Goal: Task Accomplishment & Management: Manage account settings

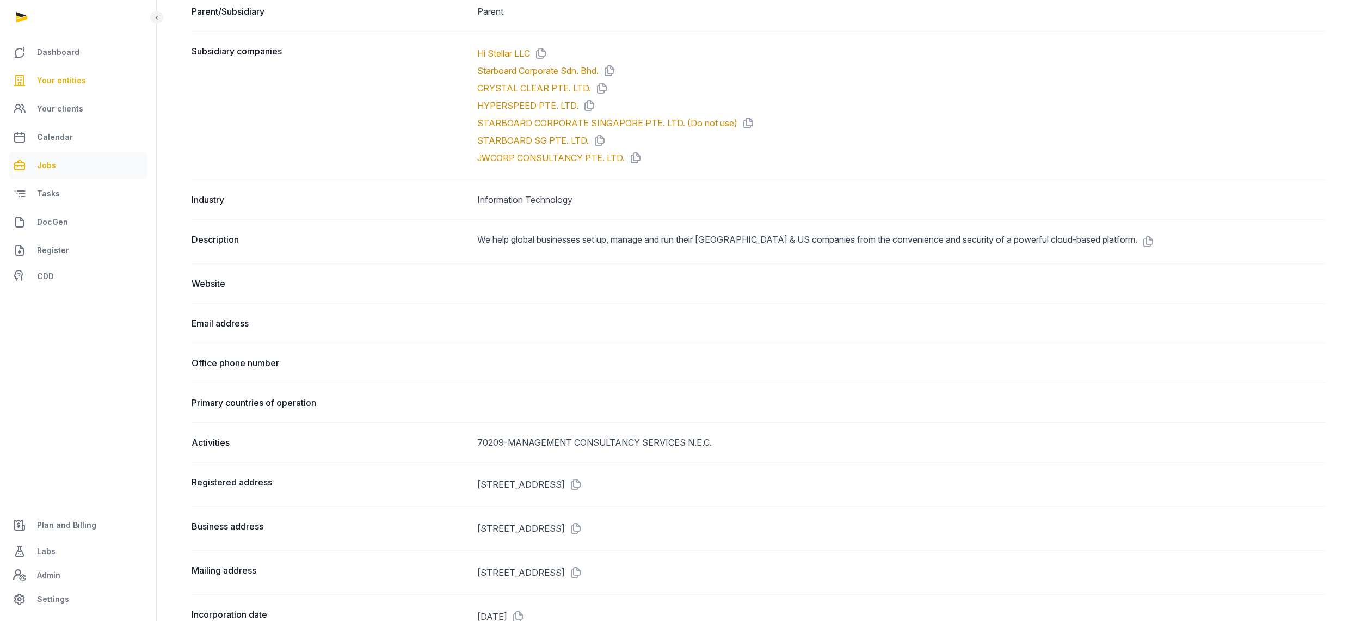
scroll to position [463, 0]
click at [68, 223] on link "DocGen" at bounding box center [78, 222] width 139 height 26
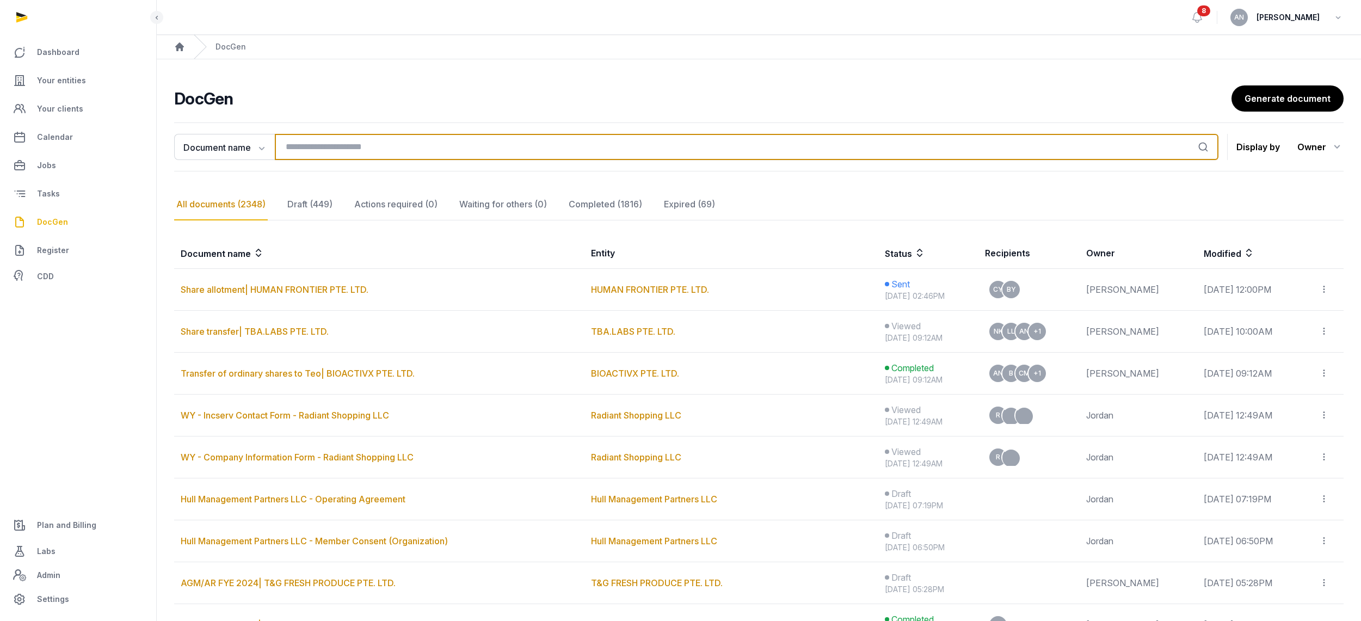
click at [332, 146] on input "search" at bounding box center [746, 147] width 943 height 26
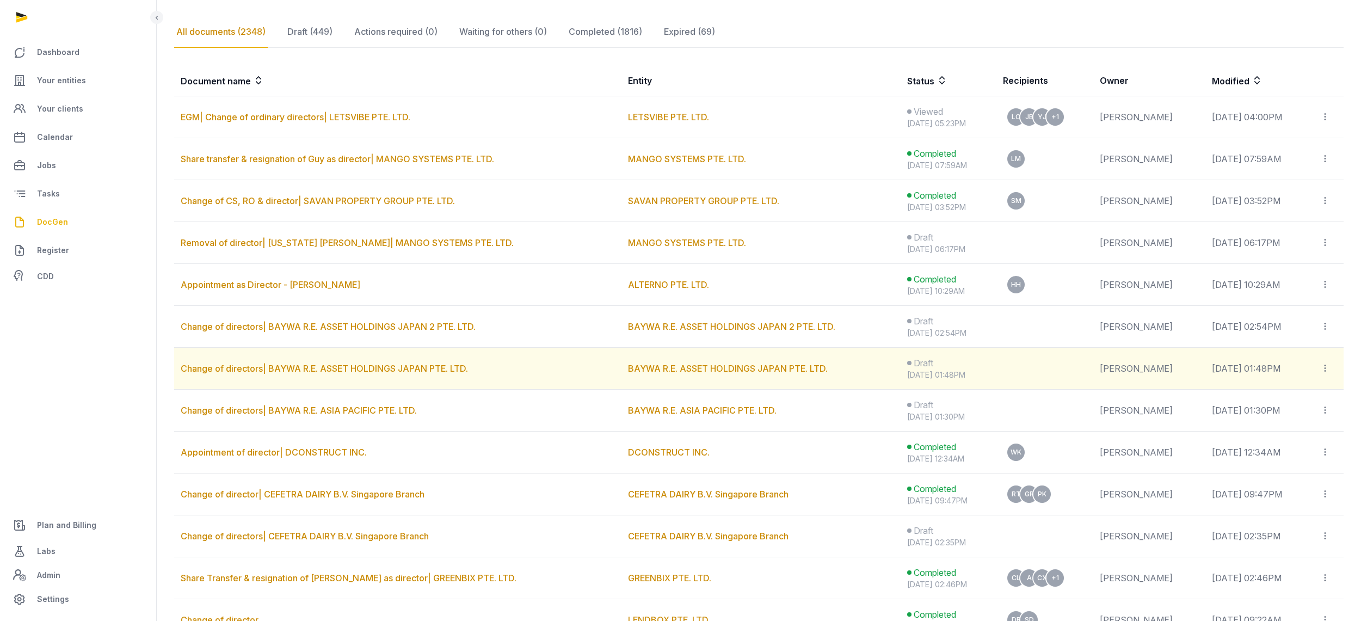
scroll to position [220, 0]
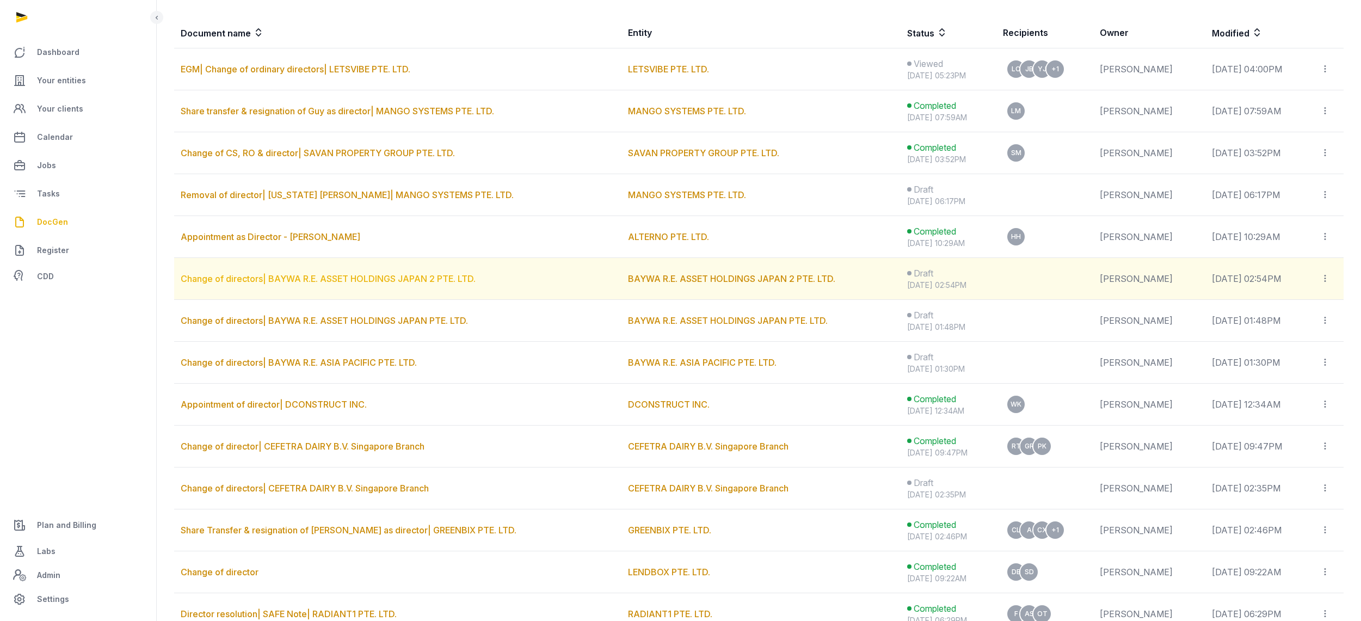
type input "********"
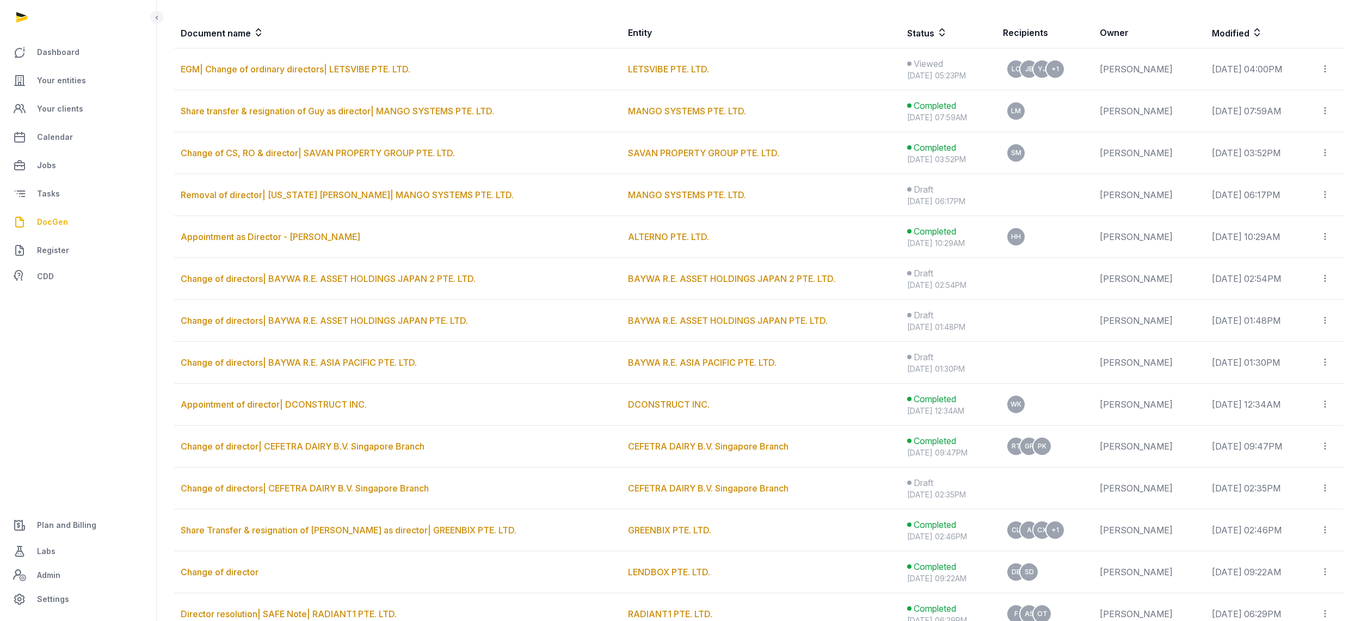
click at [316, 280] on link "Change of directors| BAYWA R.E. ASSET HOLDINGS JAPAN 2 PTE. LTD." at bounding box center [328, 278] width 295 height 11
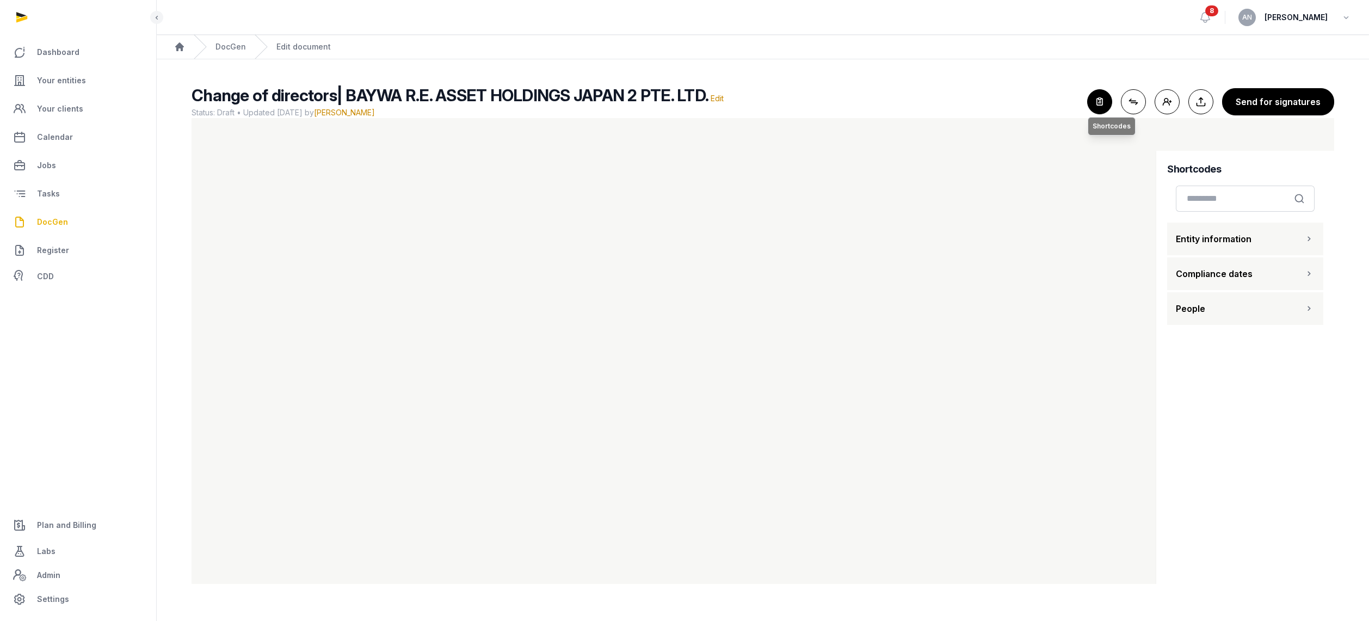
click at [1099, 97] on icon "button" at bounding box center [1100, 102] width 24 height 24
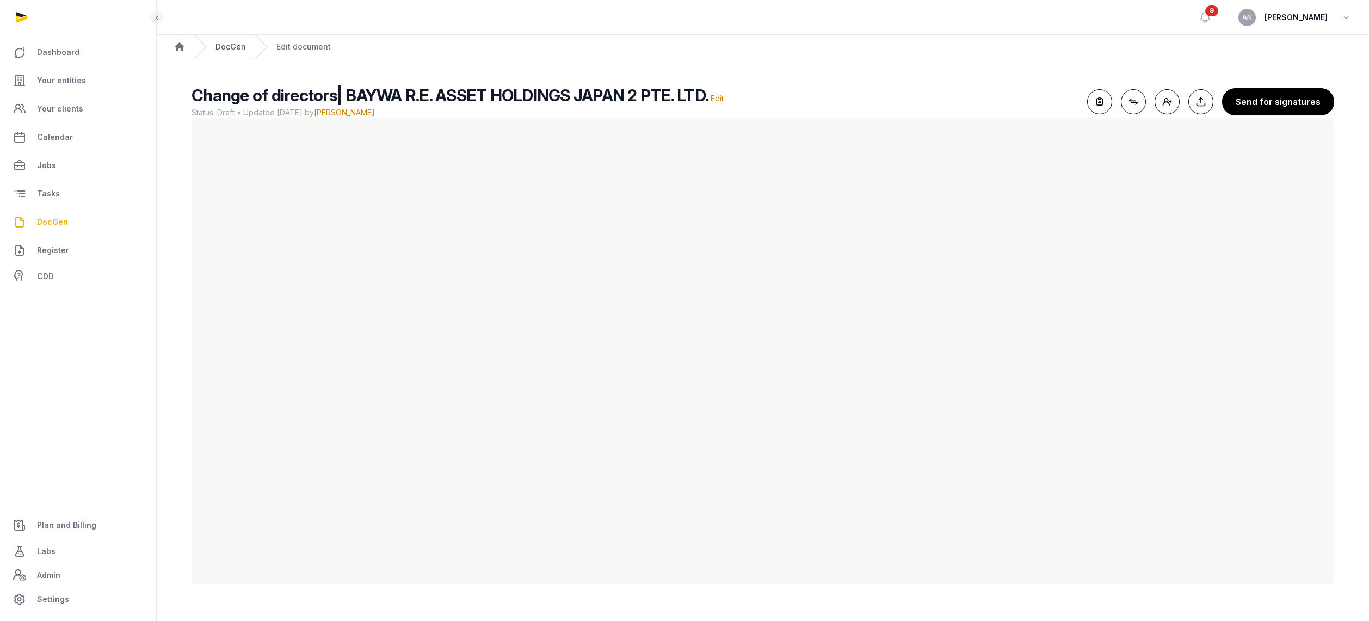
click at [219, 45] on link "DocGen" at bounding box center [230, 46] width 30 height 11
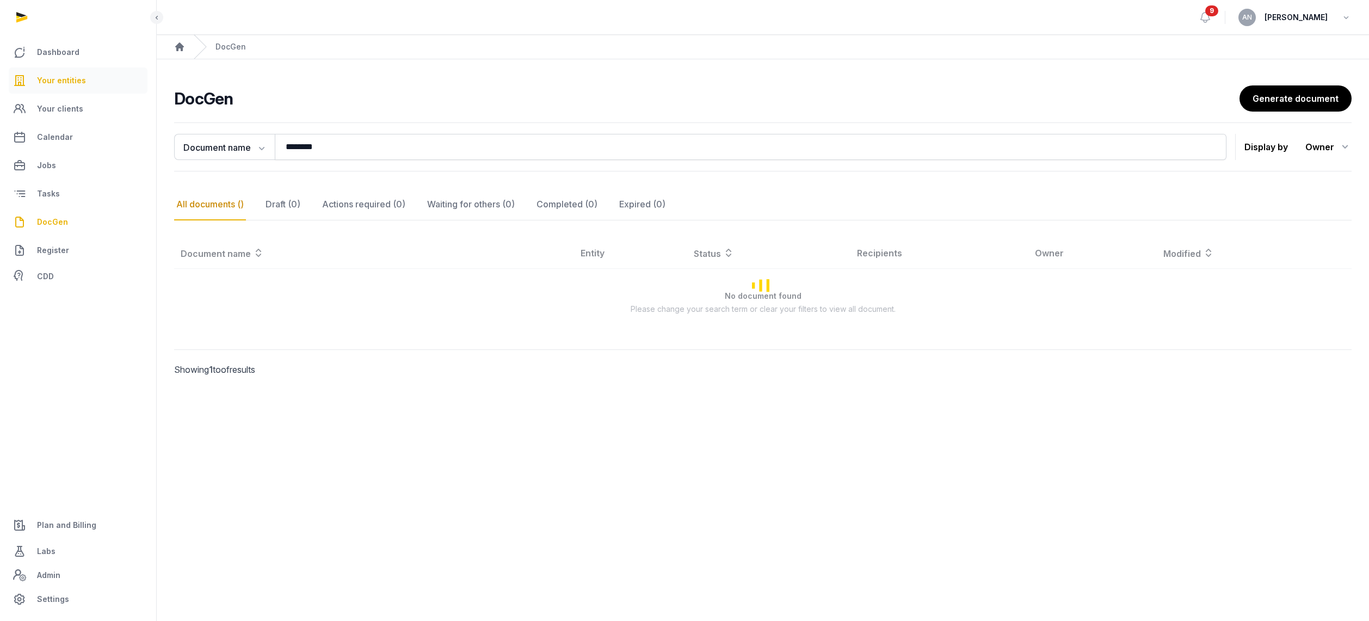
click at [85, 87] on link "Your entities" at bounding box center [78, 80] width 139 height 26
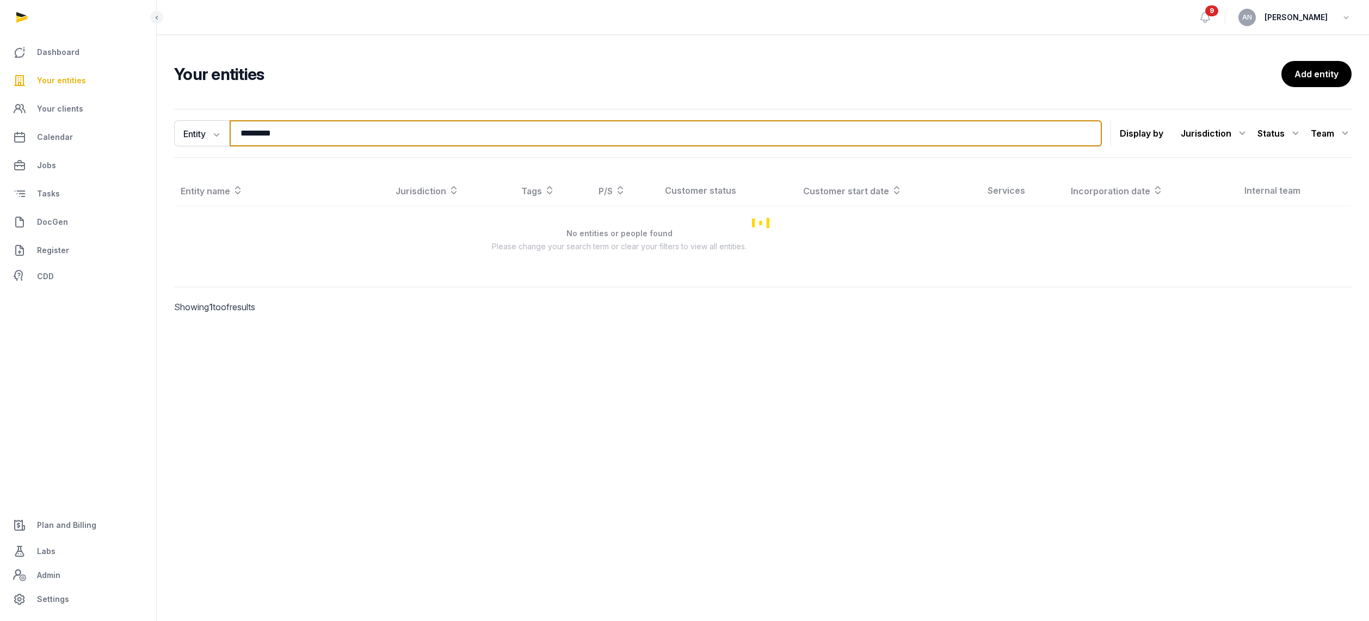
click at [305, 141] on input "*********" at bounding box center [666, 133] width 872 height 26
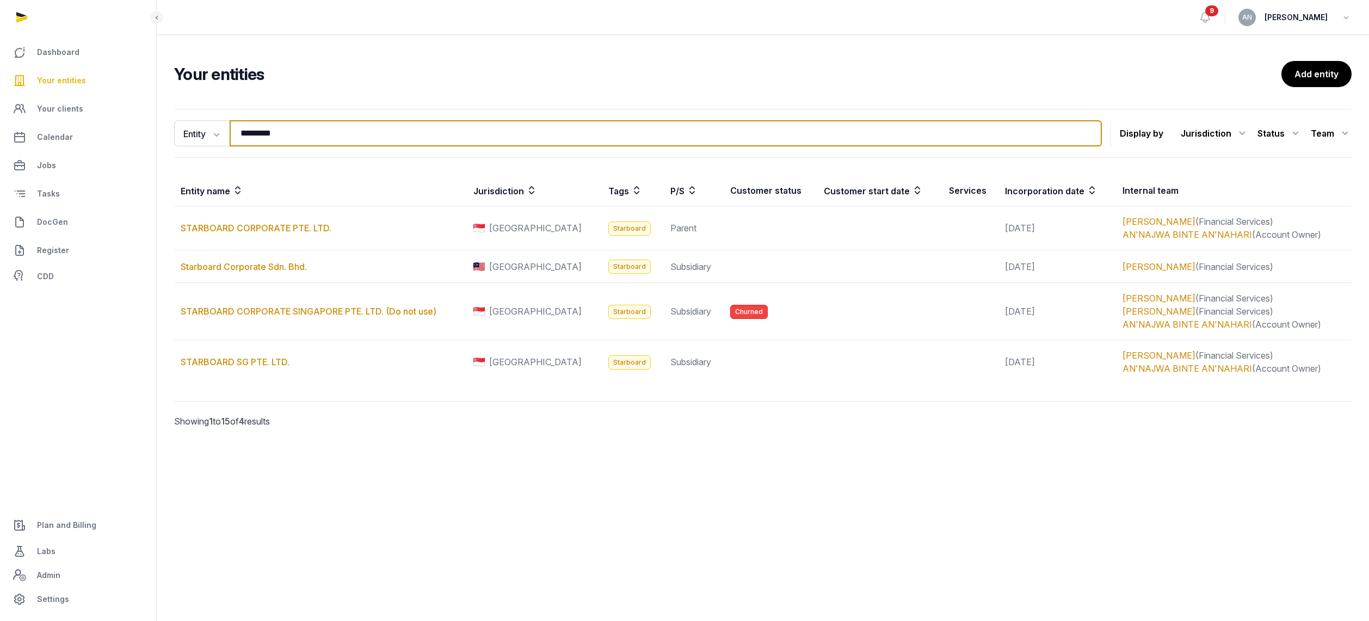
type input "*"
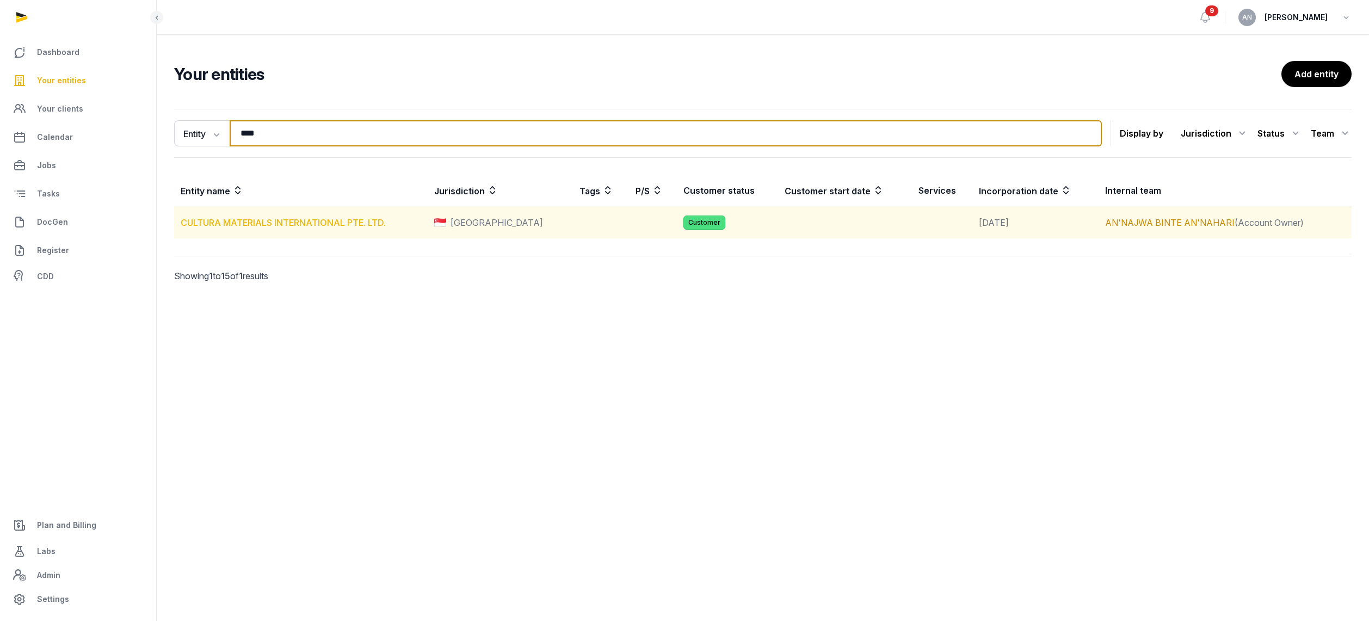
type input "****"
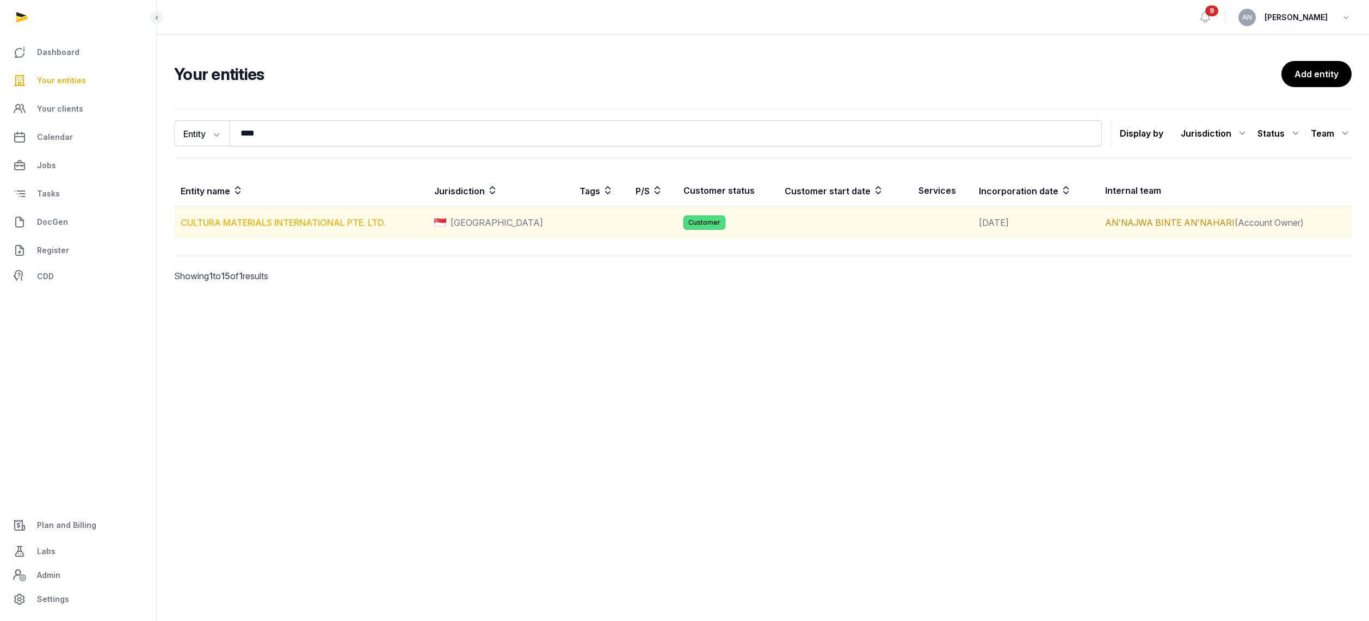
click at [210, 220] on link "CULTURA MATERIALS INTERNATIONAL PTE. LTD." at bounding box center [283, 222] width 205 height 11
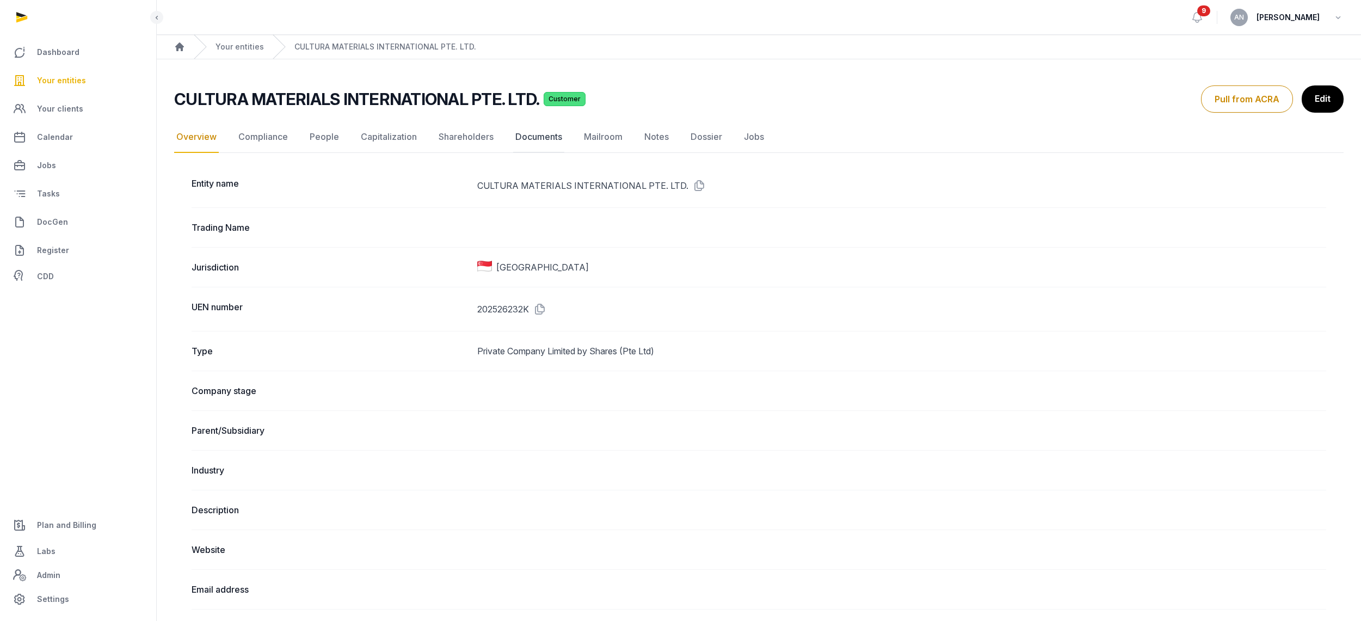
click at [552, 136] on link "Documents" at bounding box center [538, 137] width 51 height 32
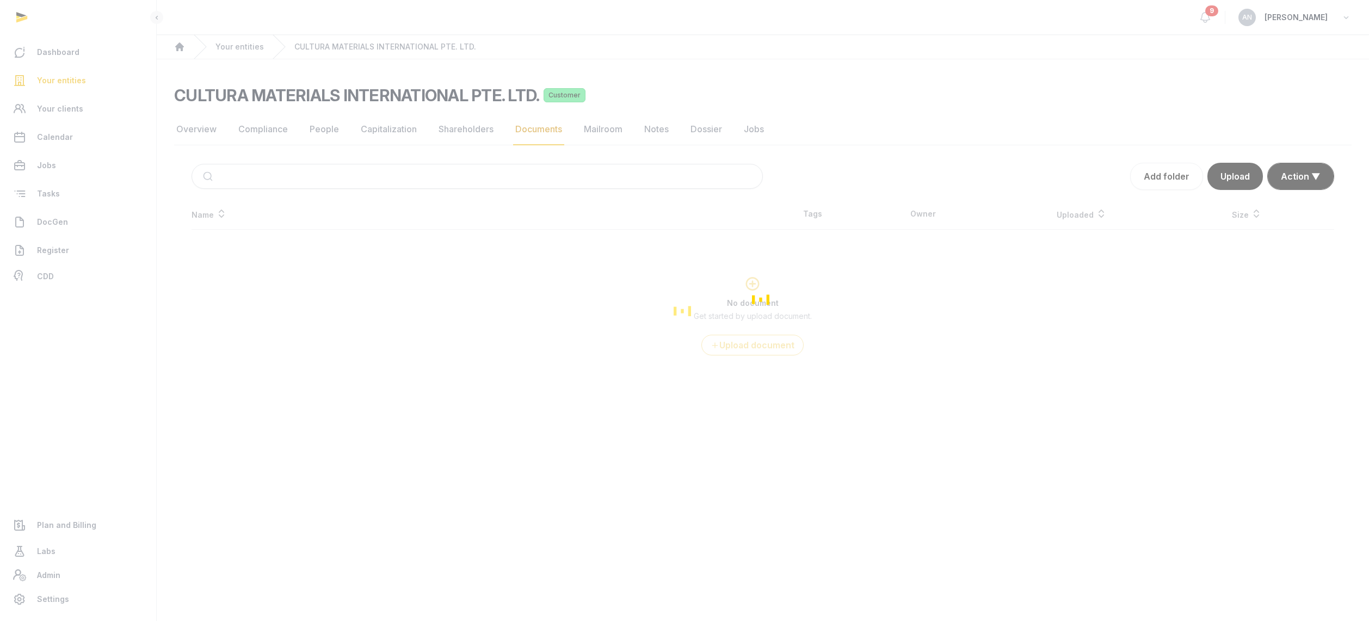
click at [441, 180] on div "Loading" at bounding box center [684, 310] width 1369 height 621
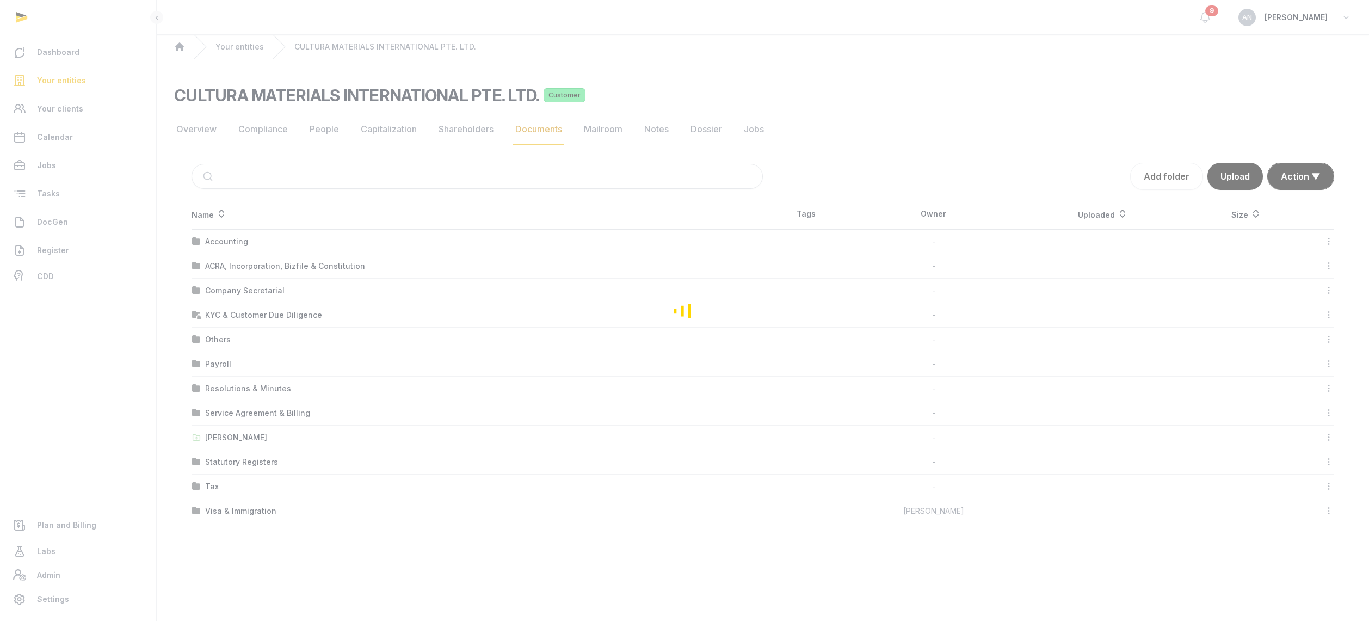
click at [442, 177] on div "Loading" at bounding box center [684, 310] width 1369 height 621
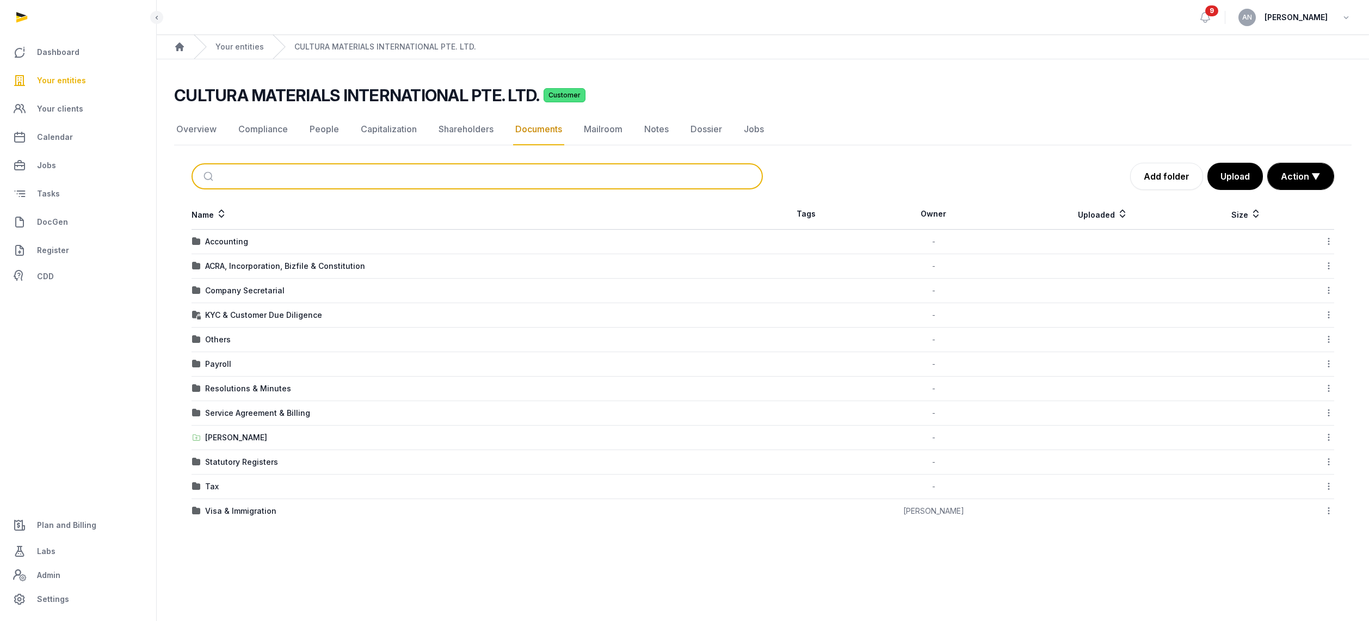
click at [442, 177] on input "search" at bounding box center [490, 176] width 535 height 24
type input "*****"
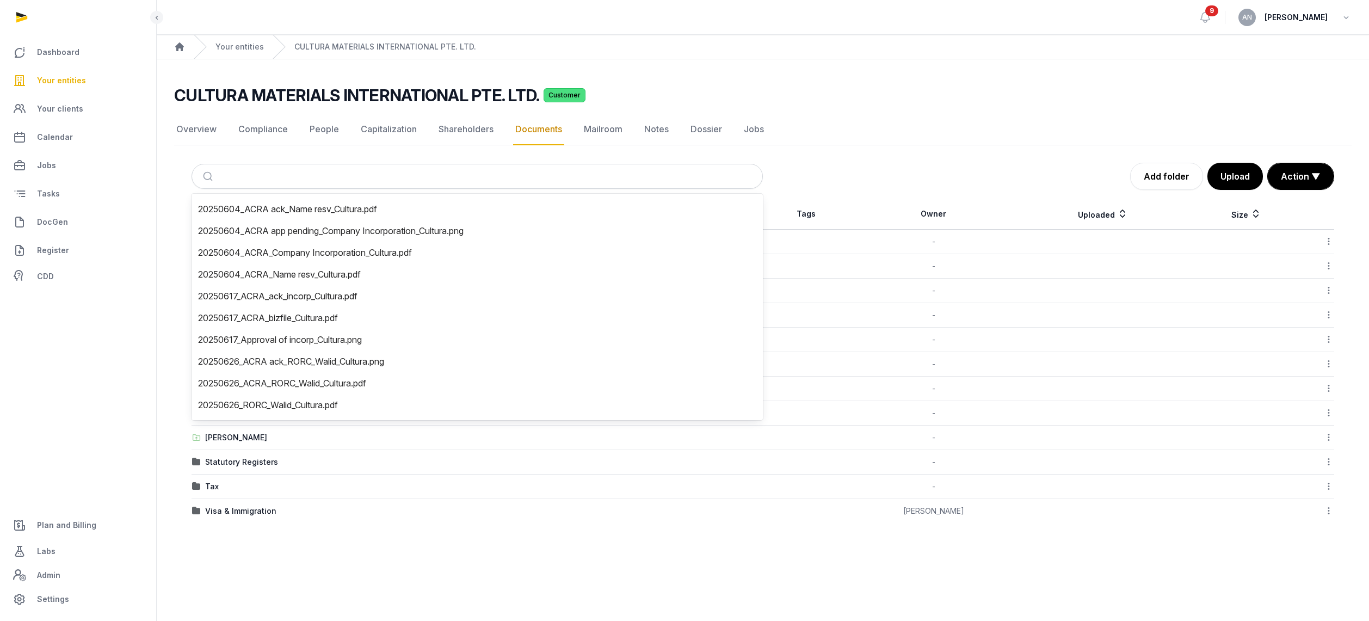
click at [907, 134] on nav "Overview Compliance People Capitalization Shareholders Documents Mailroom Notes…" at bounding box center [762, 130] width 1177 height 32
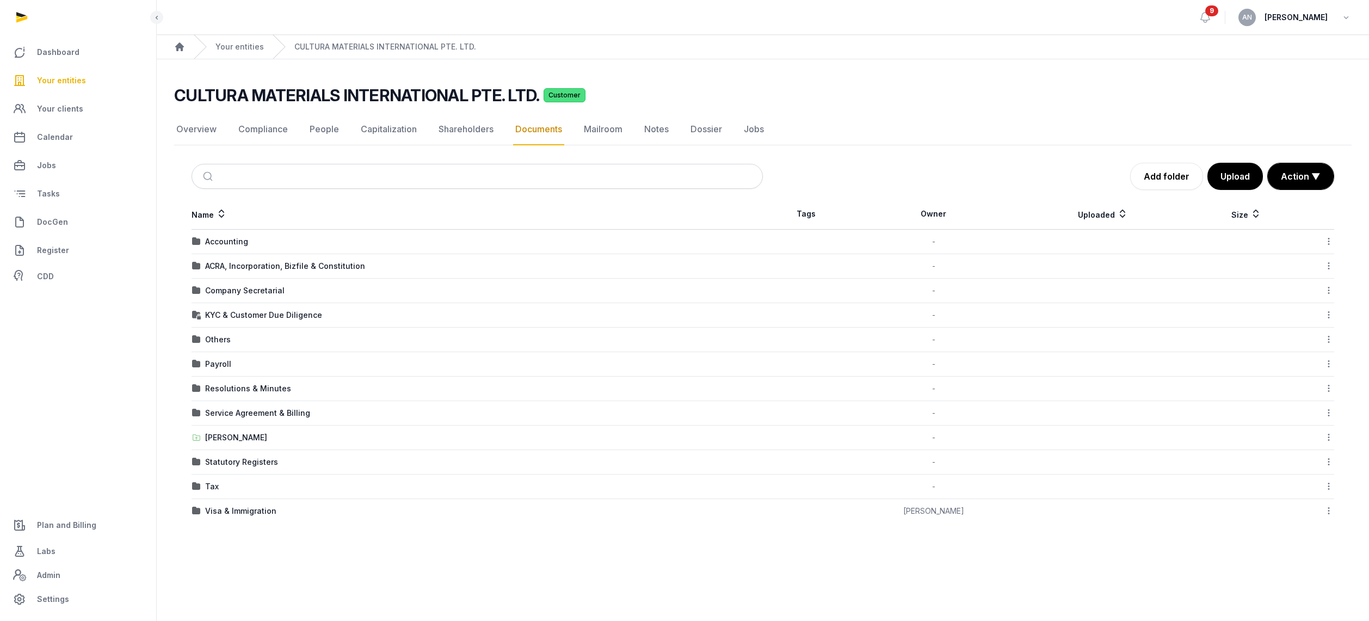
click at [230, 287] on div "Company Secretarial" at bounding box center [244, 290] width 79 height 11
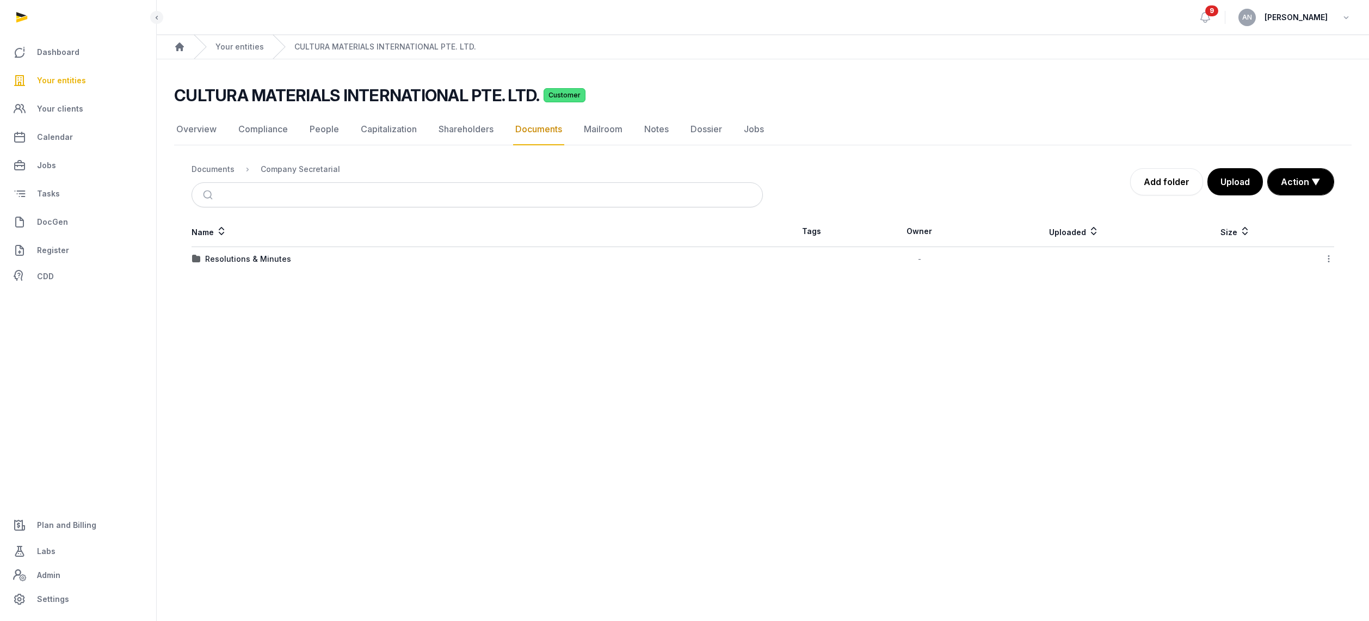
click at [235, 258] on div "Resolutions & Minutes" at bounding box center [248, 259] width 86 height 11
click at [213, 260] on div "2025" at bounding box center [214, 259] width 19 height 11
click at [298, 172] on div "Company Secretarial" at bounding box center [300, 169] width 79 height 11
click at [220, 171] on div "Documents" at bounding box center [212, 169] width 43 height 11
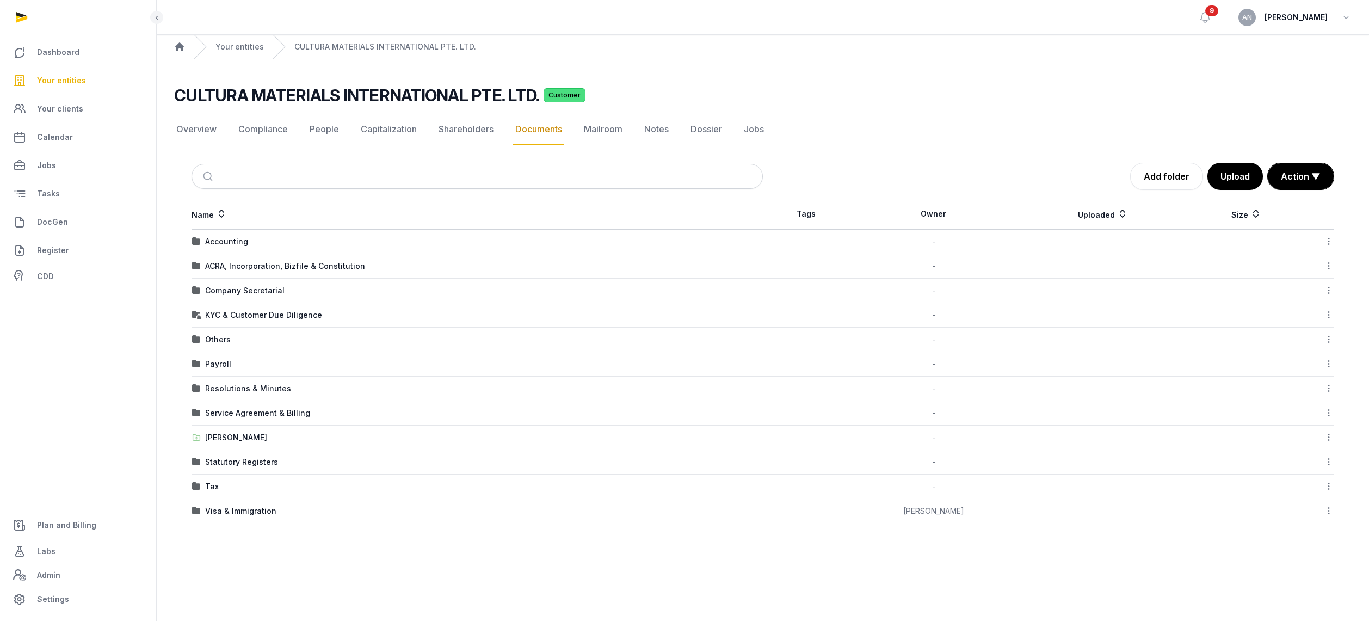
click at [231, 267] on div "ACRA, Incorporation, Bizfile & Constitution" at bounding box center [285, 266] width 160 height 11
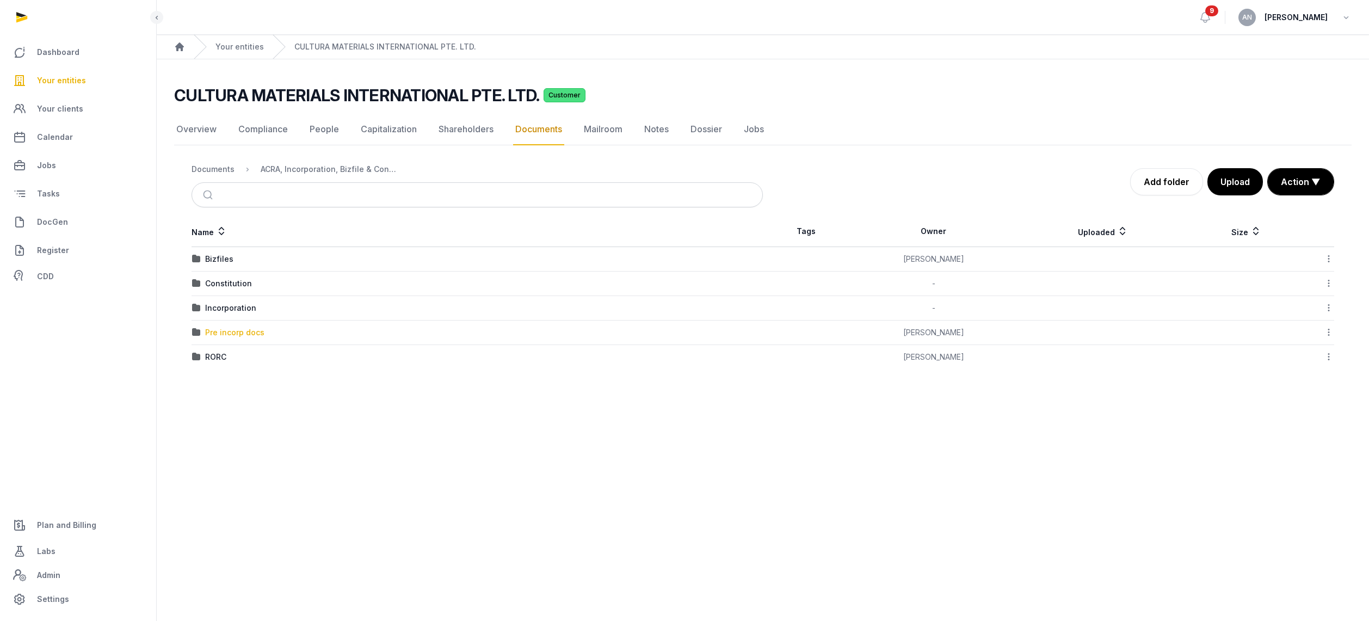
click at [218, 332] on div "Pre incorp docs" at bounding box center [234, 332] width 59 height 11
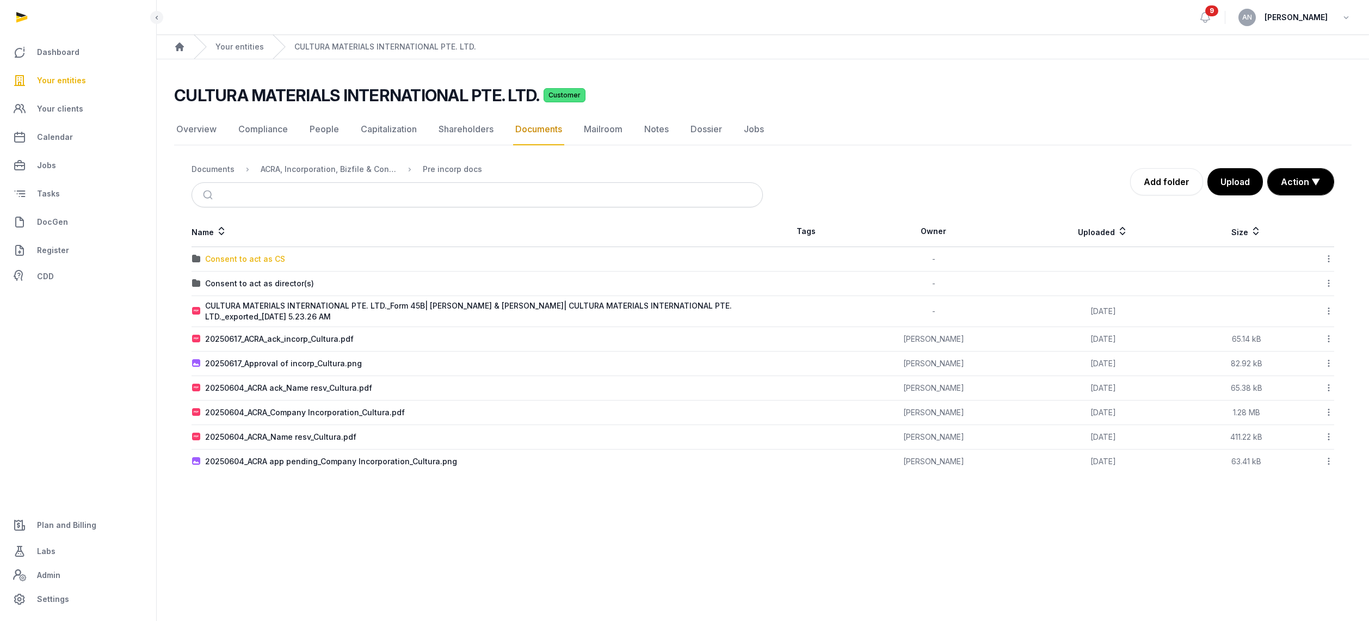
click at [255, 261] on div "Consent to act as CS" at bounding box center [245, 259] width 80 height 11
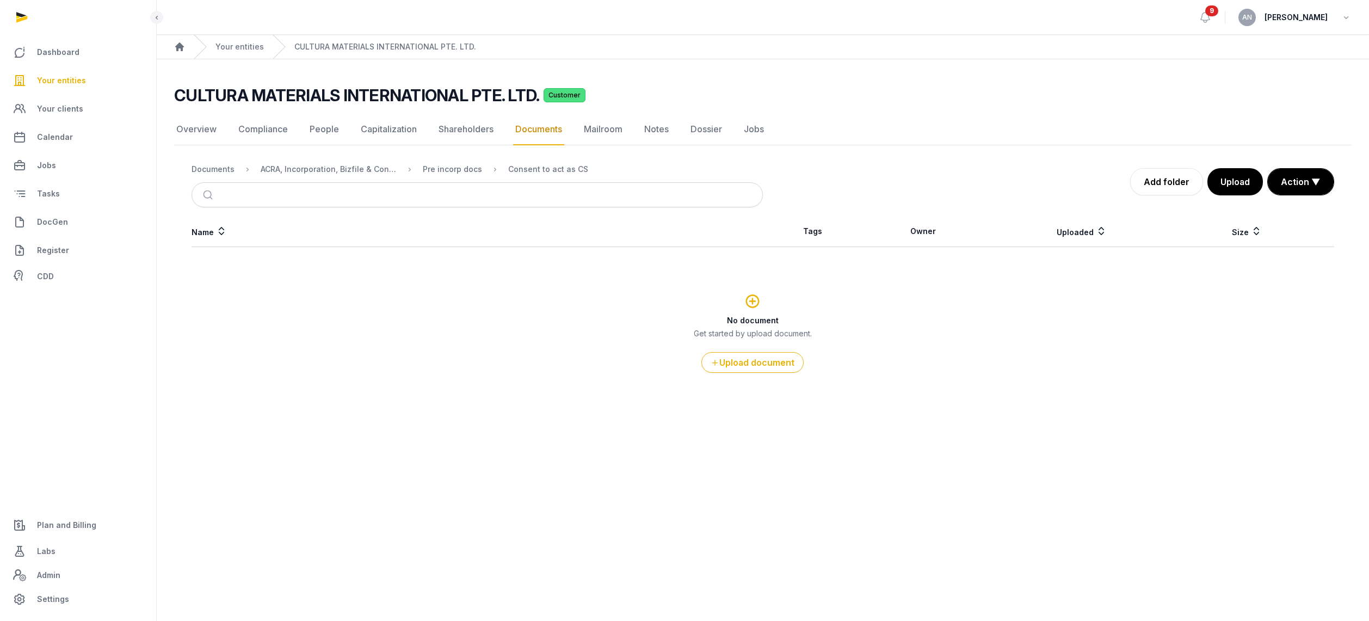
click at [447, 175] on div "Pre incorp docs" at bounding box center [443, 169] width 77 height 13
click at [450, 177] on nav "Documents ACRA, Incorporation, Bizfile & Constitution Pre incorp docs Consent t…" at bounding box center [476, 169] width 571 height 26
click at [449, 172] on div "Pre incorp docs" at bounding box center [452, 169] width 59 height 11
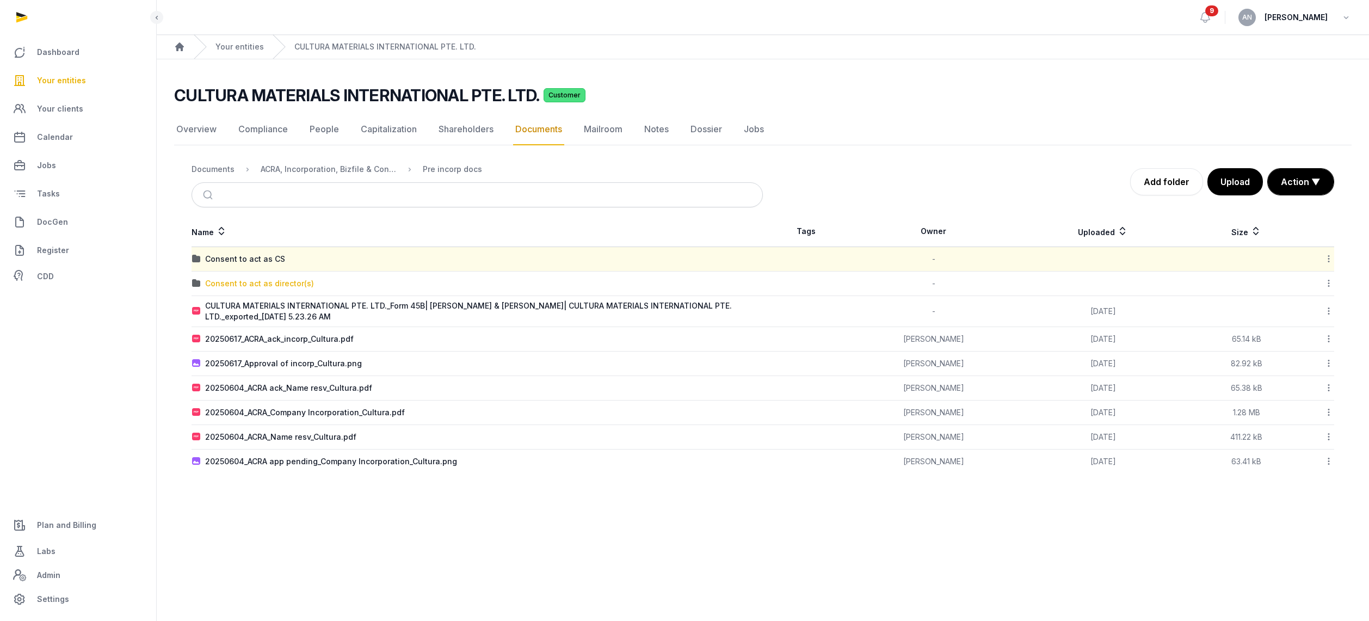
click at [215, 281] on div "Consent to act as director(s)" at bounding box center [259, 283] width 109 height 11
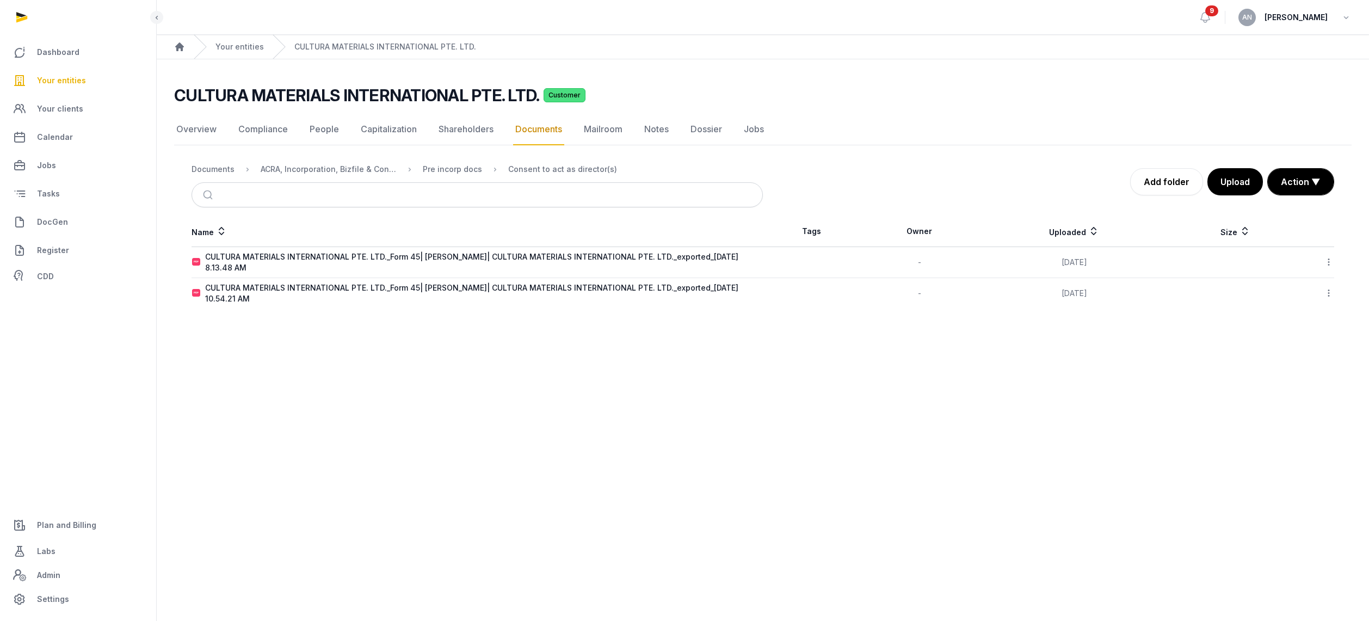
click at [269, 261] on div "CULTURA MATERIALS INTERNATIONAL PTE. LTD._Form 45| DAOUD ESSAM| CULTURA MATERIA…" at bounding box center [483, 262] width 557 height 22
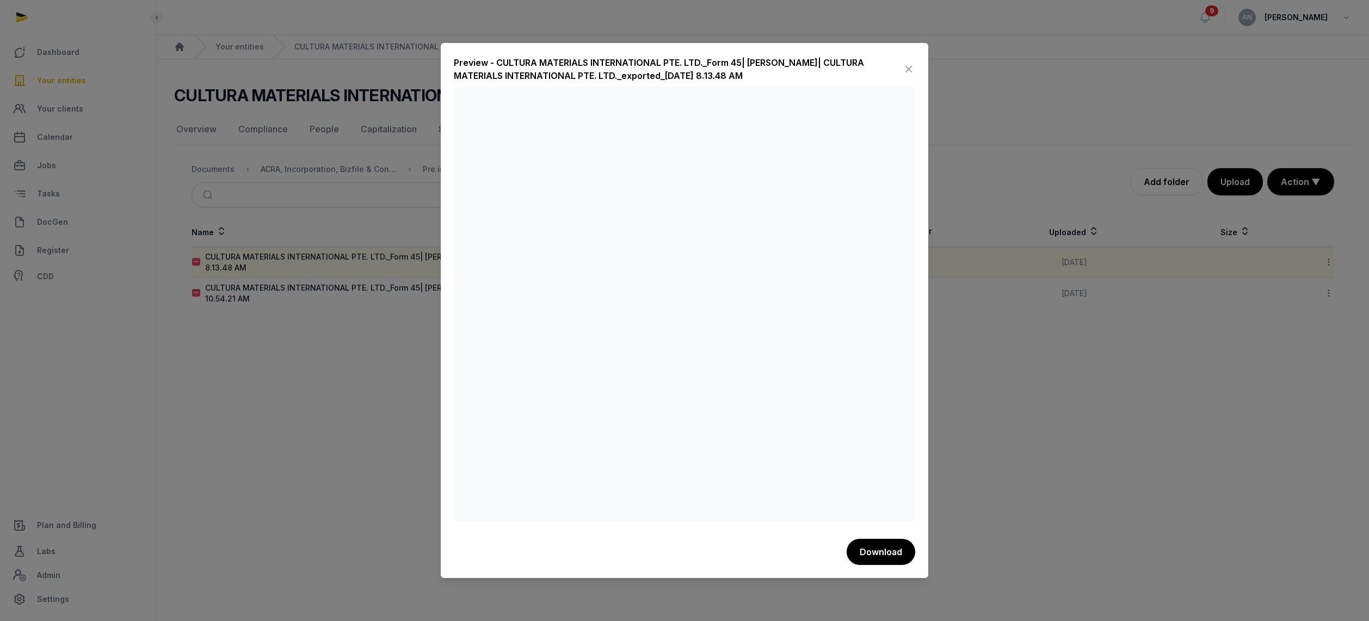
click at [220, 112] on div at bounding box center [684, 310] width 1369 height 621
click at [904, 65] on icon at bounding box center [908, 68] width 13 height 17
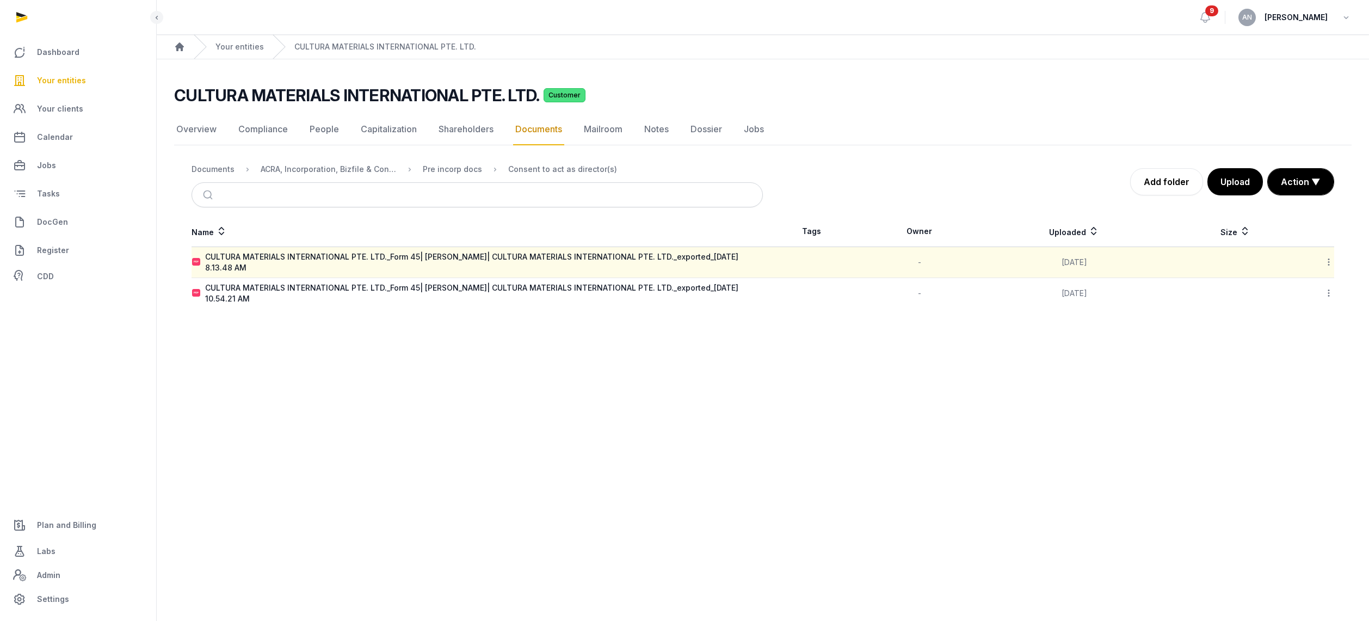
click at [88, 79] on link "Your entities" at bounding box center [78, 80] width 139 height 26
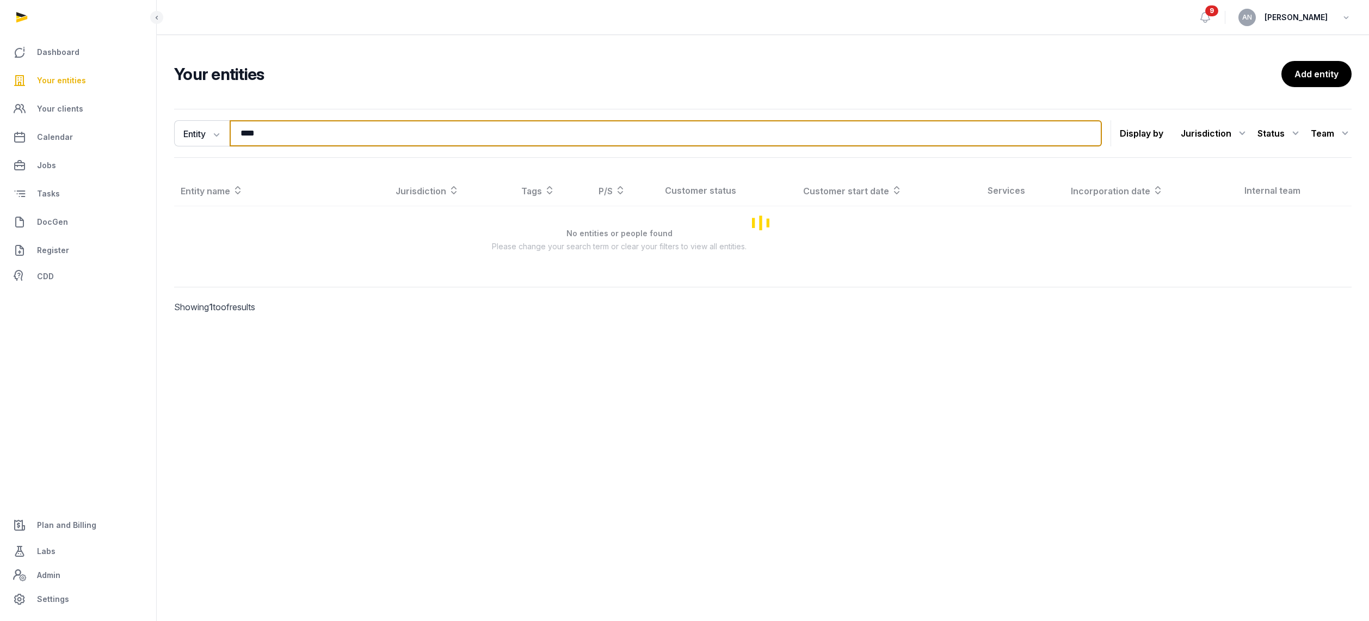
click at [320, 140] on input "****" at bounding box center [666, 133] width 872 height 26
click at [320, 139] on input "****" at bounding box center [666, 133] width 872 height 26
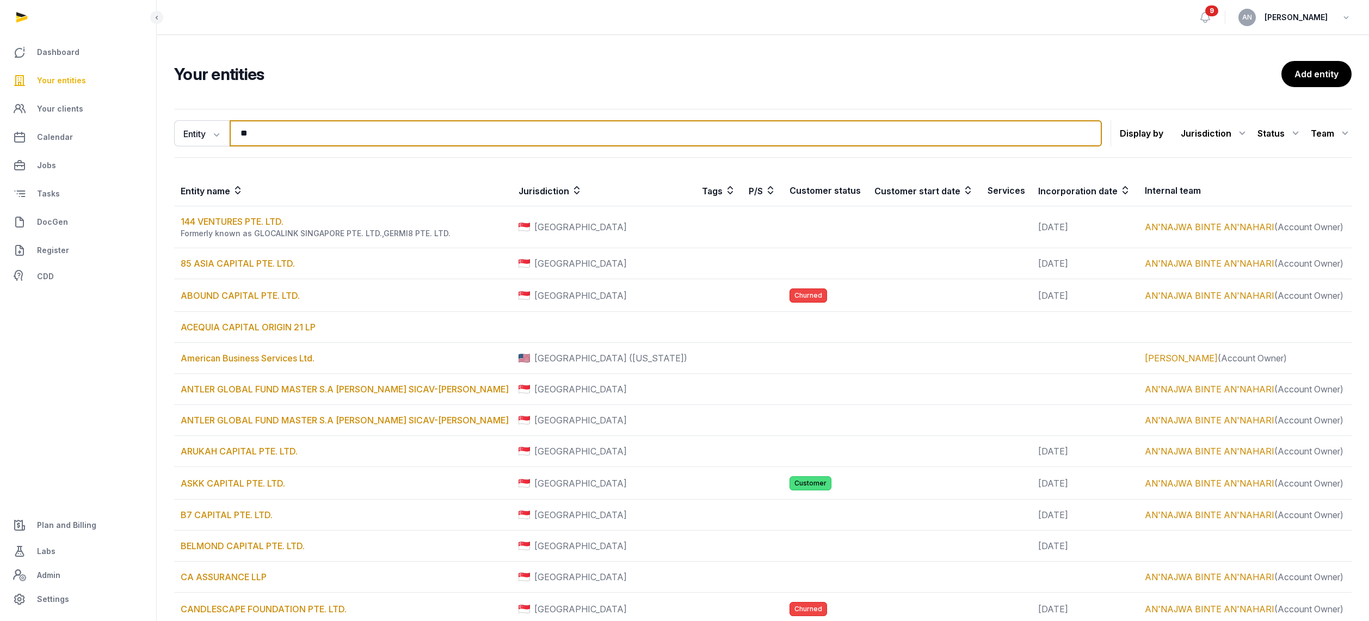
type input "*"
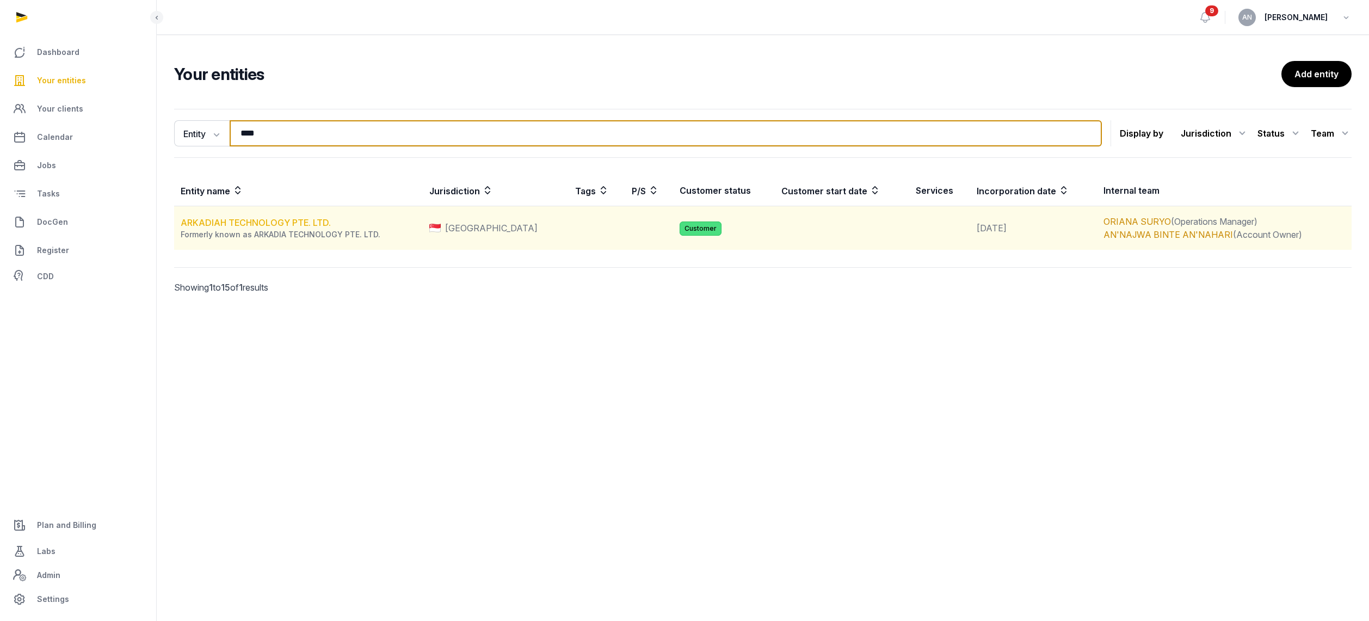
type input "****"
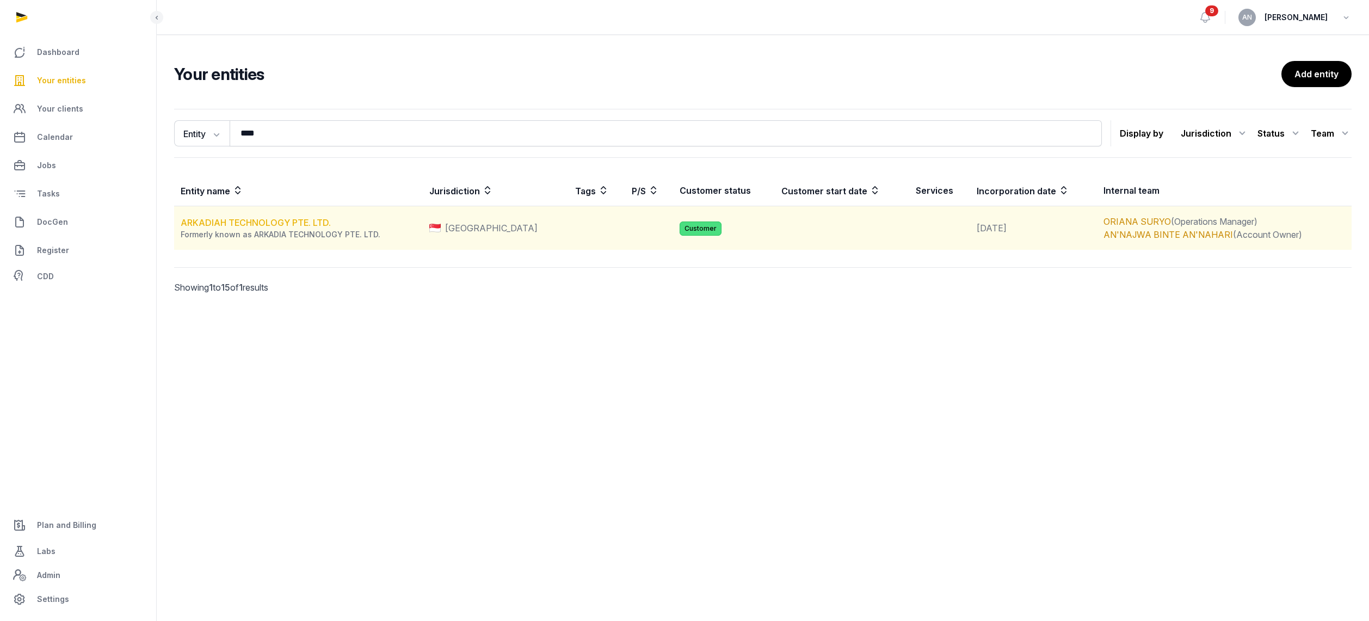
click at [242, 221] on link "ARKADIAH TECHNOLOGY PTE. LTD." at bounding box center [256, 222] width 150 height 11
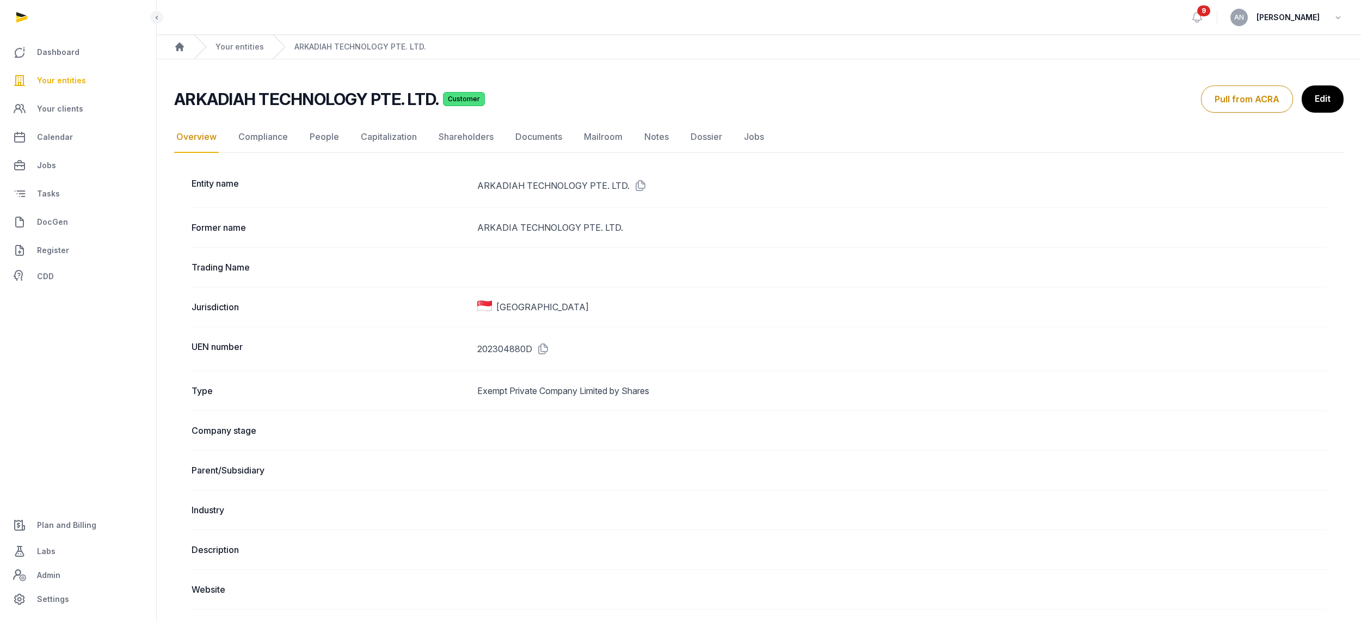
click at [547, 359] on div "UEN number 202304880D" at bounding box center [758, 348] width 1134 height 44
click at [544, 353] on icon at bounding box center [540, 348] width 17 height 17
click at [535, 129] on link "Documents" at bounding box center [538, 137] width 51 height 32
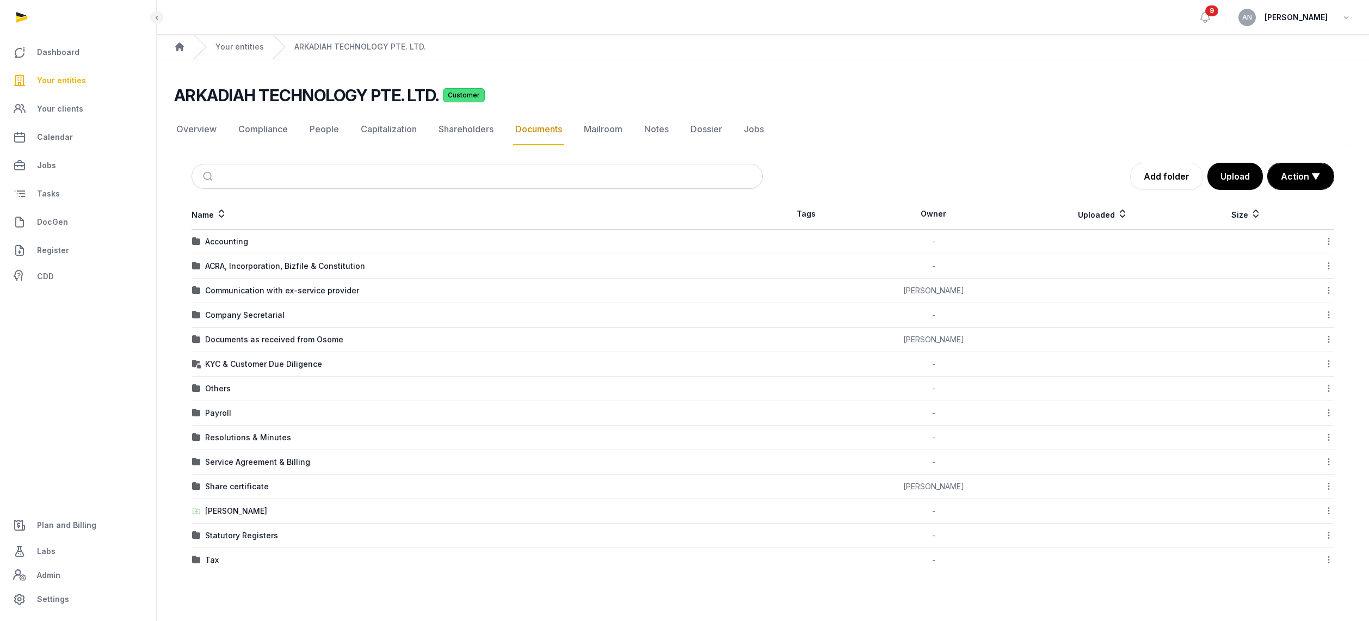
click at [226, 530] on div "Statutory Registers" at bounding box center [241, 535] width 73 height 11
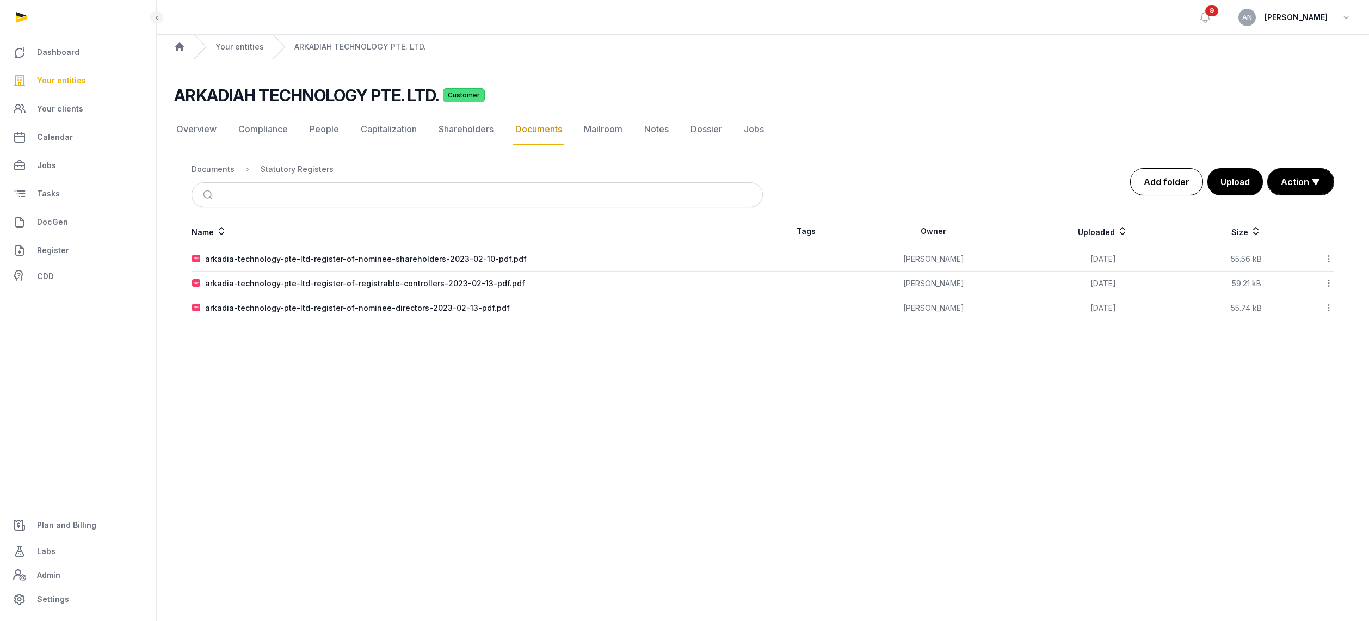
click at [1177, 180] on link "Add folder" at bounding box center [1166, 181] width 73 height 27
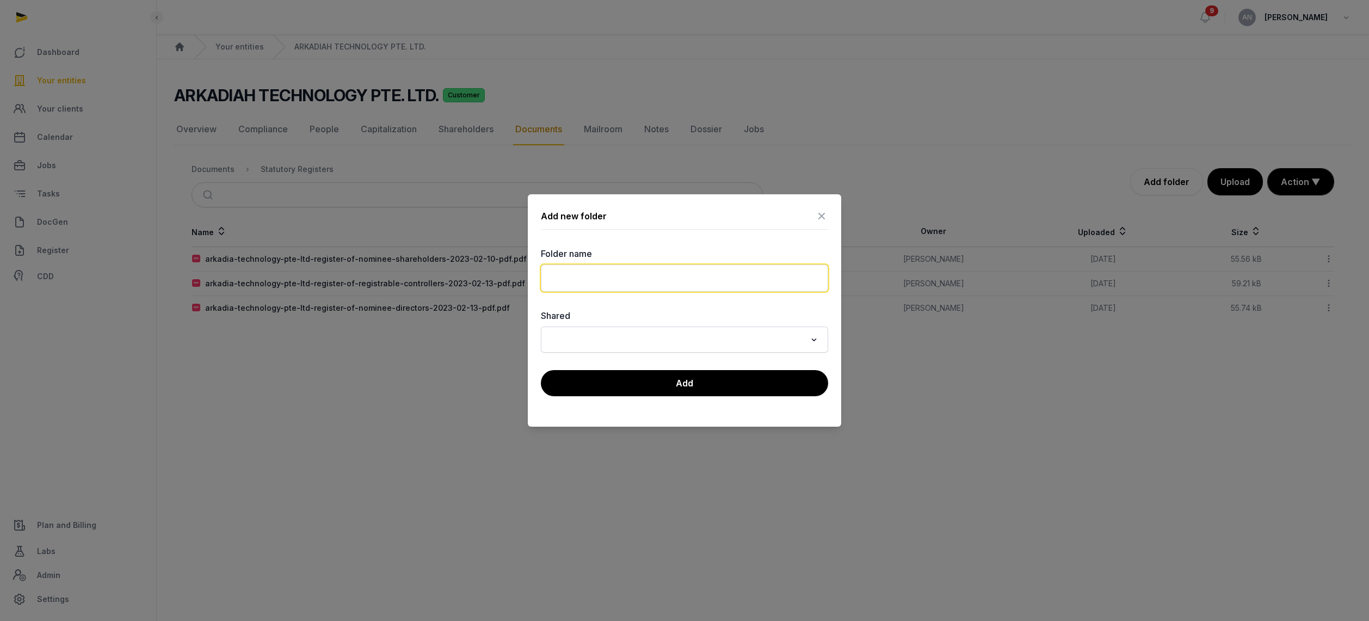
click at [669, 279] on input "text" at bounding box center [684, 277] width 287 height 27
type input "****"
click at [659, 250] on label "Folder name" at bounding box center [684, 253] width 287 height 13
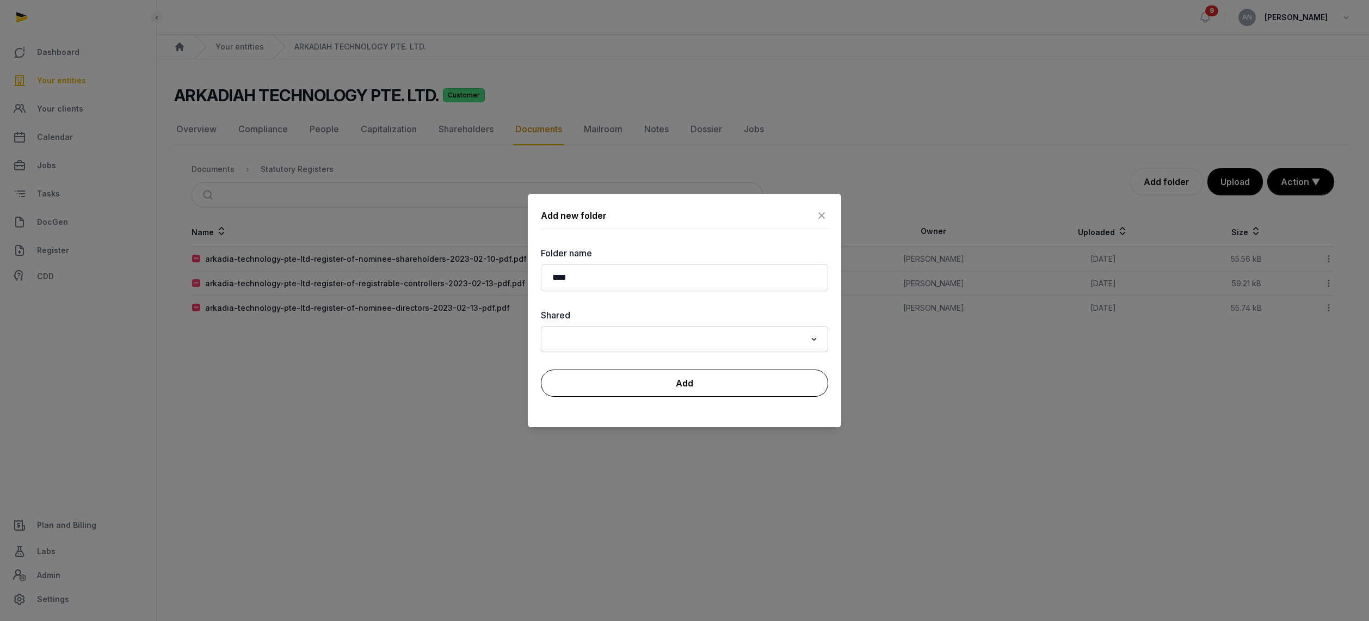
click at [633, 386] on button "Add" at bounding box center [684, 382] width 287 height 27
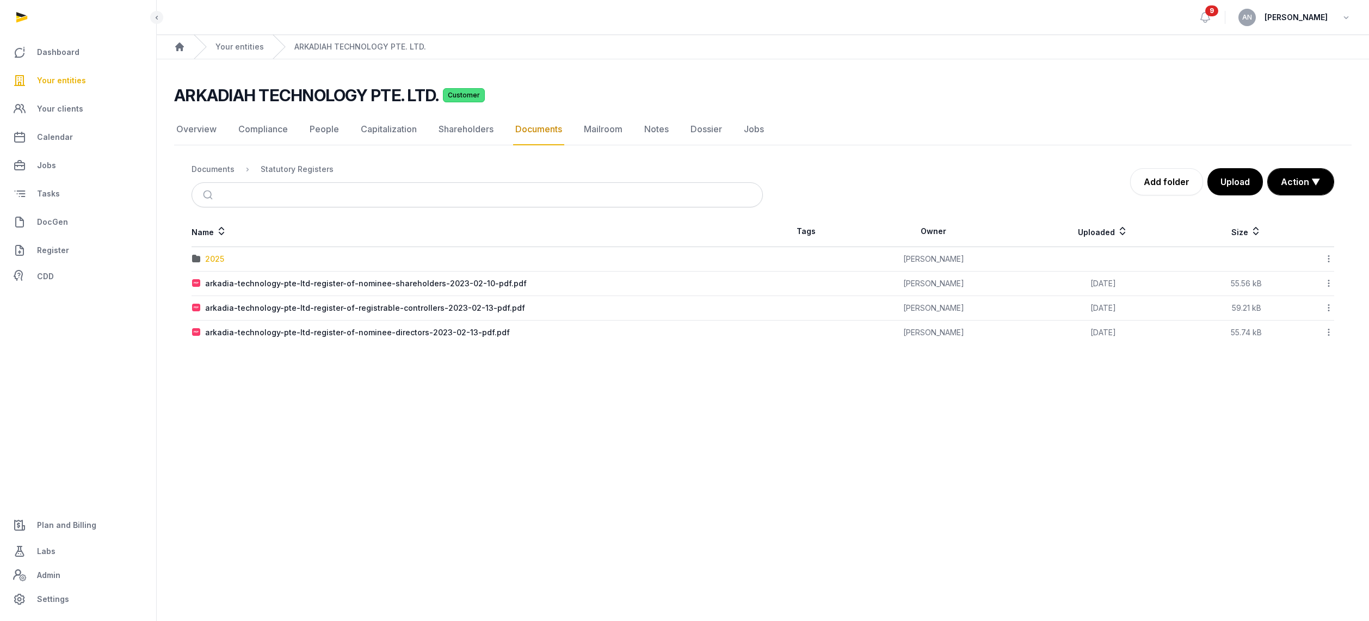
click at [209, 256] on div "2025" at bounding box center [214, 259] width 19 height 11
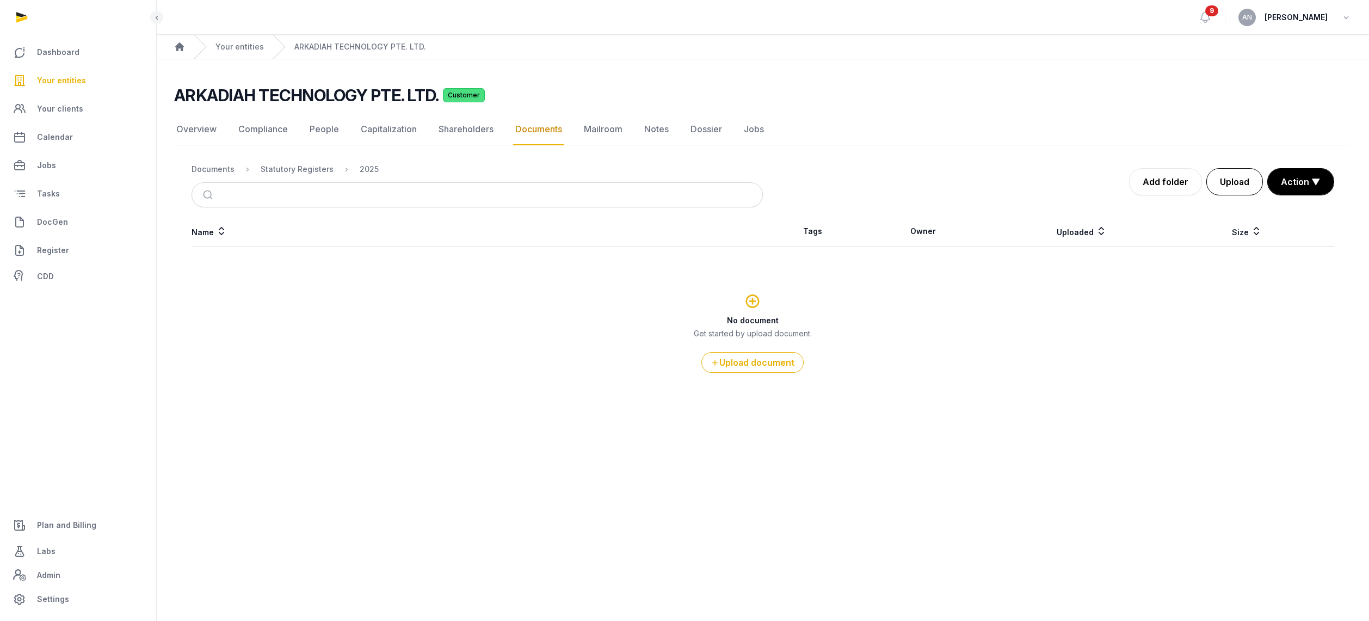
click at [1227, 187] on button "Upload" at bounding box center [1234, 181] width 57 height 27
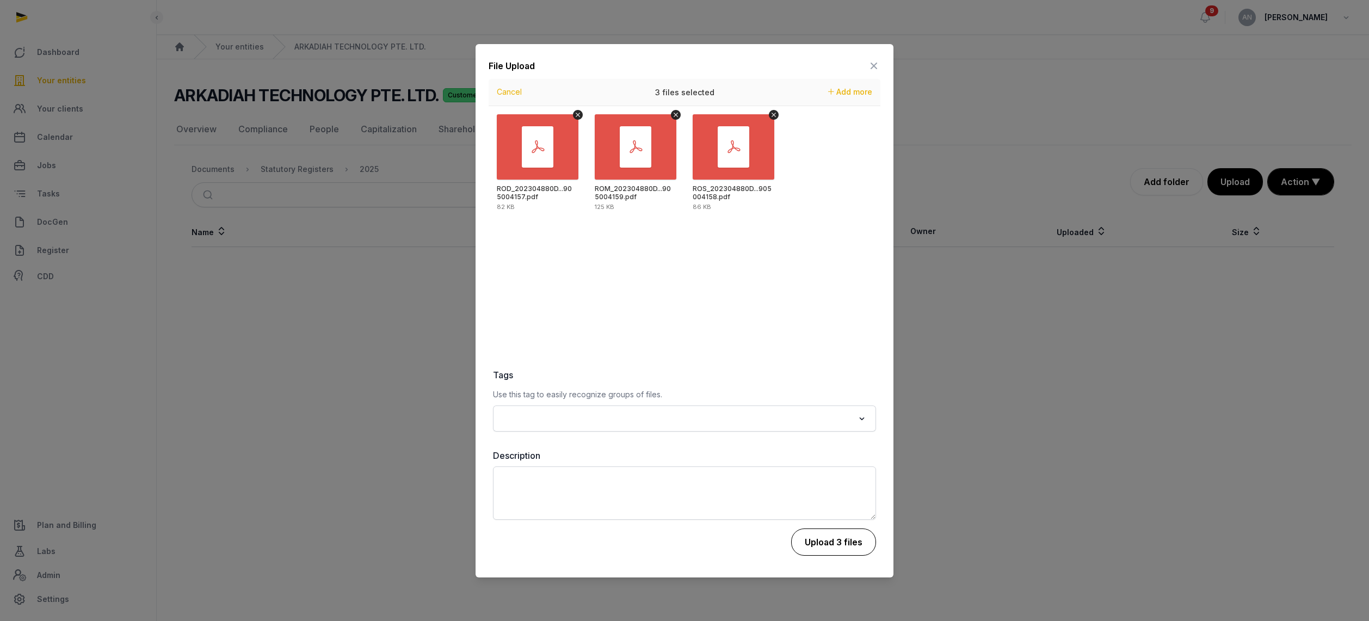
click at [834, 533] on button "Upload 3 files" at bounding box center [833, 541] width 85 height 27
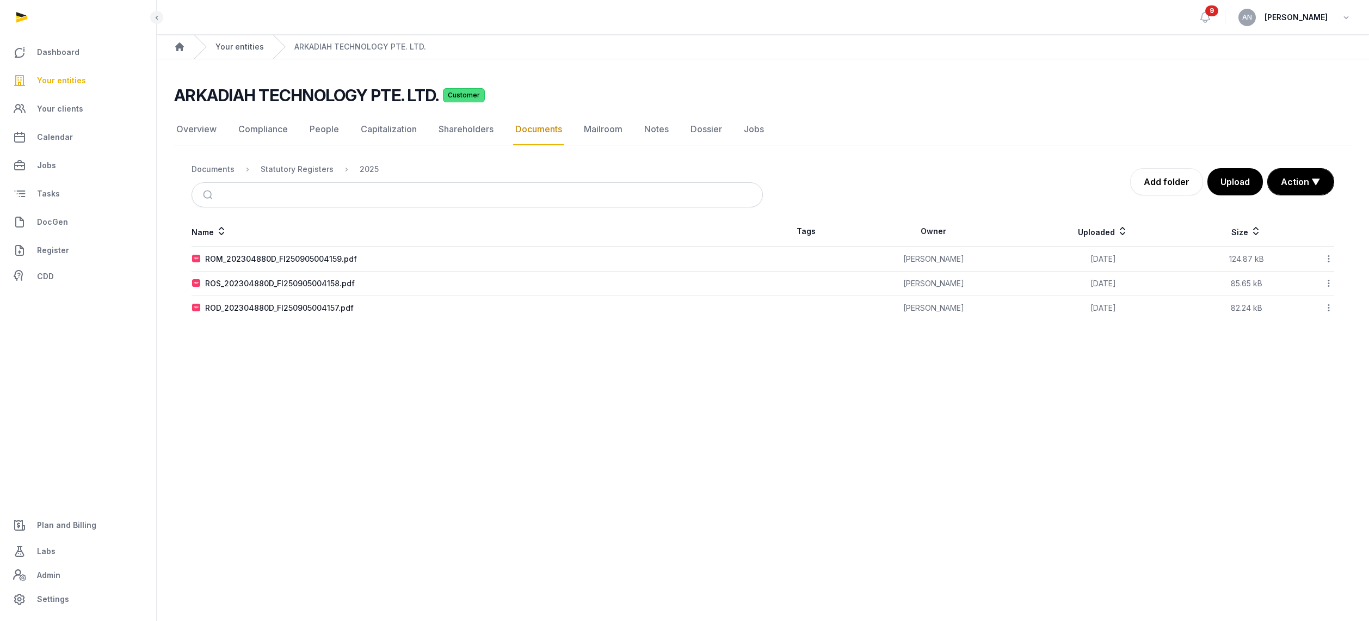
click at [238, 48] on link "Your entities" at bounding box center [239, 46] width 48 height 11
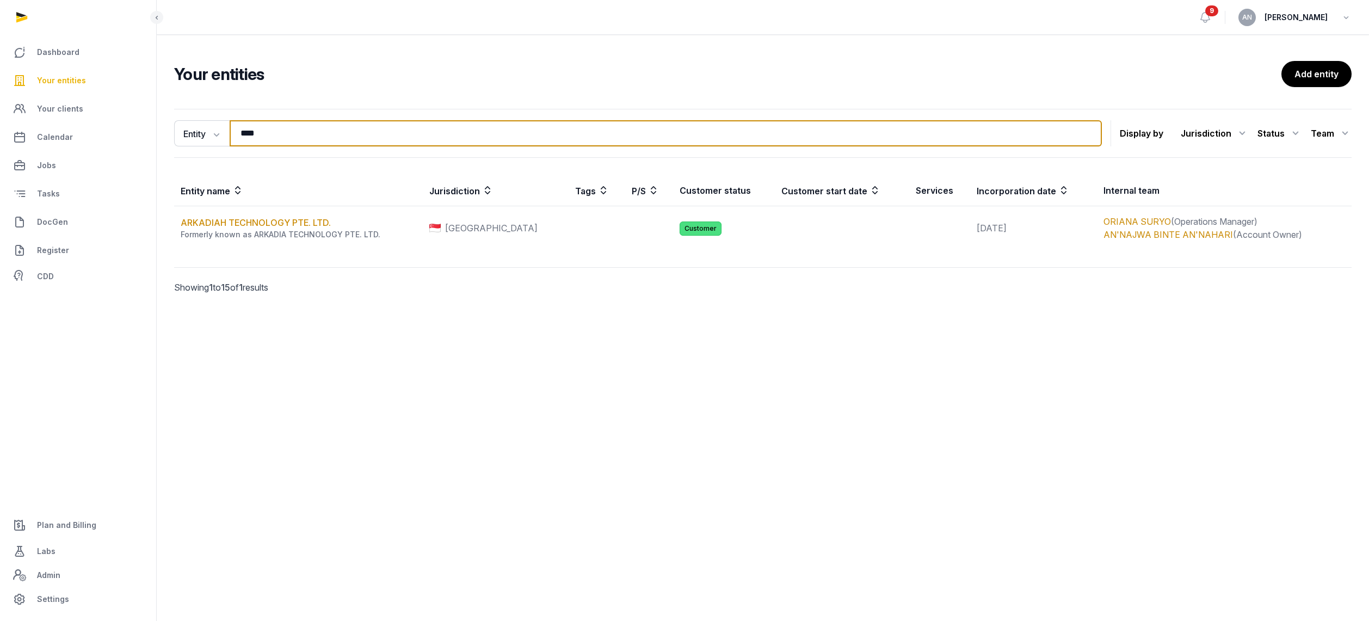
click at [259, 144] on input "****" at bounding box center [666, 133] width 872 height 26
click at [259, 143] on input "****" at bounding box center [666, 133] width 872 height 26
type input "*"
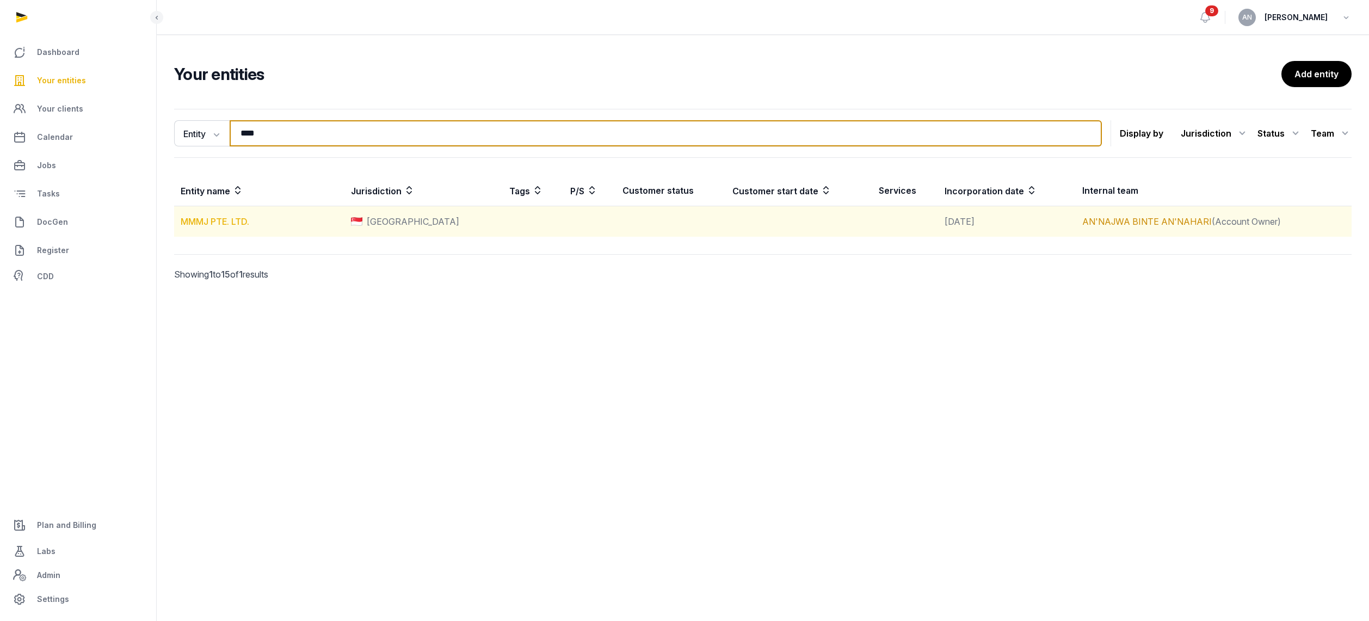
type input "****"
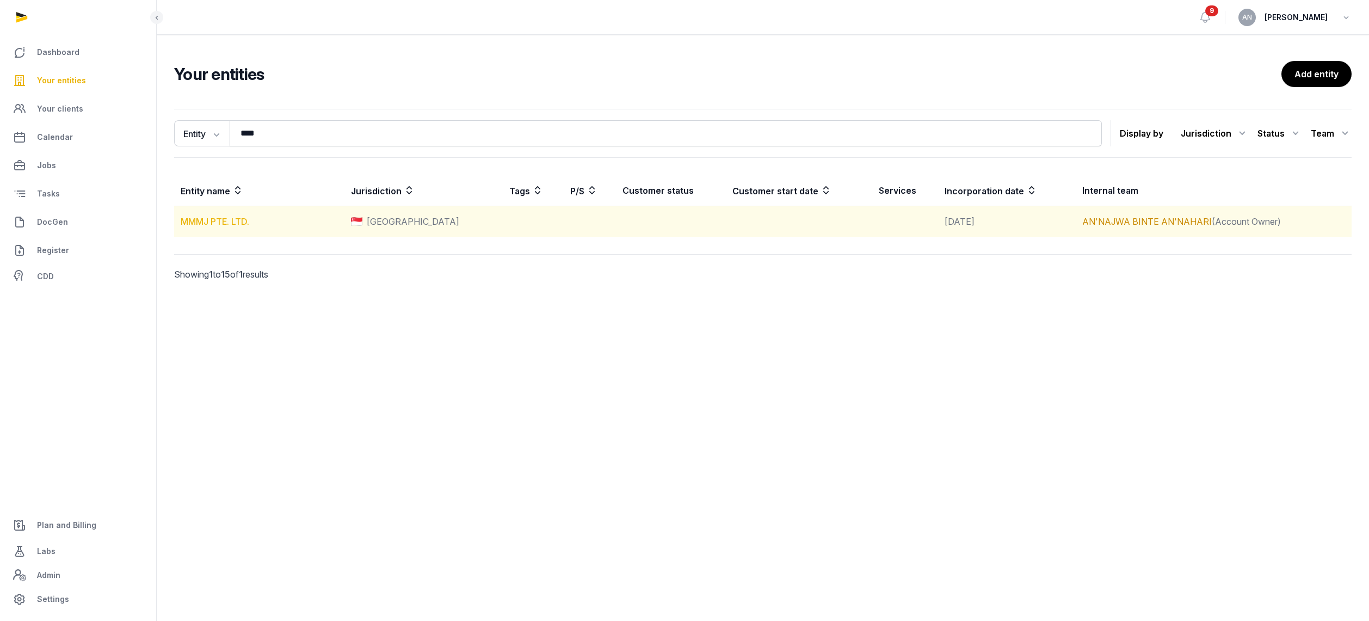
click at [241, 217] on link "MMMJ PTE. LTD." at bounding box center [215, 221] width 69 height 11
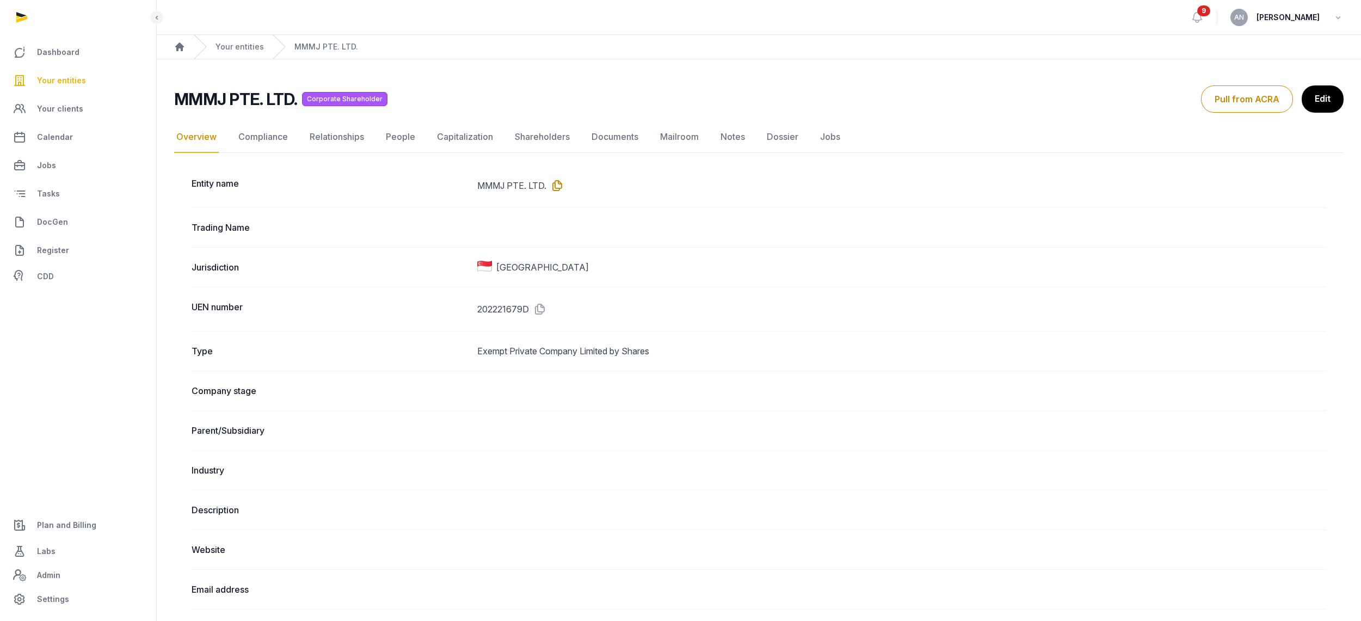
click at [558, 188] on icon at bounding box center [554, 185] width 17 height 17
click at [540, 308] on icon at bounding box center [537, 308] width 17 height 17
click at [410, 139] on link "People" at bounding box center [401, 137] width 34 height 32
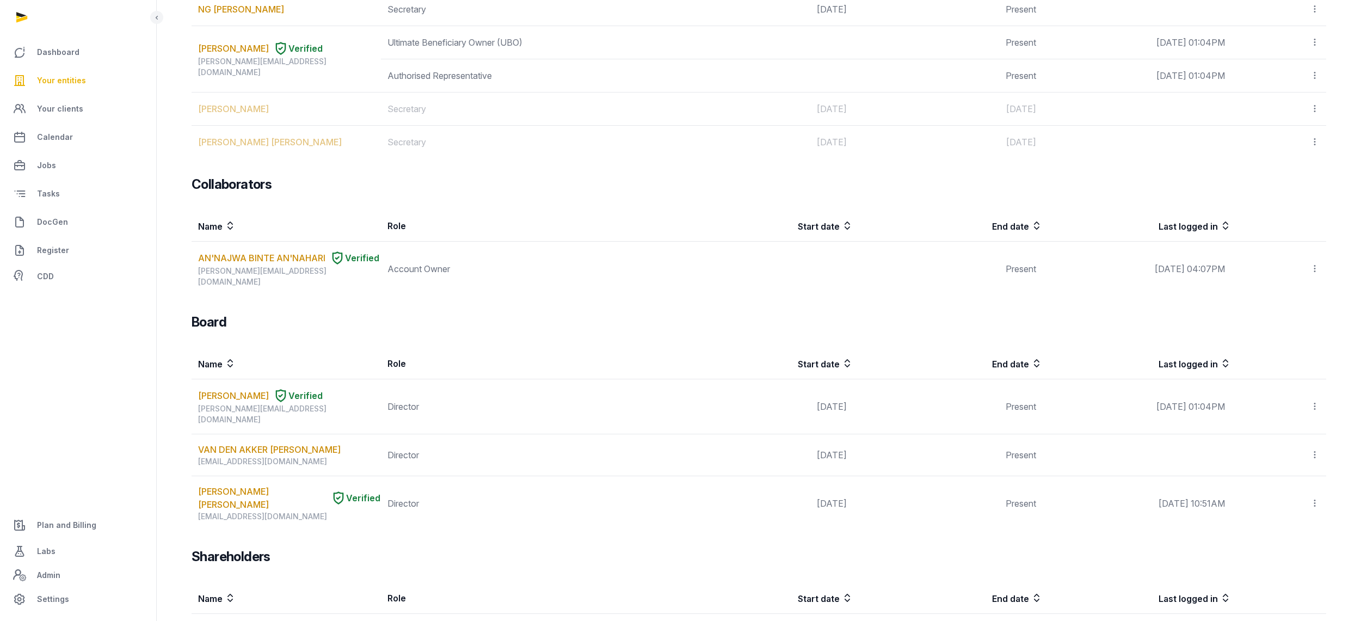
scroll to position [23, 0]
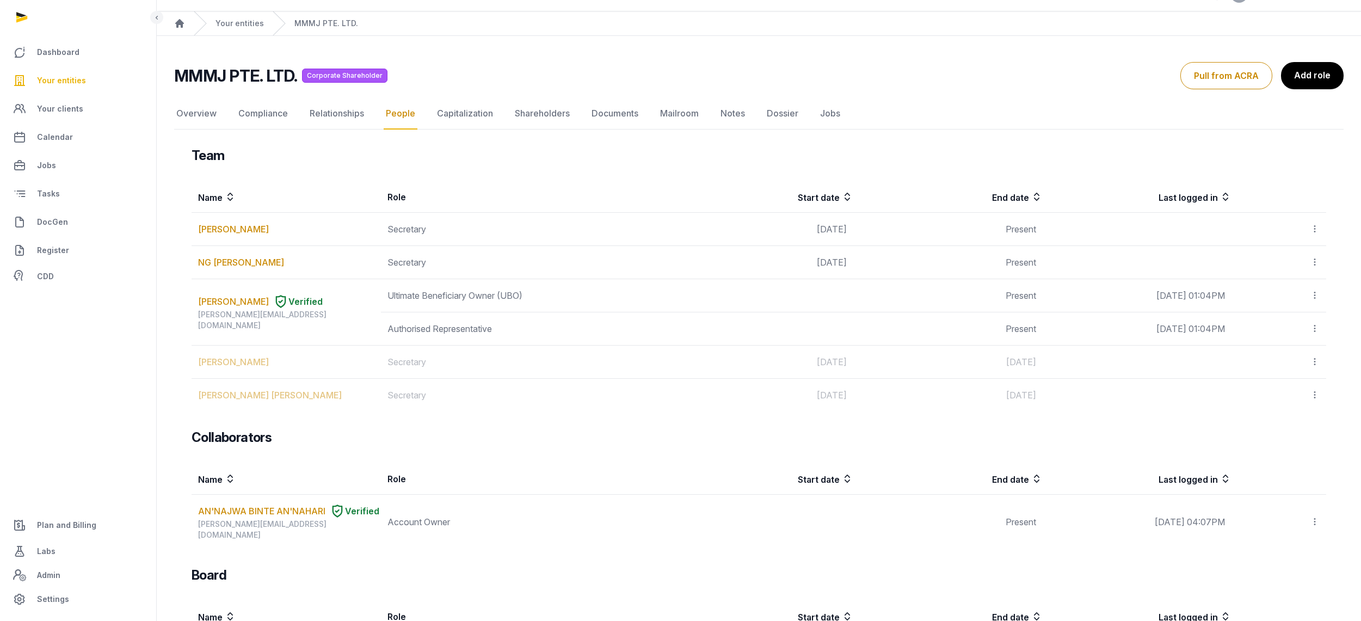
click at [242, 75] on h2 "MMMJ PTE. LTD." at bounding box center [235, 76] width 123 height 20
copy h2 "MMMJ PTE. LTD."
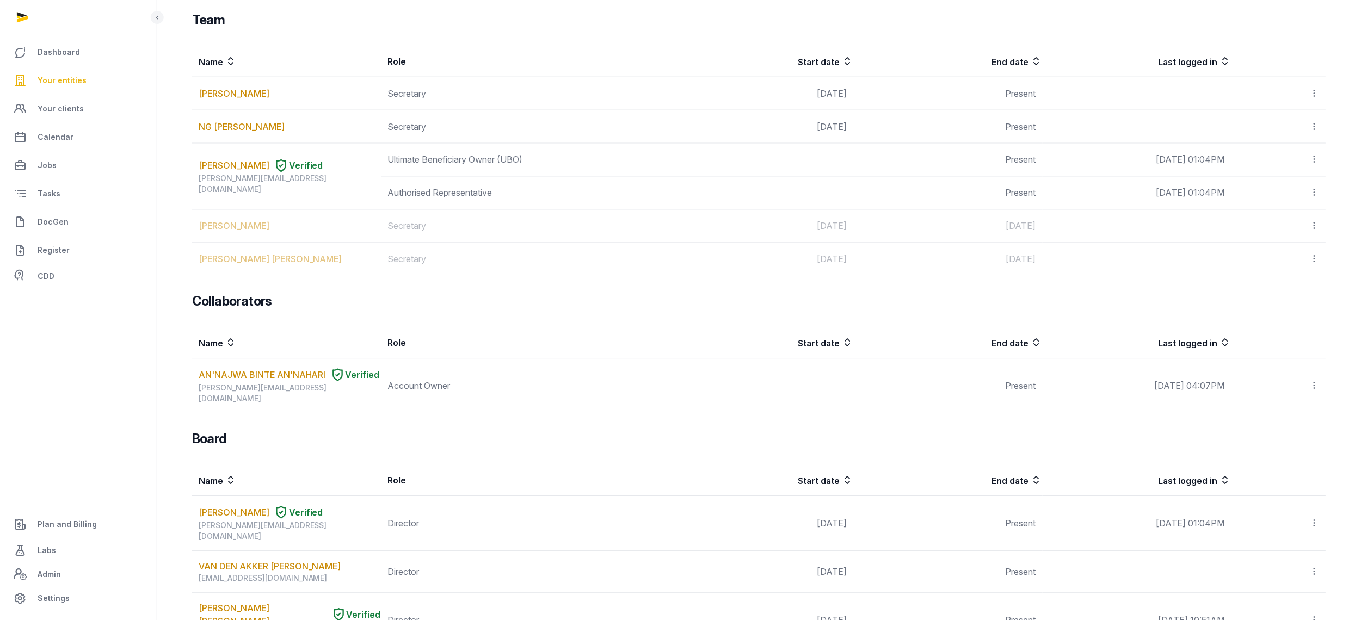
scroll to position [0, 0]
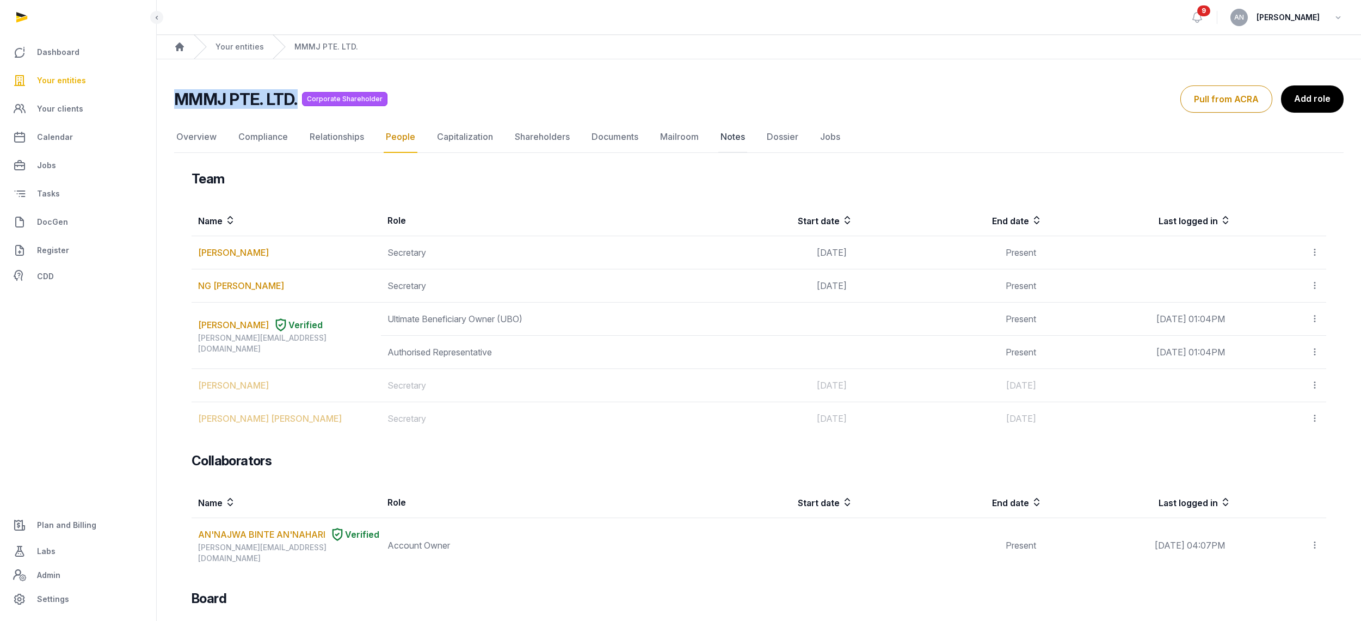
click at [734, 141] on link "Notes" at bounding box center [732, 137] width 29 height 32
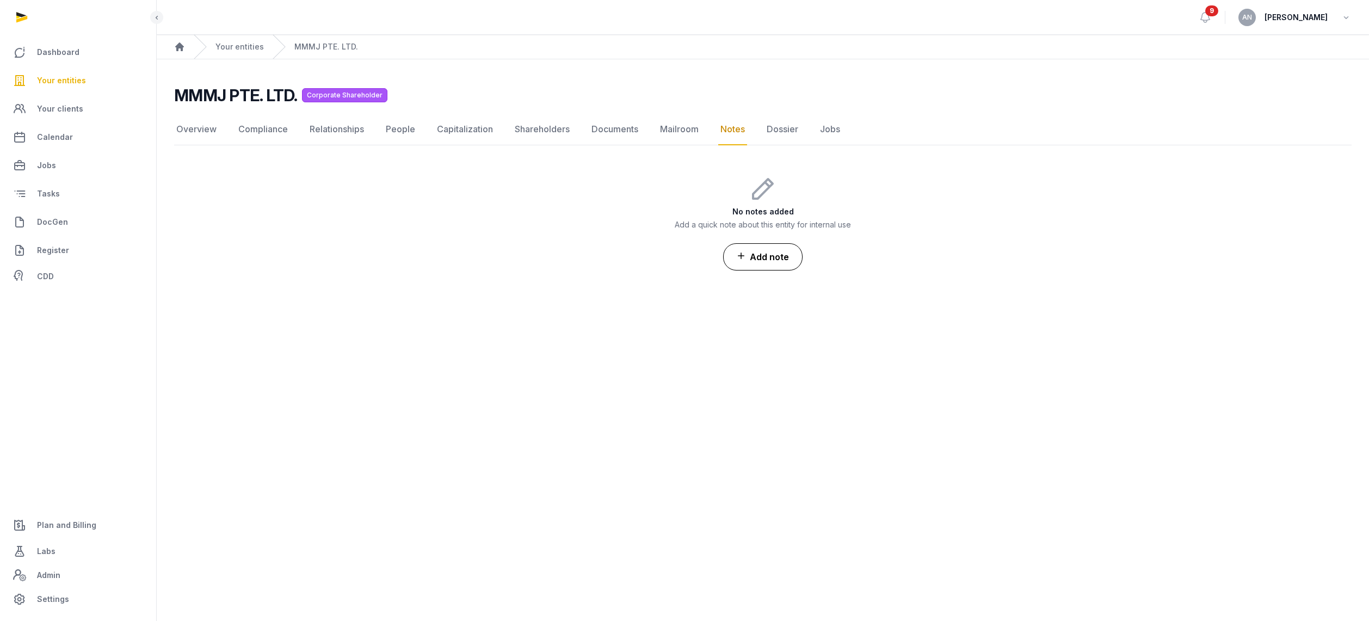
click at [777, 269] on button "Add note" at bounding box center [762, 256] width 79 height 27
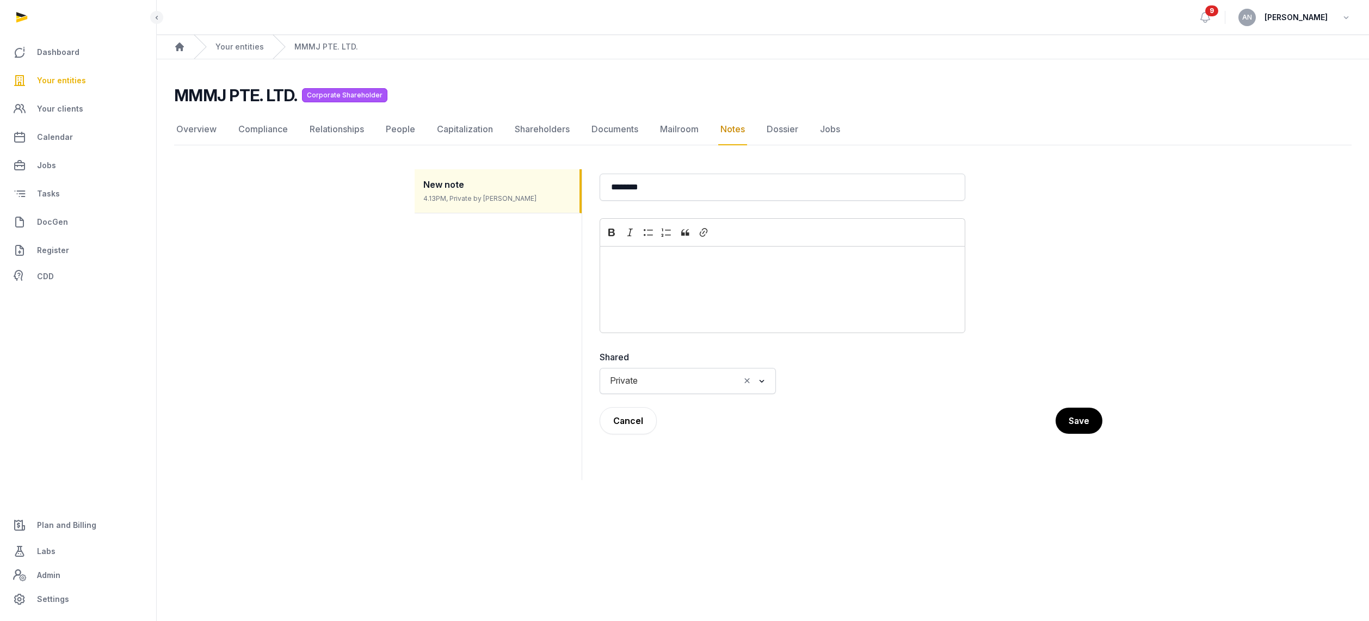
click at [680, 261] on p "Editor editing area: main" at bounding box center [782, 260] width 347 height 13
click at [669, 267] on p "Editor editing area: main" at bounding box center [782, 260] width 347 height 13
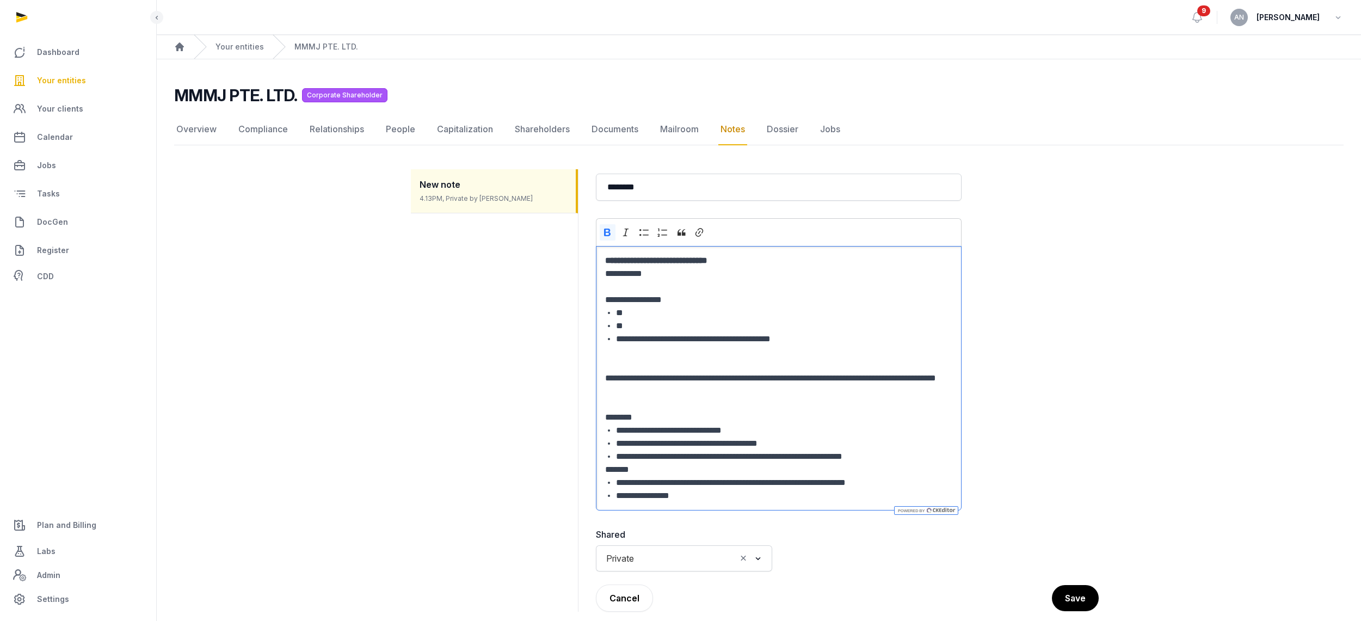
click at [707, 260] on strong "**********" at bounding box center [656, 260] width 102 height 8
drag, startPoint x: 766, startPoint y: 264, endPoint x: 580, endPoint y: 263, distance: 185.5
click at [581, 264] on div "**********" at bounding box center [759, 390] width 696 height 468
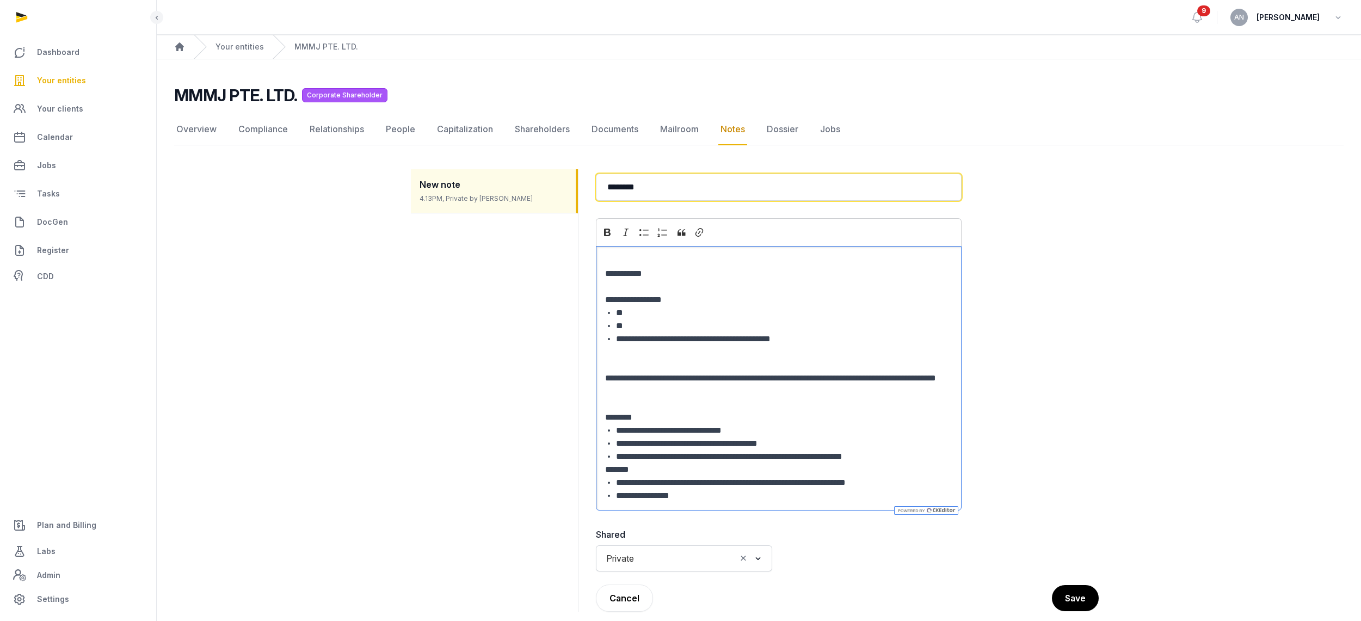
click at [670, 189] on input "********" at bounding box center [779, 187] width 366 height 27
paste input "**********"
click at [631, 189] on input "**********" at bounding box center [779, 187] width 366 height 27
drag, startPoint x: 630, startPoint y: 188, endPoint x: 566, endPoint y: 191, distance: 64.3
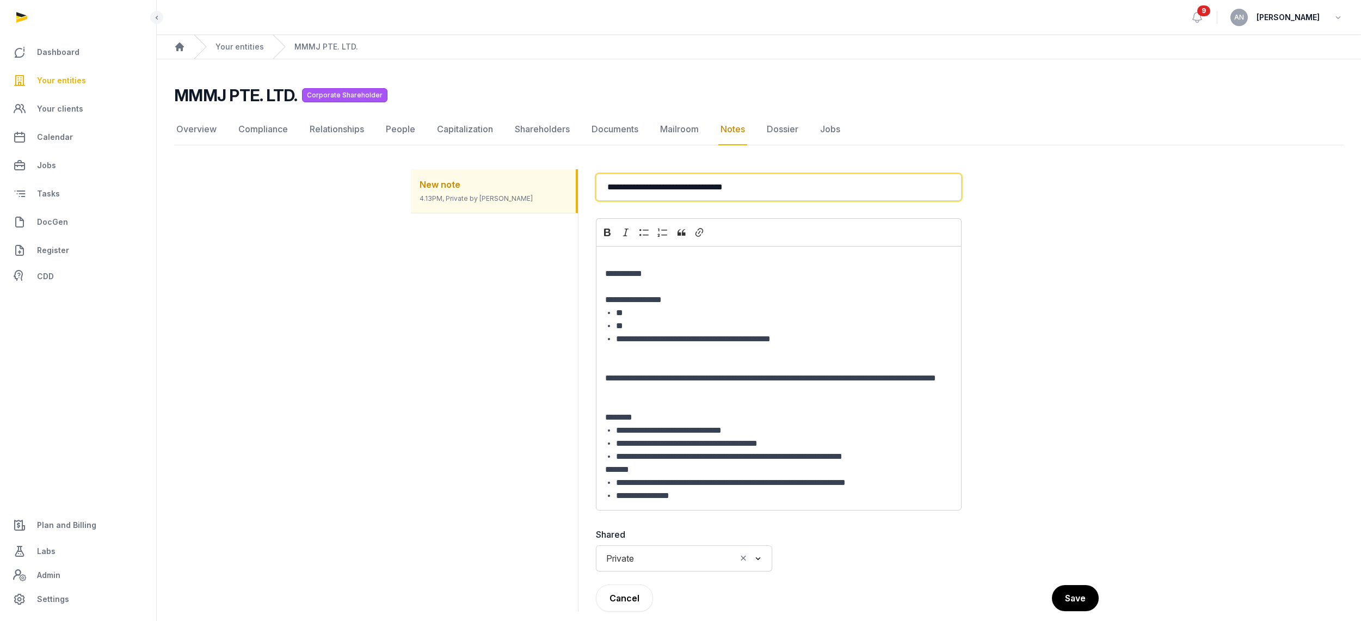
click at [566, 191] on div "**********" at bounding box center [759, 390] width 696 height 468
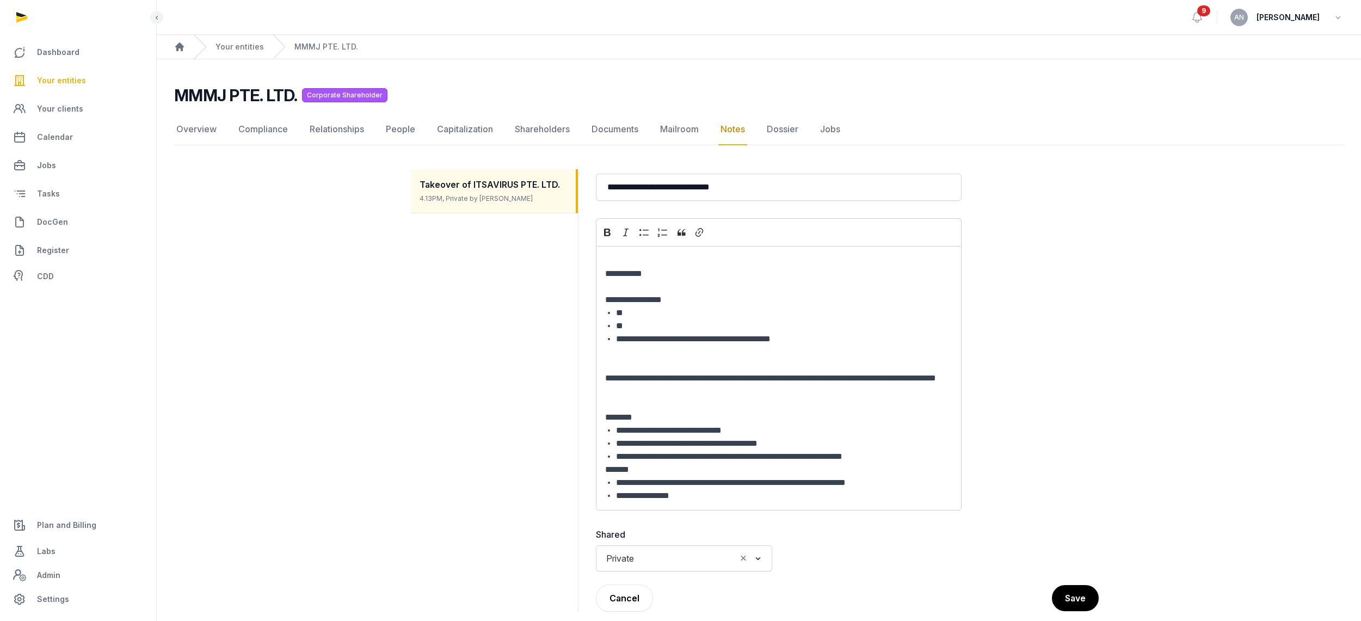
click at [250, 89] on h2 "MMMJ PTE. LTD." at bounding box center [235, 95] width 123 height 20
copy h2 "MMMJ PTE. LTD."
click at [795, 199] on input "**********" at bounding box center [779, 187] width 366 height 27
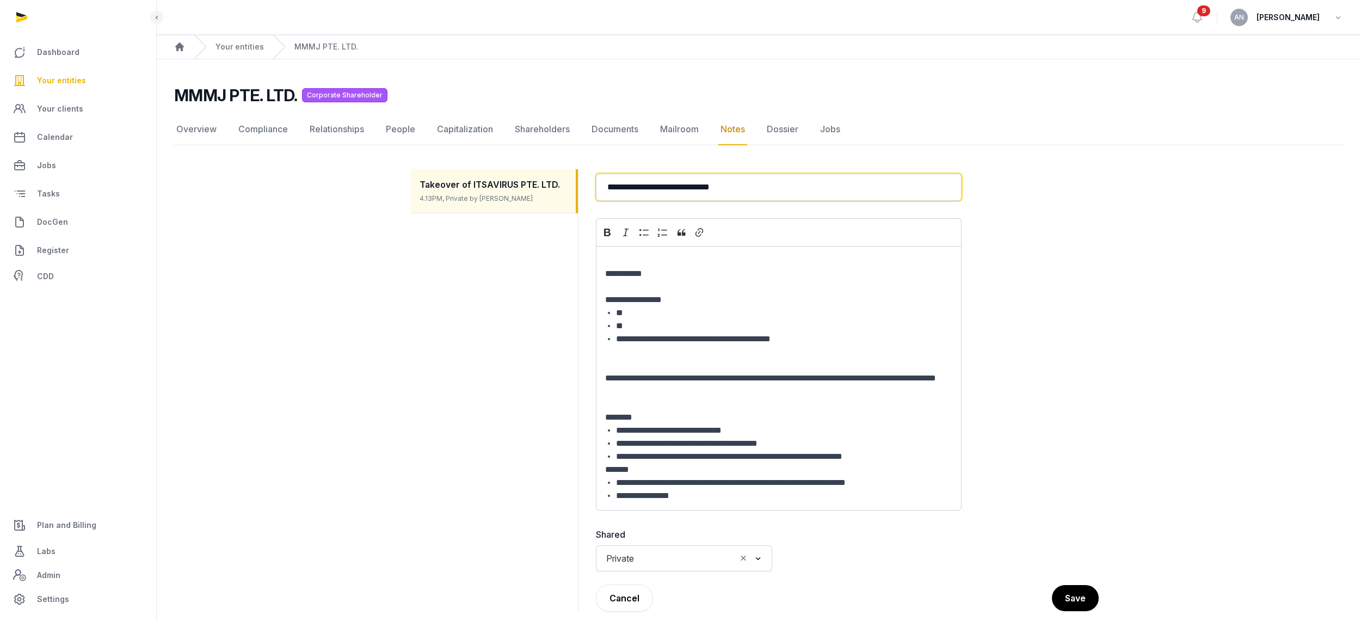
drag, startPoint x: 749, startPoint y: 193, endPoint x: 658, endPoint y: 189, distance: 91.5
click at [658, 189] on input "**********" at bounding box center [779, 187] width 366 height 27
paste input "text"
type input "**********"
click at [648, 264] on h2 "Editor editing area: main" at bounding box center [778, 260] width 347 height 13
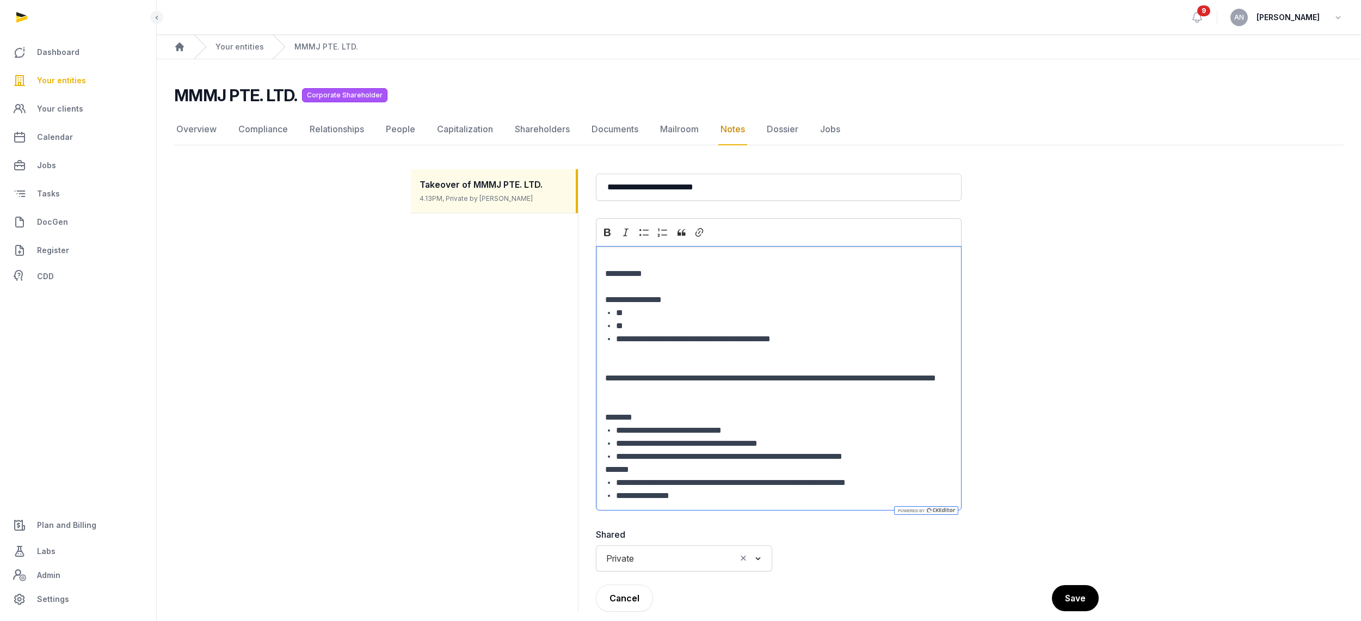
click at [646, 275] on p "**********" at bounding box center [778, 280] width 347 height 26
click at [608, 273] on p "**********" at bounding box center [778, 280] width 347 height 26
click at [606, 274] on p "**********" at bounding box center [778, 280] width 347 height 26
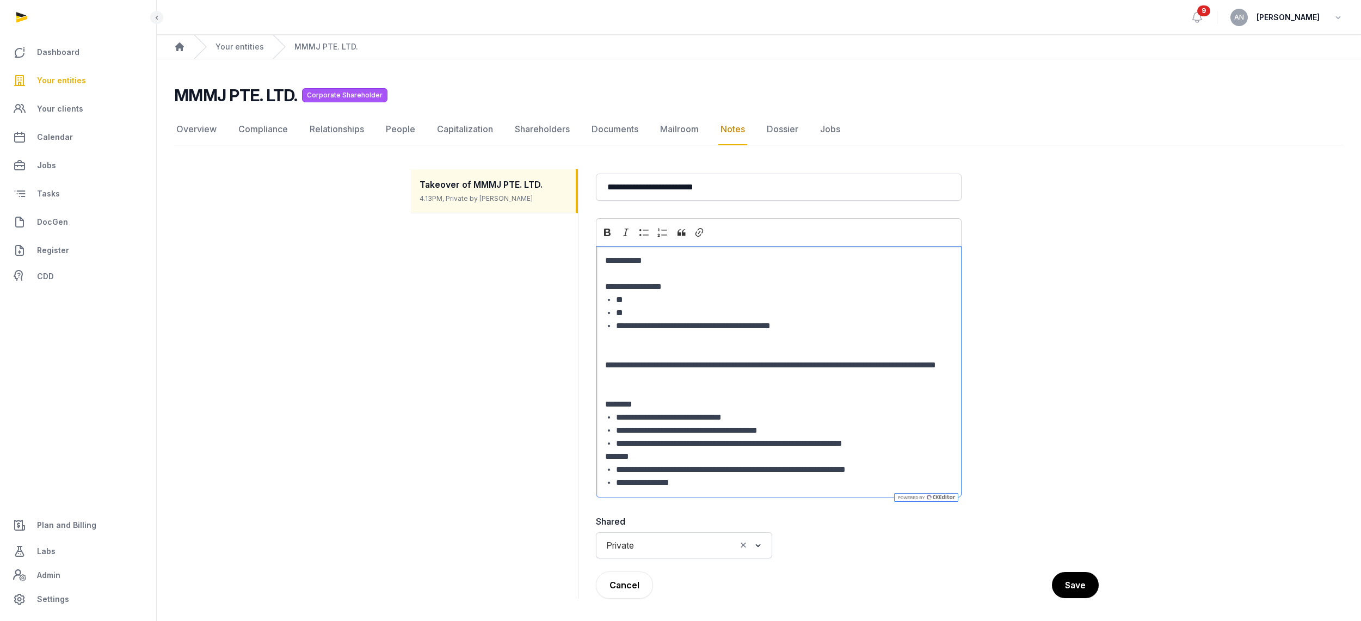
click at [697, 288] on p "**********" at bounding box center [778, 286] width 347 height 13
click at [718, 331] on li "**********" at bounding box center [784, 325] width 336 height 13
click at [651, 338] on p "Editor editing area: main" at bounding box center [778, 338] width 347 height 13
drag, startPoint x: 665, startPoint y: 374, endPoint x: 596, endPoint y: 348, distance: 74.2
click at [596, 348] on div "**********" at bounding box center [779, 372] width 366 height 252
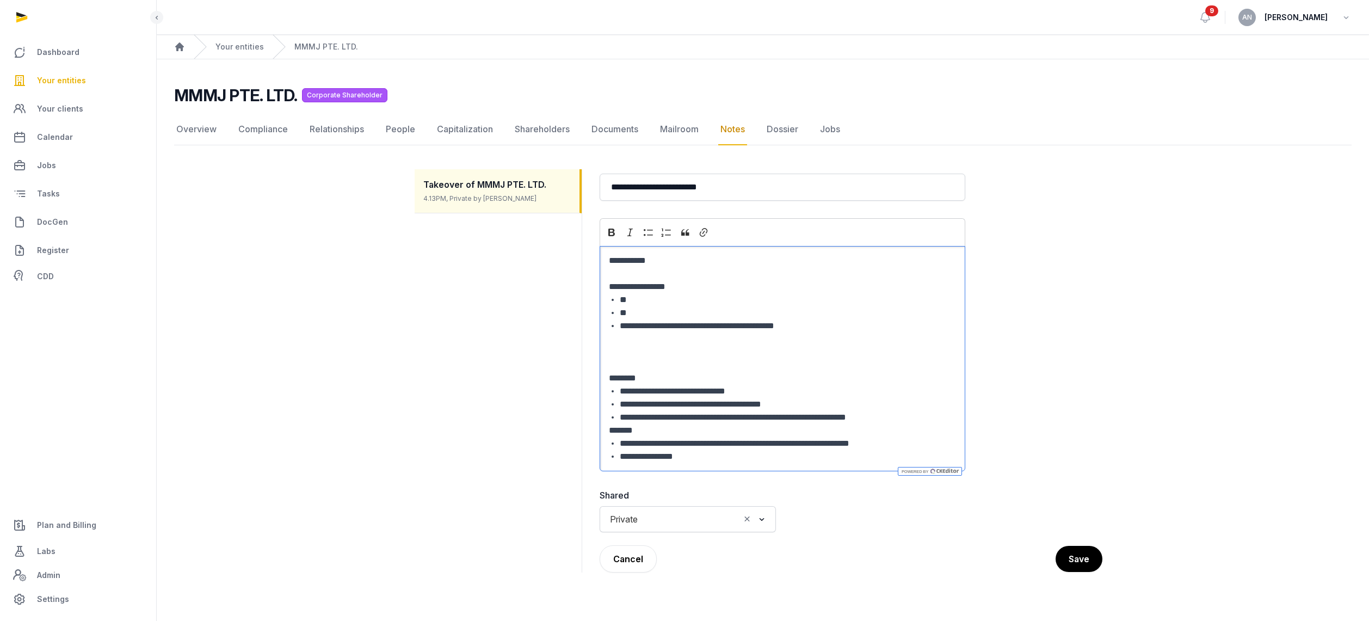
click at [658, 340] on p "Editor editing area: main" at bounding box center [782, 338] width 347 height 13
click at [642, 347] on p "Editor editing area: main" at bounding box center [782, 351] width 347 height 13
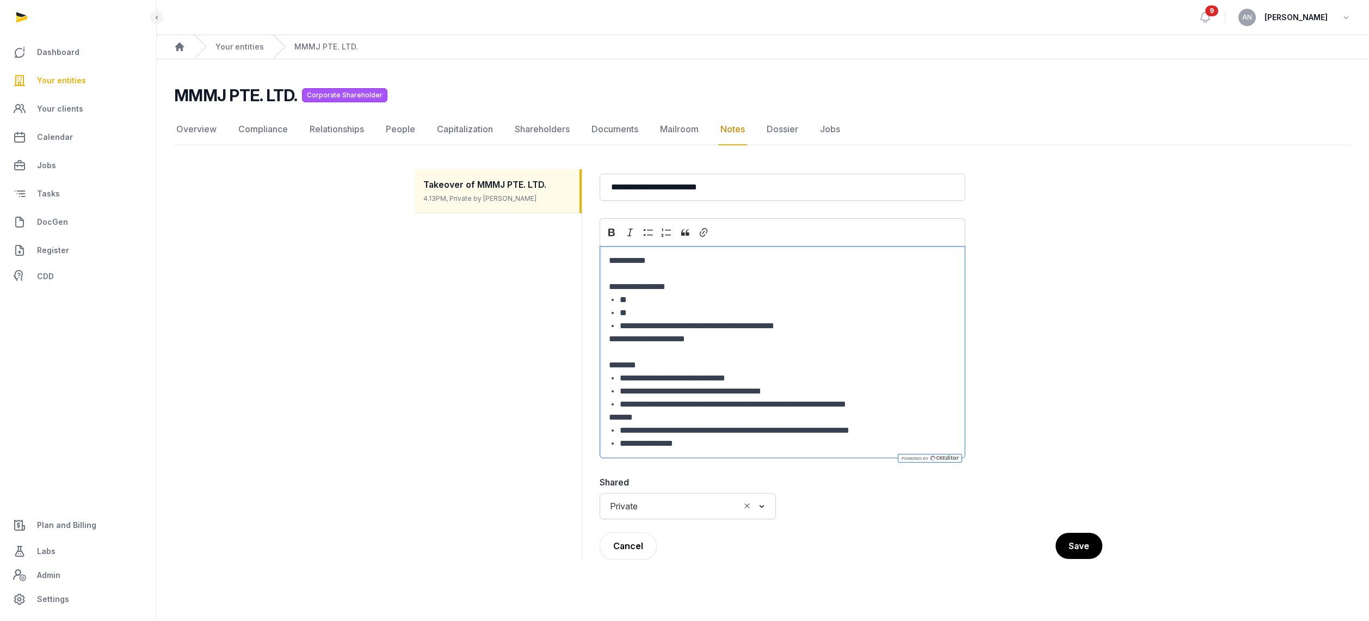
click at [707, 388] on li "**********" at bounding box center [788, 391] width 336 height 13
click at [733, 396] on li "**********" at bounding box center [788, 391] width 336 height 13
click at [665, 402] on li "**********" at bounding box center [788, 404] width 336 height 13
click at [892, 404] on li "**********" at bounding box center [788, 404] width 336 height 13
click at [917, 403] on li "**********" at bounding box center [788, 404] width 336 height 13
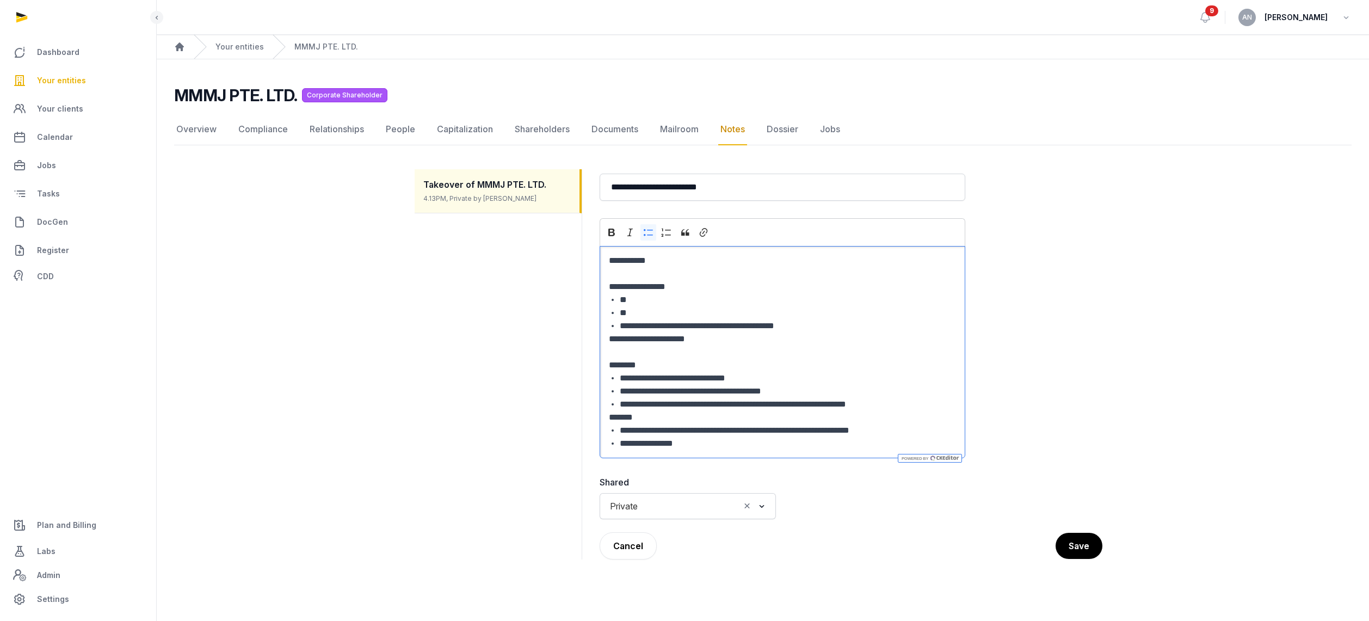
click at [669, 409] on li "**********" at bounding box center [788, 404] width 336 height 13
click at [639, 424] on li "**********" at bounding box center [788, 430] width 336 height 13
click at [653, 417] on p "*******" at bounding box center [782, 417] width 347 height 13
click at [716, 441] on li "**********" at bounding box center [788, 443] width 336 height 13
click at [701, 430] on li "**********" at bounding box center [788, 430] width 336 height 13
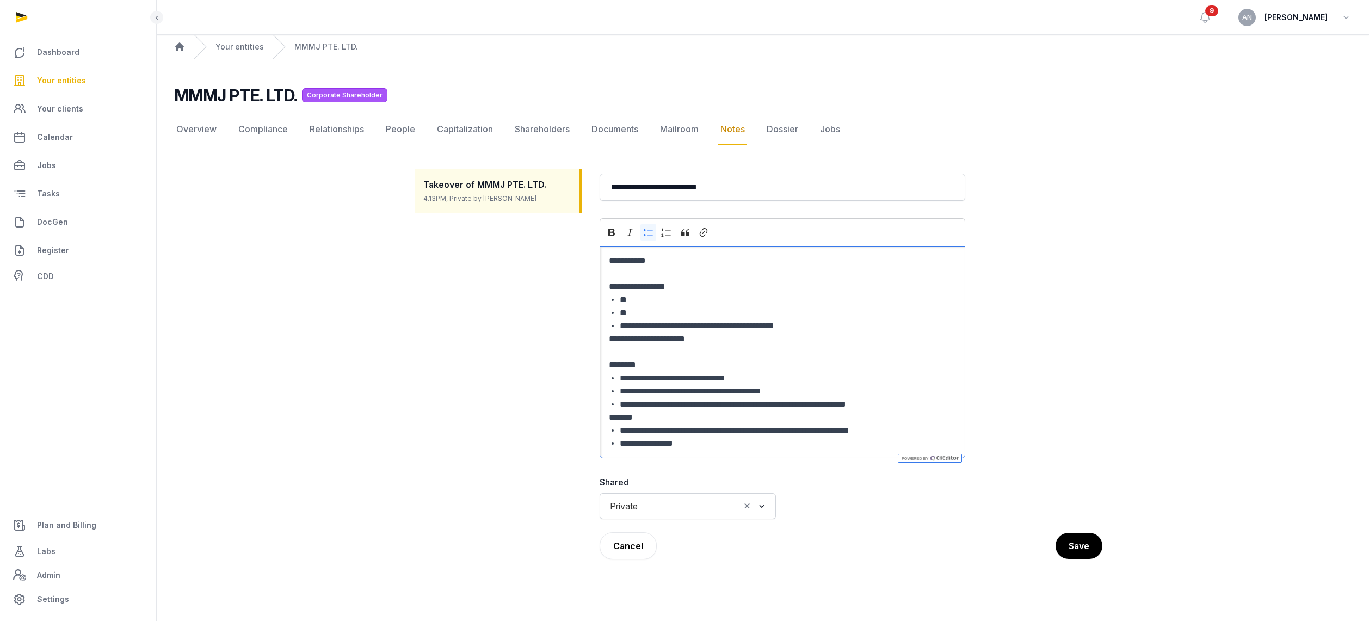
click at [691, 435] on li "**********" at bounding box center [788, 430] width 336 height 13
drag, startPoint x: 714, startPoint y: 443, endPoint x: 585, endPoint y: 416, distance: 131.2
click at [584, 418] on div "**********" at bounding box center [763, 364] width 696 height 416
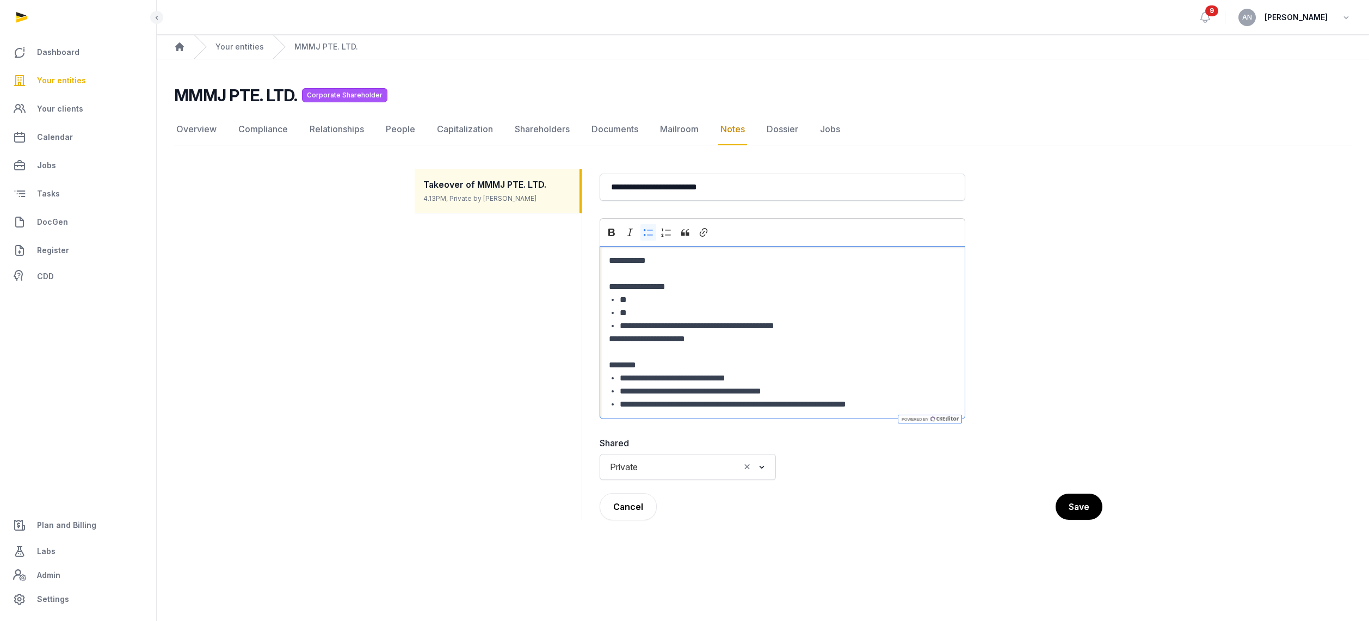
click at [765, 466] on icon "Search for option" at bounding box center [761, 466] width 11 height 13
click at [690, 505] on li "Public" at bounding box center [687, 506] width 175 height 16
click at [1099, 499] on button "Save" at bounding box center [1078, 506] width 47 height 26
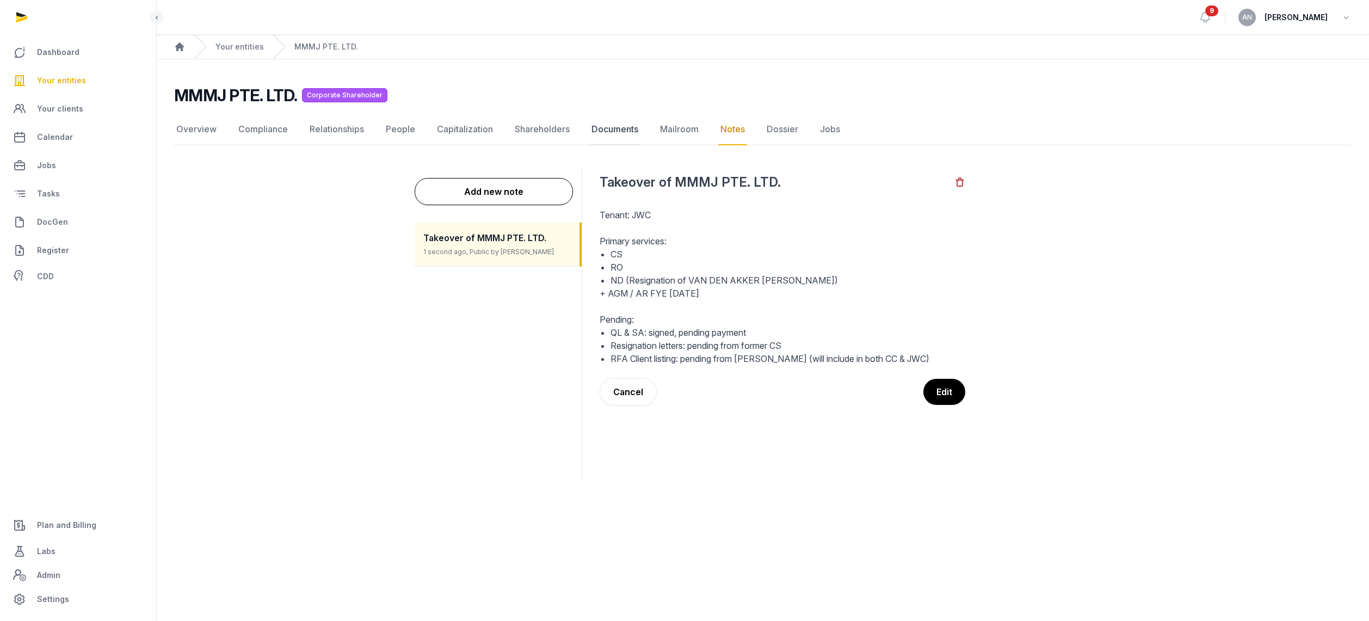
click at [620, 133] on link "Documents" at bounding box center [614, 130] width 51 height 32
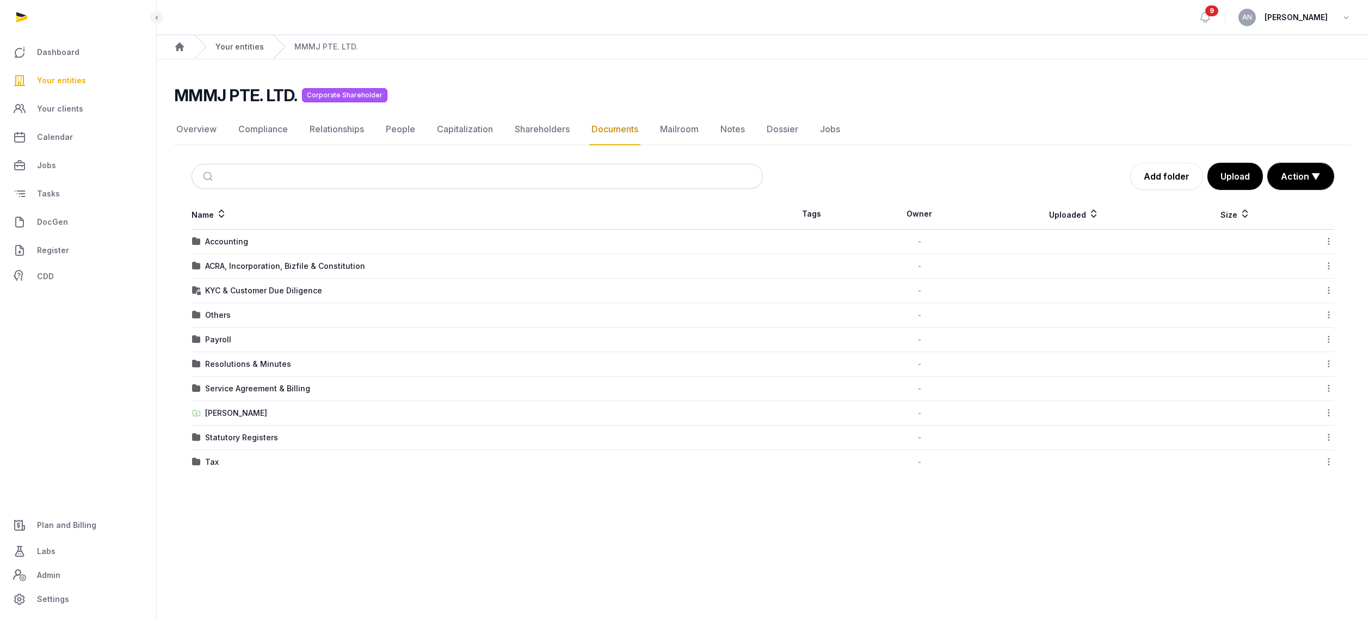
click at [239, 49] on link "Your entities" at bounding box center [239, 46] width 48 height 11
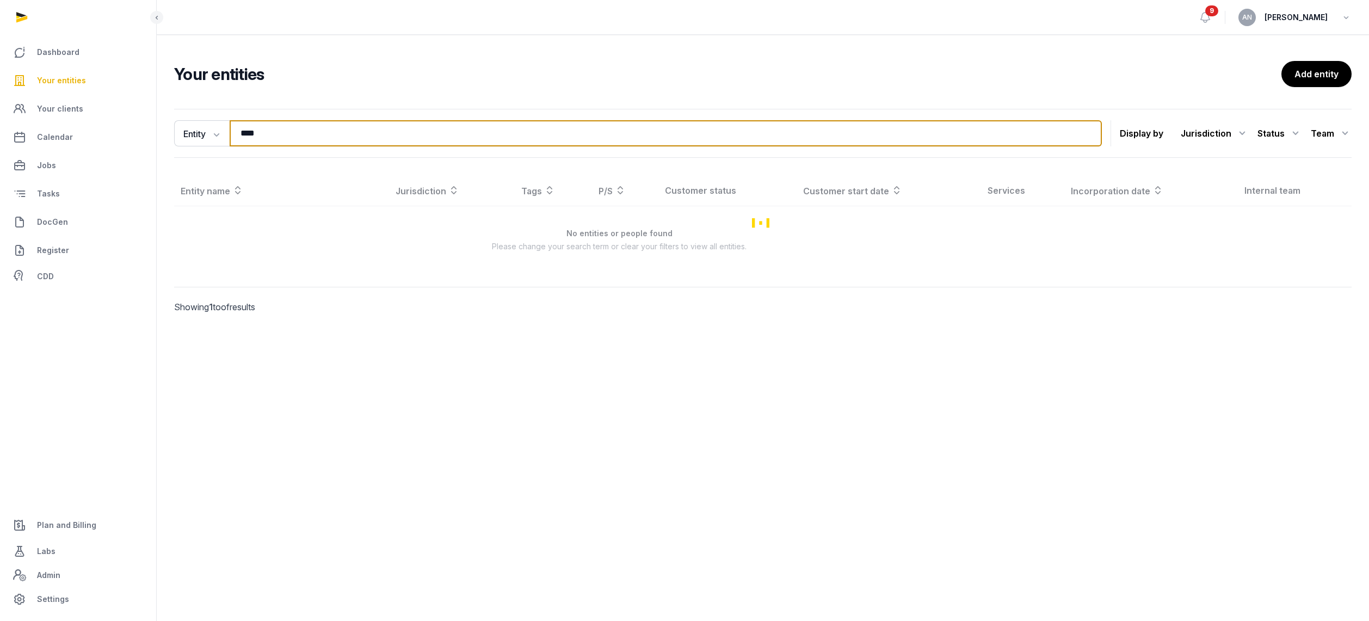
click at [260, 132] on input "****" at bounding box center [666, 133] width 872 height 26
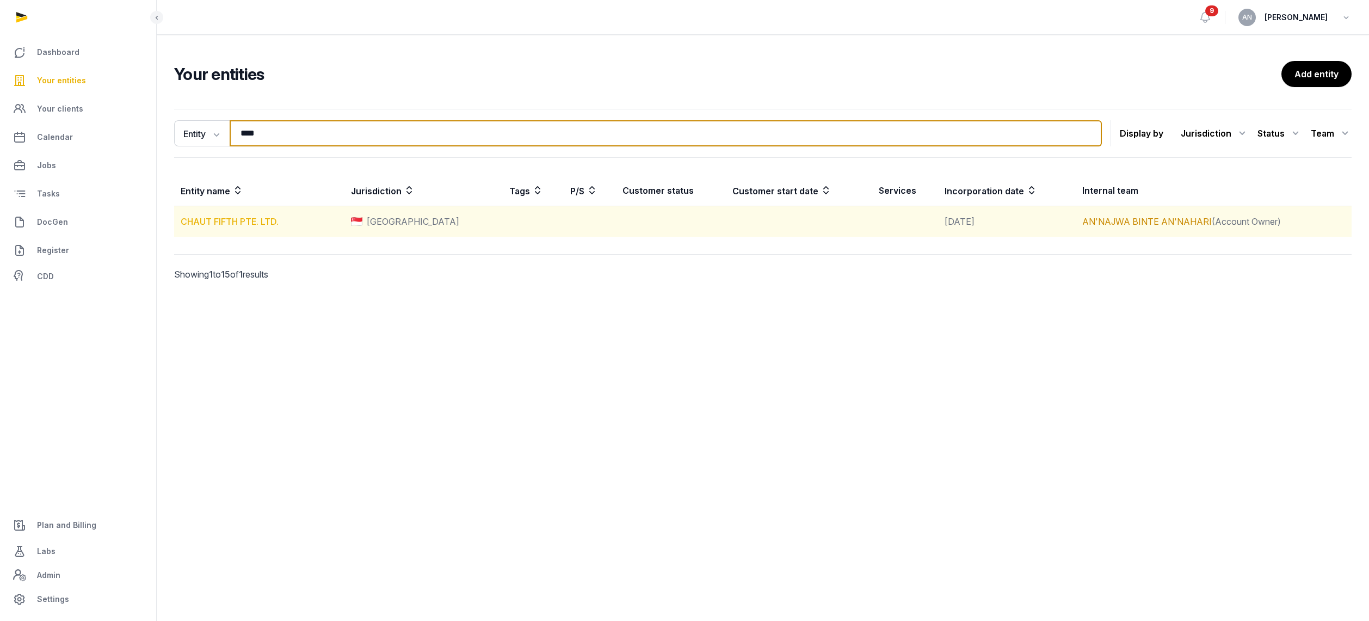
type input "****"
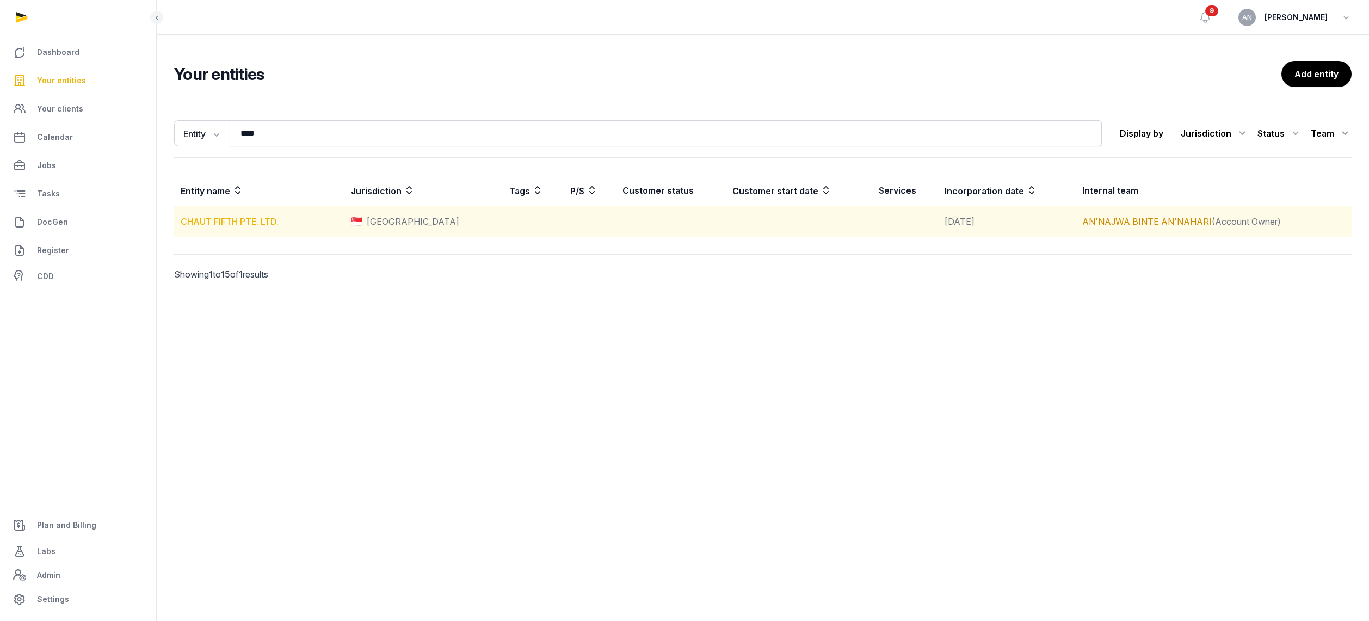
click at [239, 216] on link "CHAUT FIFTH PTE. LTD." at bounding box center [230, 221] width 98 height 11
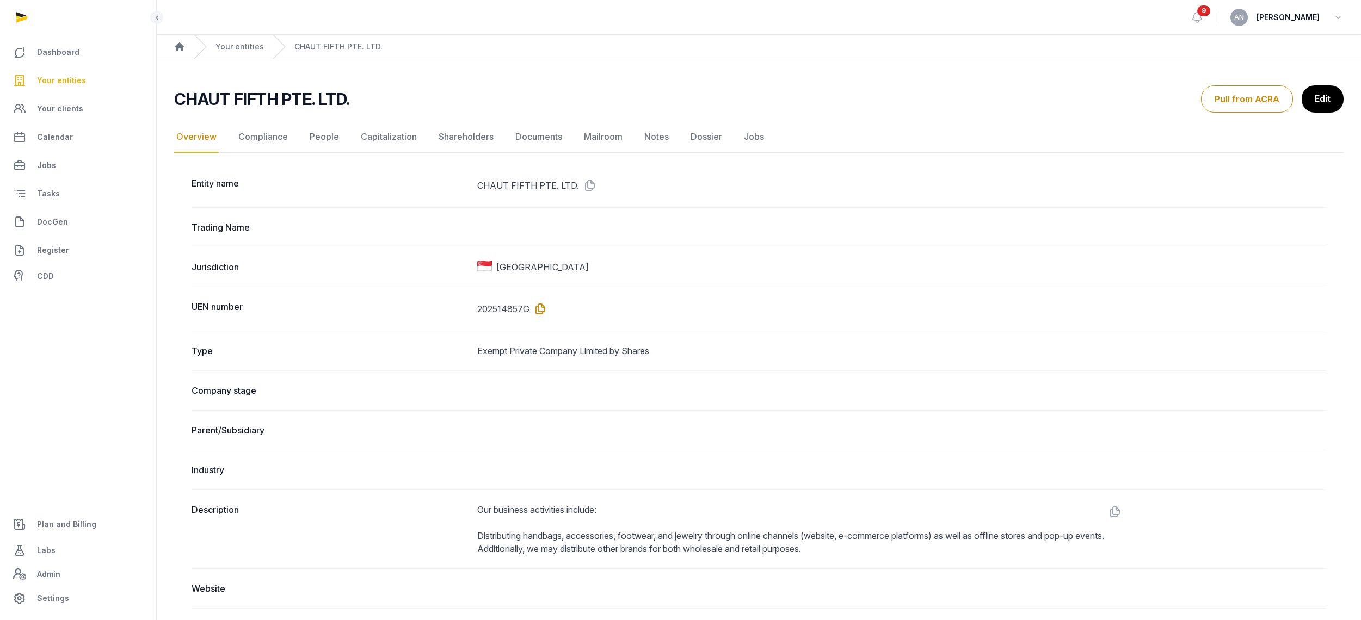
click at [546, 304] on icon at bounding box center [537, 308] width 17 height 17
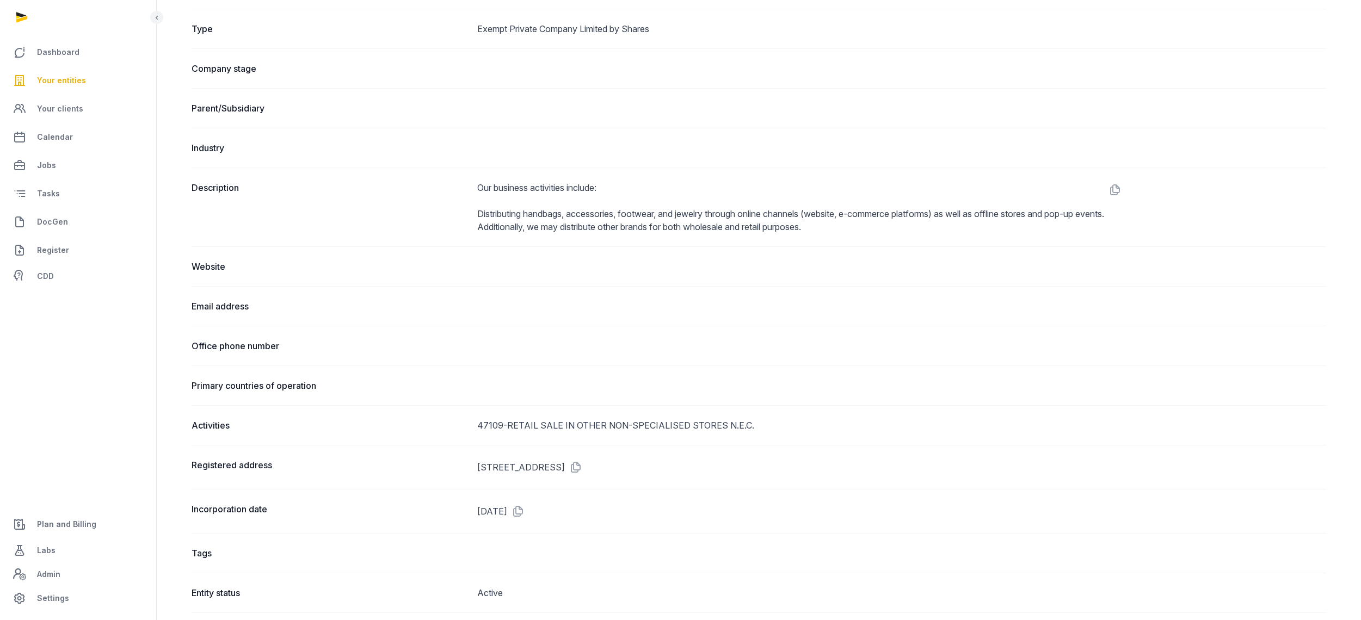
scroll to position [331, 0]
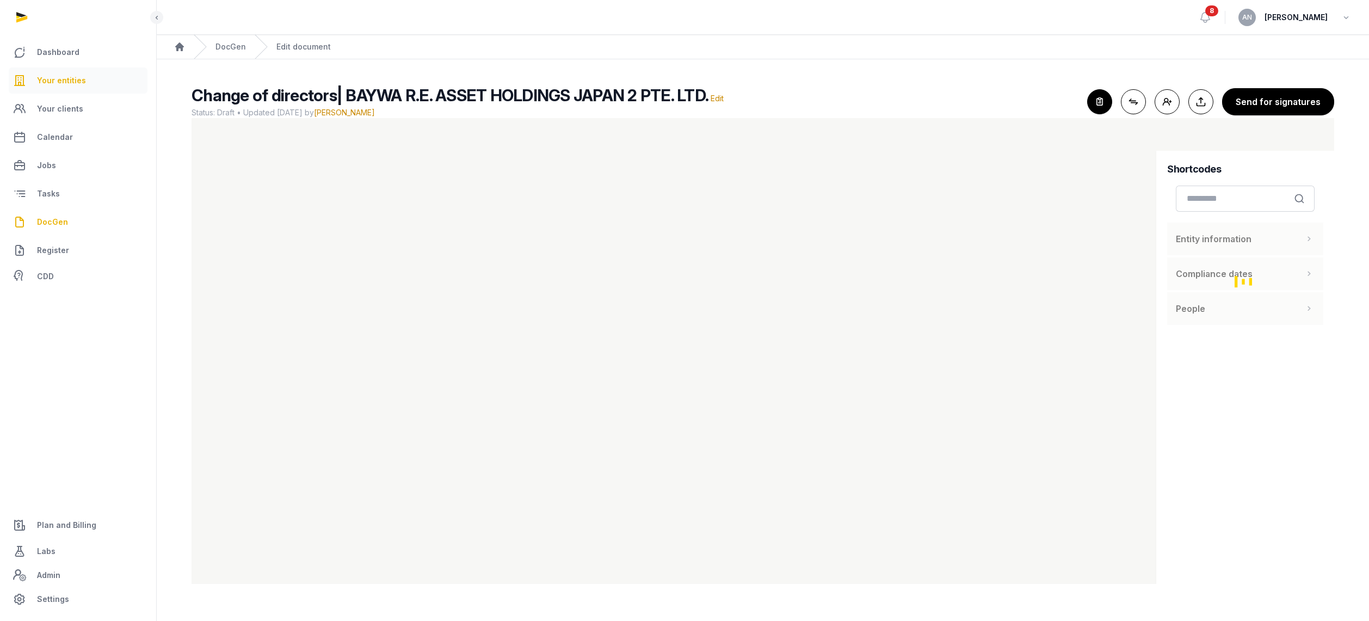
click at [88, 82] on link "Your entities" at bounding box center [78, 80] width 139 height 26
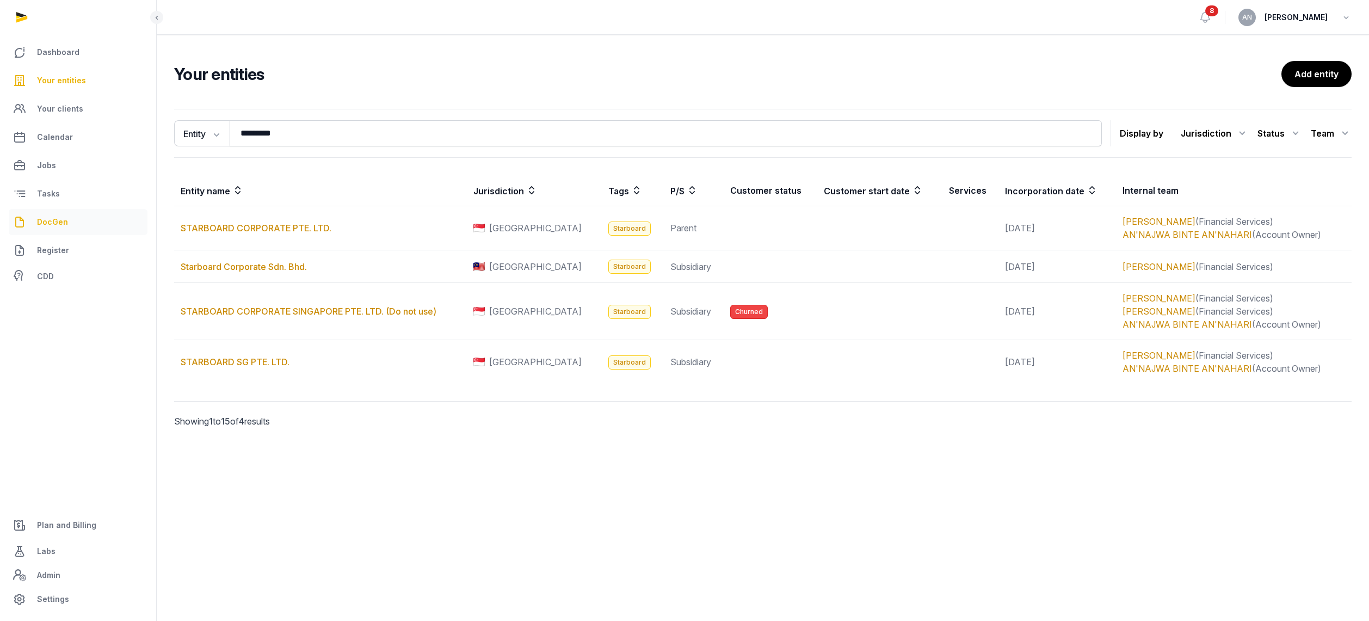
click at [62, 218] on span "DocGen" at bounding box center [52, 221] width 31 height 13
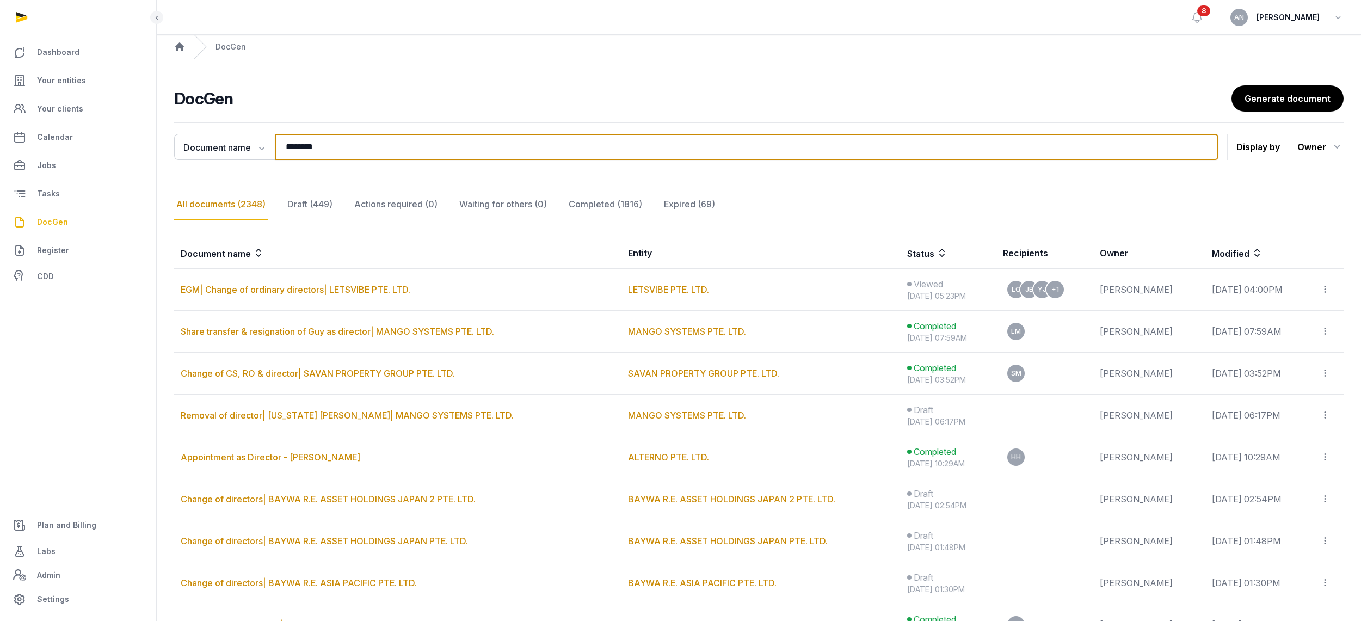
click at [308, 158] on input "********" at bounding box center [746, 147] width 943 height 26
click at [311, 146] on input "********" at bounding box center [746, 147] width 943 height 26
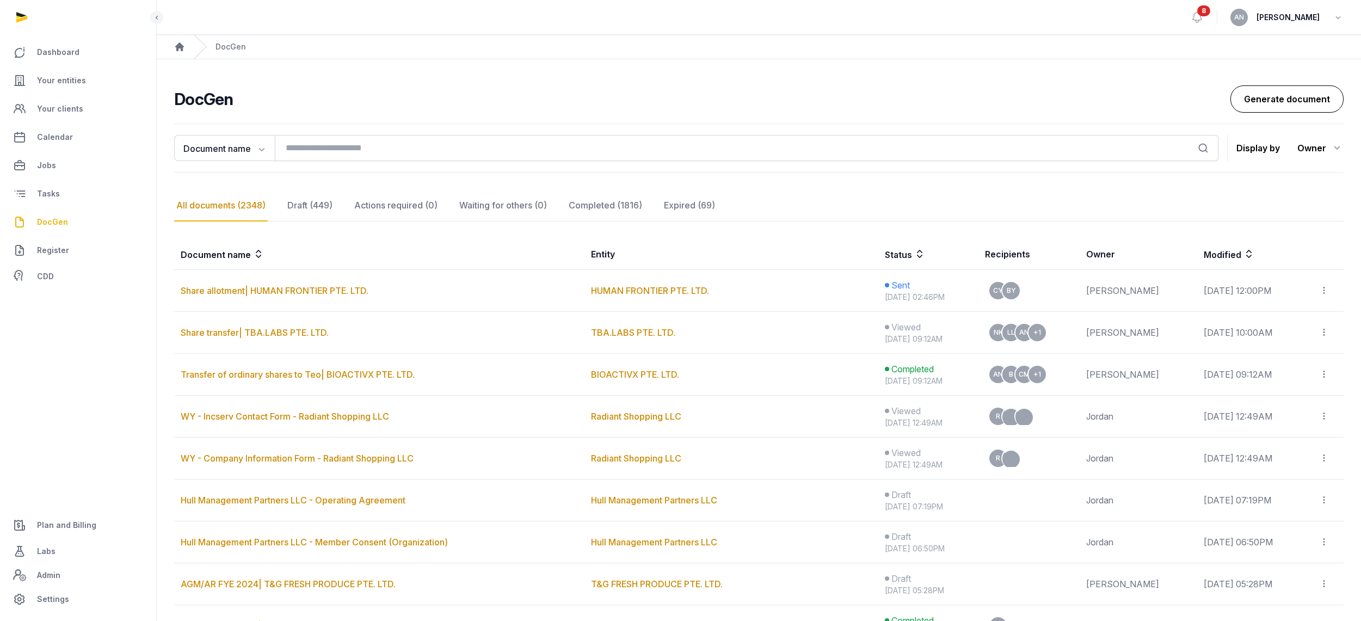
click at [1273, 98] on link "Generate document" at bounding box center [1286, 98] width 113 height 27
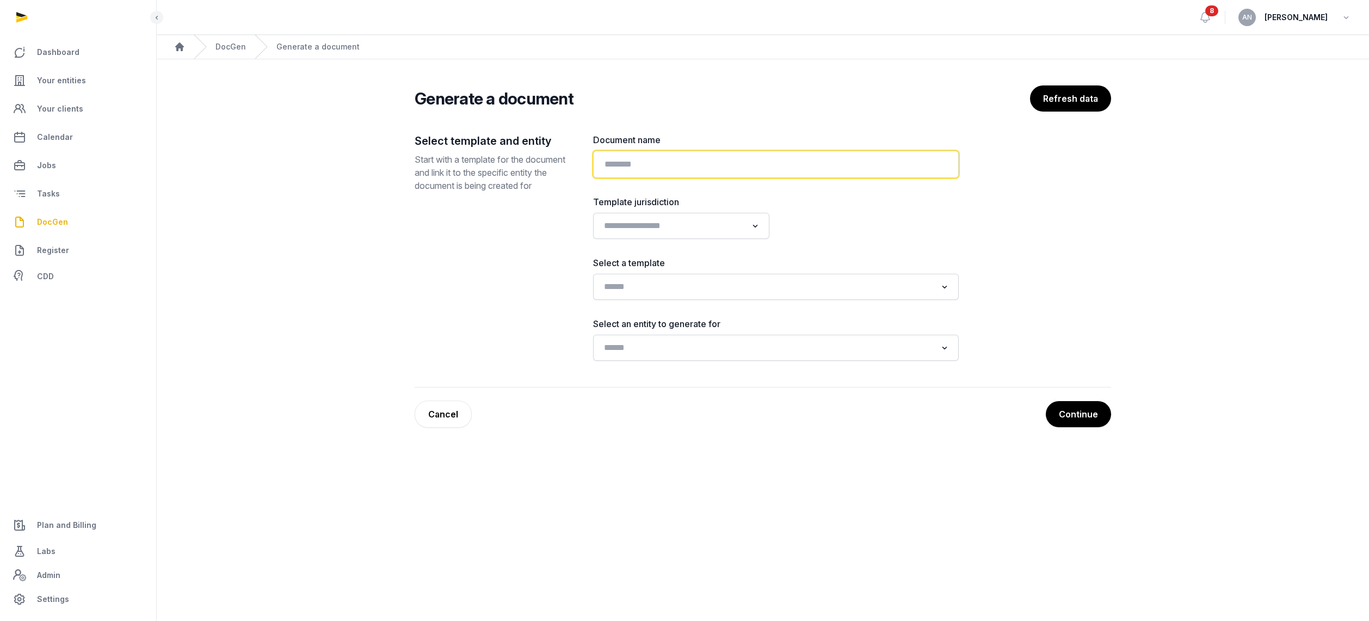
click at [660, 151] on input "text" at bounding box center [776, 164] width 366 height 27
type input "**********"
click at [683, 360] on div "Loading..." at bounding box center [776, 348] width 366 height 26
click at [683, 357] on div "Loading..." at bounding box center [775, 348] width 355 height 20
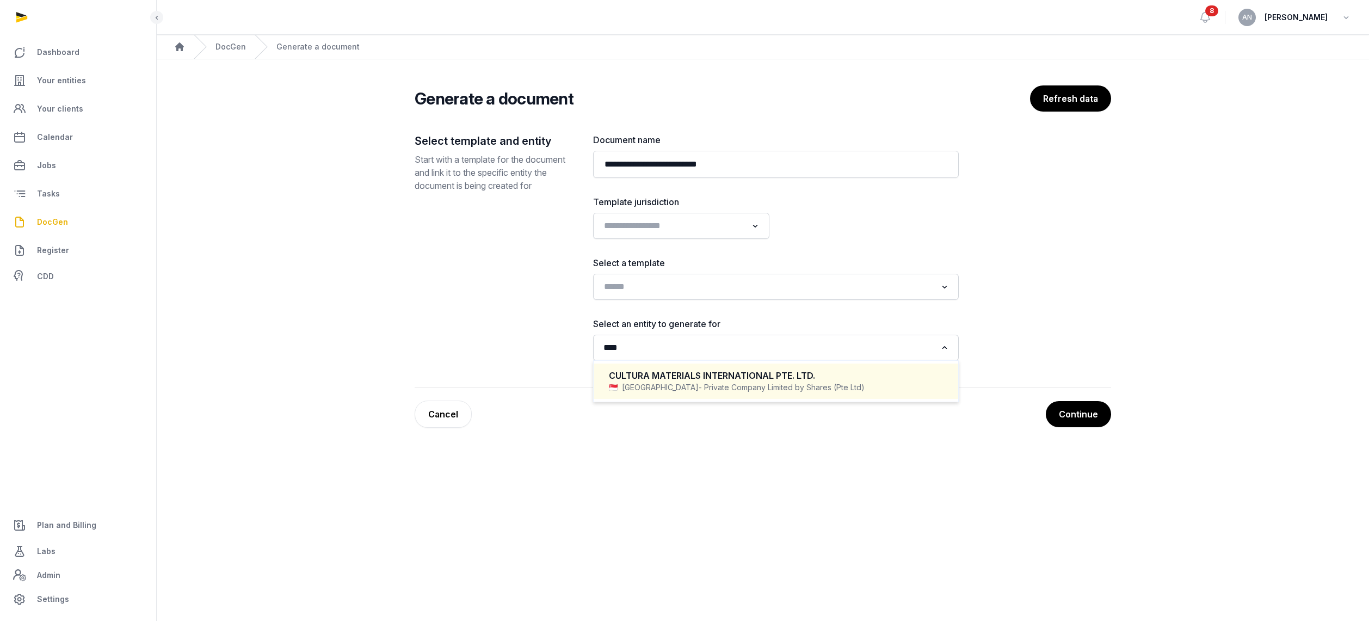
click at [715, 378] on div "CULTURA MATERIALS INTERNATIONAL PTE. LTD." at bounding box center [776, 375] width 334 height 13
type input "****"
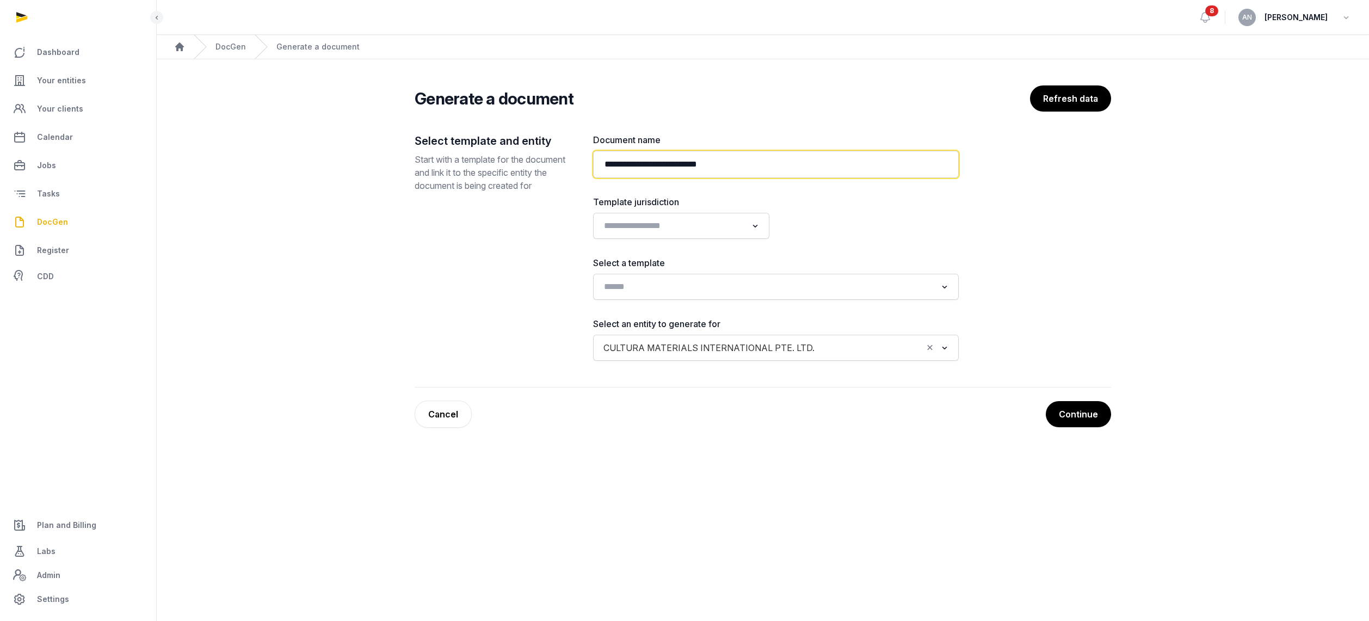
click at [780, 158] on input "**********" at bounding box center [776, 164] width 366 height 27
type input "**********"
click at [647, 286] on input "Search for option" at bounding box center [768, 286] width 337 height 15
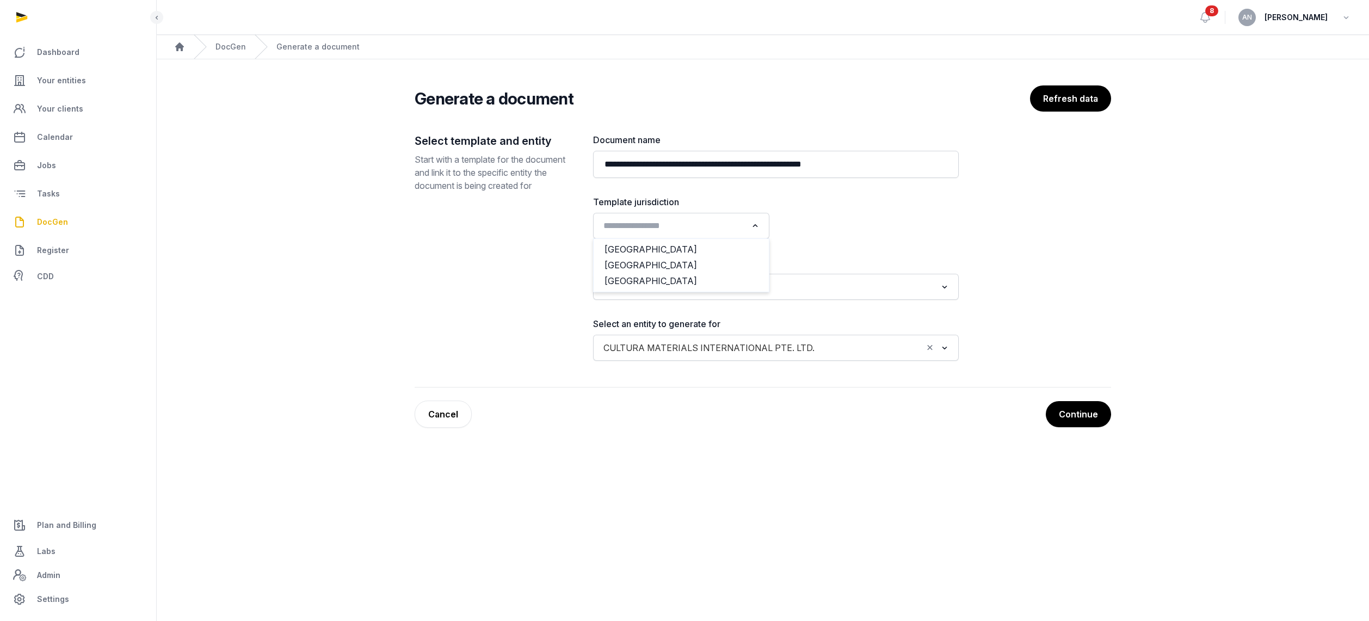
click at [646, 230] on input "Search for option" at bounding box center [673, 225] width 147 height 15
click at [648, 248] on li "[GEOGRAPHIC_DATA]" at bounding box center [681, 250] width 175 height 16
type input "****"
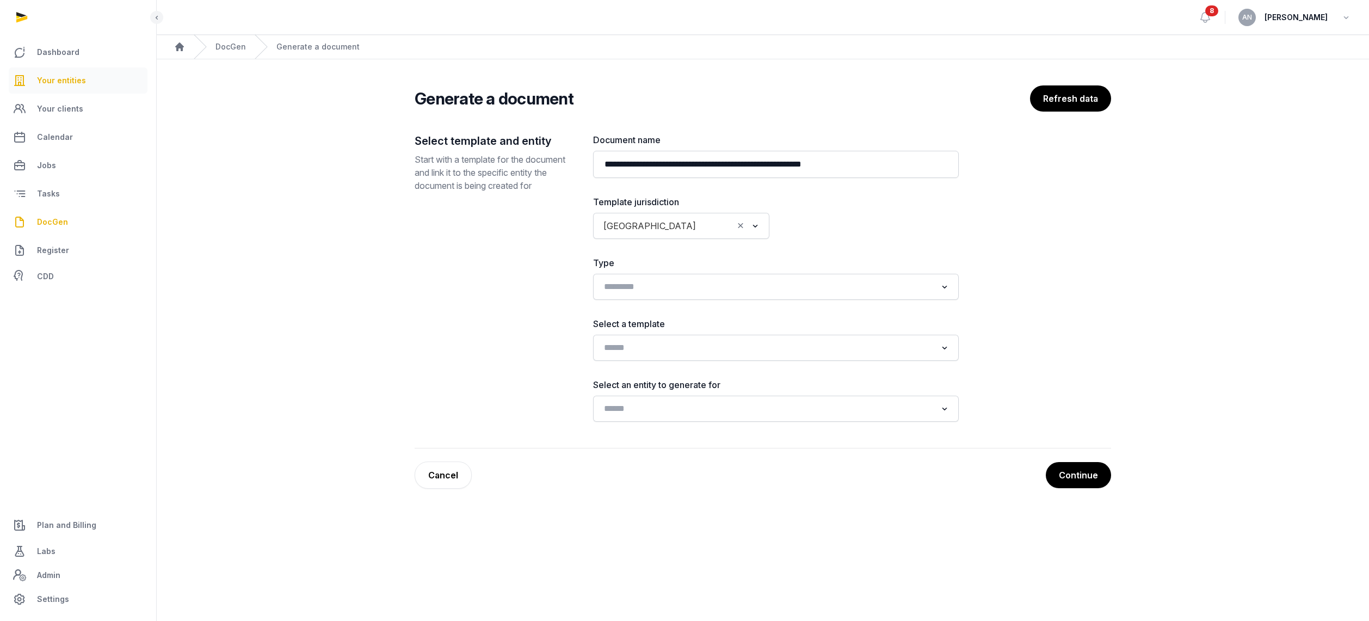
click at [91, 83] on link "Your entities" at bounding box center [78, 80] width 139 height 26
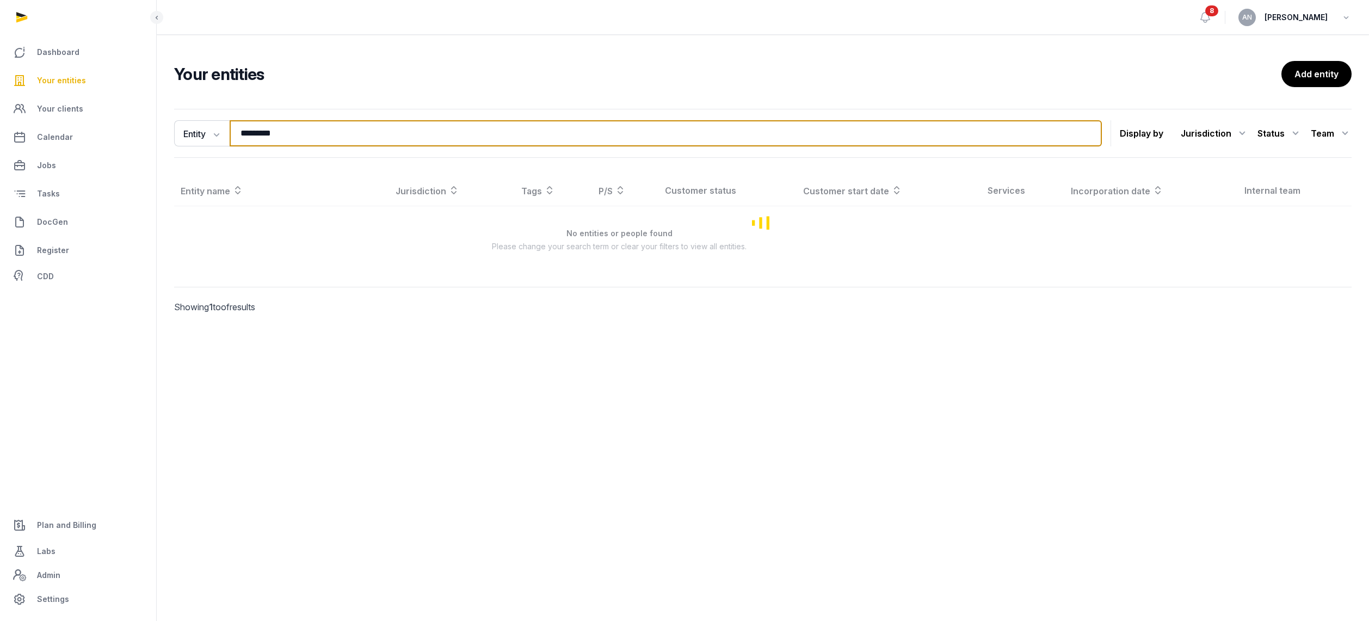
click at [333, 132] on input "*********" at bounding box center [666, 133] width 872 height 26
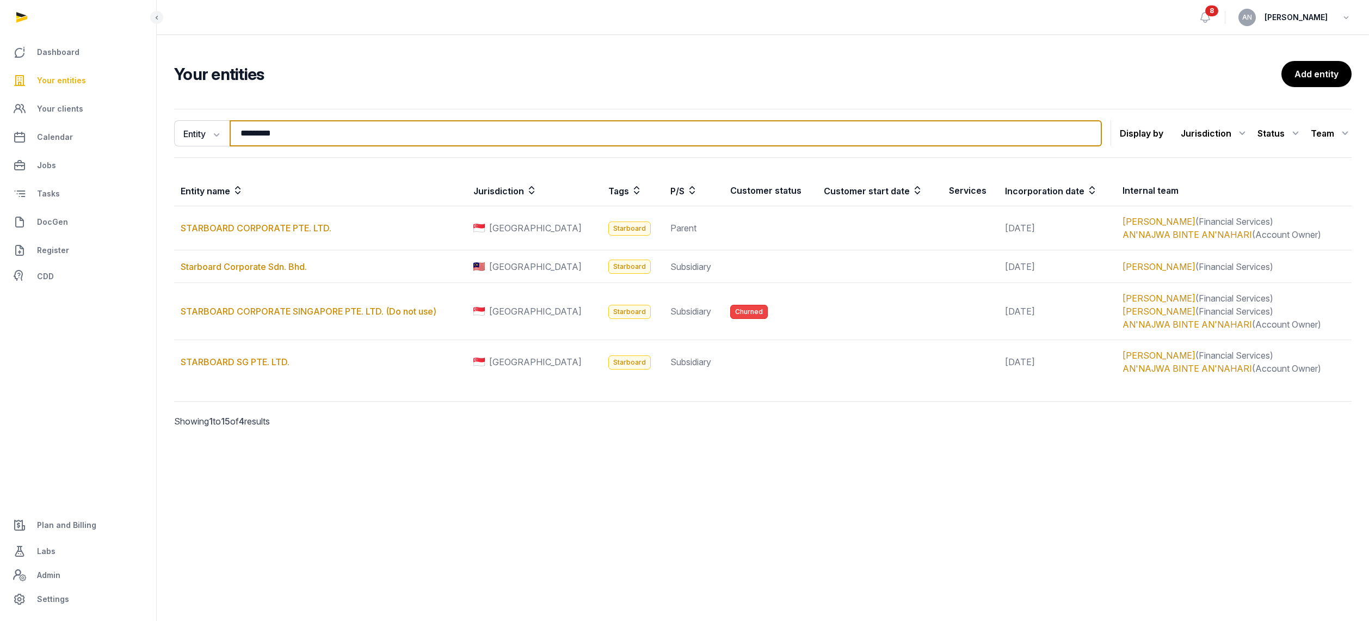
click at [333, 132] on input "*********" at bounding box center [666, 133] width 872 height 26
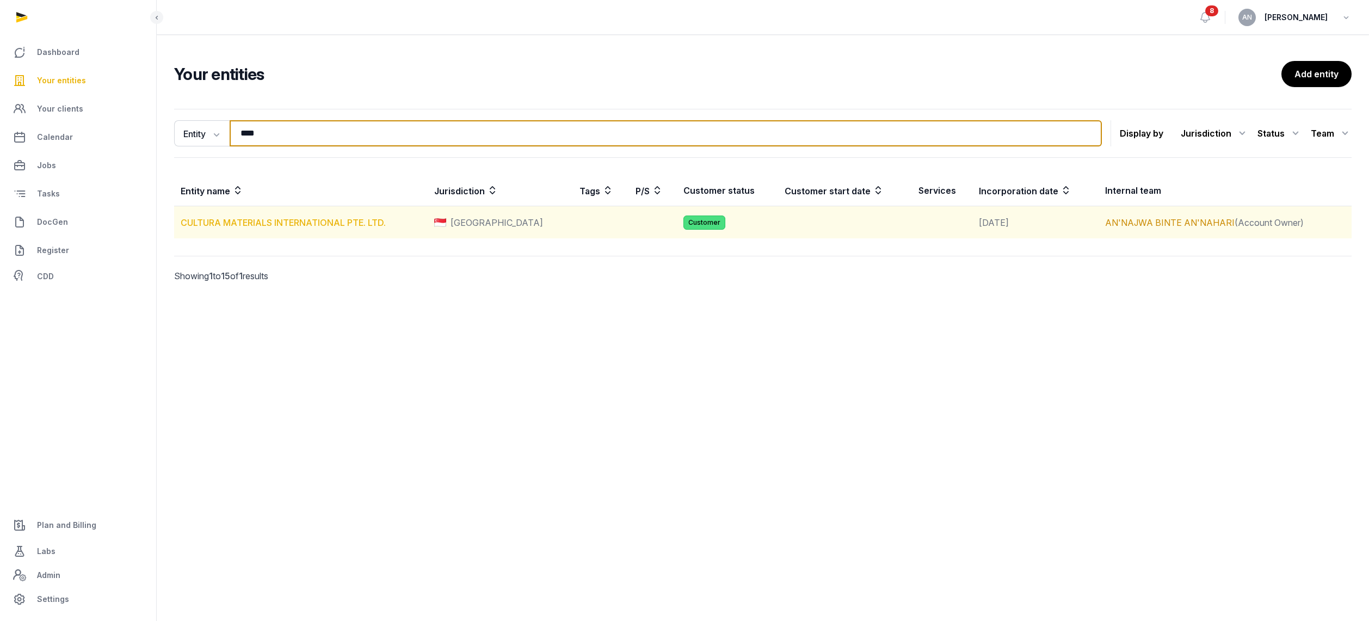
type input "****"
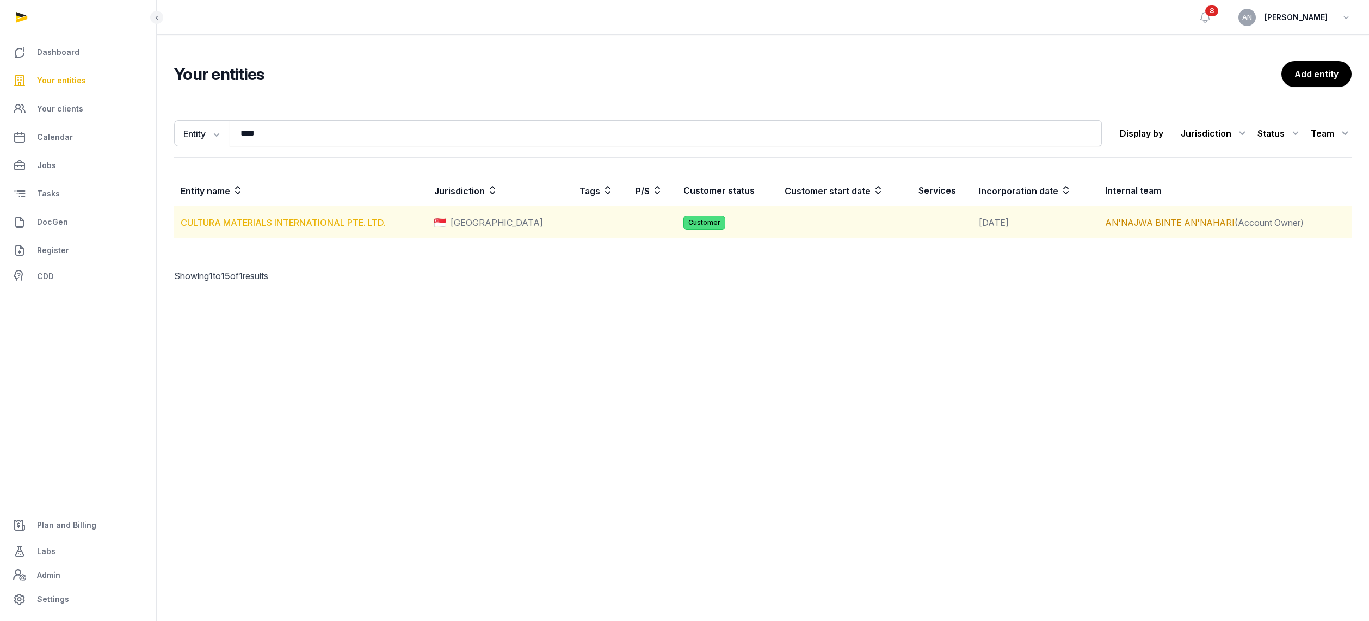
click at [238, 221] on link "CULTURA MATERIALS INTERNATIONAL PTE. LTD." at bounding box center [283, 222] width 205 height 11
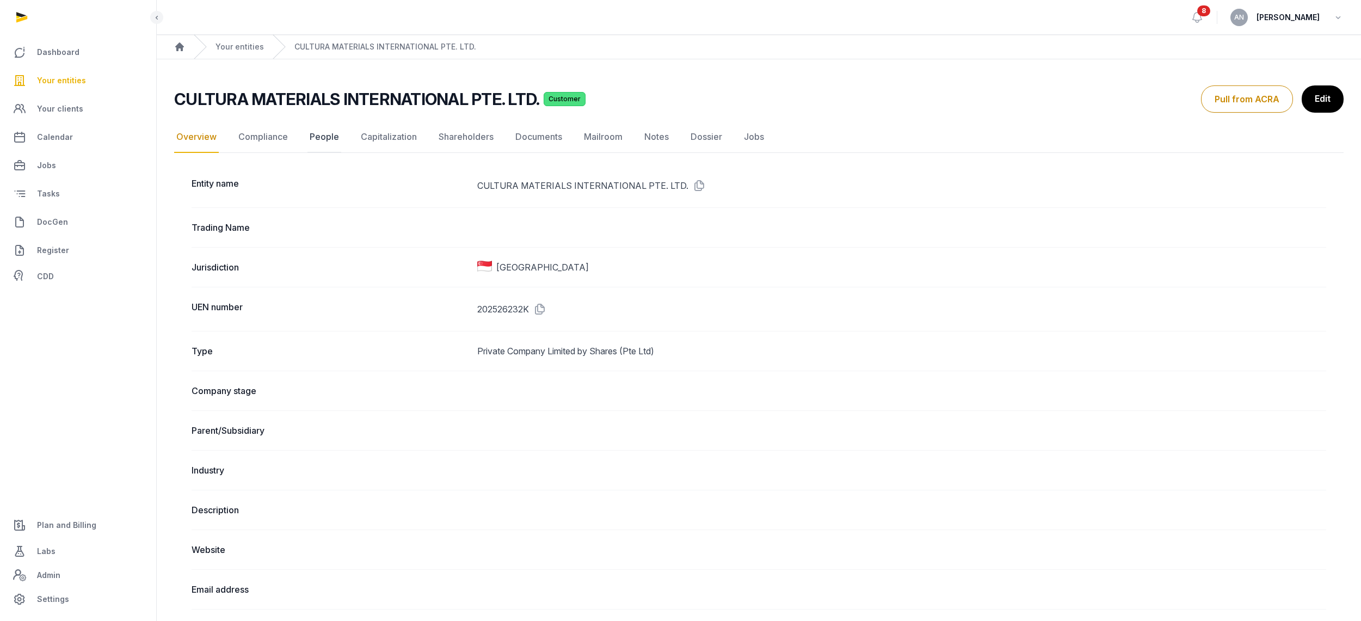
click at [327, 132] on link "People" at bounding box center [324, 137] width 34 height 32
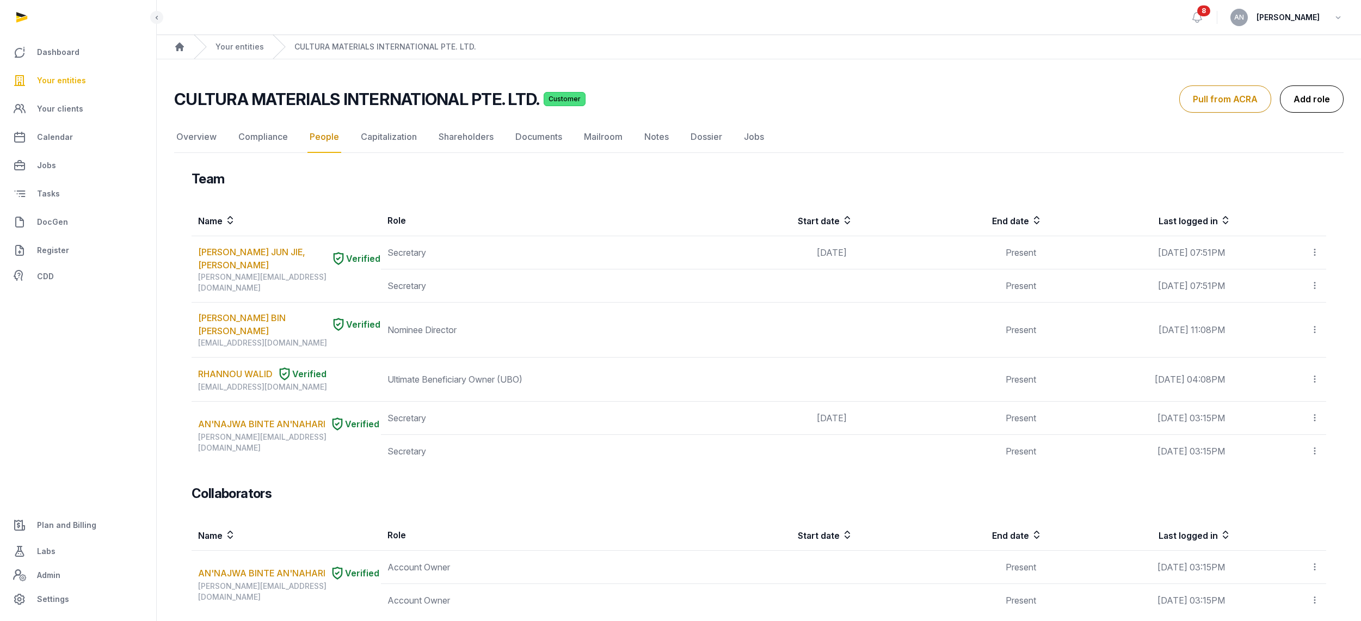
click at [1340, 103] on link "Add role" at bounding box center [1312, 98] width 64 height 27
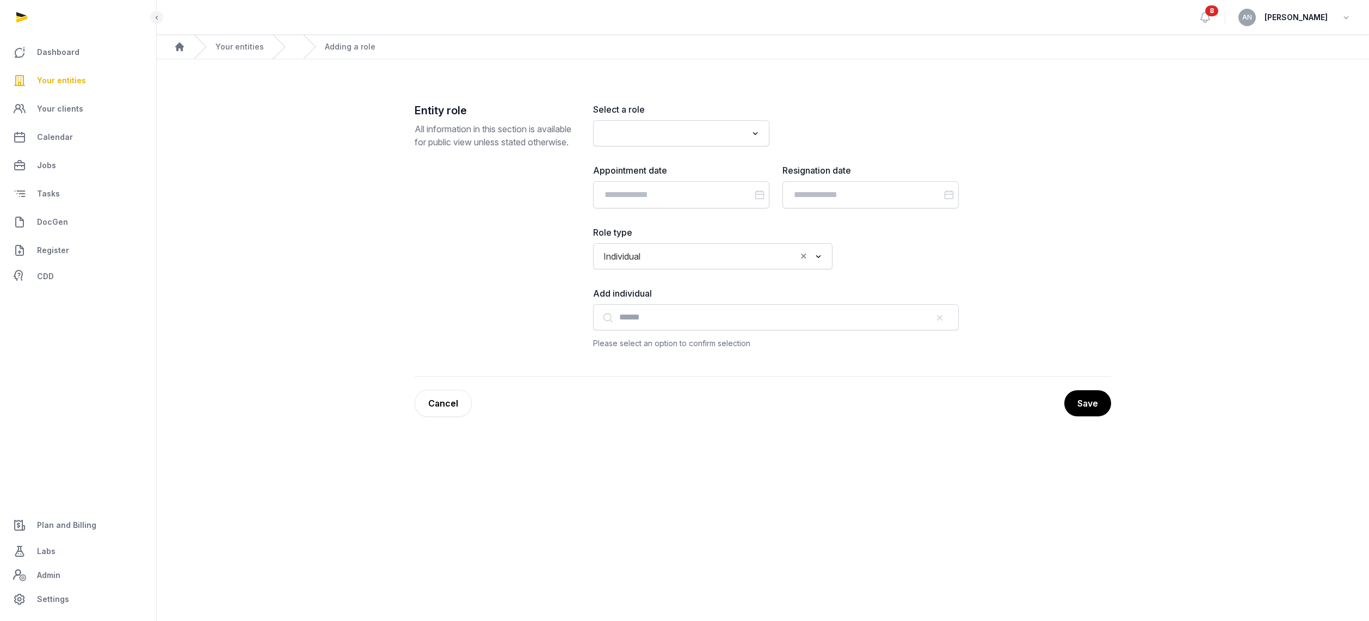
click at [710, 134] on input "Search for option" at bounding box center [673, 133] width 147 height 15
click at [650, 155] on li "Director" at bounding box center [681, 157] width 175 height 16
type input "***"
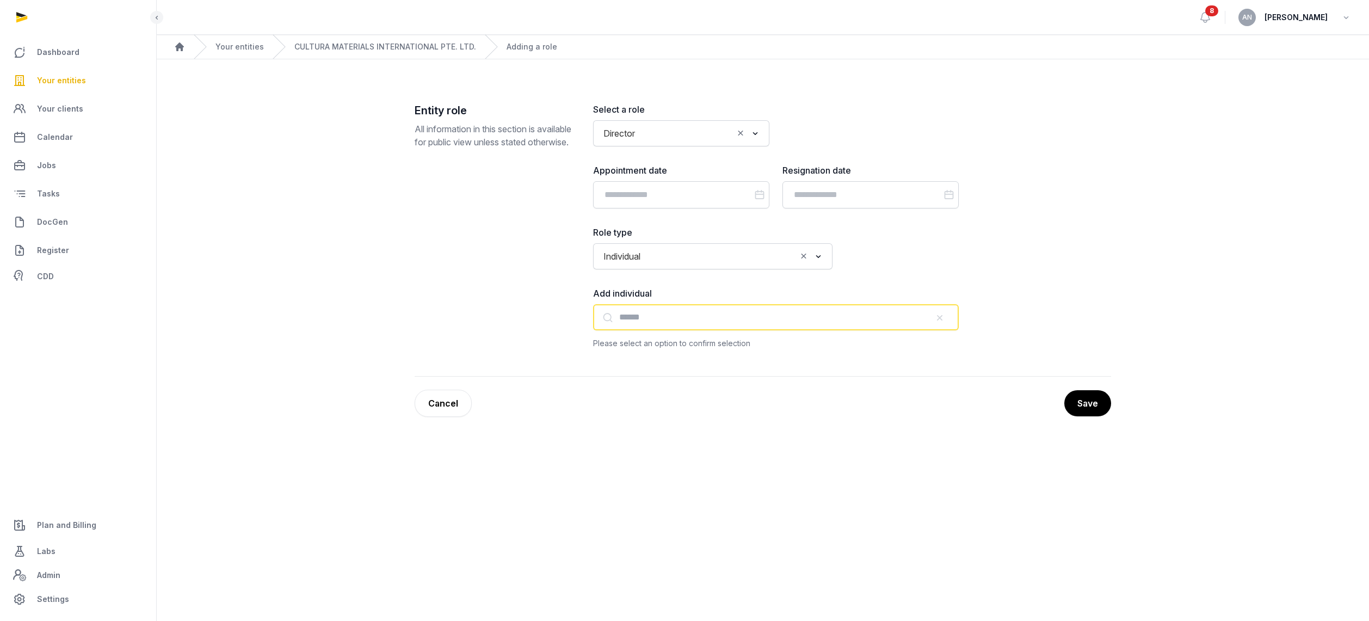
click at [634, 322] on input "text" at bounding box center [776, 317] width 366 height 26
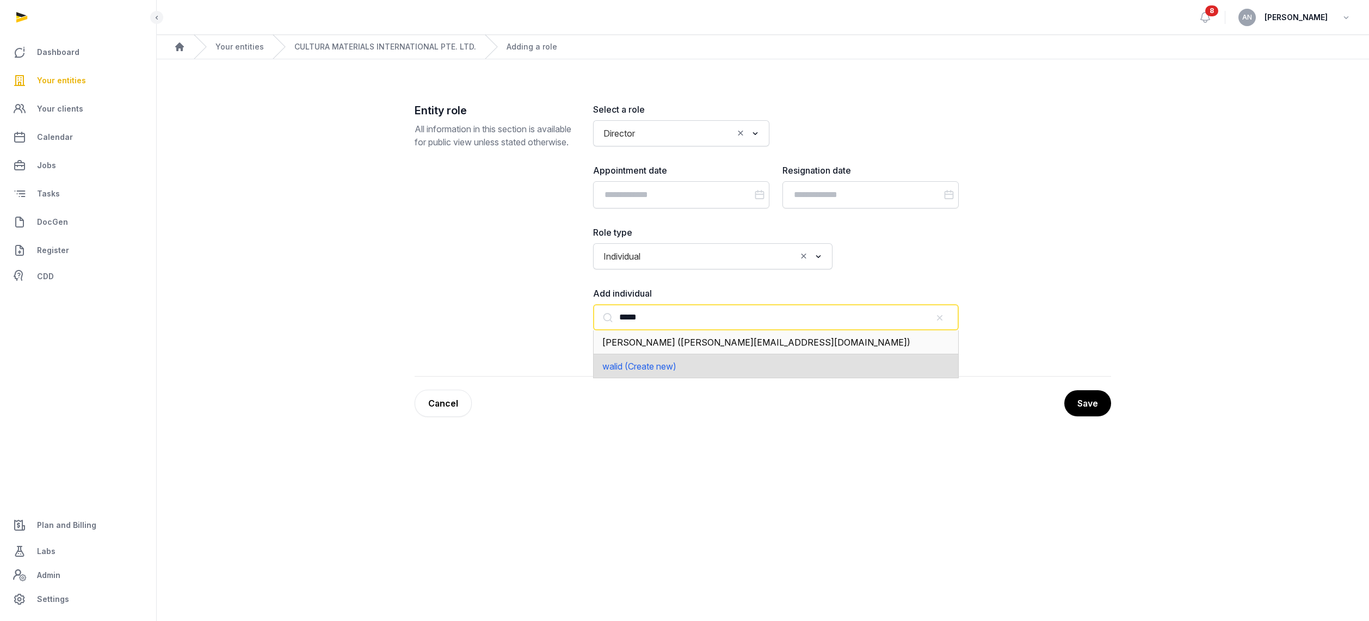
click at [672, 342] on span "RHANNOU WALID (walid.rhannou@cultura.live)" at bounding box center [756, 342] width 308 height 11
type input "**********"
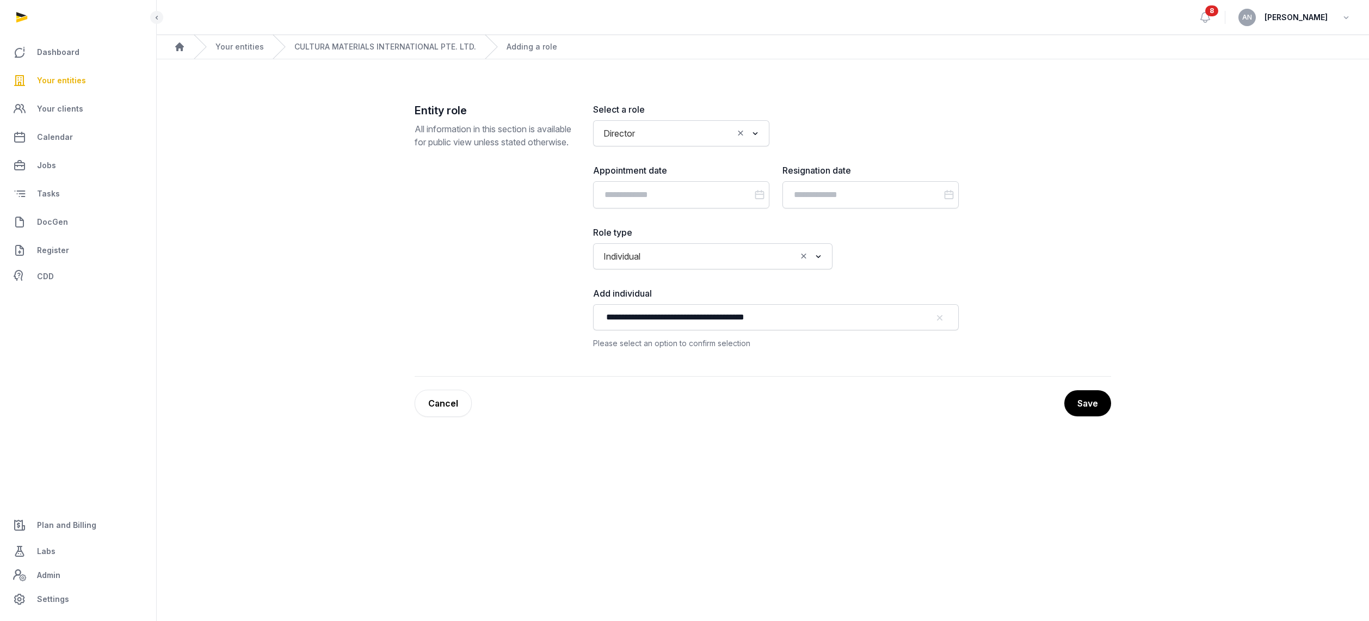
click at [1083, 401] on button "Save" at bounding box center [1087, 403] width 47 height 26
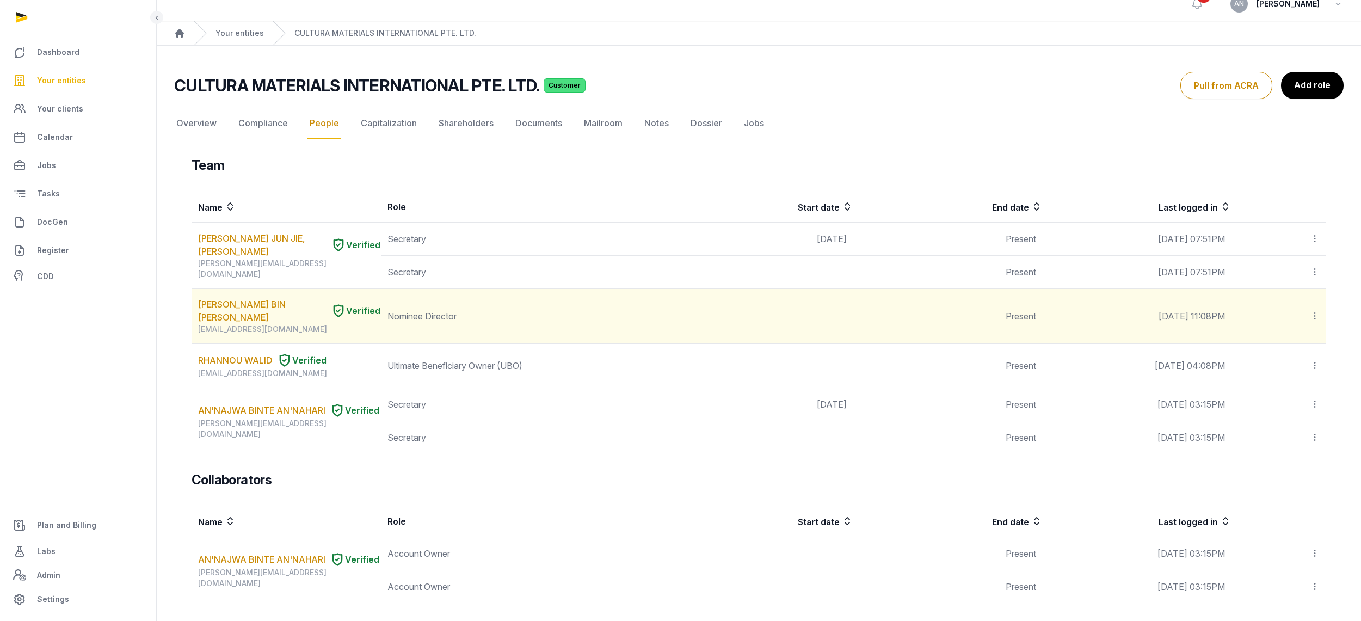
scroll to position [23, 0]
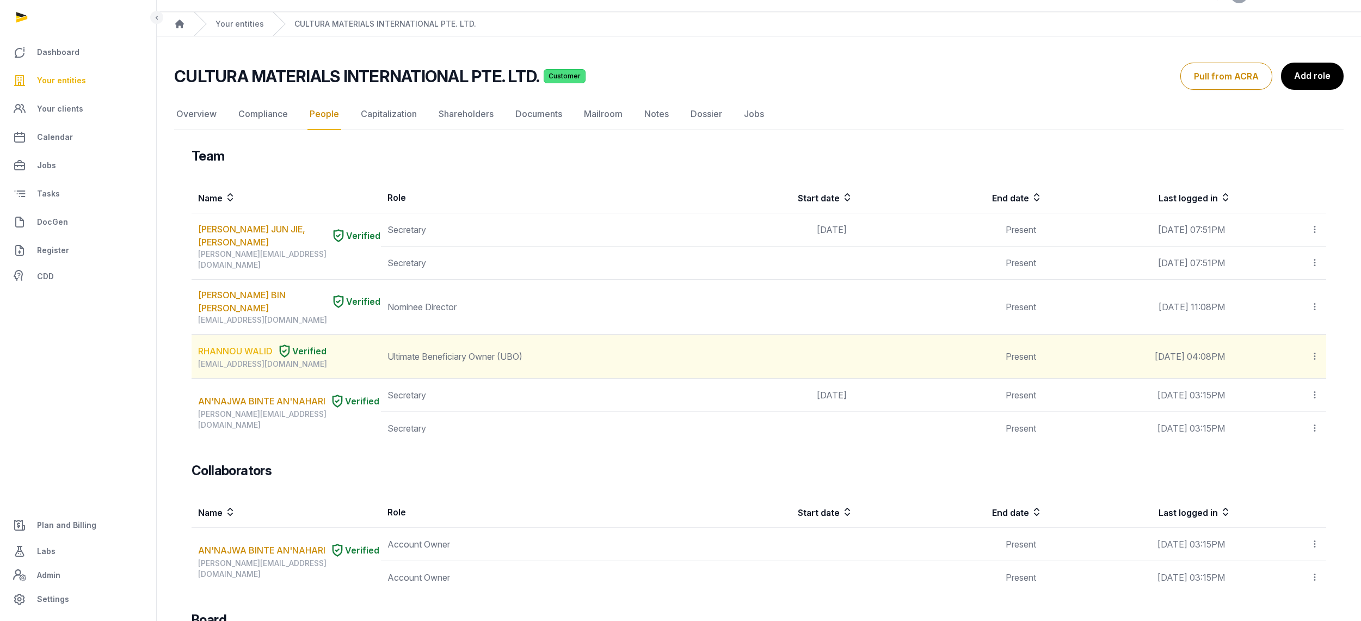
click at [217, 353] on link "RHANNOU WALID" at bounding box center [235, 350] width 75 height 13
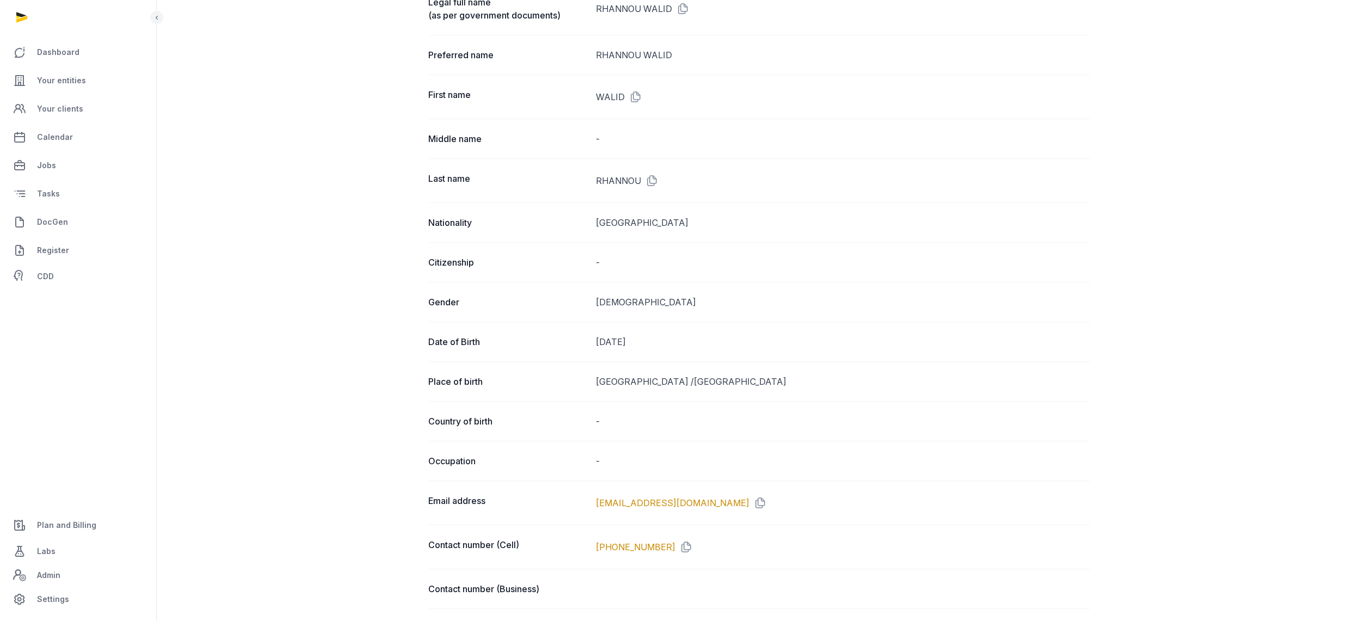
scroll to position [413, 0]
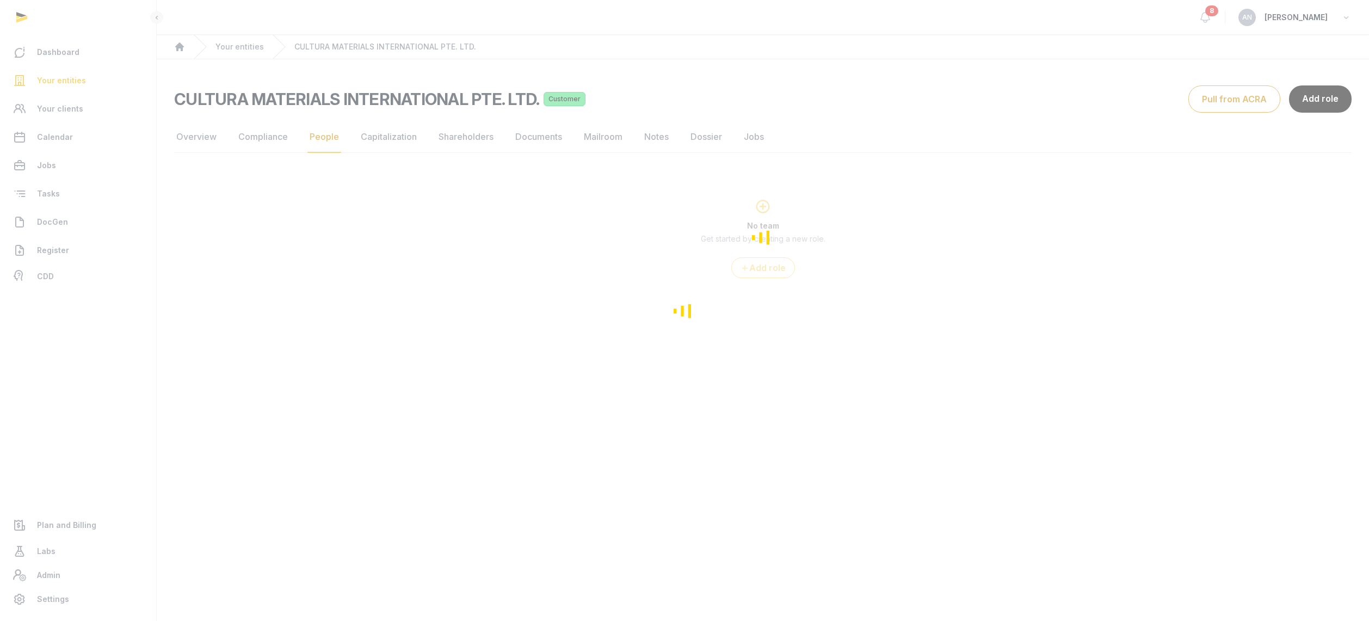
drag, startPoint x: 527, startPoint y: 131, endPoint x: 530, endPoint y: 137, distance: 6.6
click at [527, 132] on div "Loading" at bounding box center [684, 310] width 1369 height 621
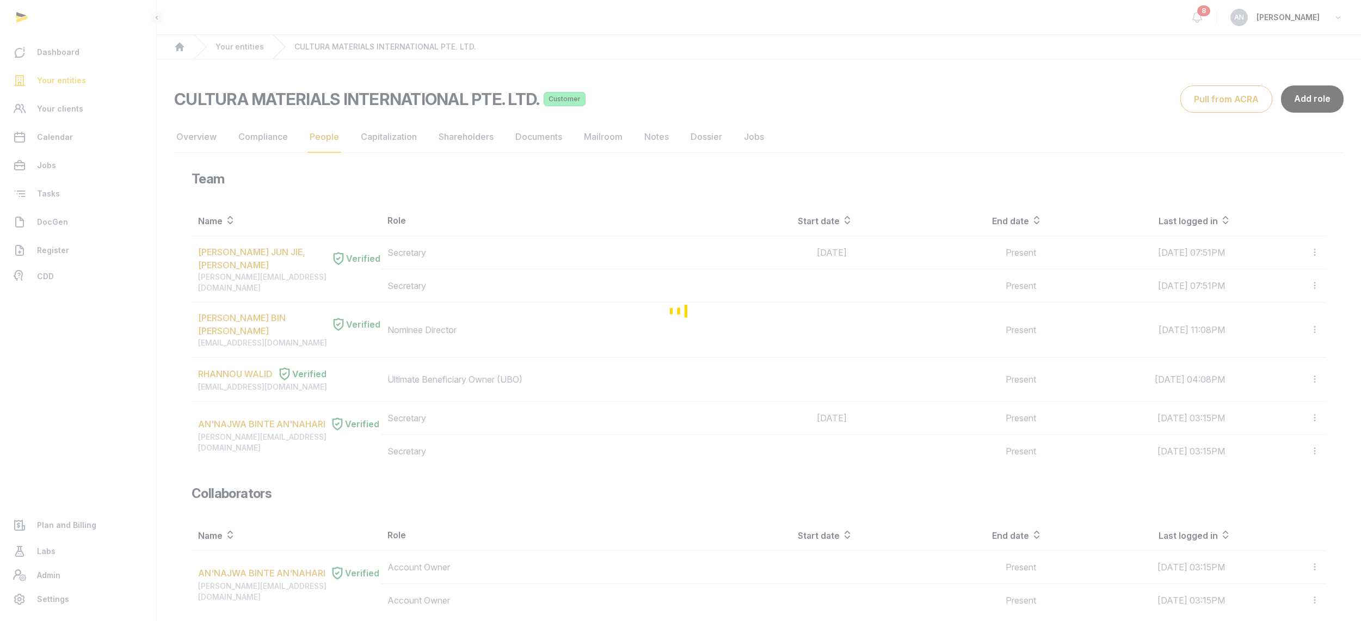
click at [535, 141] on div "Loading" at bounding box center [680, 310] width 1361 height 621
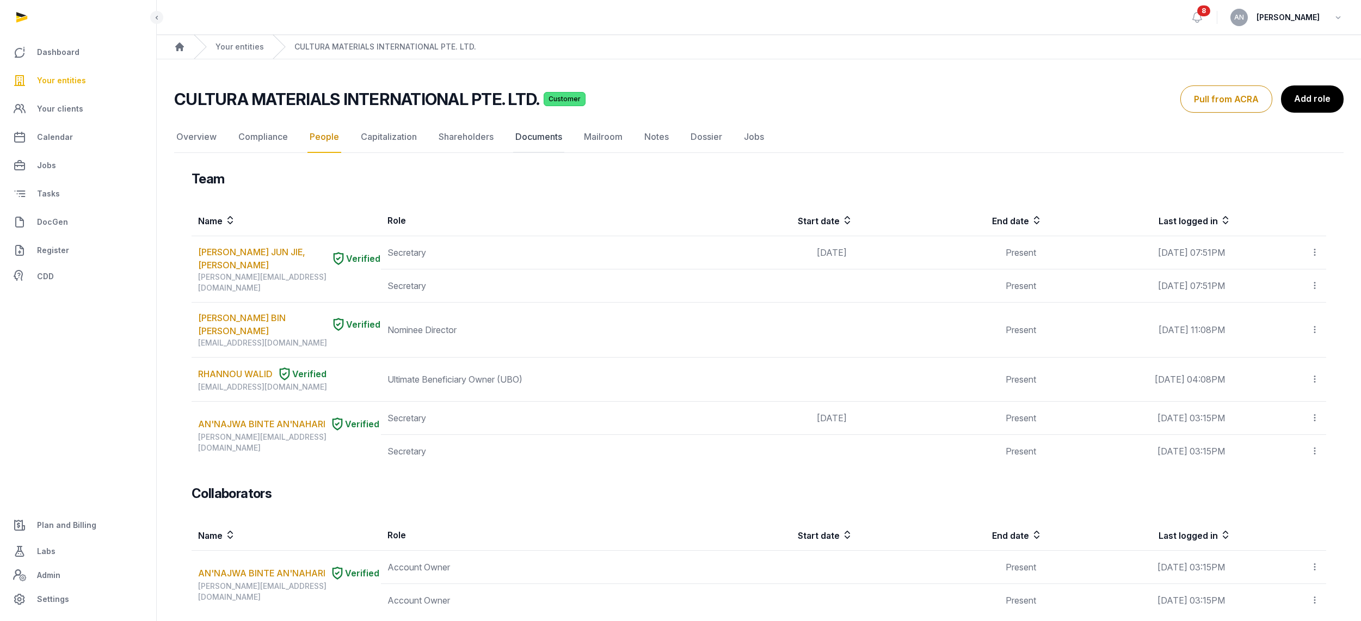
click at [534, 133] on link "Documents" at bounding box center [538, 137] width 51 height 32
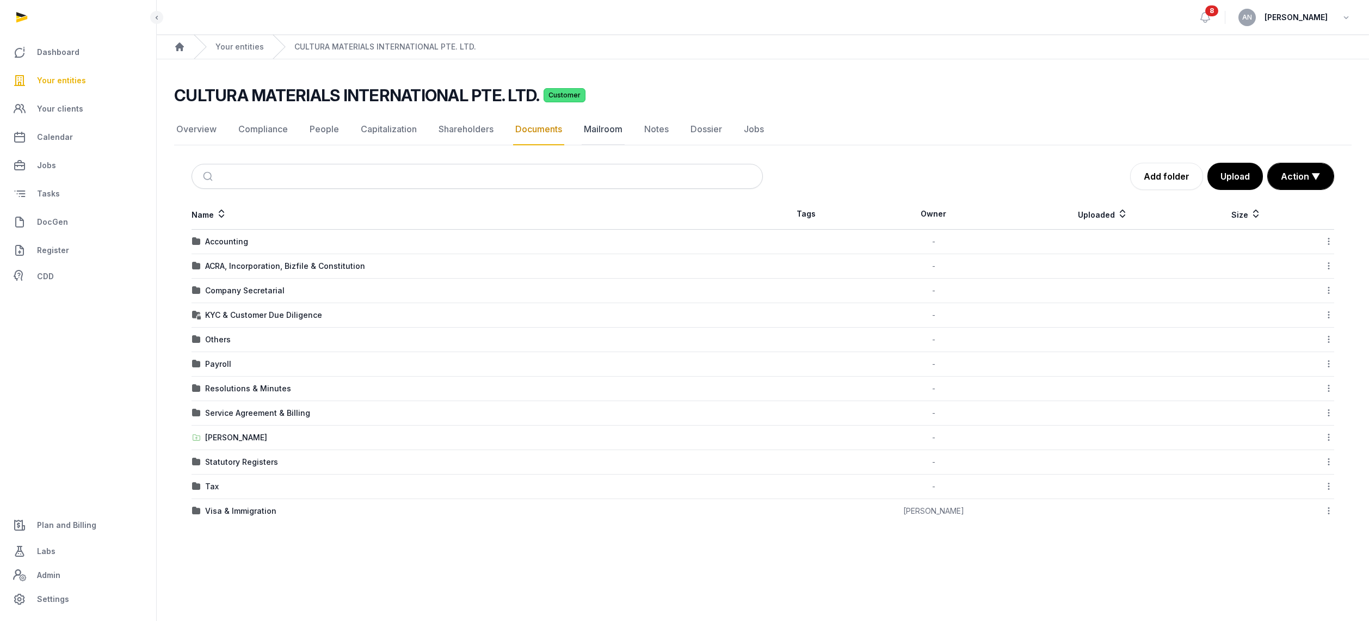
click at [616, 133] on link "Mailroom" at bounding box center [603, 130] width 43 height 32
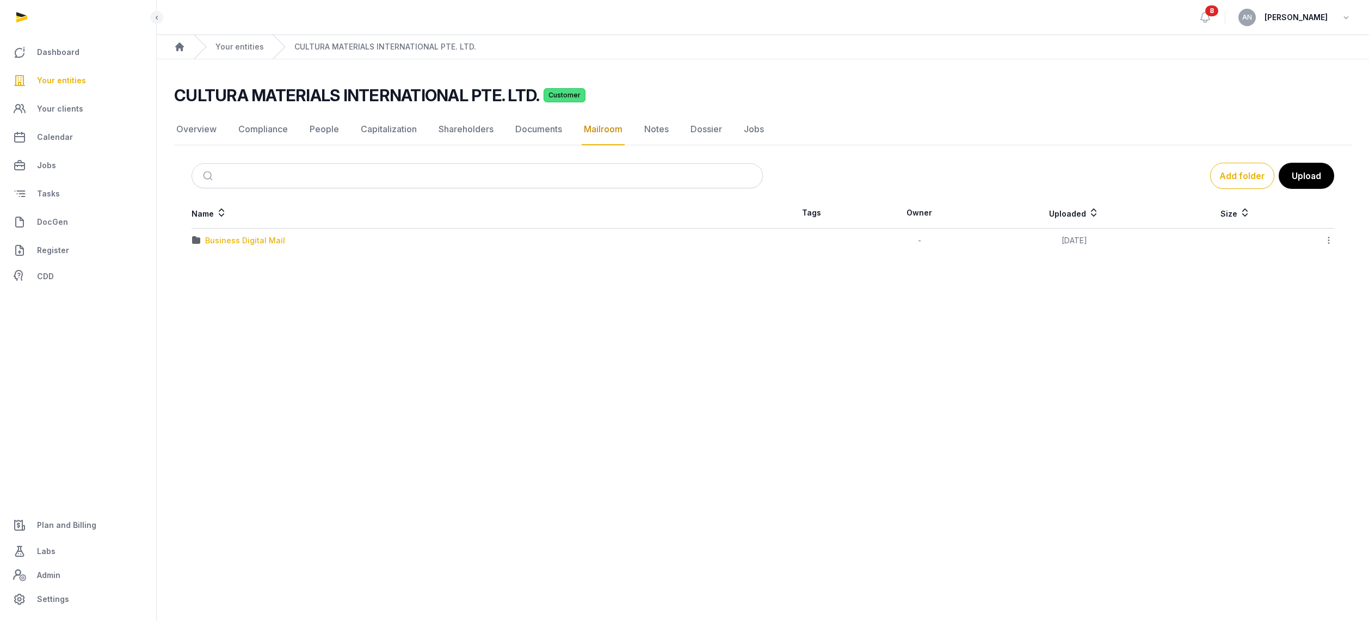
click at [217, 239] on div "Business Digital Mail" at bounding box center [245, 240] width 80 height 11
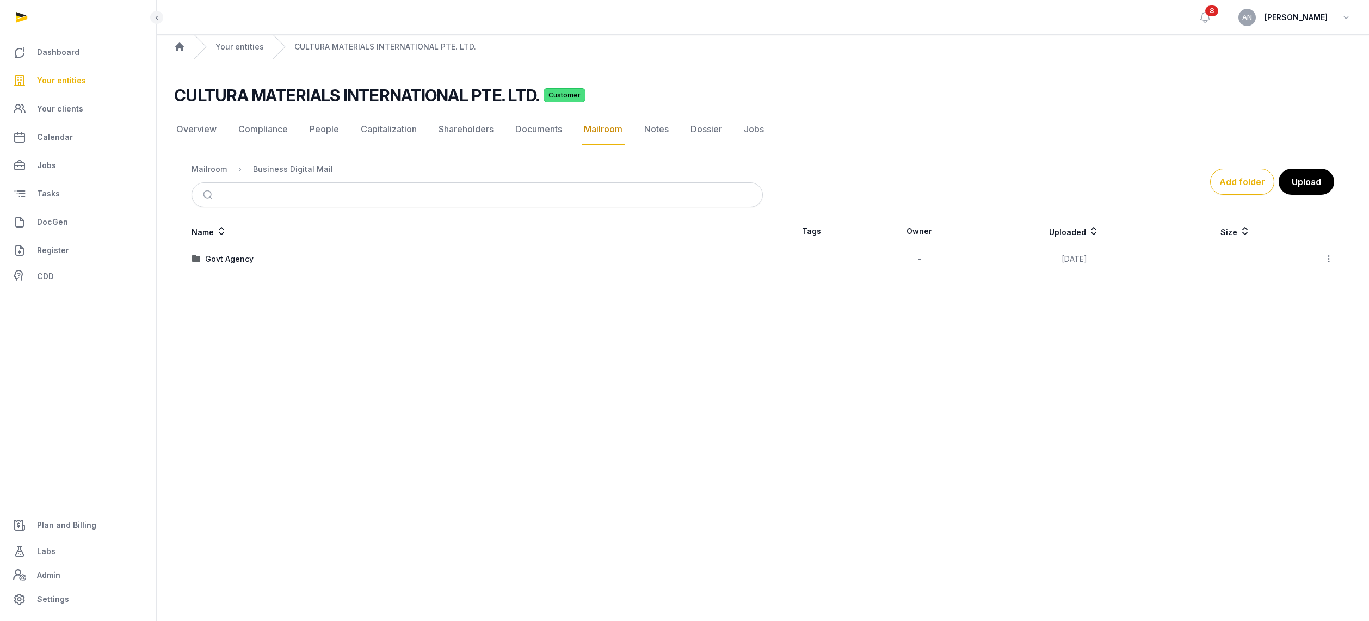
click at [215, 265] on td "Govt Agency" at bounding box center [476, 259] width 571 height 24
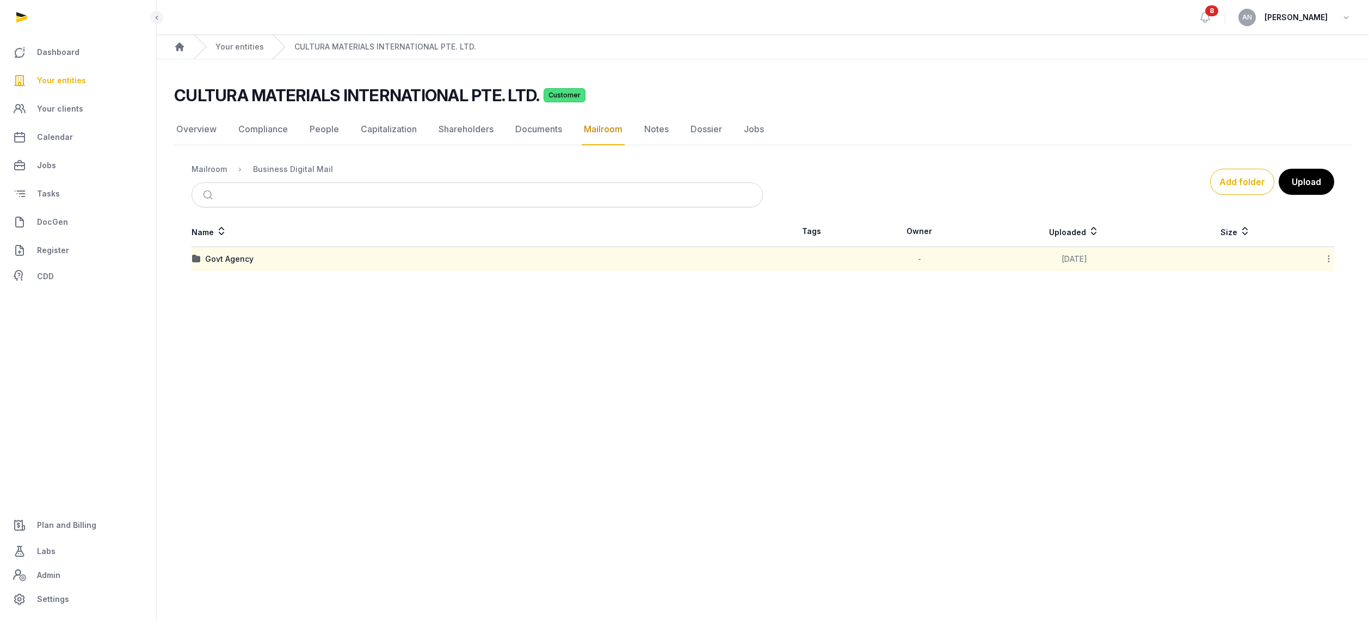
click at [217, 262] on div "Govt Agency" at bounding box center [229, 259] width 48 height 11
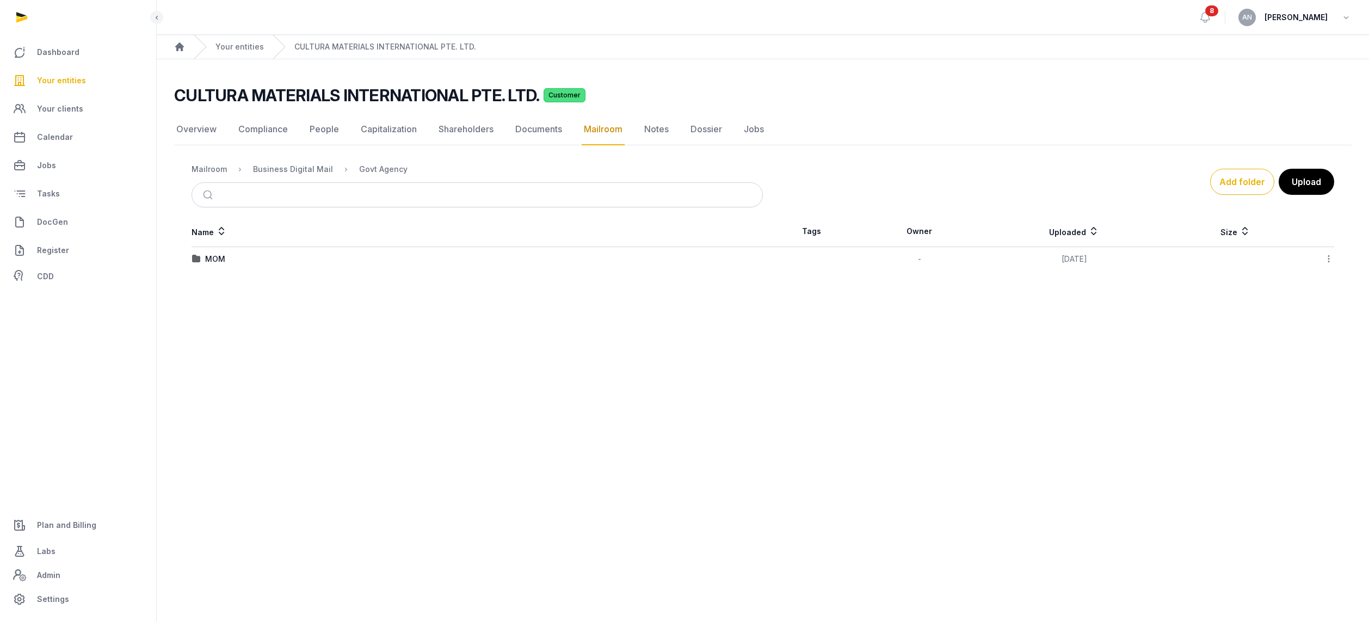
click at [220, 257] on div "MOM" at bounding box center [215, 259] width 20 height 11
click at [211, 263] on div "2025" at bounding box center [214, 259] width 19 height 11
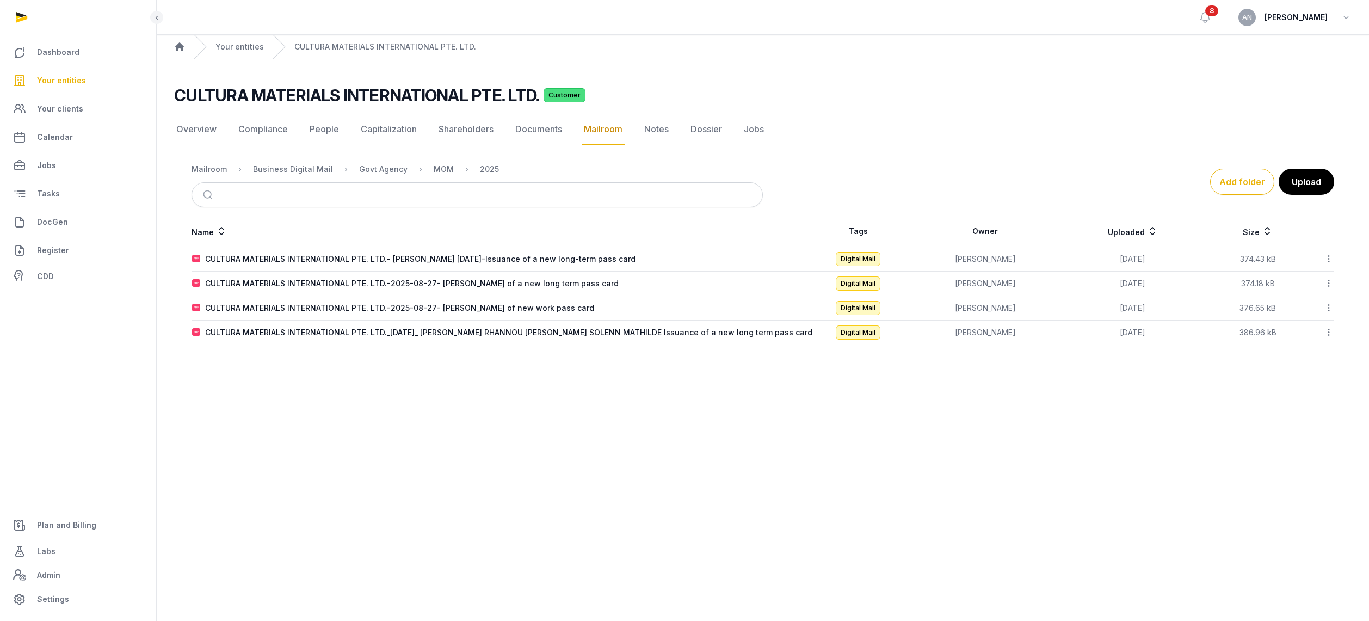
click at [304, 310] on div "CULTURA MATERIALS INTERNATIONAL PTE. LTD.-2025-08-27- Rhannou Walid Issuance of…" at bounding box center [399, 307] width 389 height 11
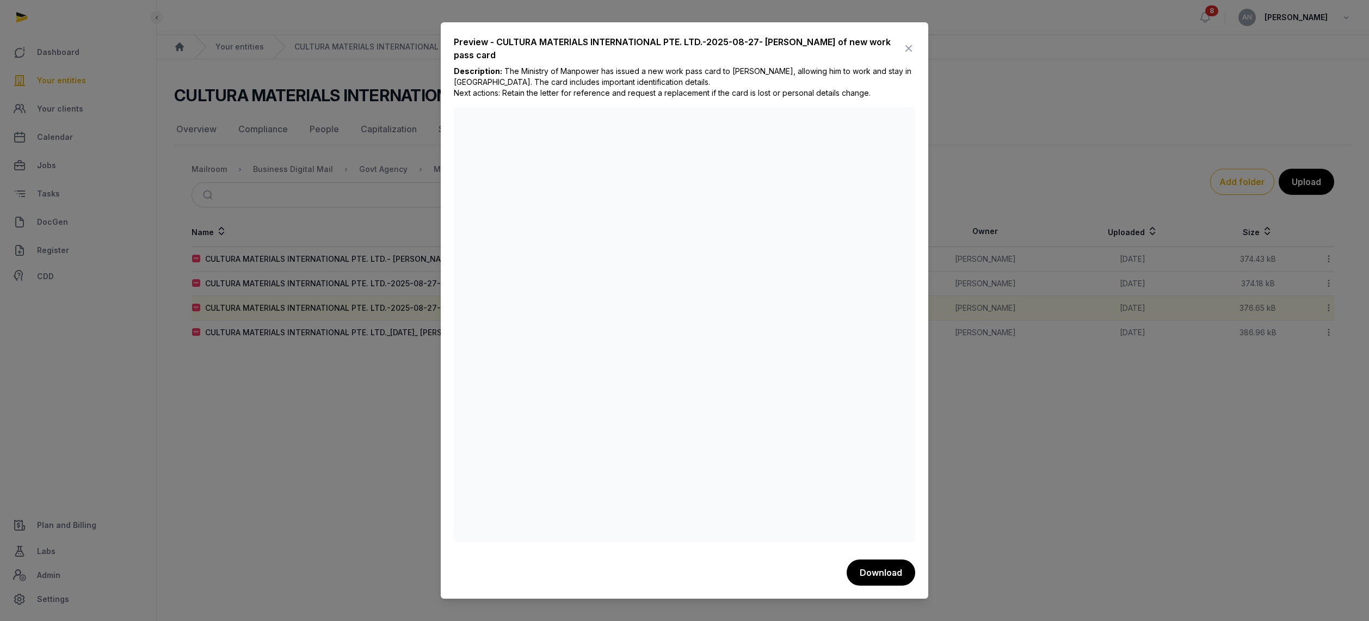
drag, startPoint x: 911, startPoint y: 42, endPoint x: 895, endPoint y: 54, distance: 20.1
click at [910, 42] on icon at bounding box center [908, 48] width 13 height 17
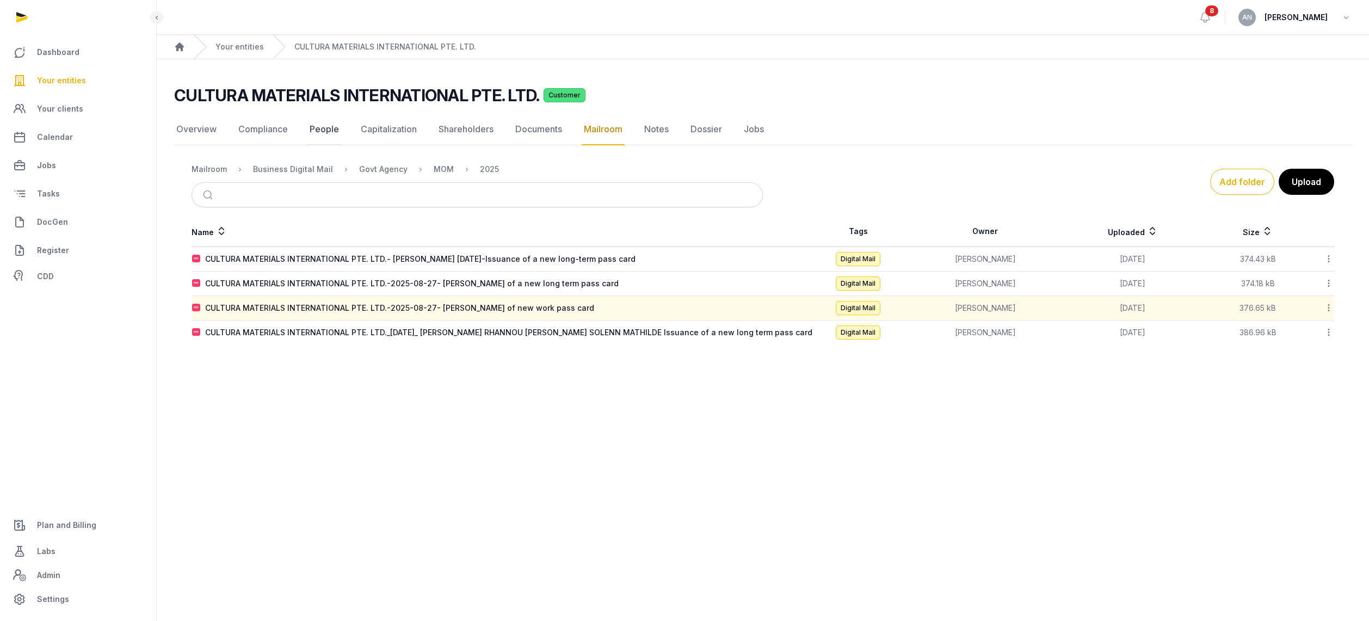
click at [309, 139] on link "People" at bounding box center [324, 130] width 34 height 32
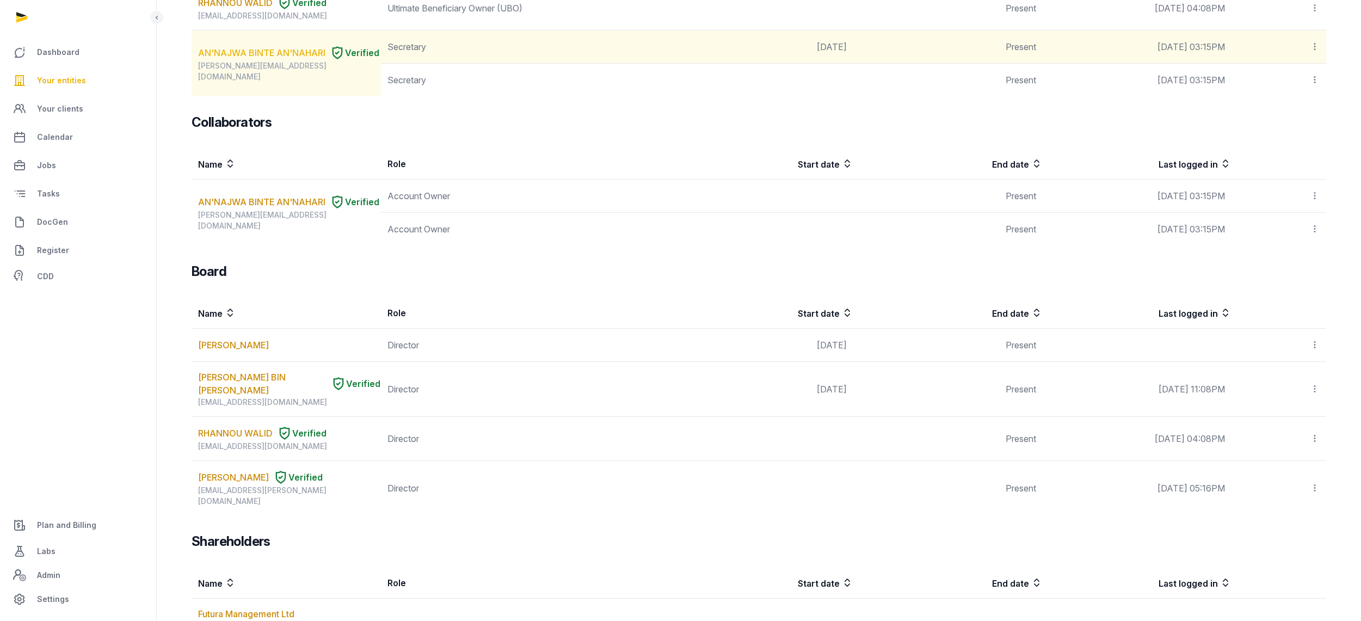
scroll to position [188, 0]
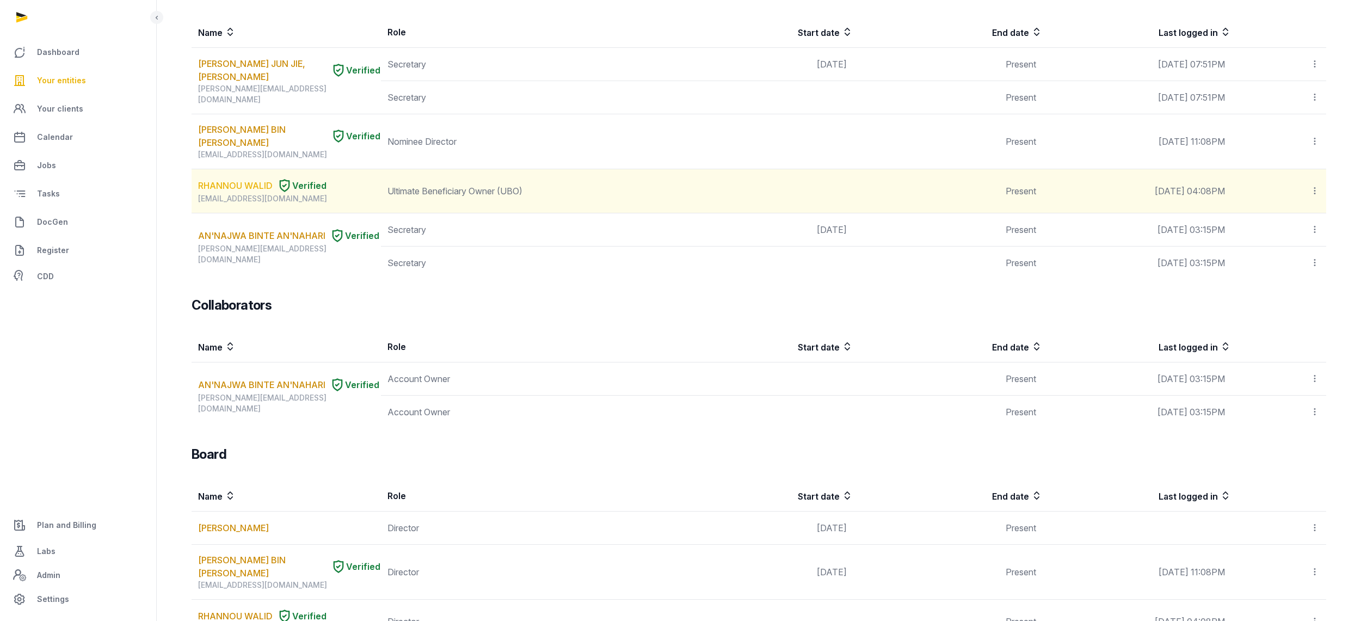
click at [226, 188] on link "RHANNOU WALID" at bounding box center [235, 185] width 75 height 13
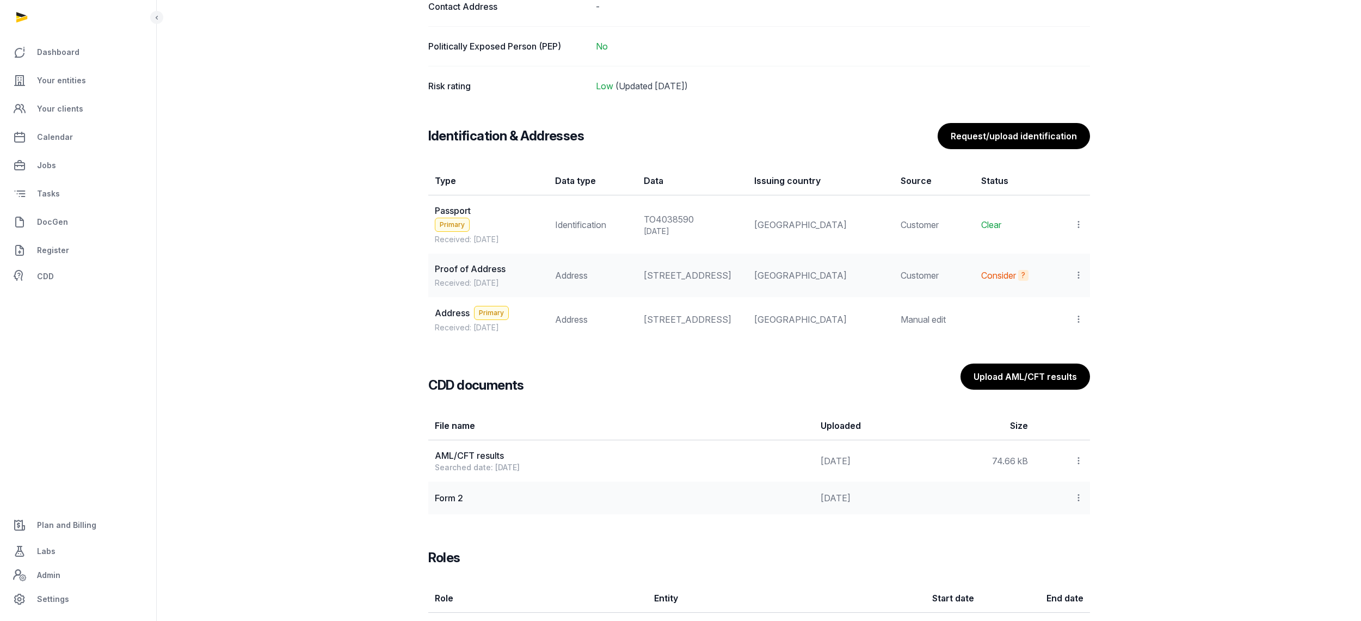
scroll to position [871, 0]
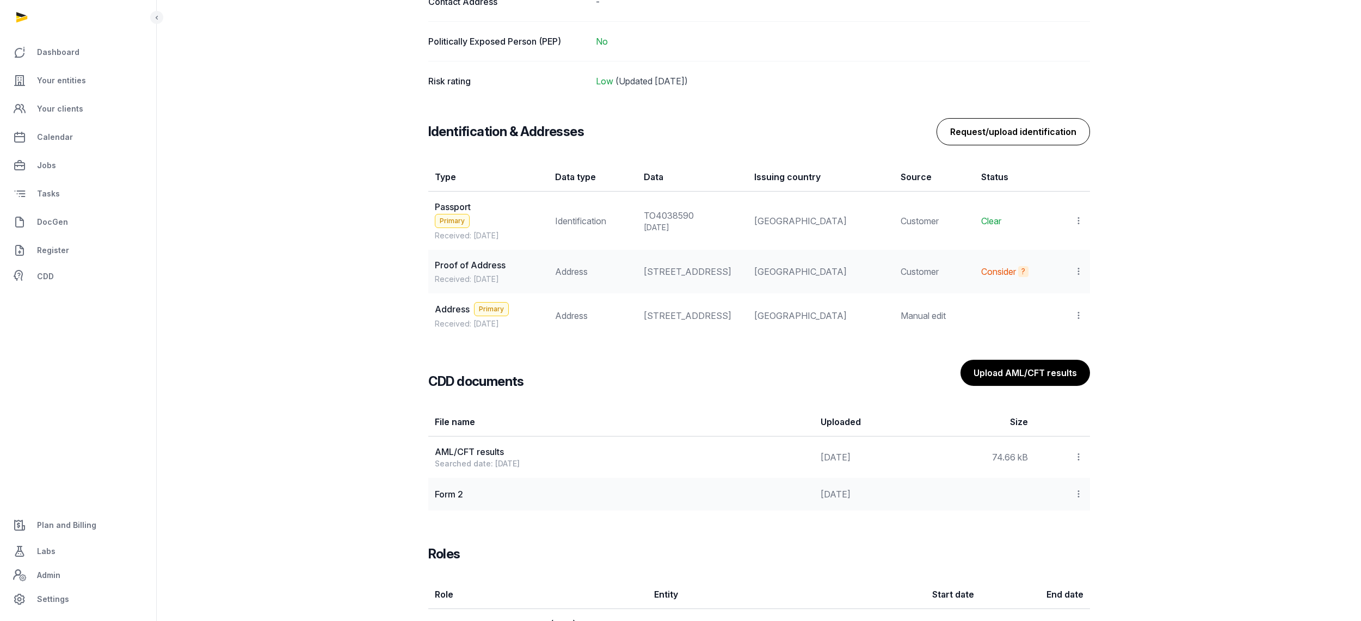
click at [978, 132] on button "Request/upload identification" at bounding box center [1012, 131] width 153 height 27
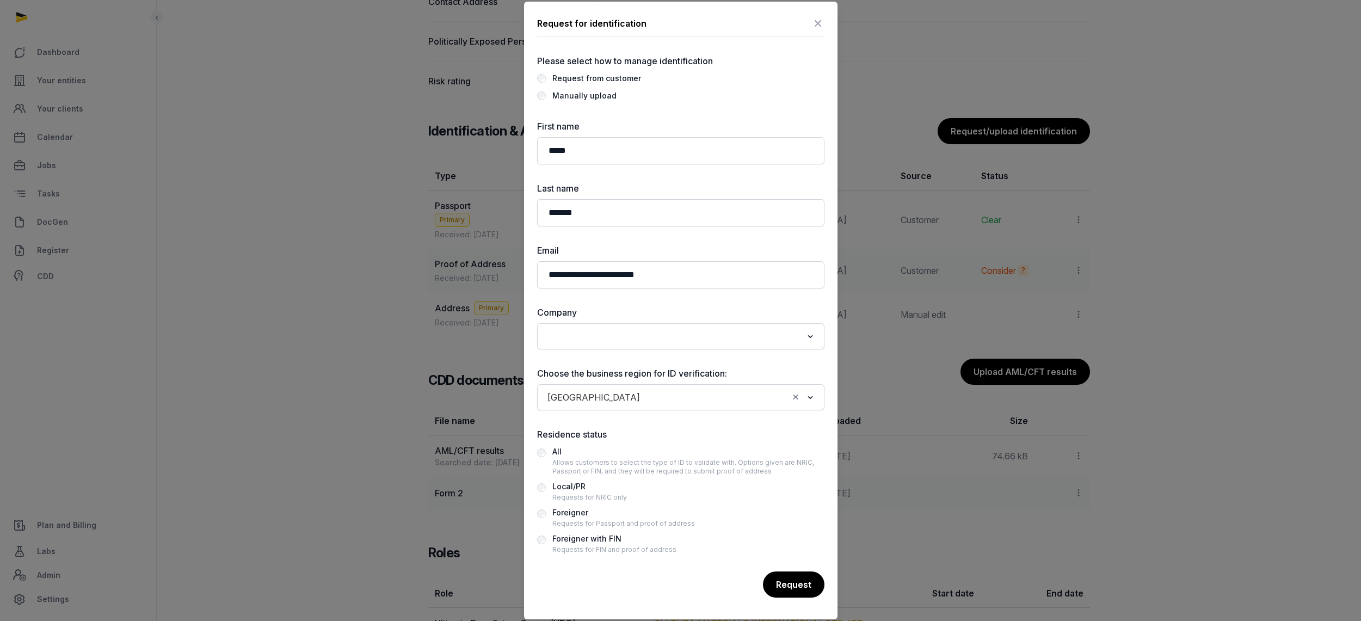
click at [571, 96] on div "Manually upload" at bounding box center [584, 95] width 64 height 13
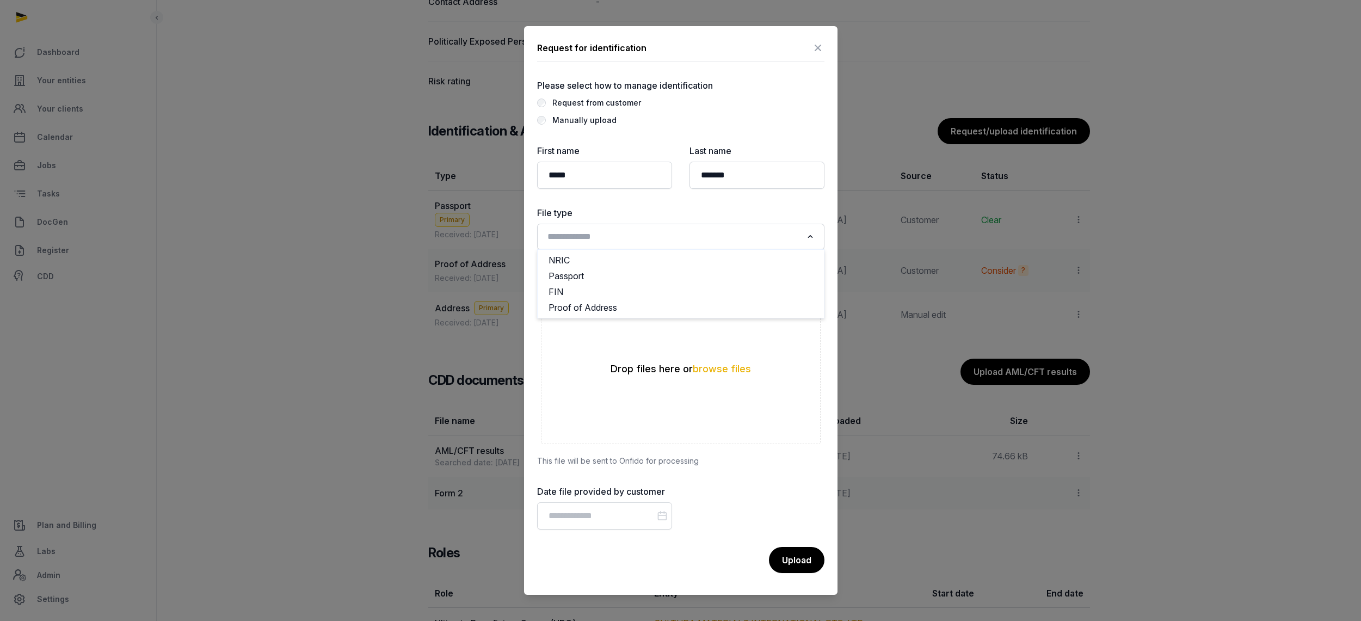
click at [594, 231] on input "Search for option" at bounding box center [672, 236] width 258 height 15
click at [585, 293] on li "FIN" at bounding box center [680, 292] width 286 height 16
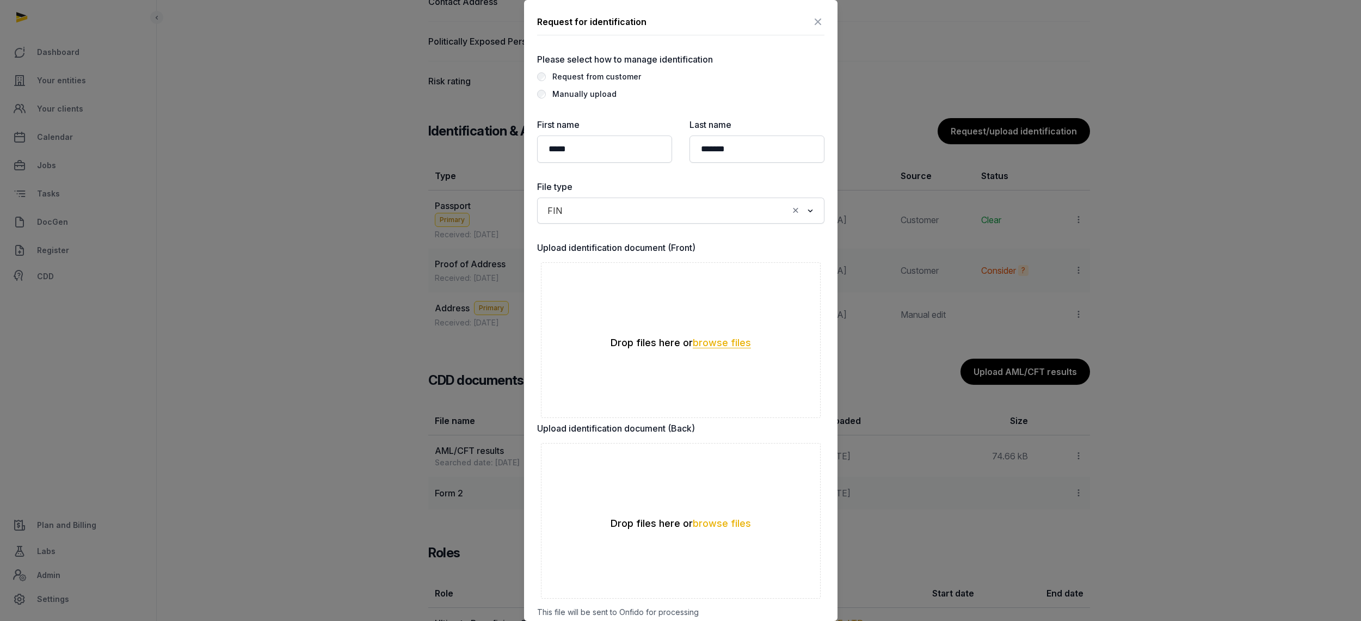
click at [696, 348] on button "browse files" at bounding box center [722, 343] width 58 height 10
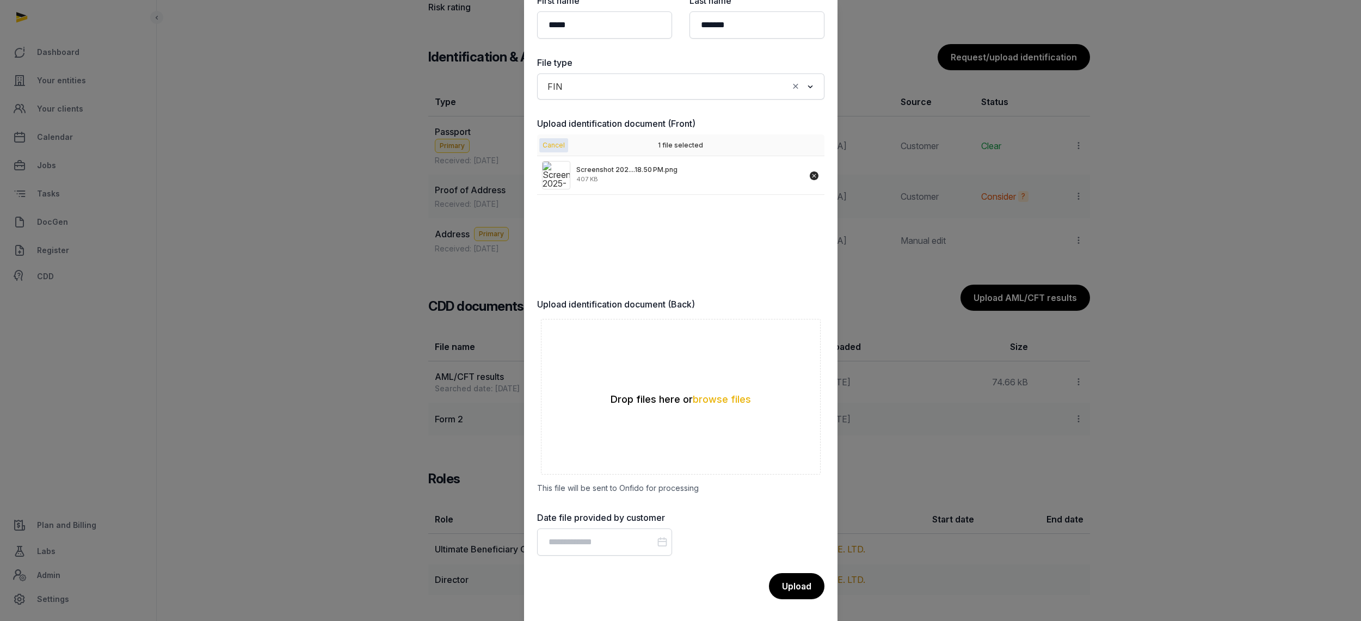
scroll to position [996, 0]
click at [560, 553] on input "Datepicker input" at bounding box center [604, 541] width 135 height 27
click at [542, 381] on icon "Previous month" at bounding box center [542, 378] width 11 height 11
click at [623, 507] on div "29" at bounding box center [620, 506] width 19 height 19
type input "**********"
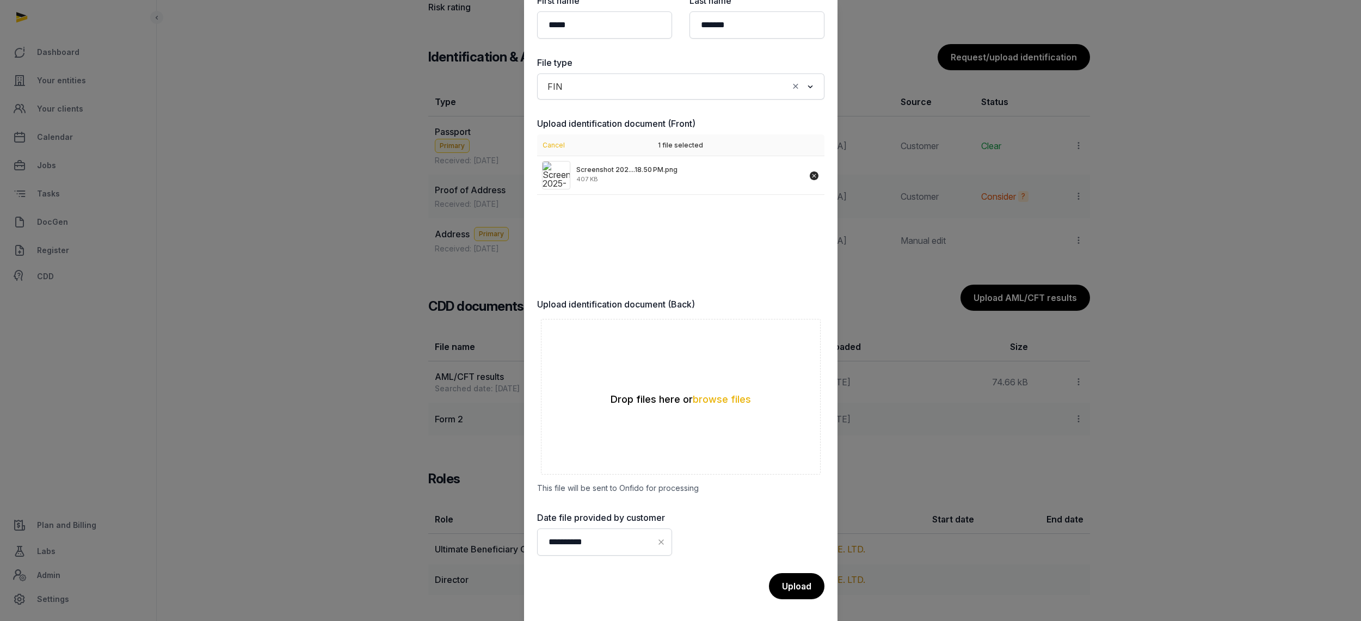
click at [776, 582] on div "Upload" at bounding box center [796, 586] width 55 height 26
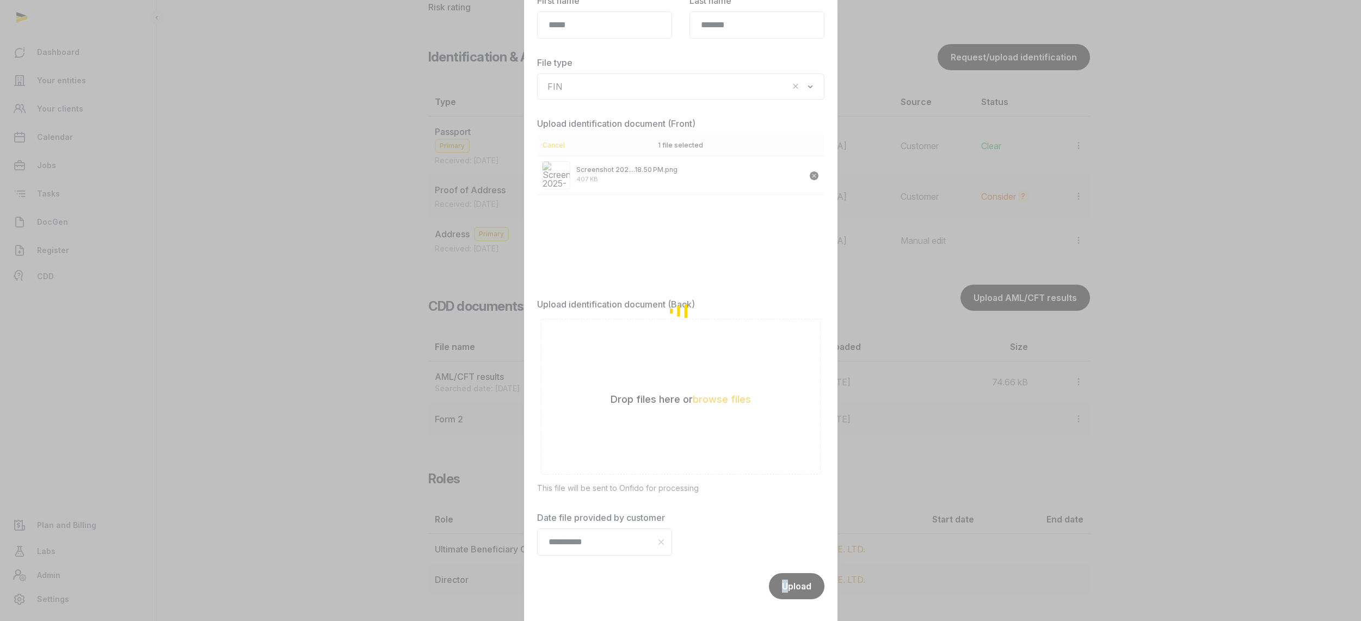
scroll to position [185, 0]
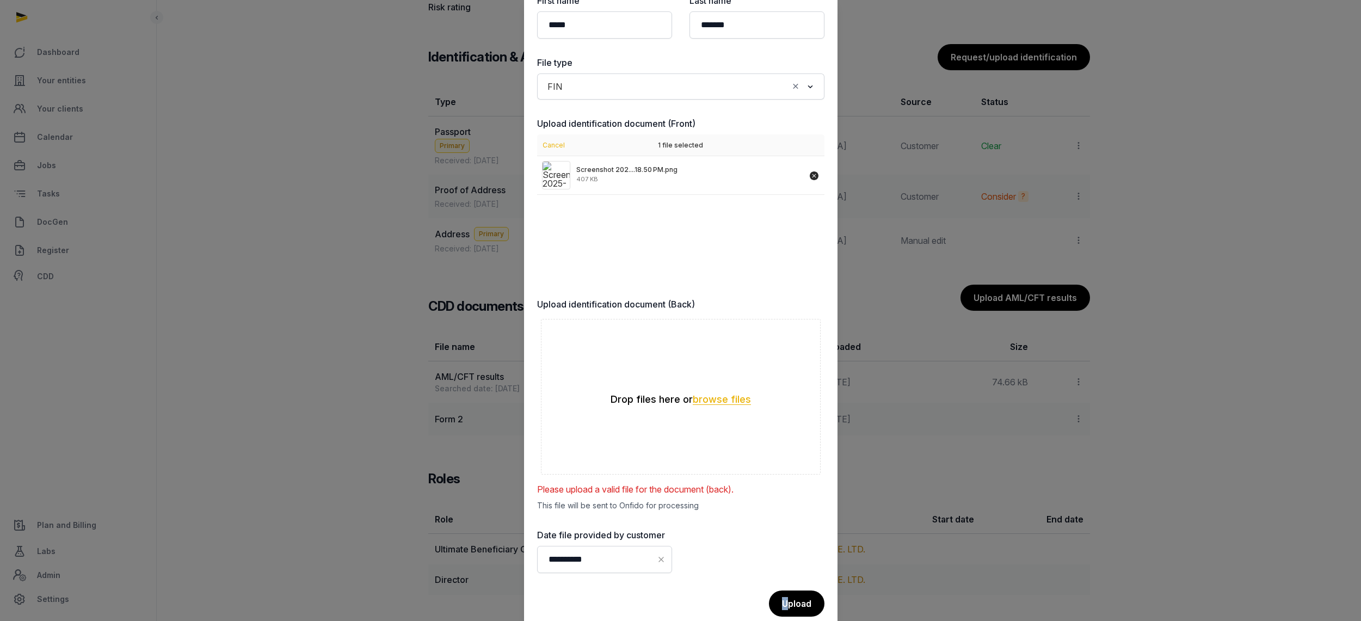
click at [724, 400] on button "browse files" at bounding box center [722, 399] width 58 height 10
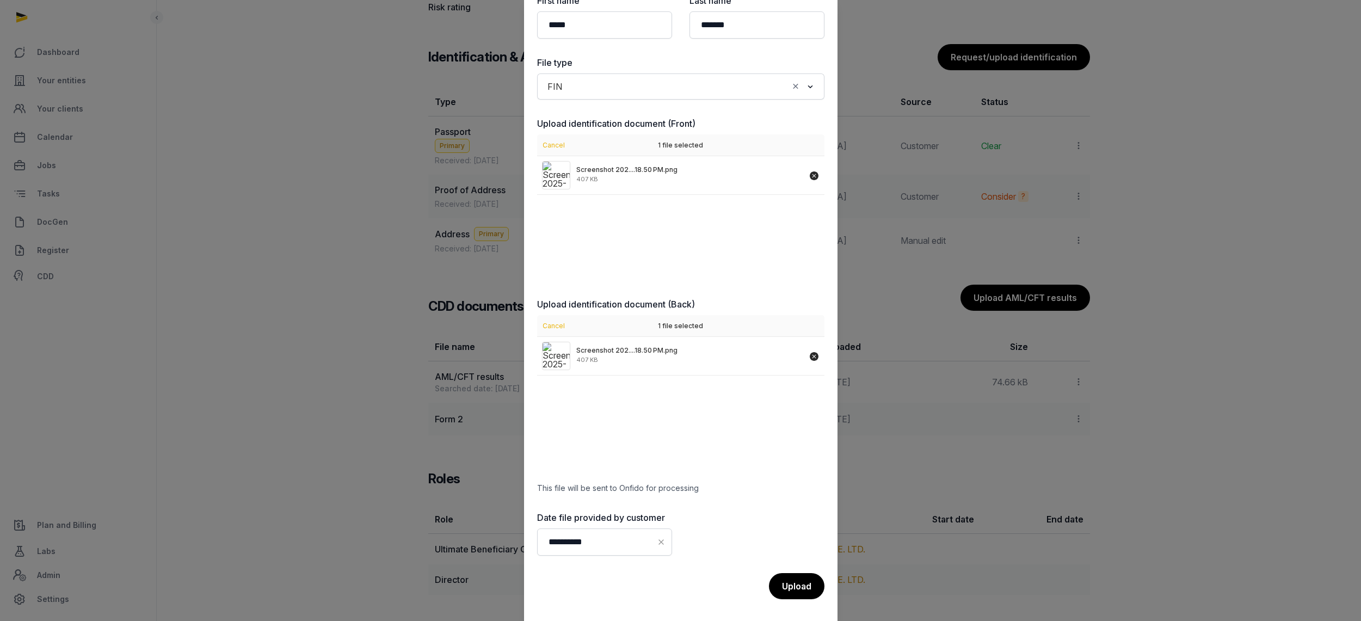
click at [788, 592] on div "Upload" at bounding box center [796, 586] width 55 height 26
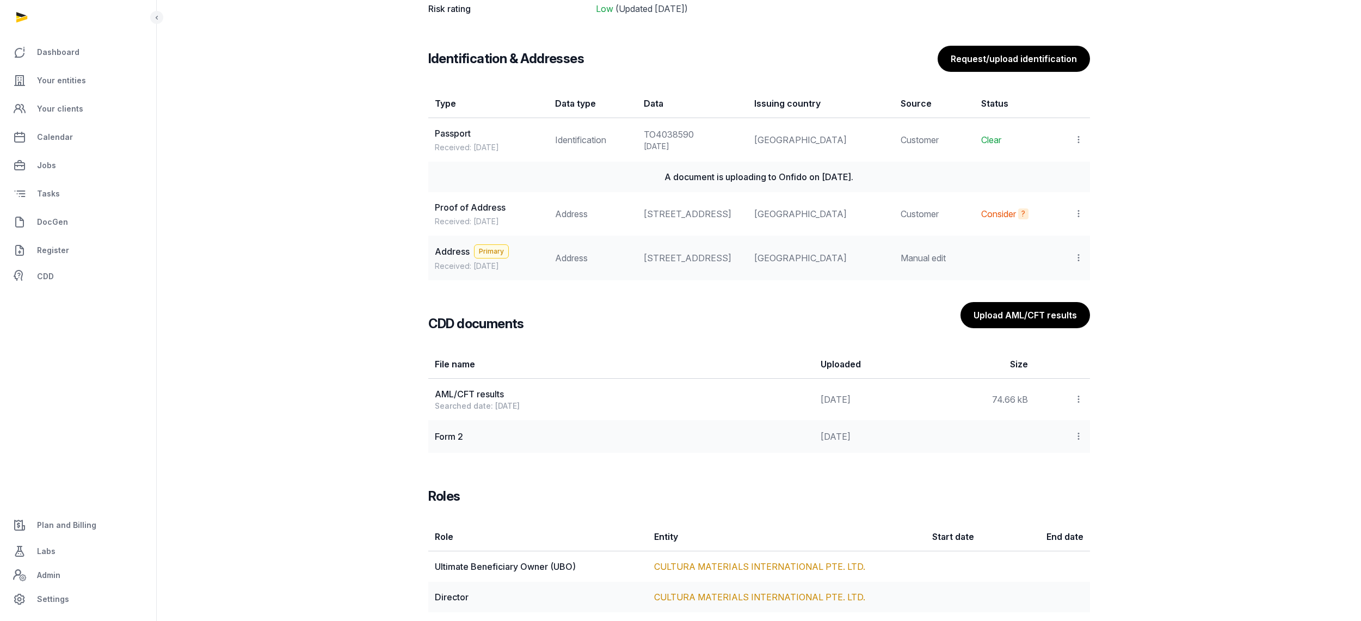
scroll to position [932, 0]
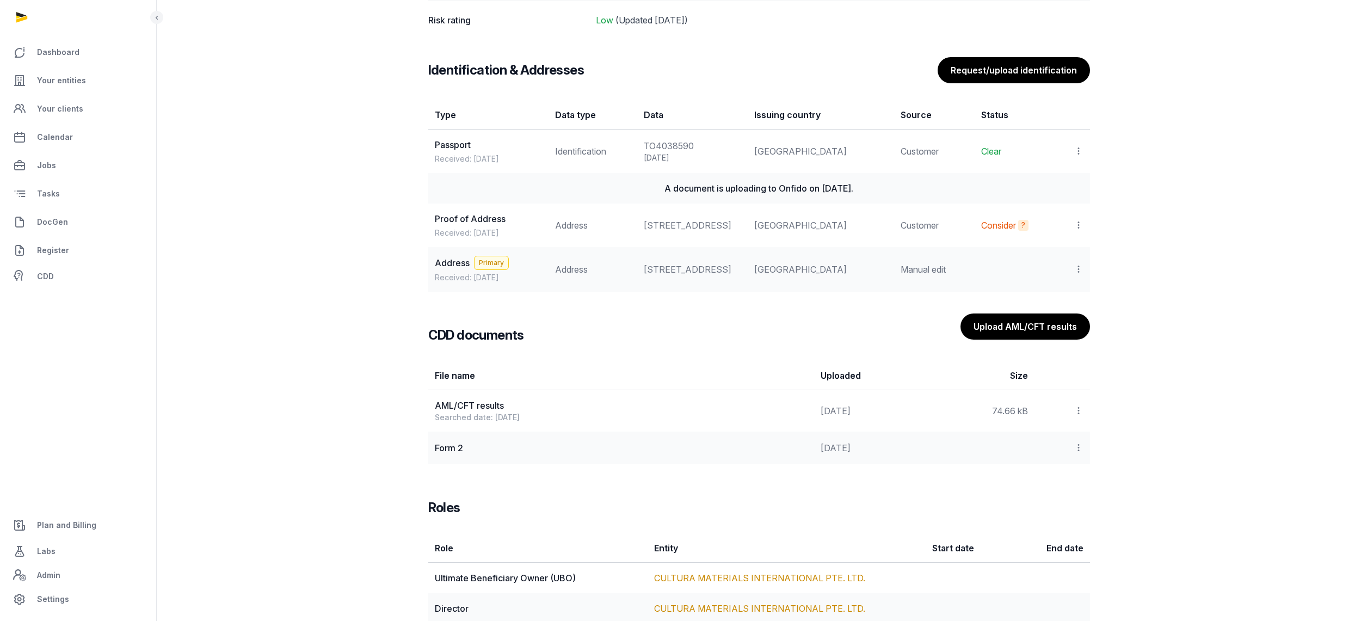
click at [810, 190] on div "A document is uploading to Onfido on Sep 05, 2025." at bounding box center [759, 188] width 648 height 13
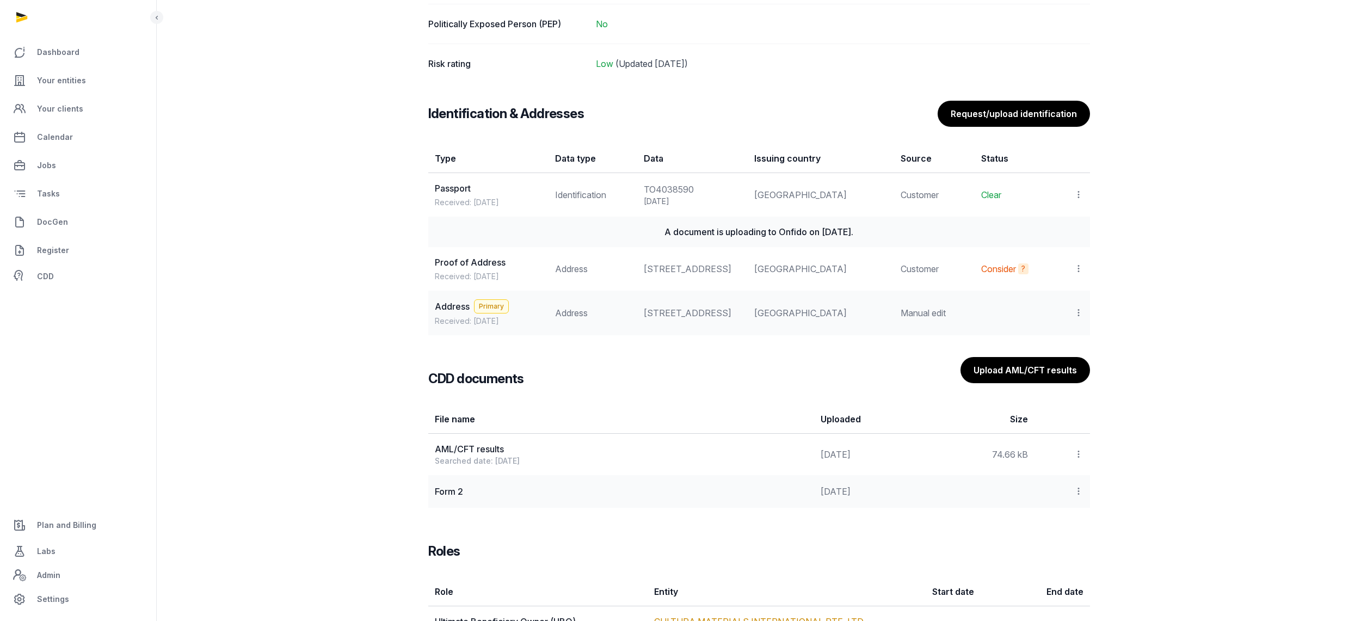
scroll to position [781, 0]
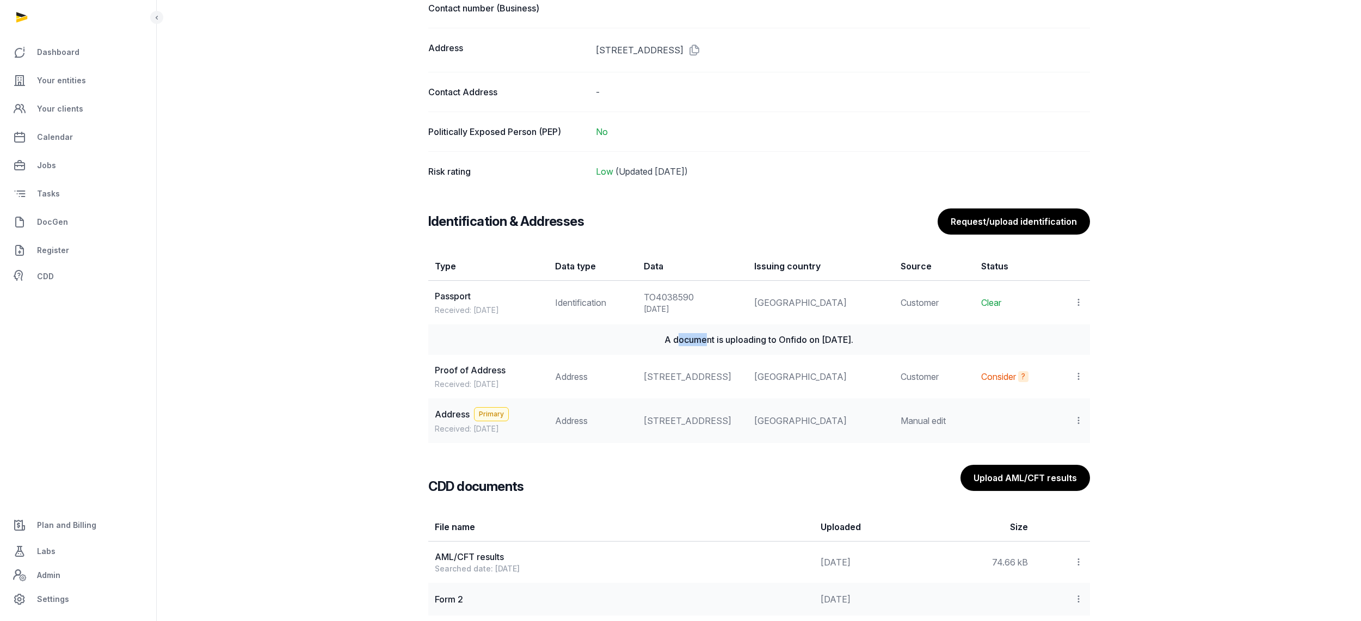
drag, startPoint x: 693, startPoint y: 343, endPoint x: 872, endPoint y: 338, distance: 179.1
click at [846, 338] on div "A document is uploading to Onfido on Sep 05, 2025." at bounding box center [759, 339] width 648 height 13
click at [875, 337] on div "A document is uploading to Onfido on Sep 05, 2025." at bounding box center [759, 339] width 648 height 13
click at [974, 393] on td "Consider ? Invalid date, isn't within the past 6 months." at bounding box center [1016, 377] width 84 height 44
click at [568, 6] on dt "Contact number (Business)" at bounding box center [507, 8] width 159 height 13
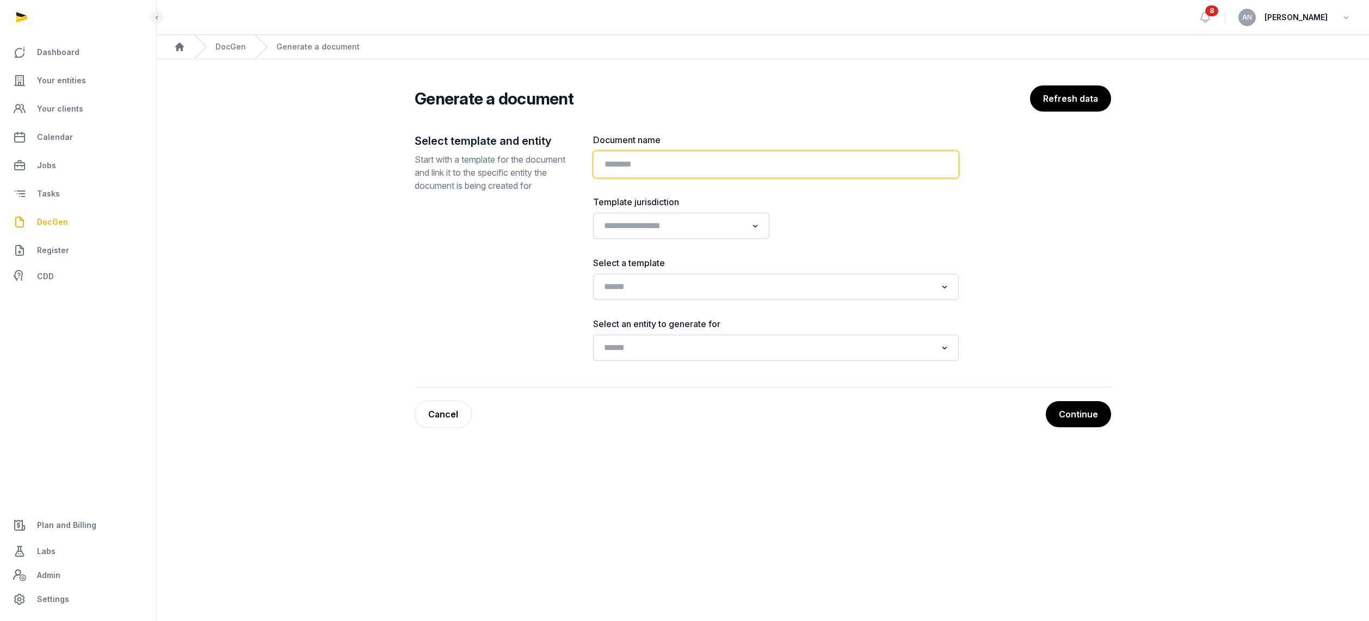
click at [642, 171] on input "text" at bounding box center [776, 164] width 366 height 27
type input "**********"
click at [698, 223] on input "Search for option" at bounding box center [673, 225] width 147 height 15
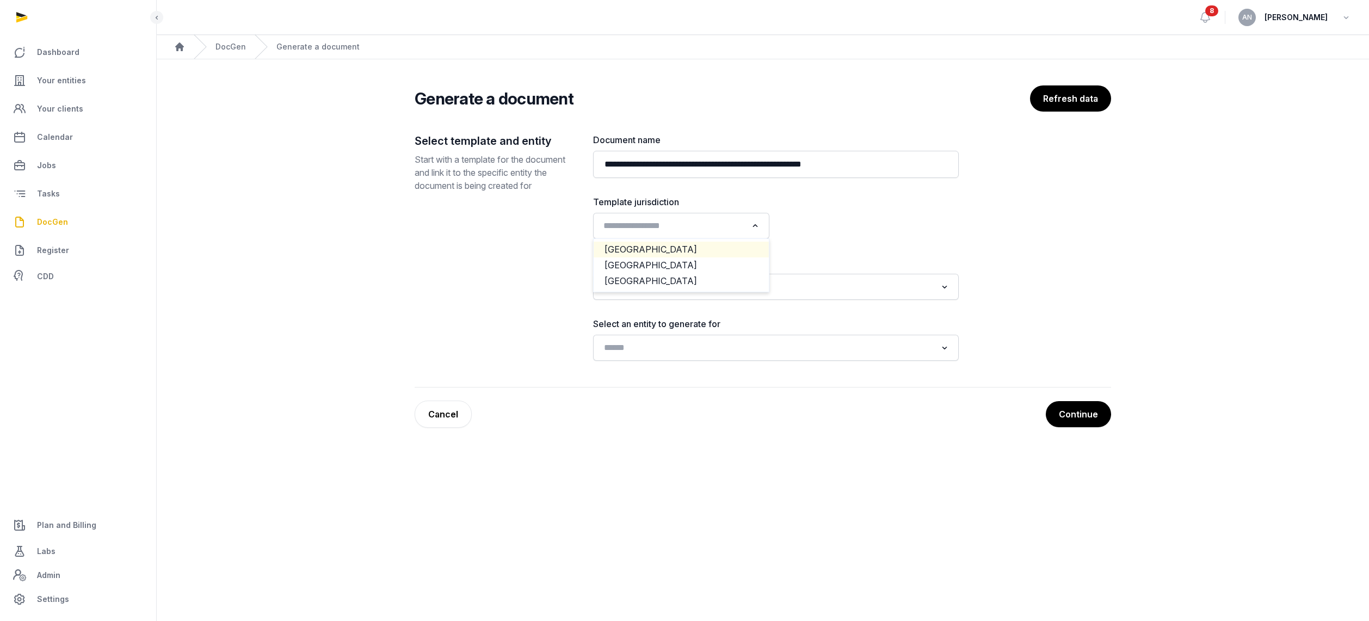
click at [689, 256] on li "[GEOGRAPHIC_DATA]" at bounding box center [681, 250] width 175 height 16
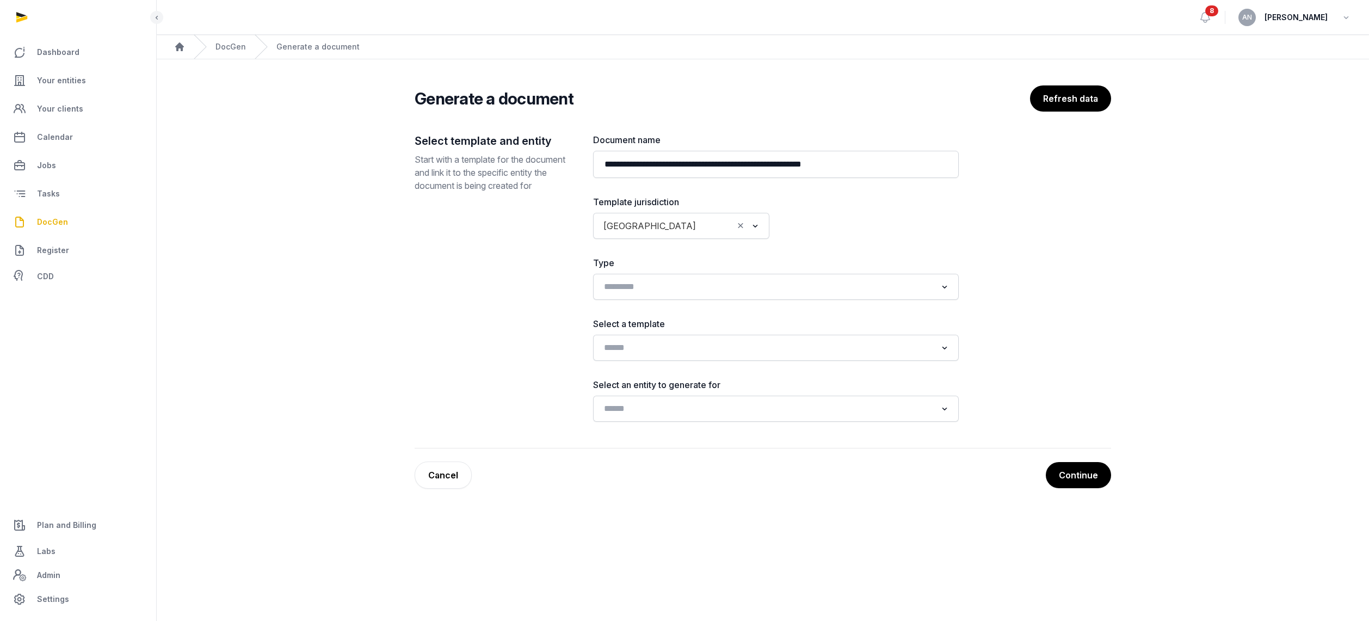
click at [701, 228] on input "Search for option" at bounding box center [717, 225] width 32 height 15
click at [657, 267] on li "[GEOGRAPHIC_DATA]" at bounding box center [681, 265] width 175 height 16
click at [646, 357] on div "Loading..." at bounding box center [776, 348] width 366 height 26
click at [647, 355] on input "Search for option" at bounding box center [768, 347] width 337 height 15
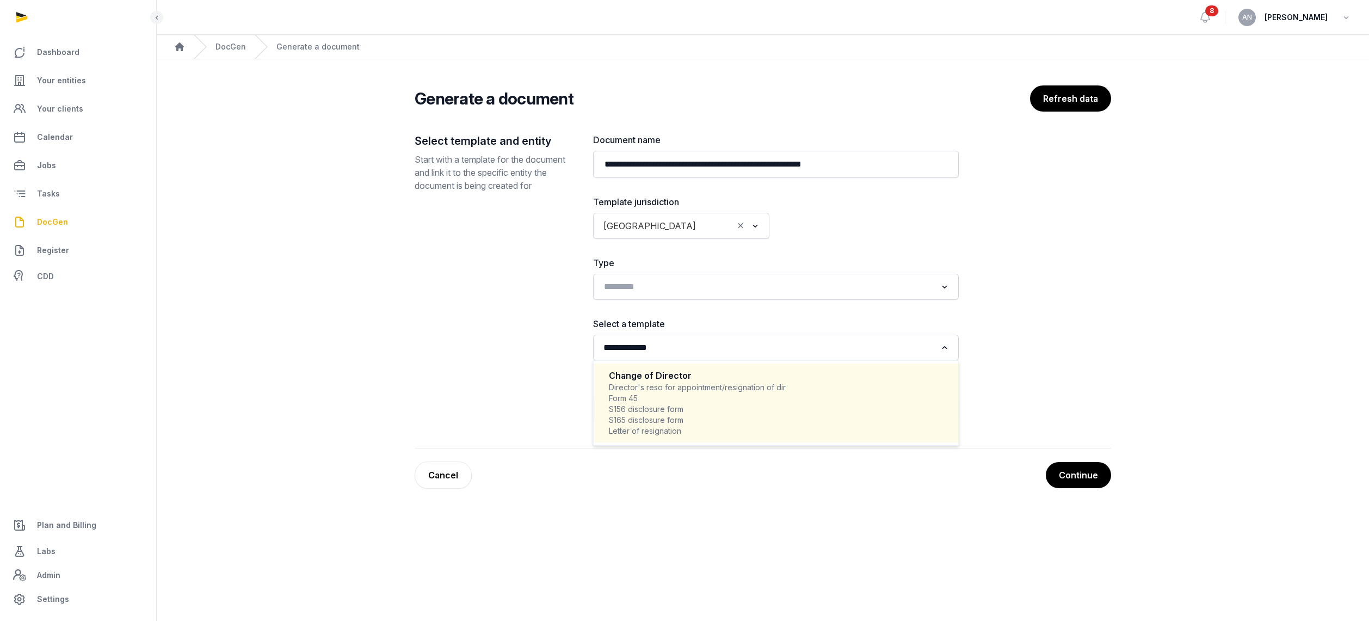
click at [715, 417] on div "Director's reso for appointment/resignation of dir Form 45 S156 disclosure form…" at bounding box center [776, 409] width 334 height 54
type input "**********"
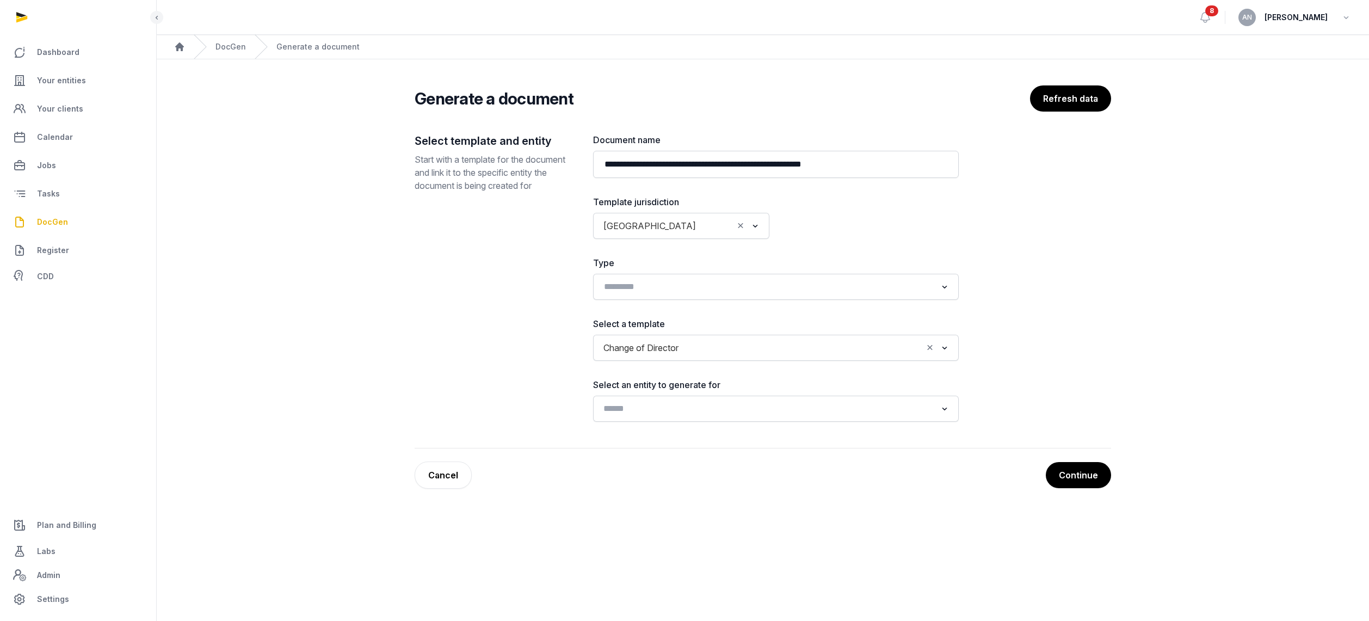
click at [663, 411] on input "Search for option" at bounding box center [768, 408] width 337 height 15
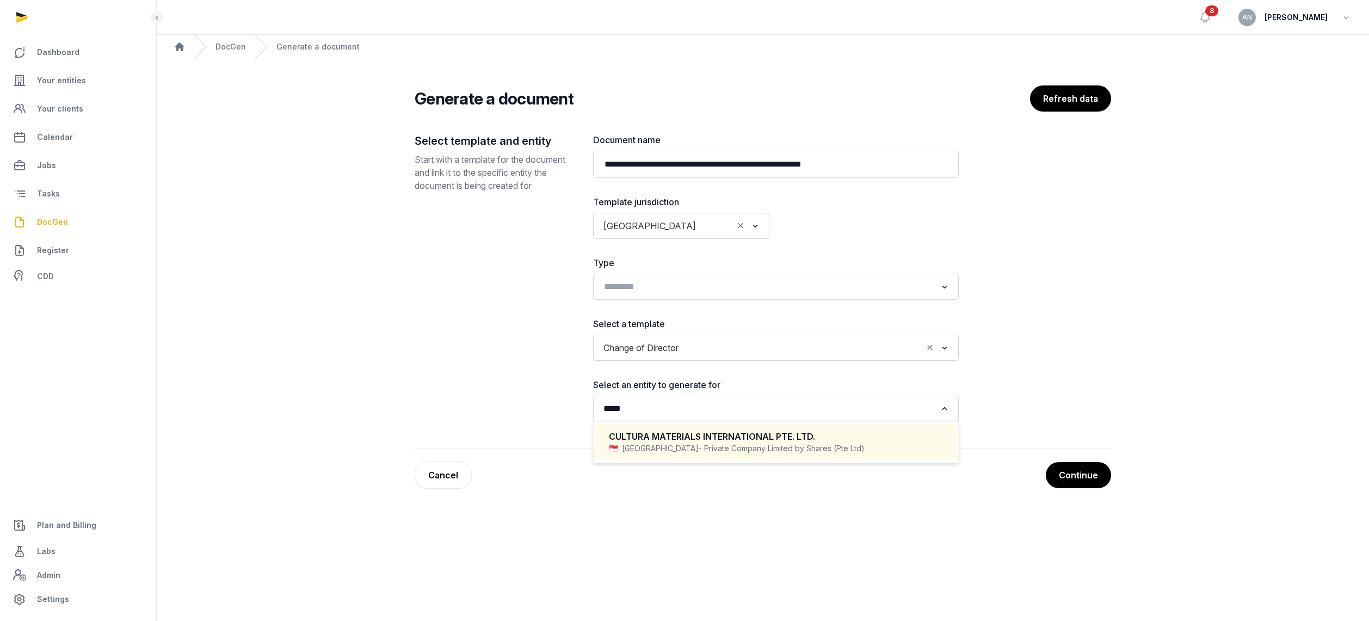
click at [733, 457] on div "CULTURA MATERIALS INTERNATIONAL PTE. LTD. Singapore - Private Company Limited b…" at bounding box center [775, 442] width 343 height 32
type input "*****"
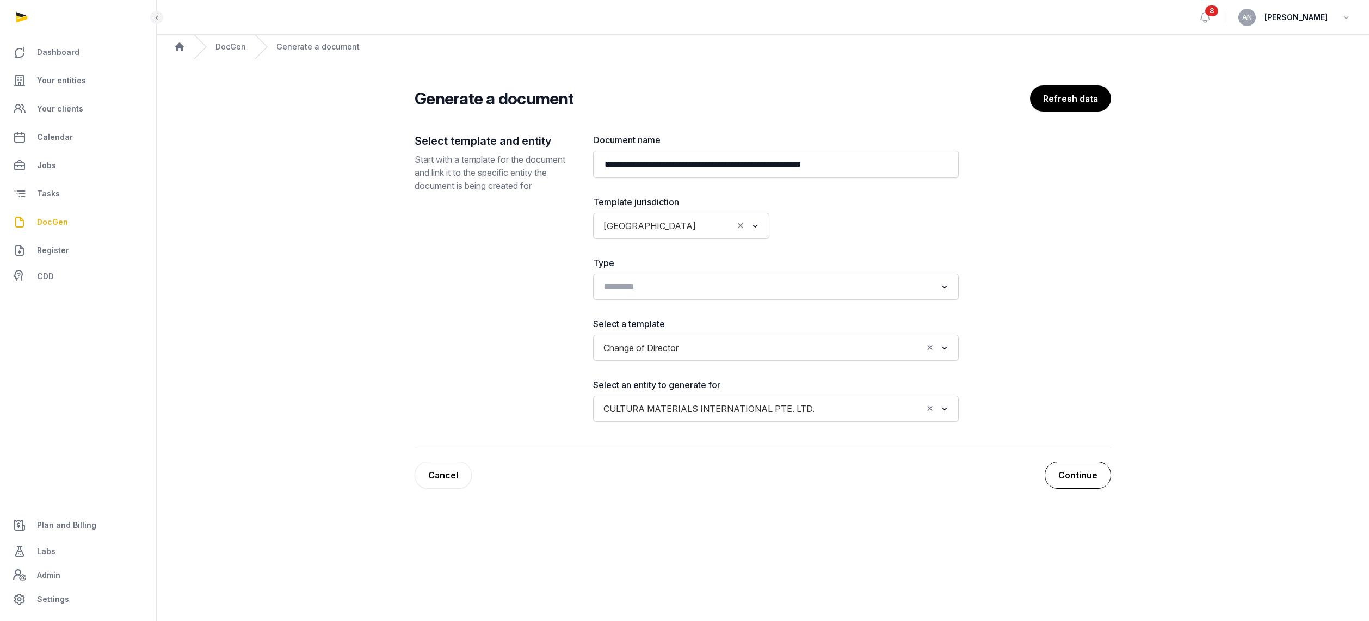
click at [1073, 472] on button "Continue" at bounding box center [1078, 474] width 66 height 27
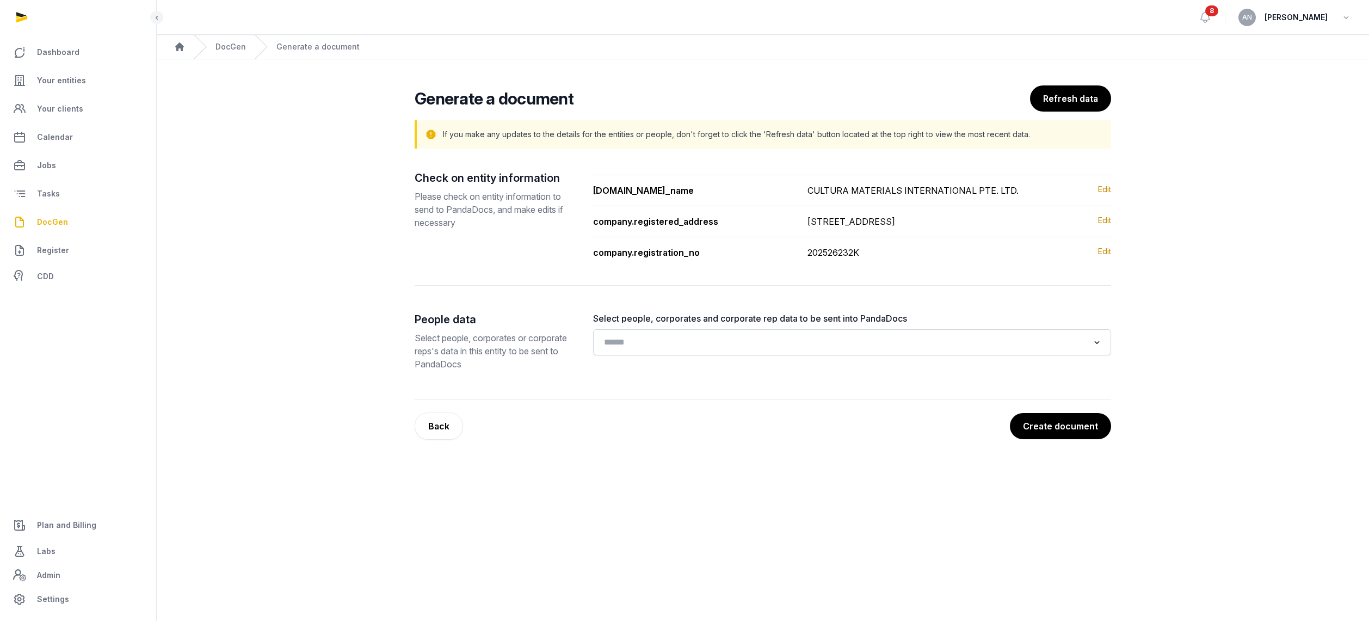
click at [690, 342] on div "Select people, corporates and corporate rep data to be sent into PandaDocs Load…" at bounding box center [852, 334] width 518 height 44
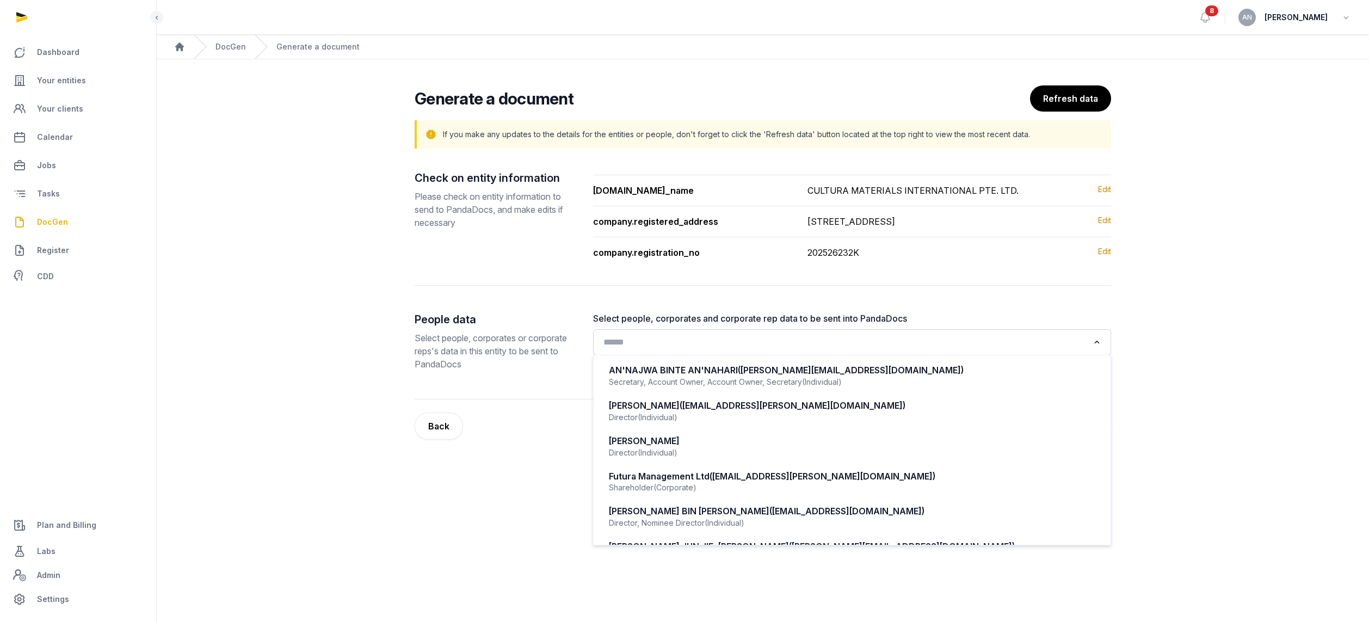
click at [692, 349] on input "Search for option" at bounding box center [844, 342] width 489 height 15
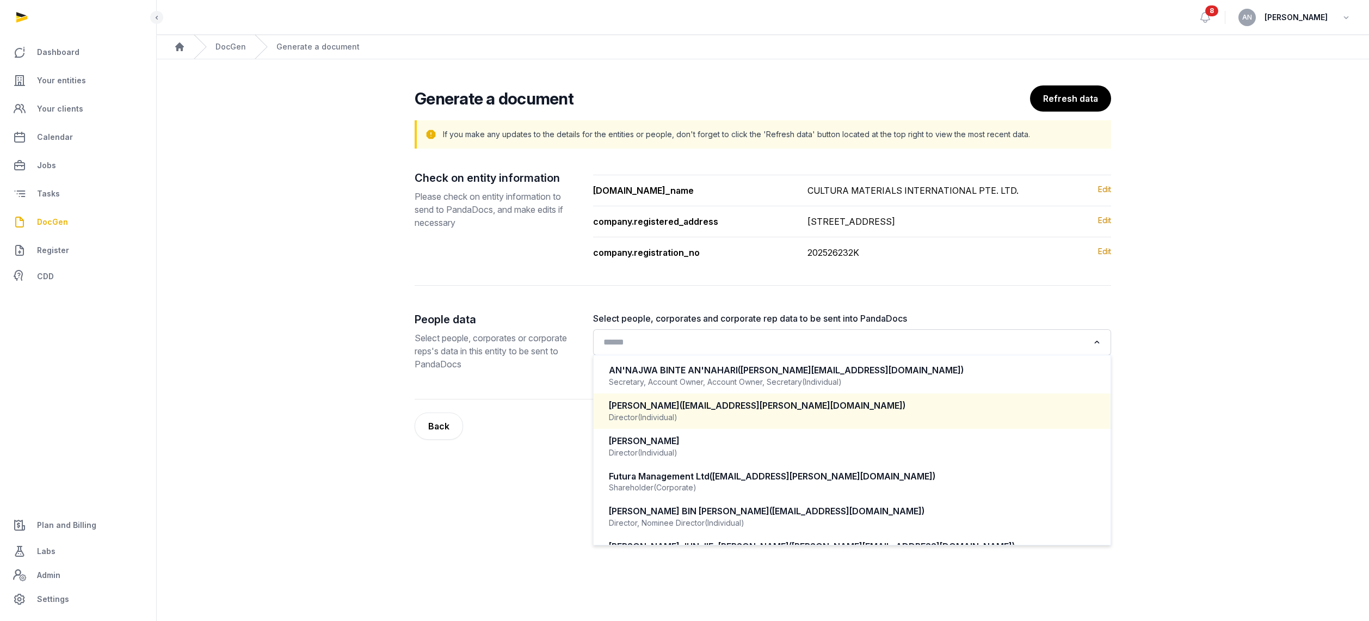
scroll to position [18, 0]
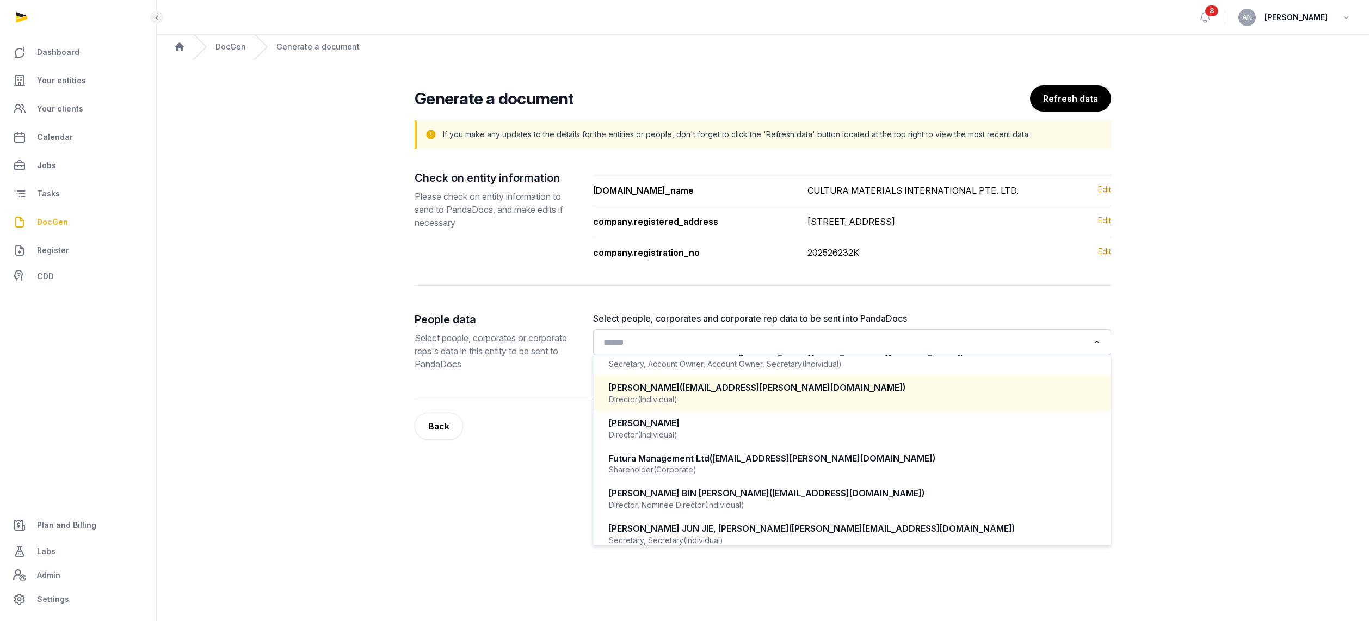
click at [687, 405] on div "Director (Individual)" at bounding box center [852, 399] width 486 height 11
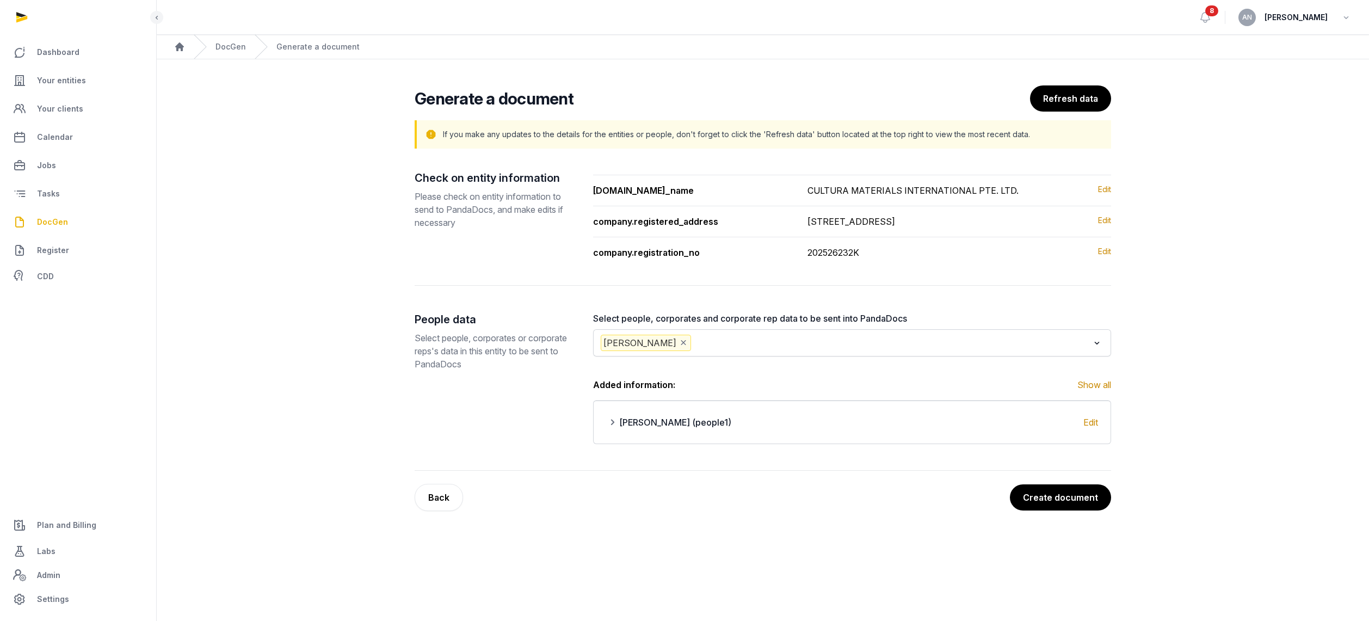
click at [745, 351] on input "Search for option" at bounding box center [891, 343] width 396 height 16
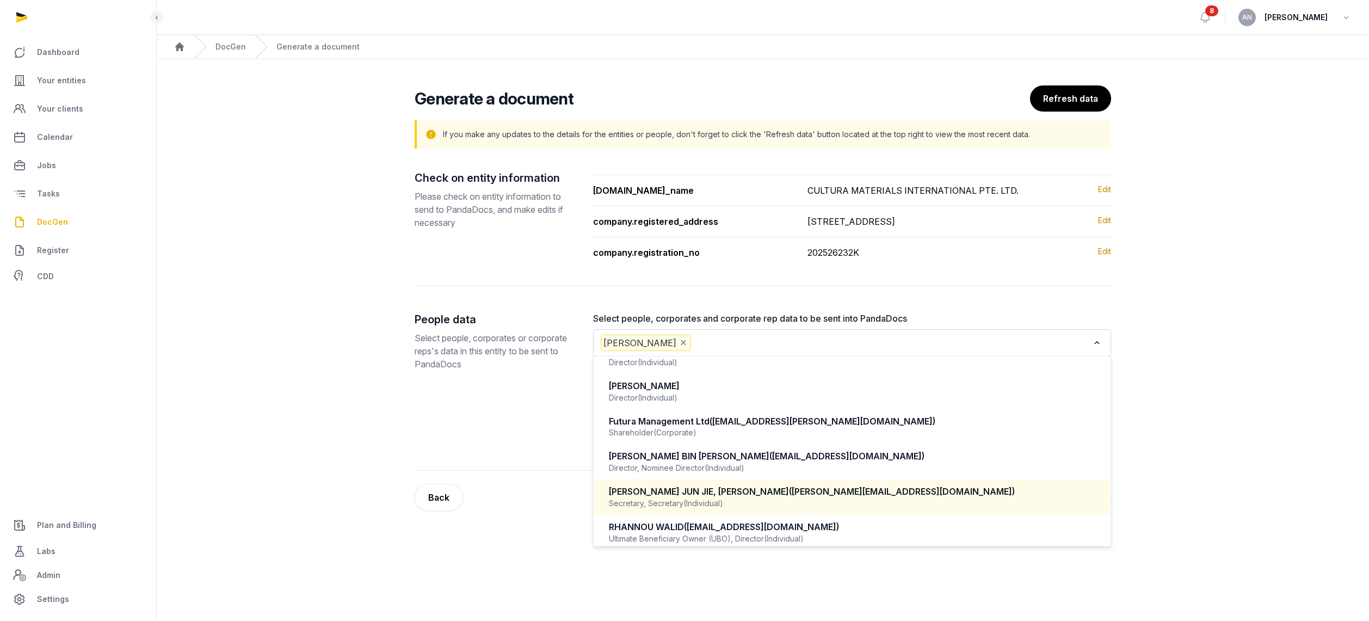
scroll to position [63, 0]
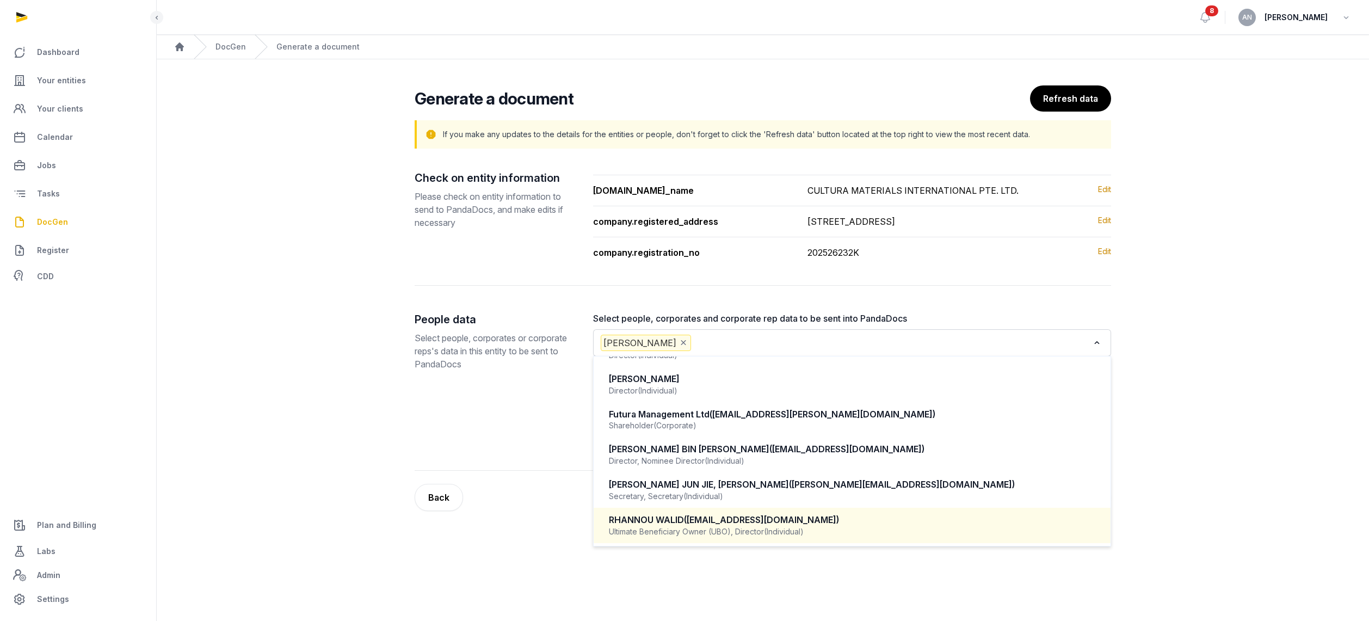
click at [690, 537] on div "Ultimate Beneficiary Owner (UBO), Director (Individual)" at bounding box center [852, 531] width 486 height 11
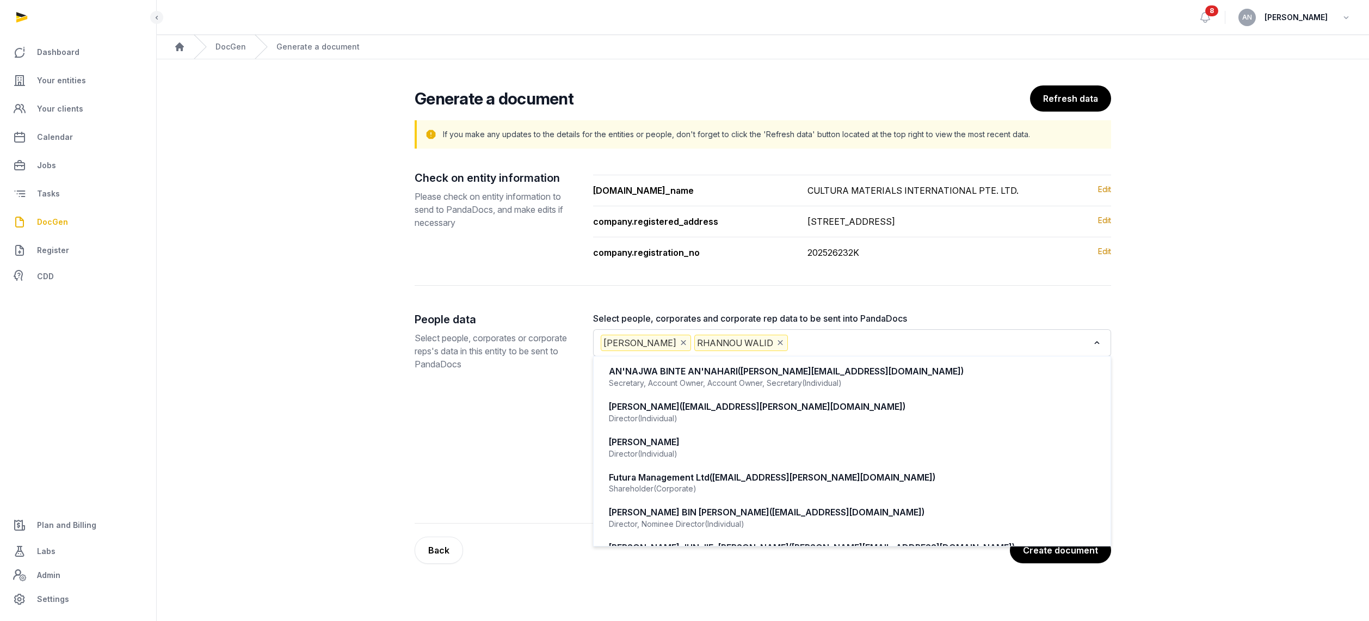
click at [843, 351] on input "Search for option" at bounding box center [939, 343] width 299 height 16
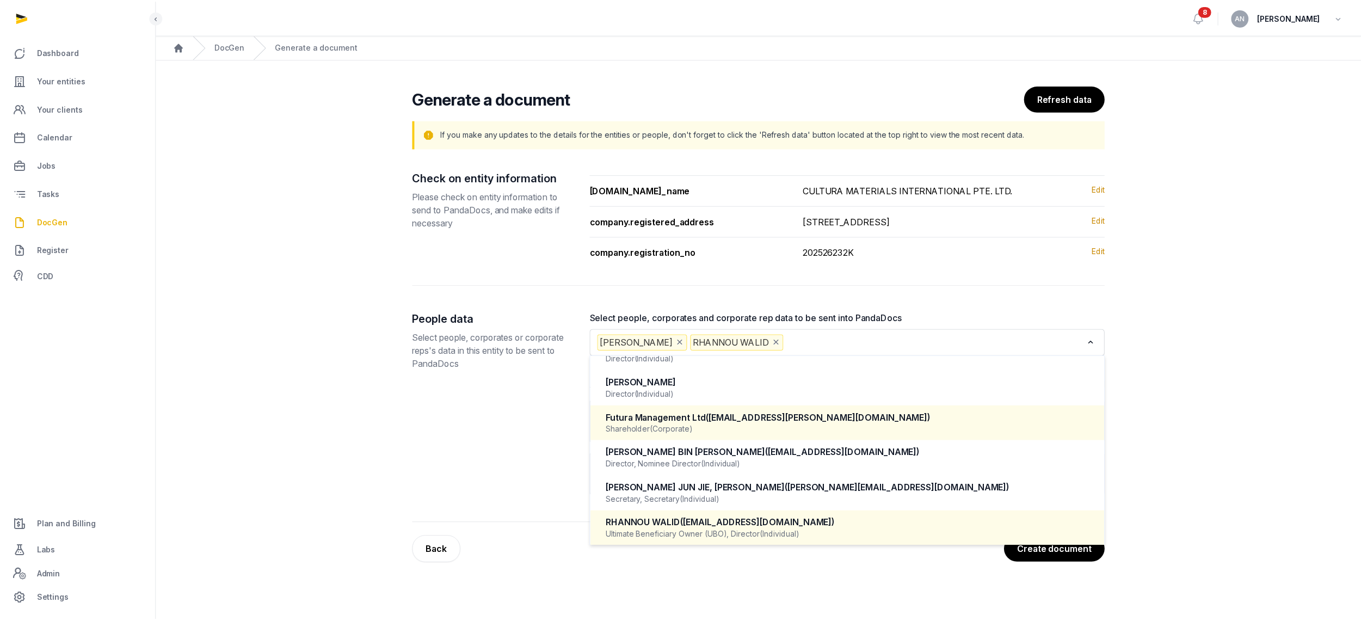
scroll to position [38, 0]
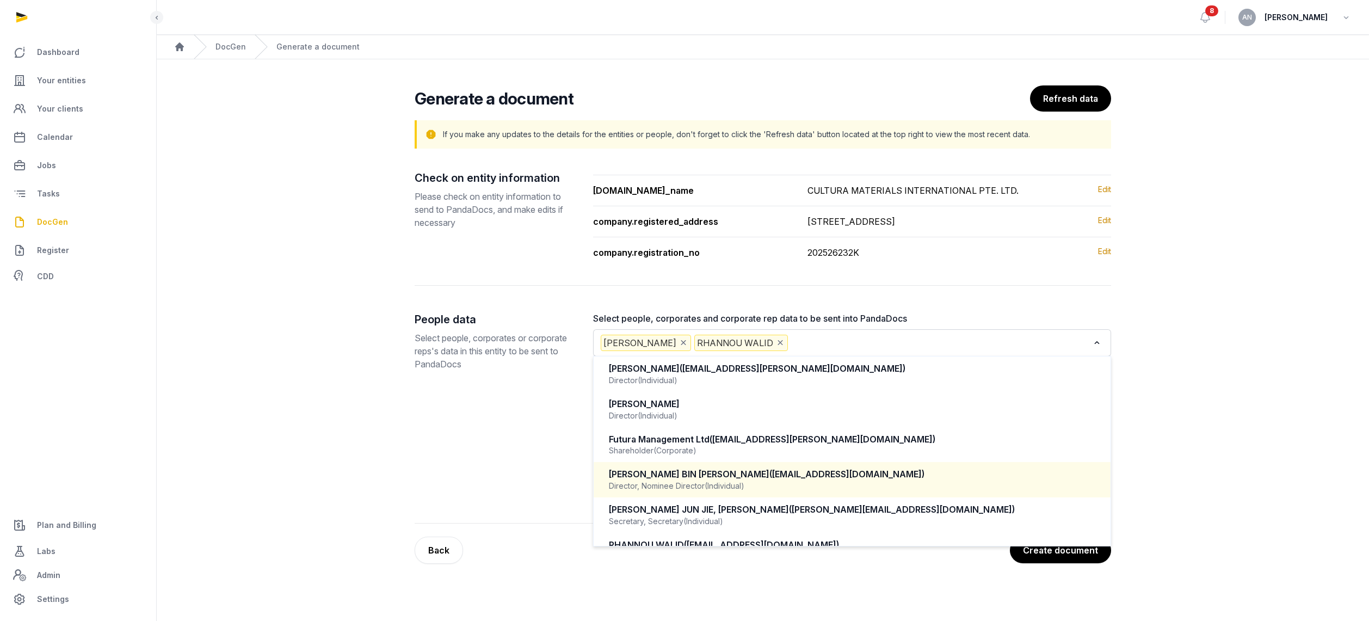
click at [675, 480] on div "MOHAMMAD FAHMY BIN RAIMI (mfahmy24@gmail.com)" at bounding box center [852, 474] width 486 height 13
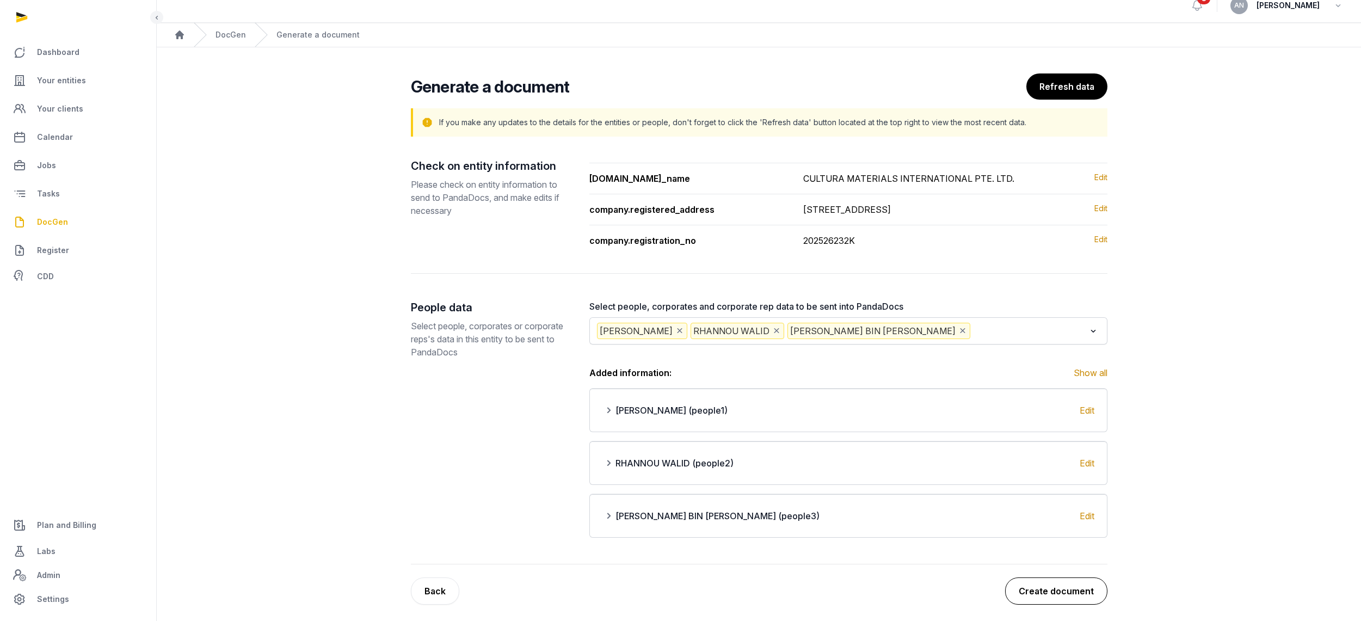
scroll to position [30, 0]
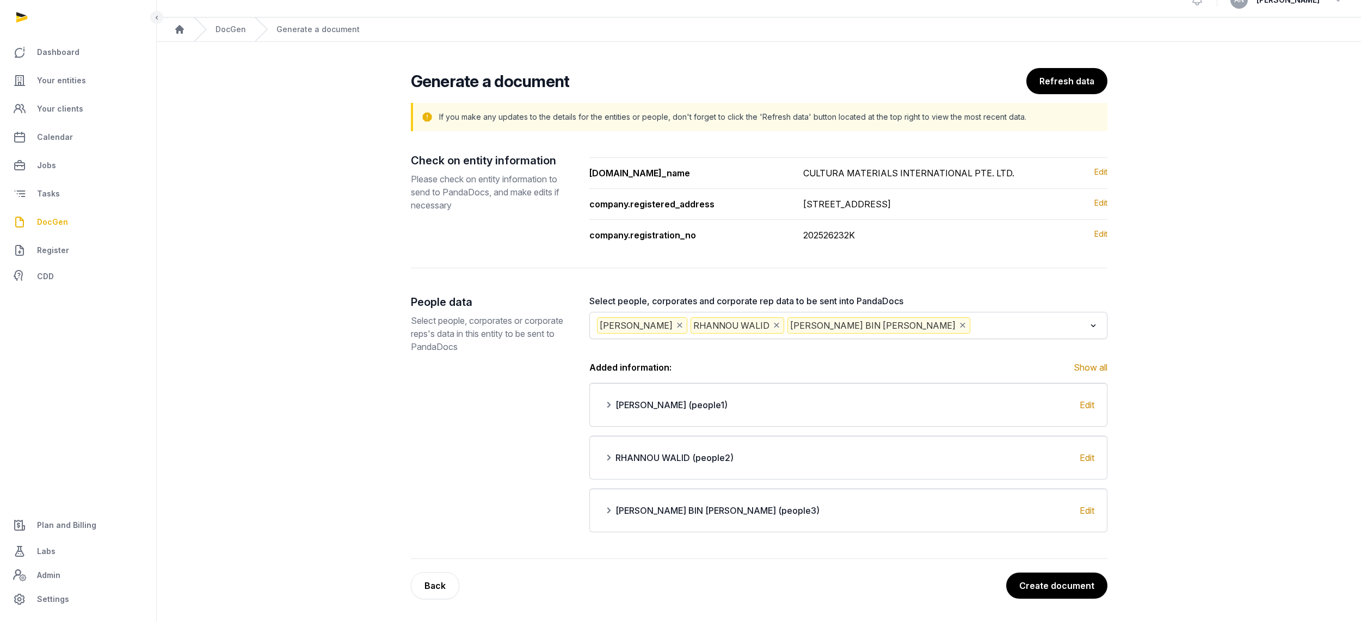
drag, startPoint x: 1044, startPoint y: 583, endPoint x: 1044, endPoint y: 608, distance: 25.0
click at [1044, 584] on button "Create document" at bounding box center [1056, 585] width 101 height 26
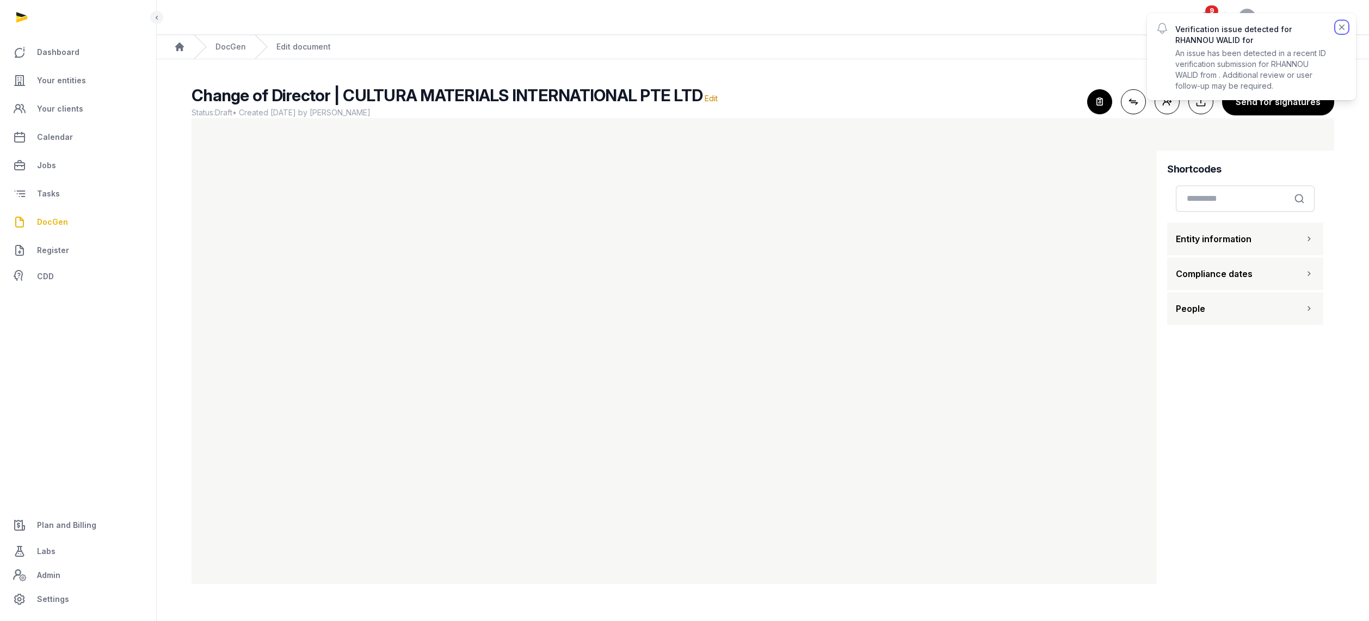
click at [1343, 27] on icon "button" at bounding box center [1341, 27] width 11 height 11
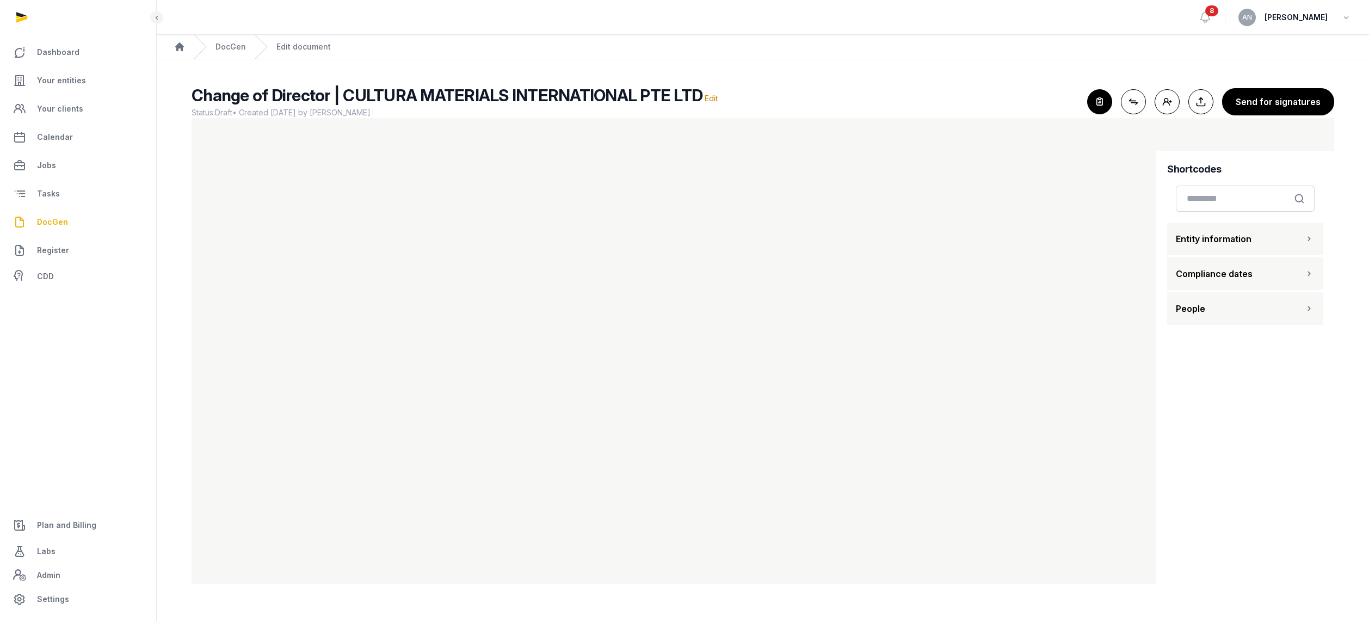
click at [1225, 312] on button "People" at bounding box center [1245, 308] width 156 height 33
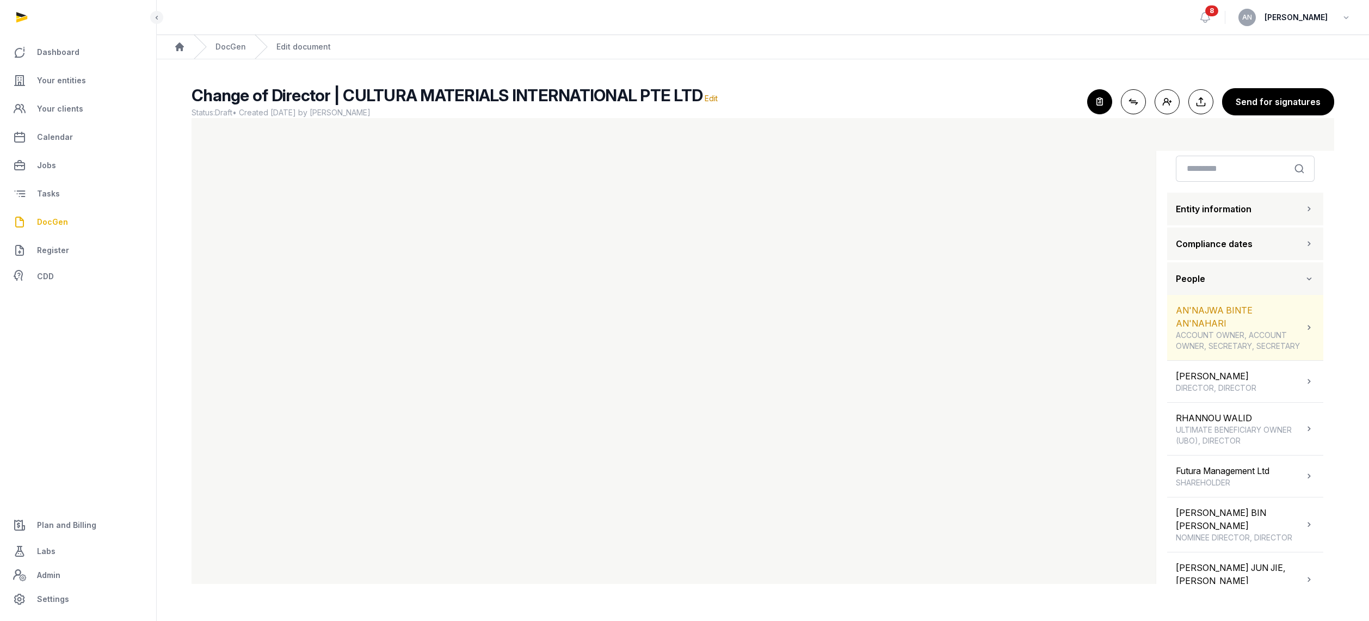
scroll to position [64, 0]
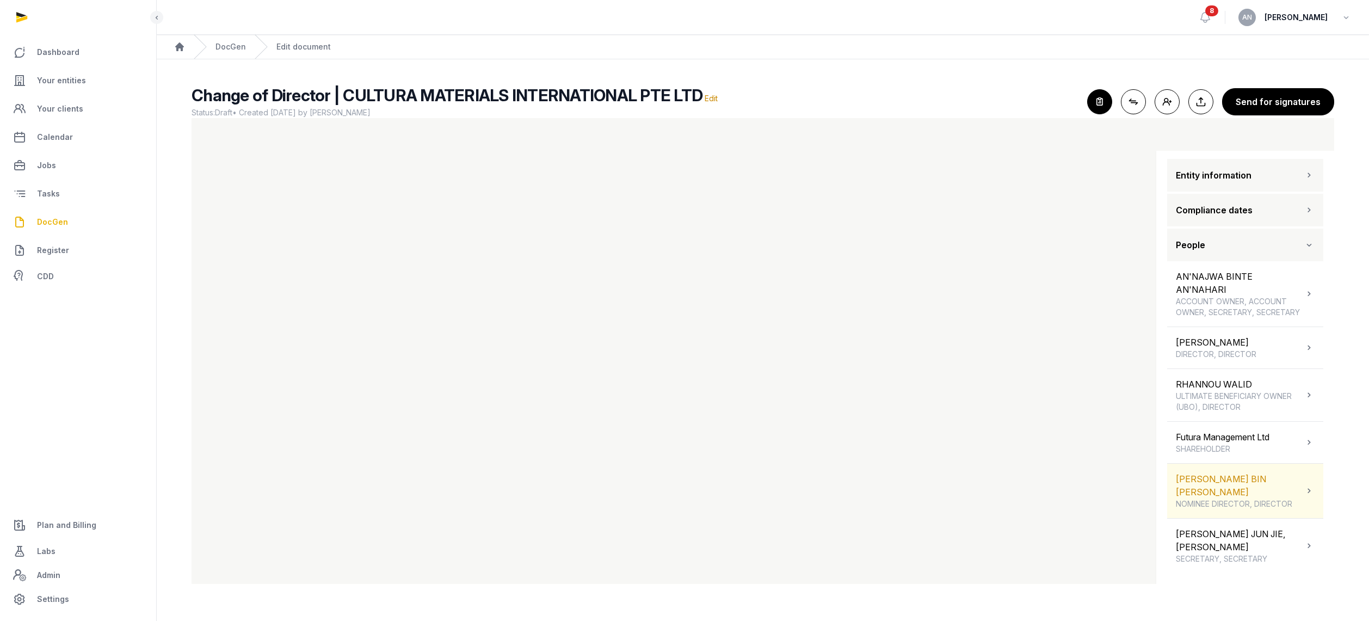
click at [1237, 504] on div "MOHAMMAD FAHMY BIN RAIMI NOMINEE DIRECTOR, DIRECTOR" at bounding box center [1240, 490] width 128 height 37
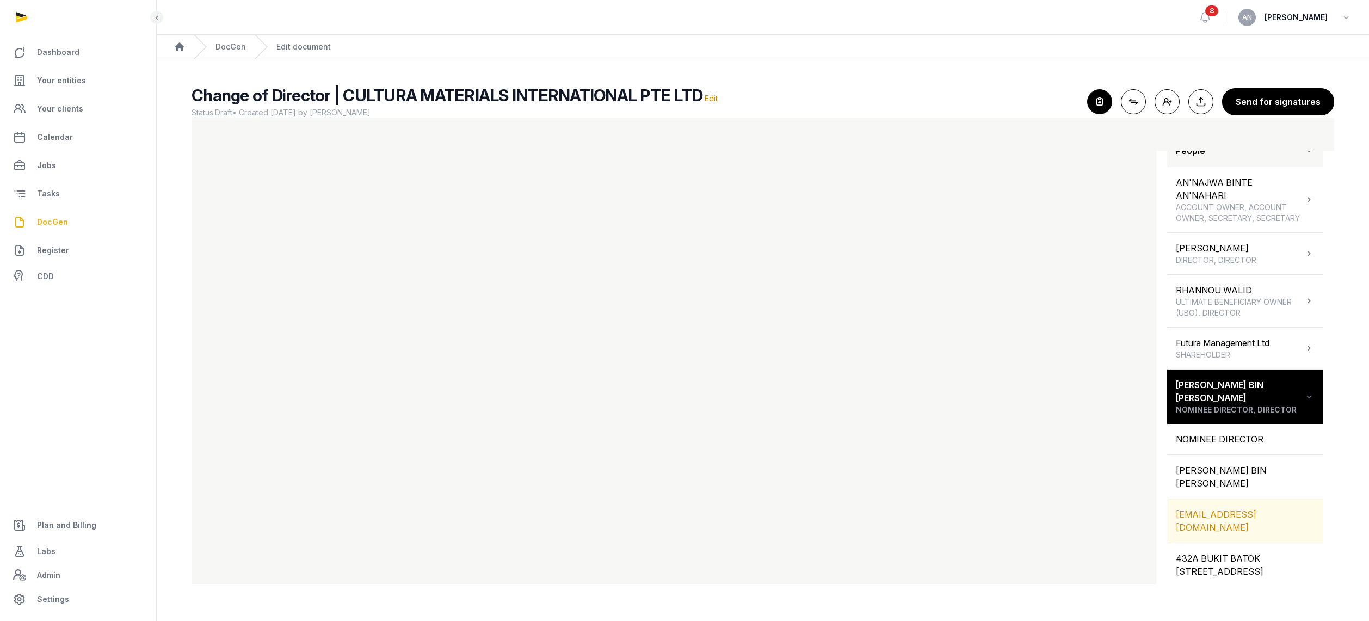
scroll to position [159, 0]
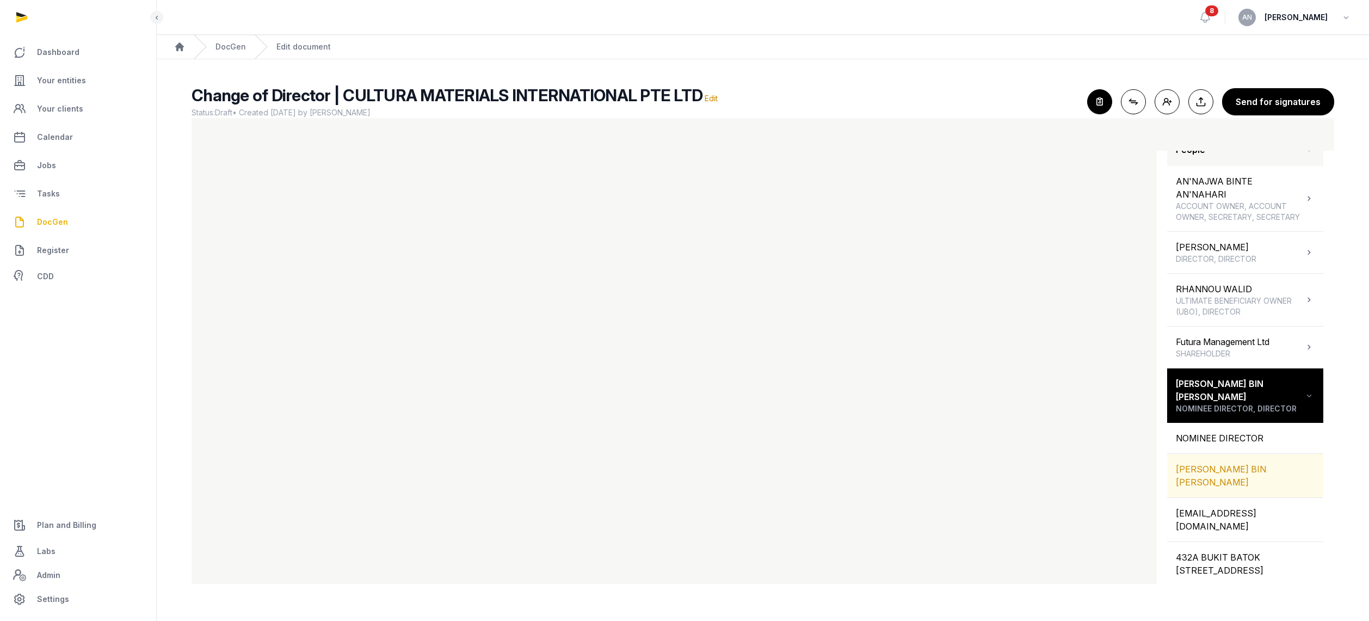
click at [1229, 496] on div "MOHAMMAD FAHMY BIN RAIMI" at bounding box center [1245, 476] width 156 height 44
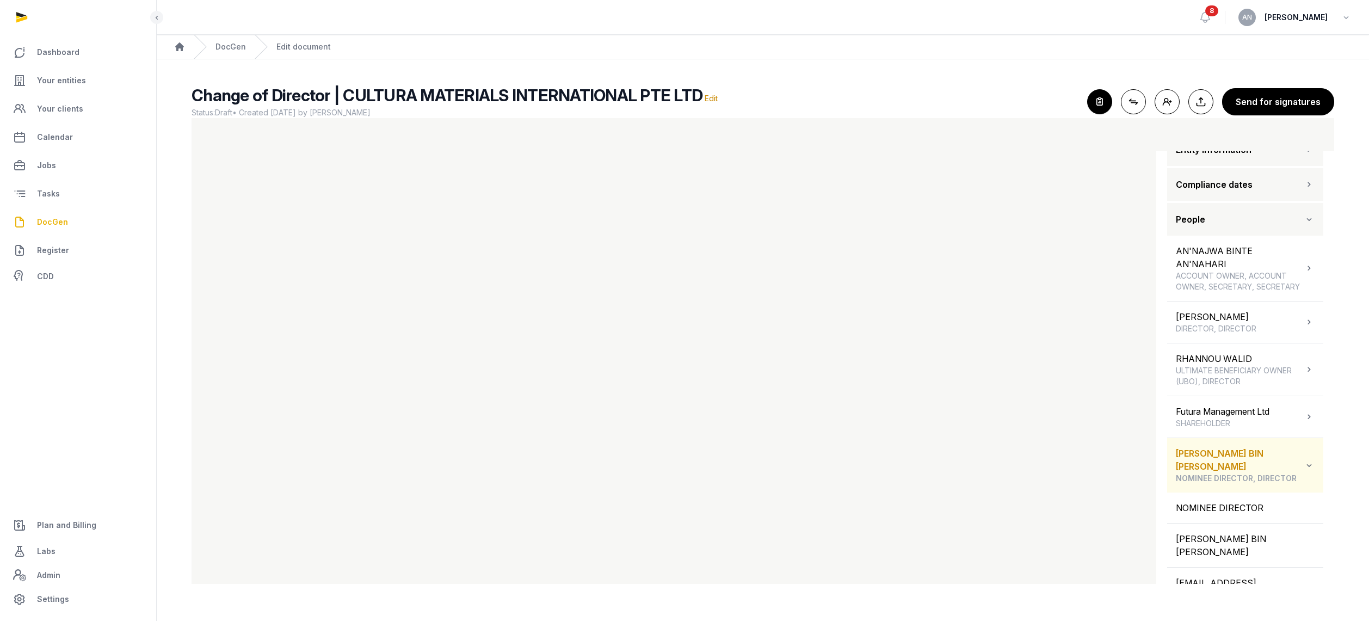
click at [1229, 464] on div "MOHAMMAD FAHMY BIN RAIMI NOMINEE DIRECTOR, DIRECTOR" at bounding box center [1240, 465] width 128 height 37
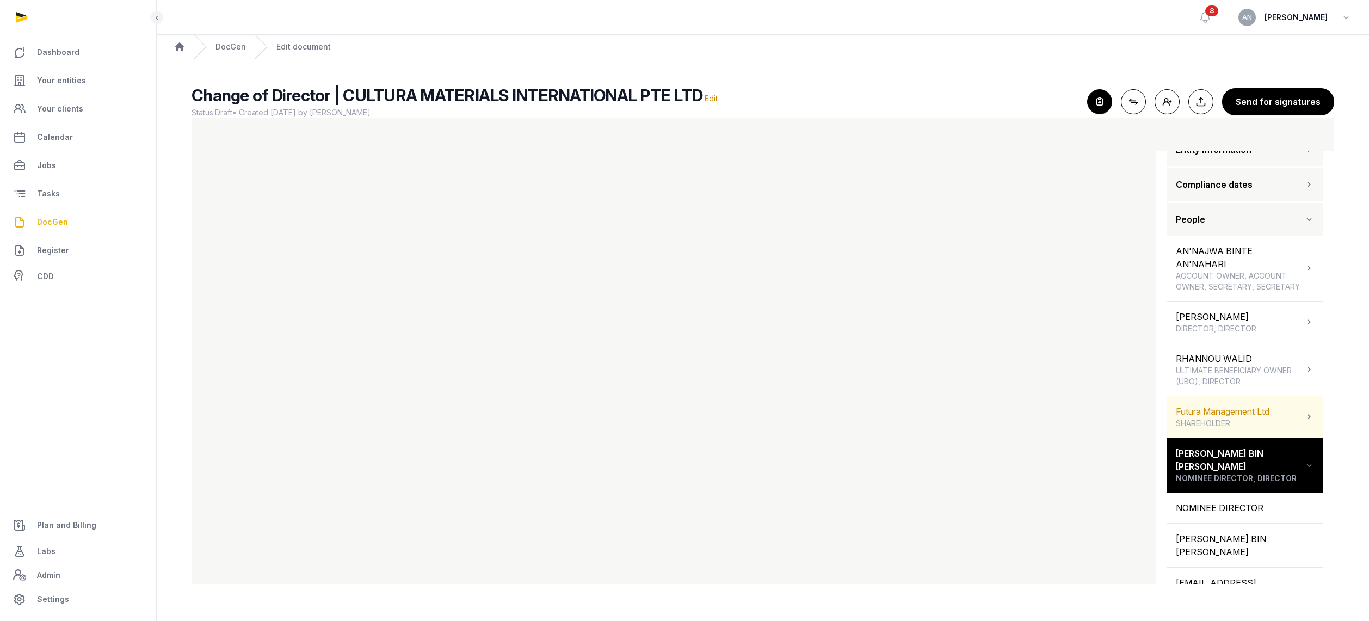
scroll to position [64, 0]
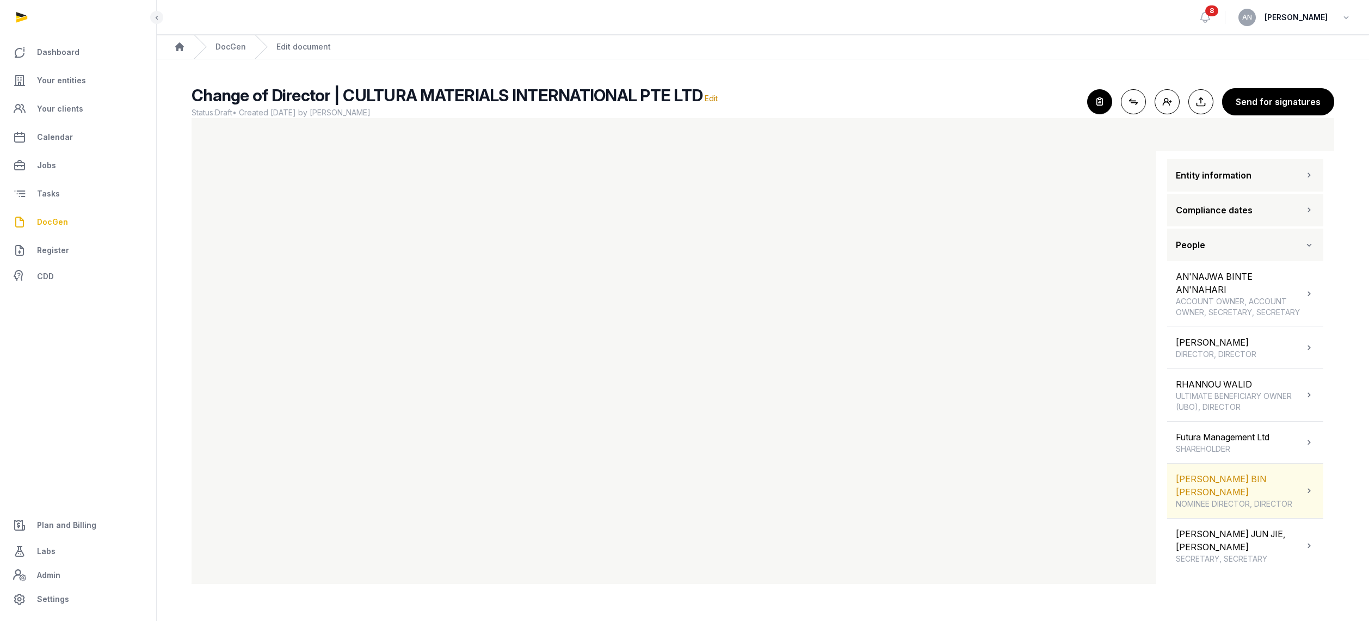
click at [1210, 495] on div "MOHAMMAD FAHMY BIN RAIMI NOMINEE DIRECTOR, DIRECTOR" at bounding box center [1240, 490] width 128 height 37
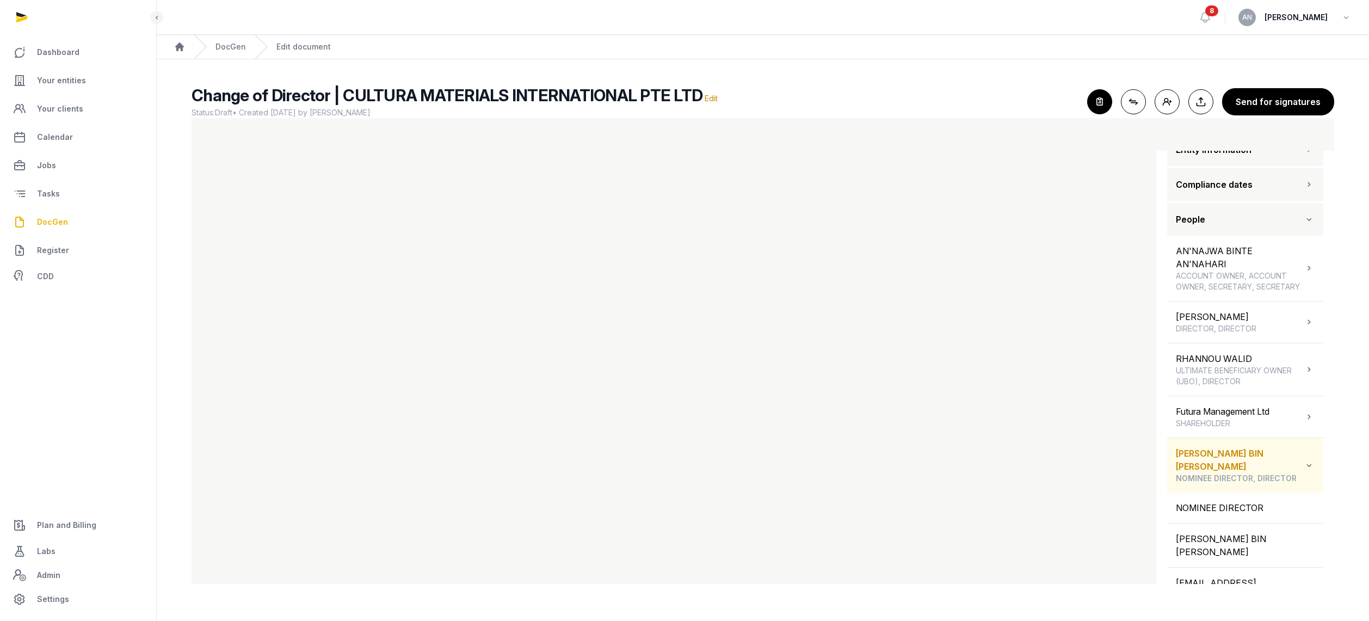
click at [1214, 464] on div "MOHAMMAD FAHMY BIN RAIMI NOMINEE DIRECTOR, DIRECTOR" at bounding box center [1240, 465] width 128 height 37
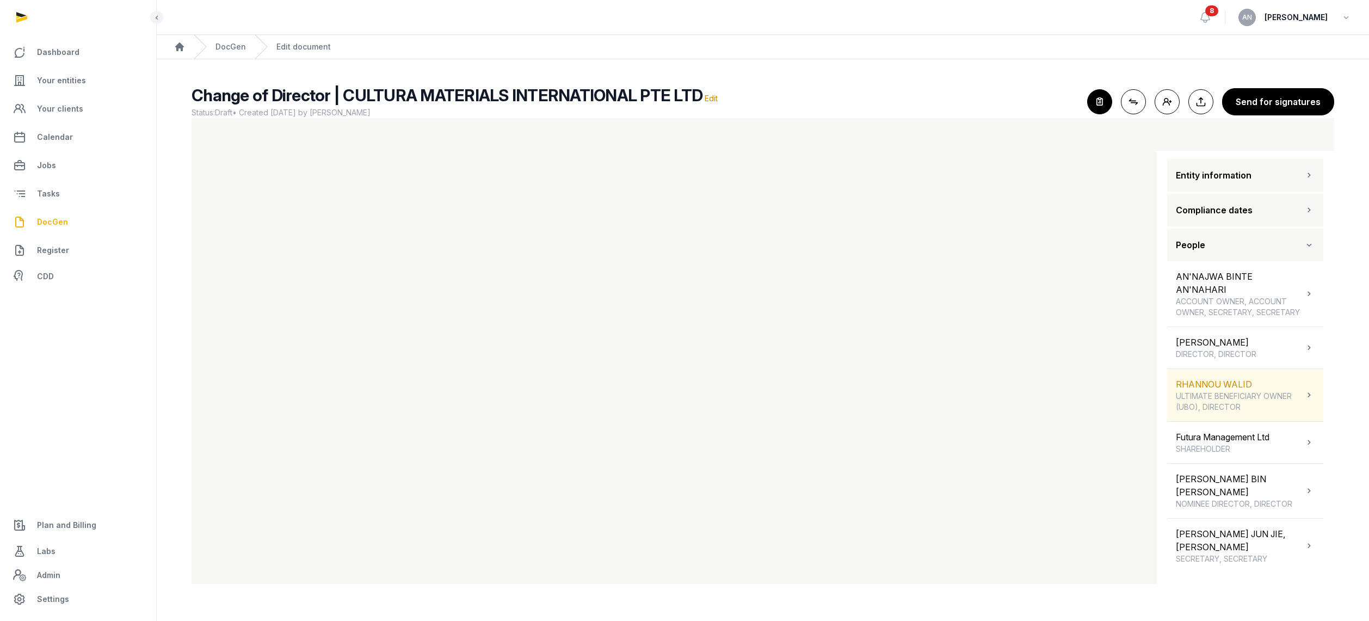
click at [1215, 409] on span "ULTIMATE BENEFICIARY OWNER (UBO), DIRECTOR" at bounding box center [1240, 402] width 128 height 22
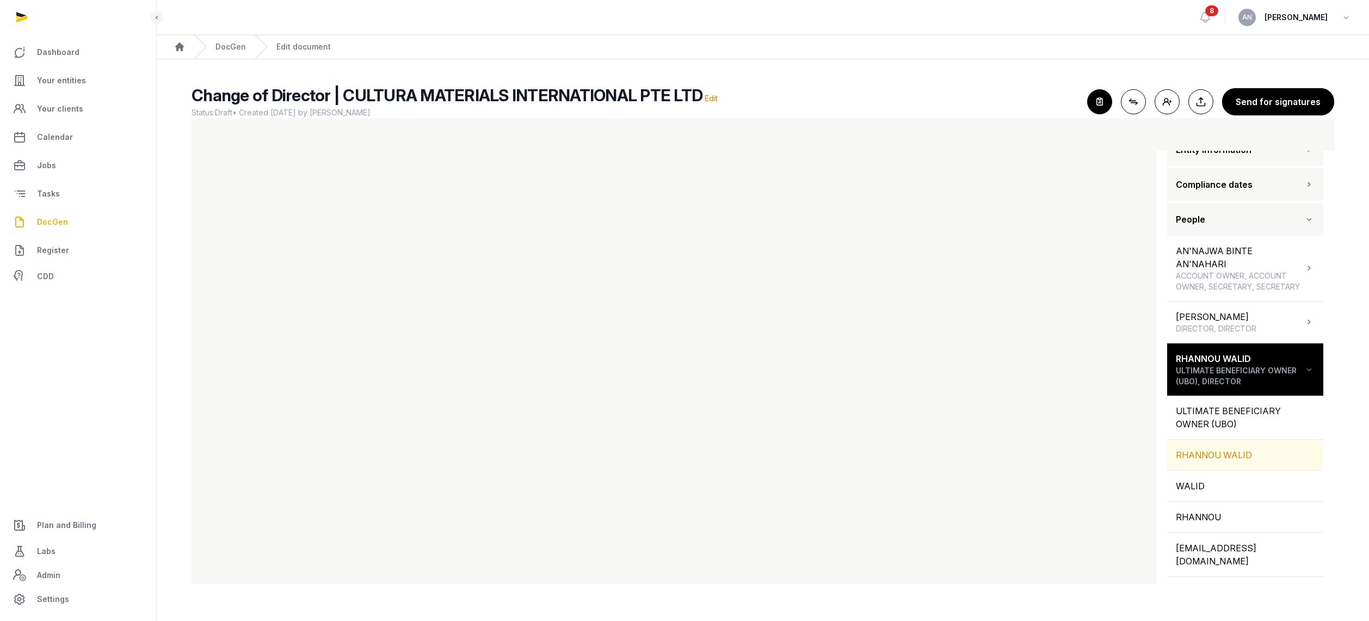
click at [1207, 467] on div "RHANNOU WALID" at bounding box center [1245, 455] width 156 height 30
click at [1225, 324] on div "DAOUD ESSAM DIRECTOR, DIRECTOR" at bounding box center [1216, 322] width 81 height 24
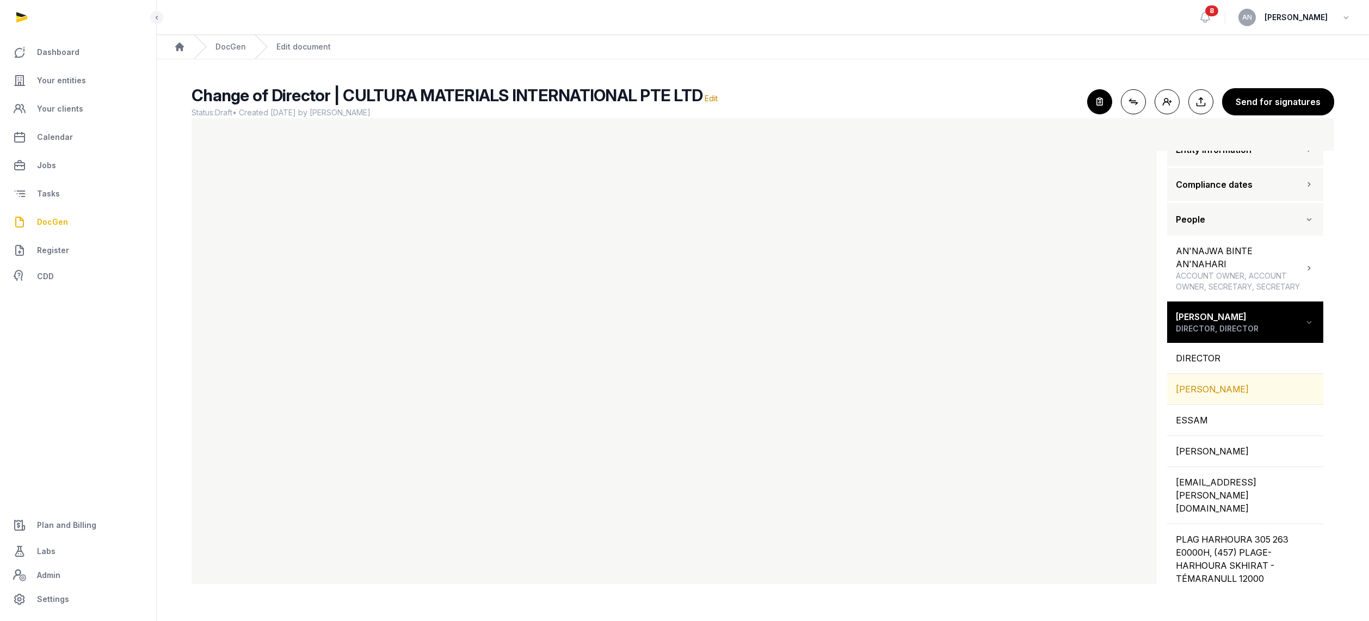
click at [1224, 399] on div "DAOUD ESSAM" at bounding box center [1245, 389] width 156 height 30
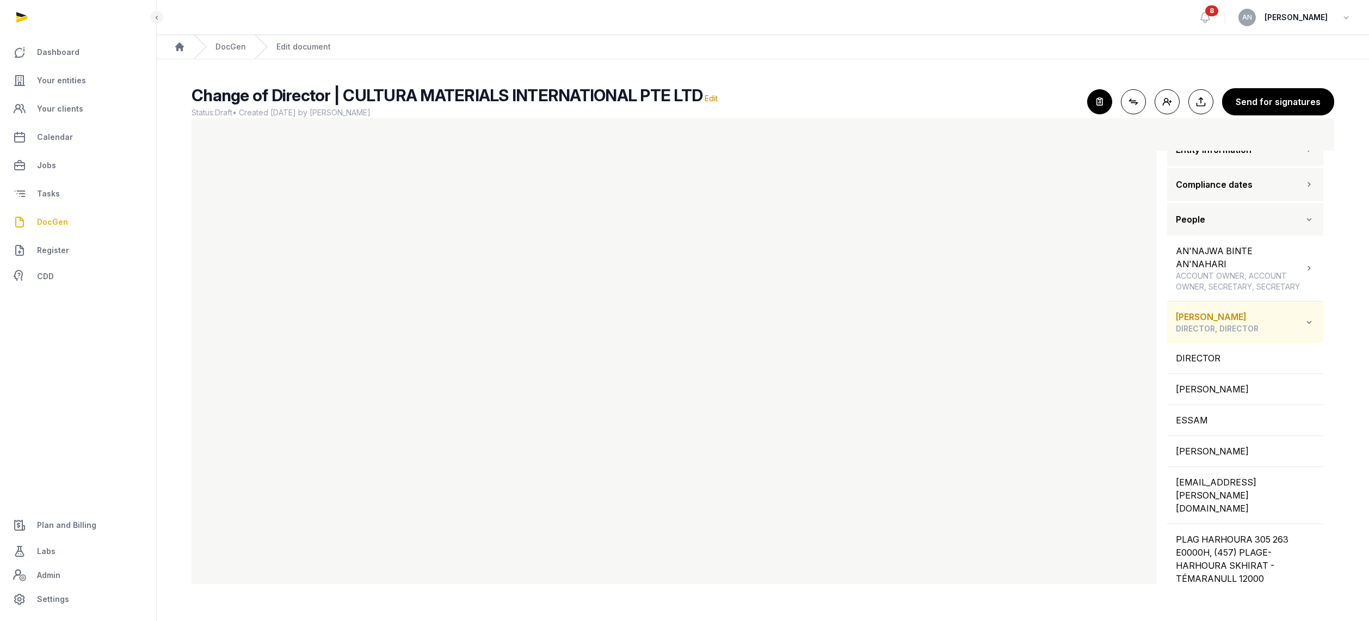
click at [1214, 325] on div "DAOUD ESSAM DIRECTOR, DIRECTOR" at bounding box center [1217, 322] width 83 height 24
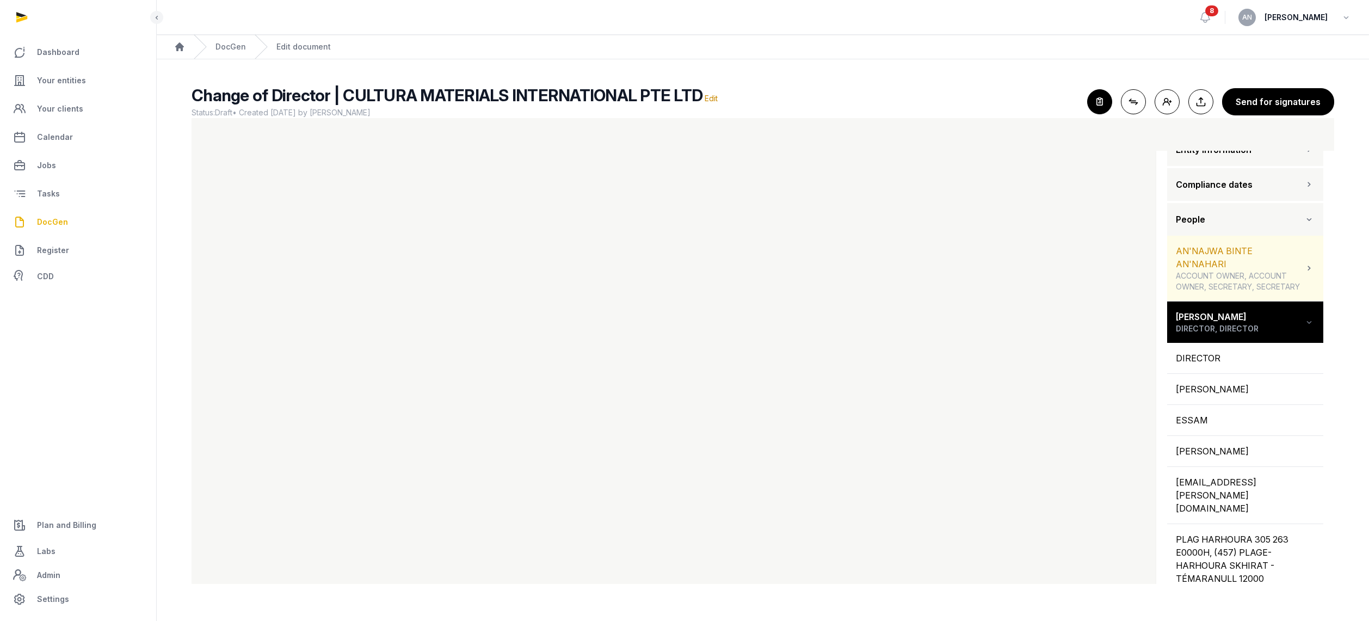
scroll to position [64, 0]
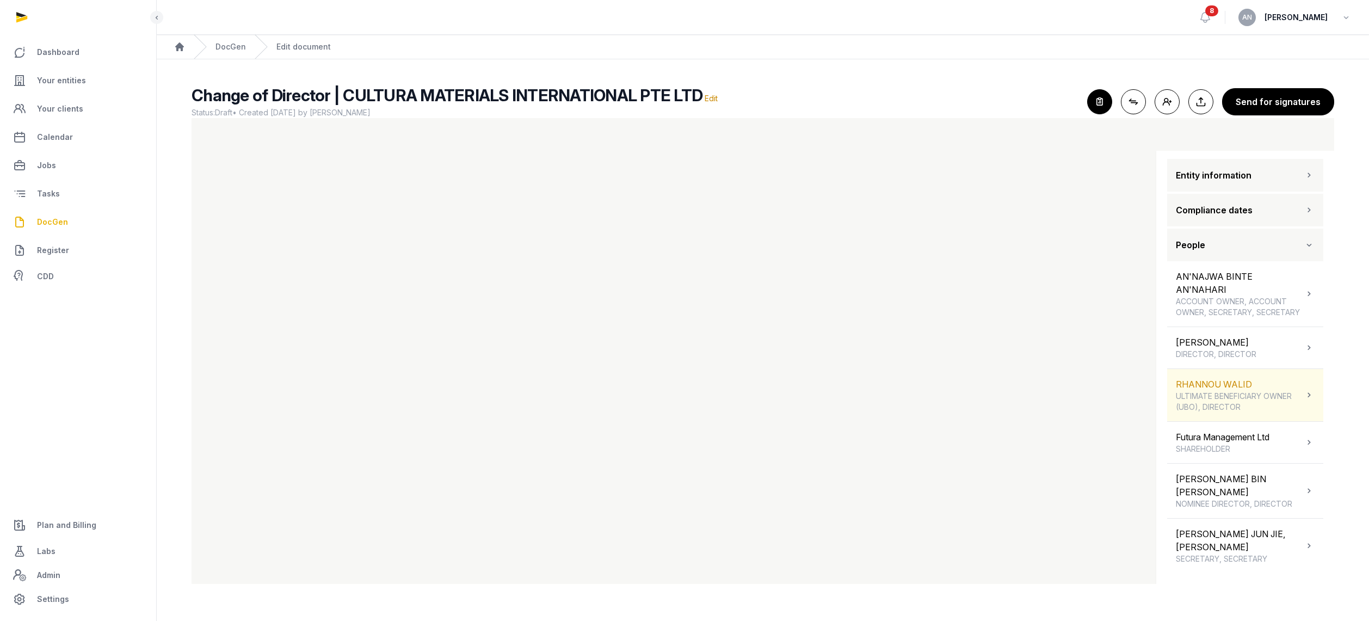
click at [1208, 394] on div "RHANNOU WALID ULTIMATE BENEFICIARY OWNER (UBO), DIRECTOR" at bounding box center [1240, 395] width 128 height 35
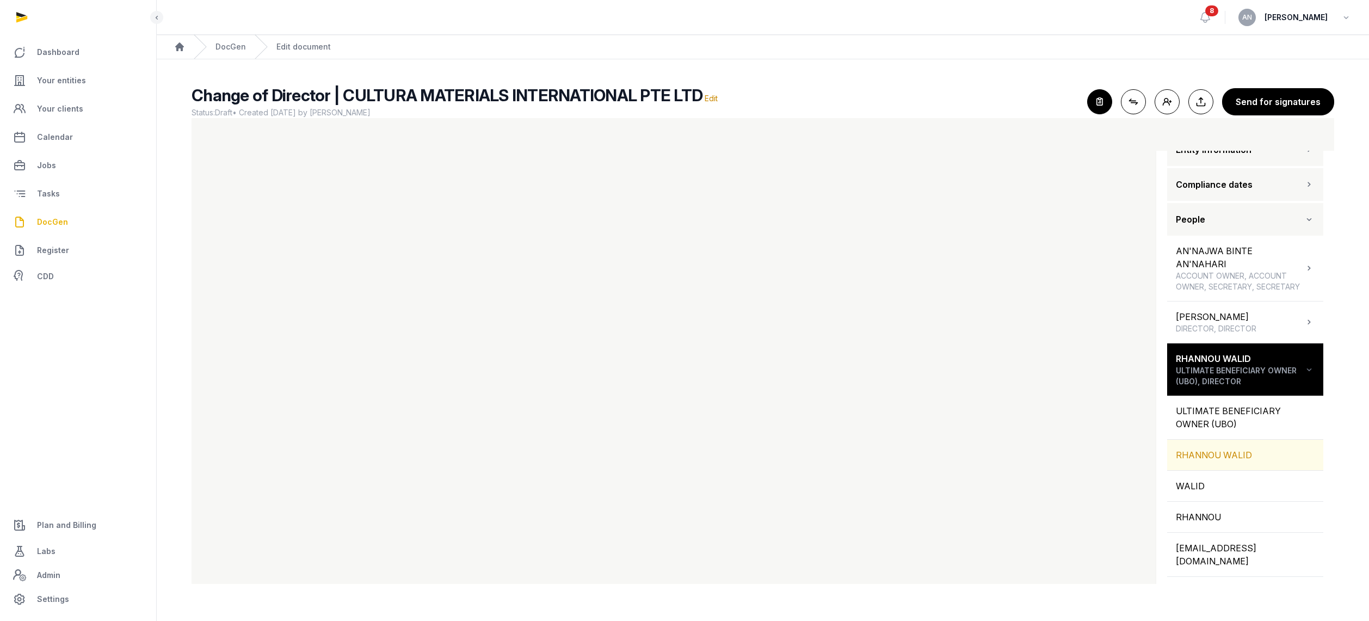
click at [1209, 467] on div "RHANNOU WALID" at bounding box center [1245, 455] width 156 height 30
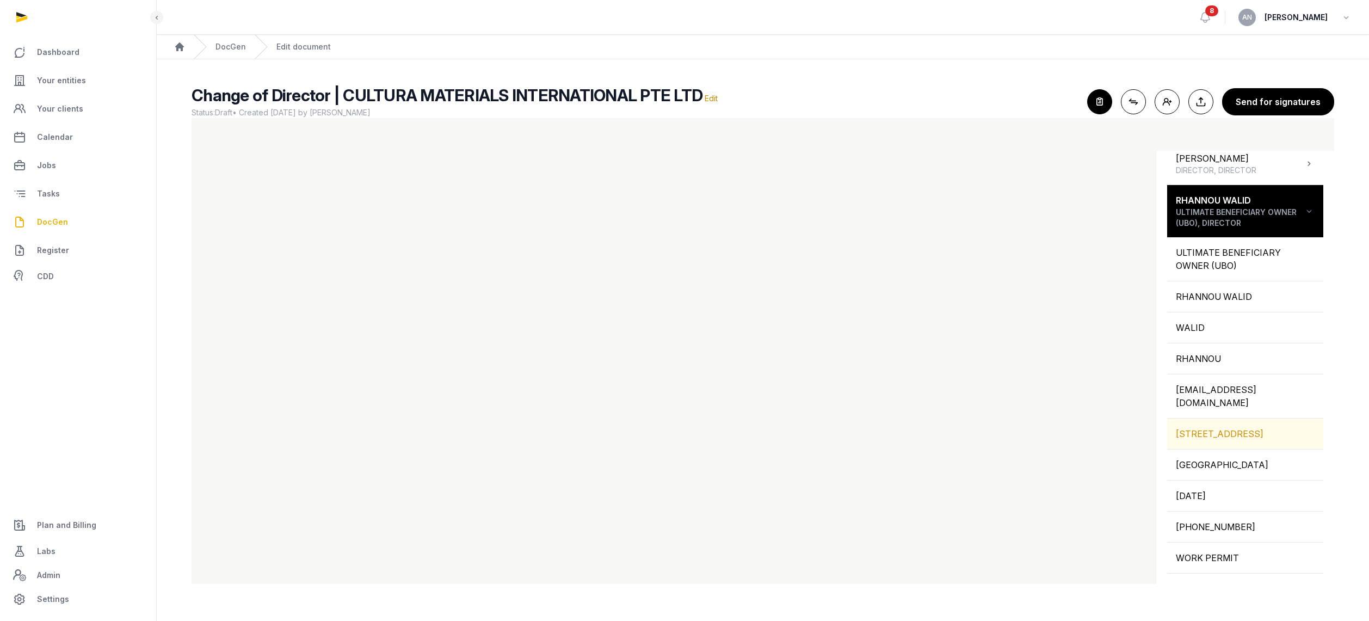
scroll to position [250, 0]
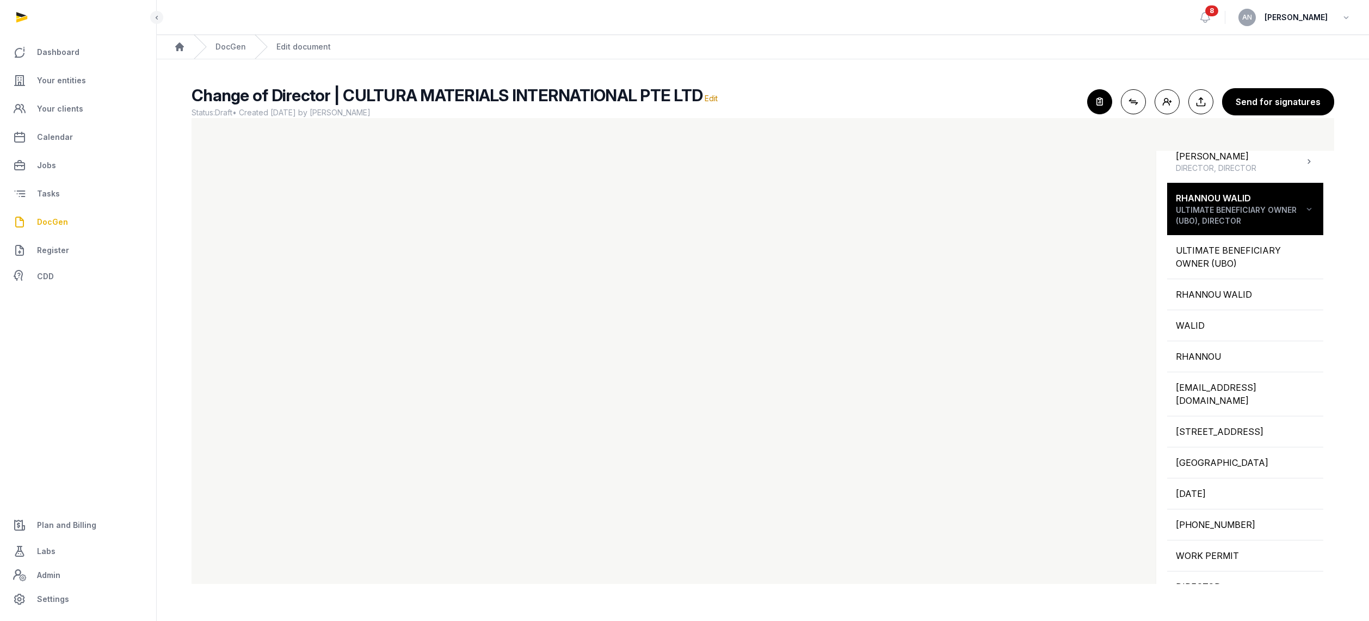
click at [1103, 103] on icon "button" at bounding box center [1100, 102] width 24 height 24
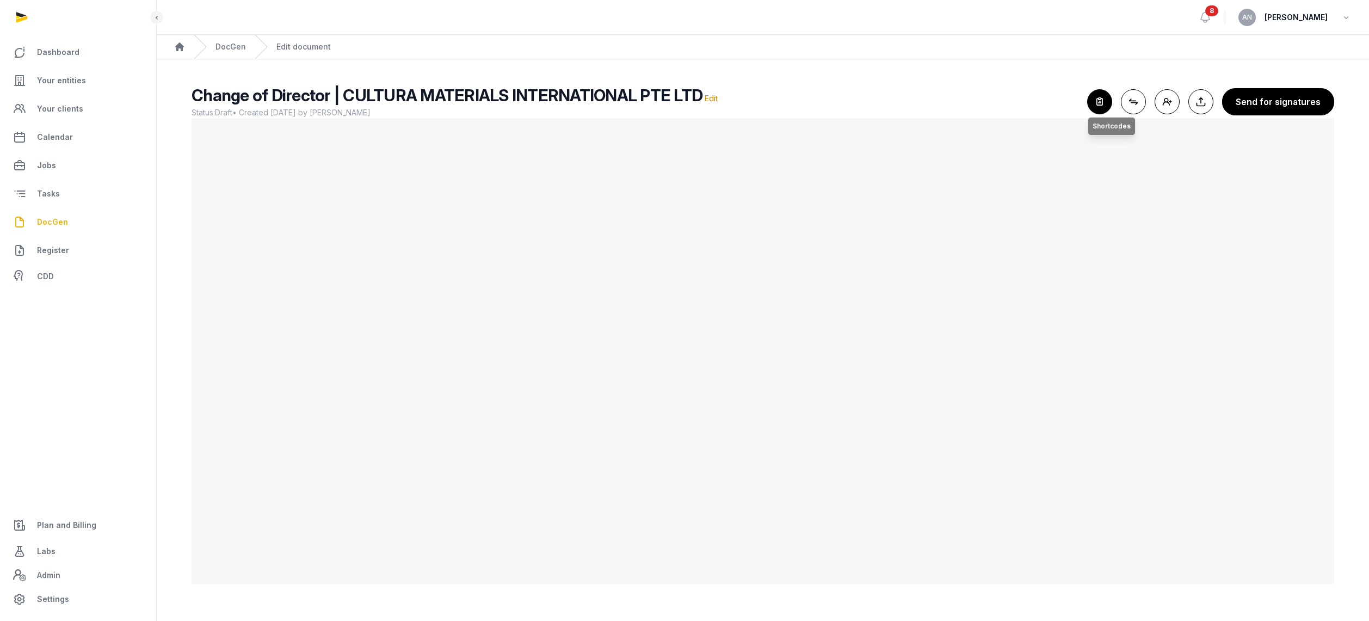
click at [1097, 97] on icon "button" at bounding box center [1100, 102] width 24 height 24
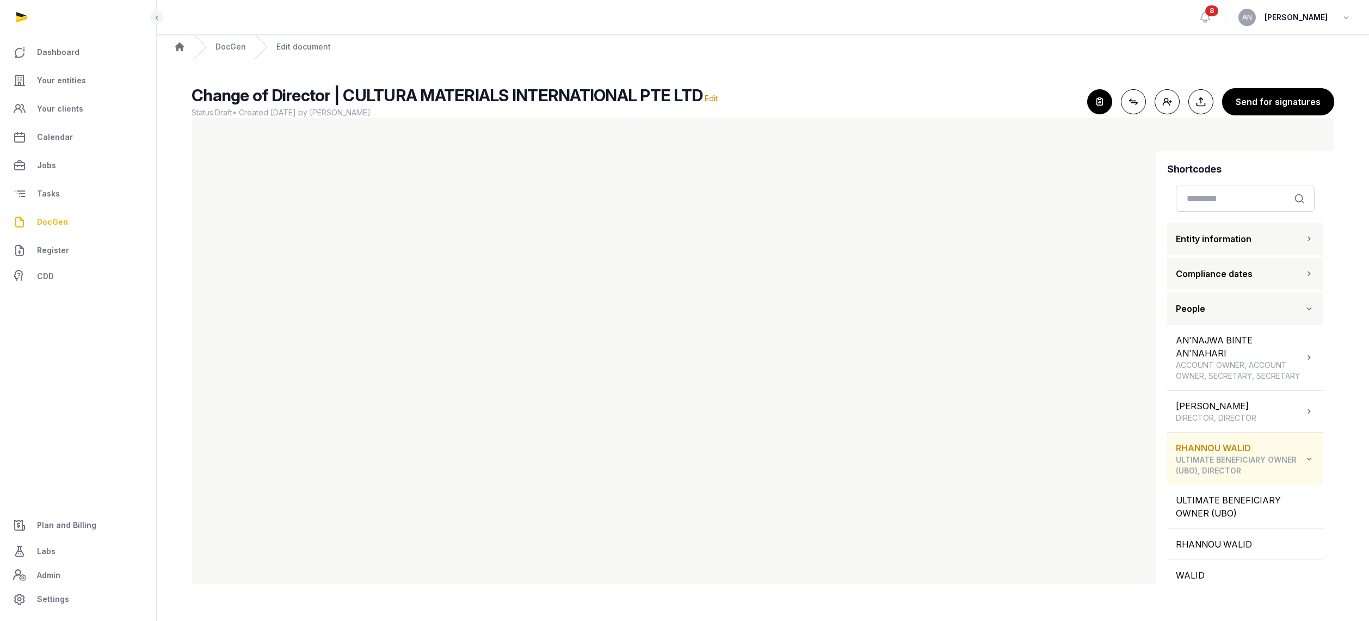
click at [1240, 450] on div "RHANNOU WALID ULTIMATE BENEFICIARY OWNER (UBO), DIRECTOR" at bounding box center [1245, 459] width 156 height 52
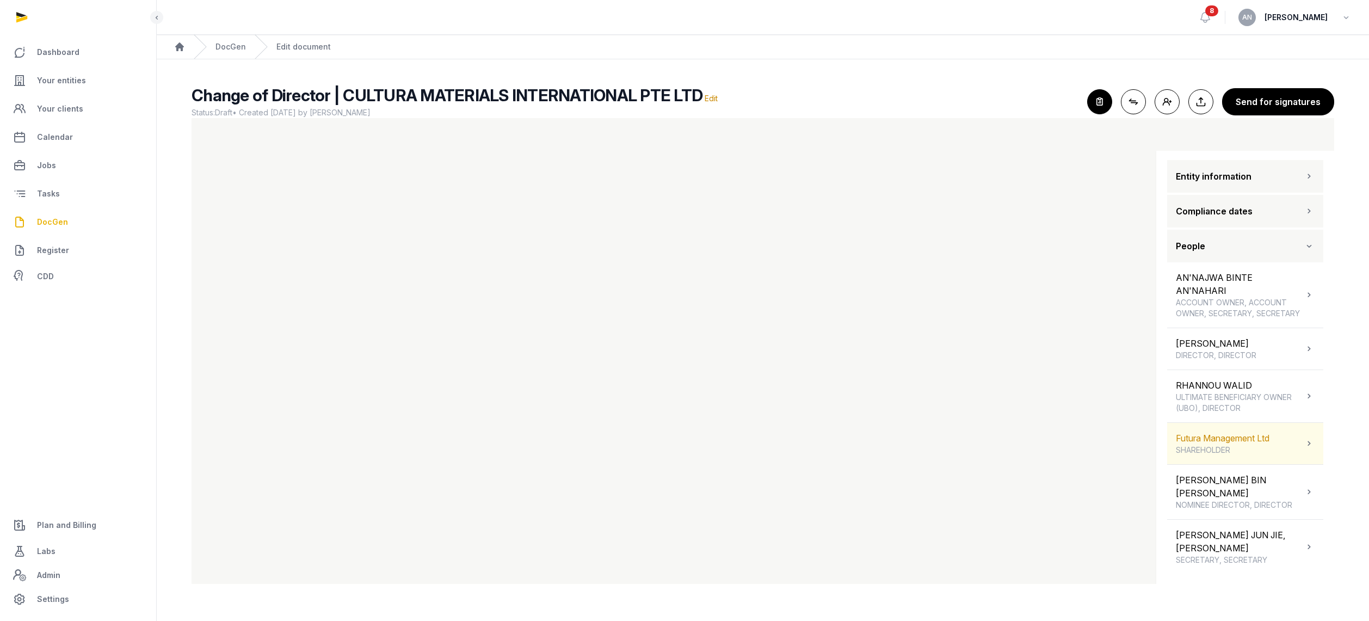
scroll to position [64, 0]
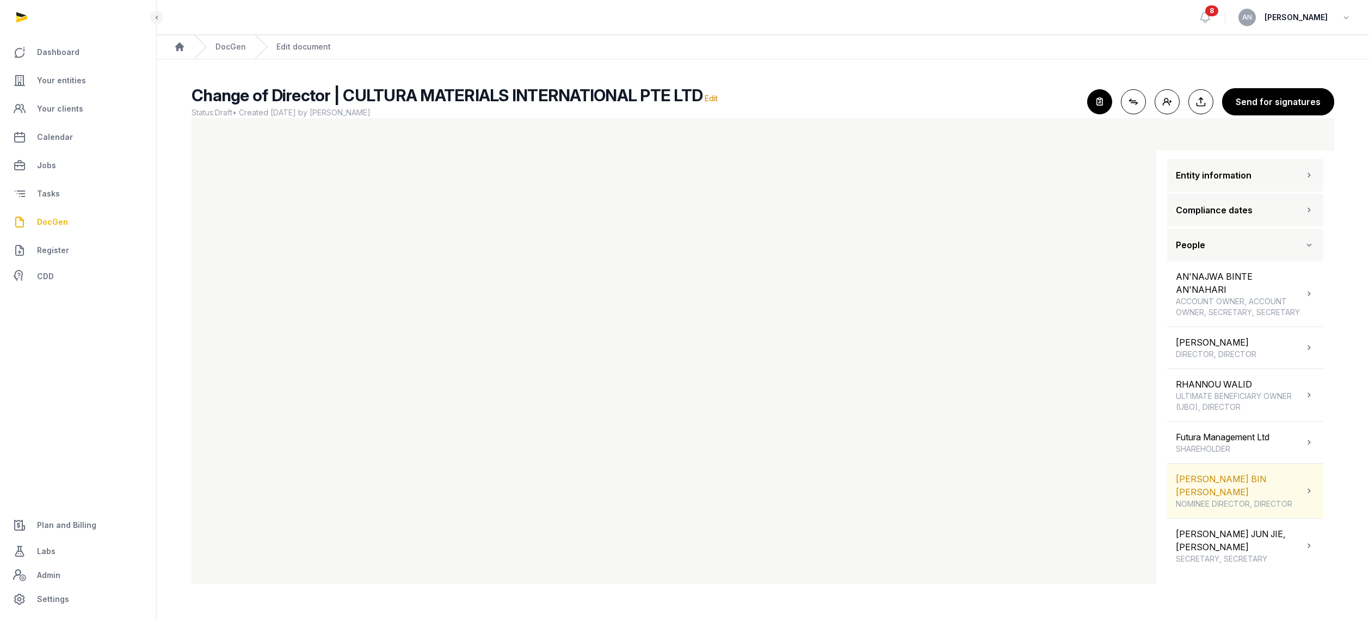
click at [1237, 499] on div "MOHAMMAD FAHMY BIN RAIMI NOMINEE DIRECTOR, DIRECTOR" at bounding box center [1240, 490] width 128 height 37
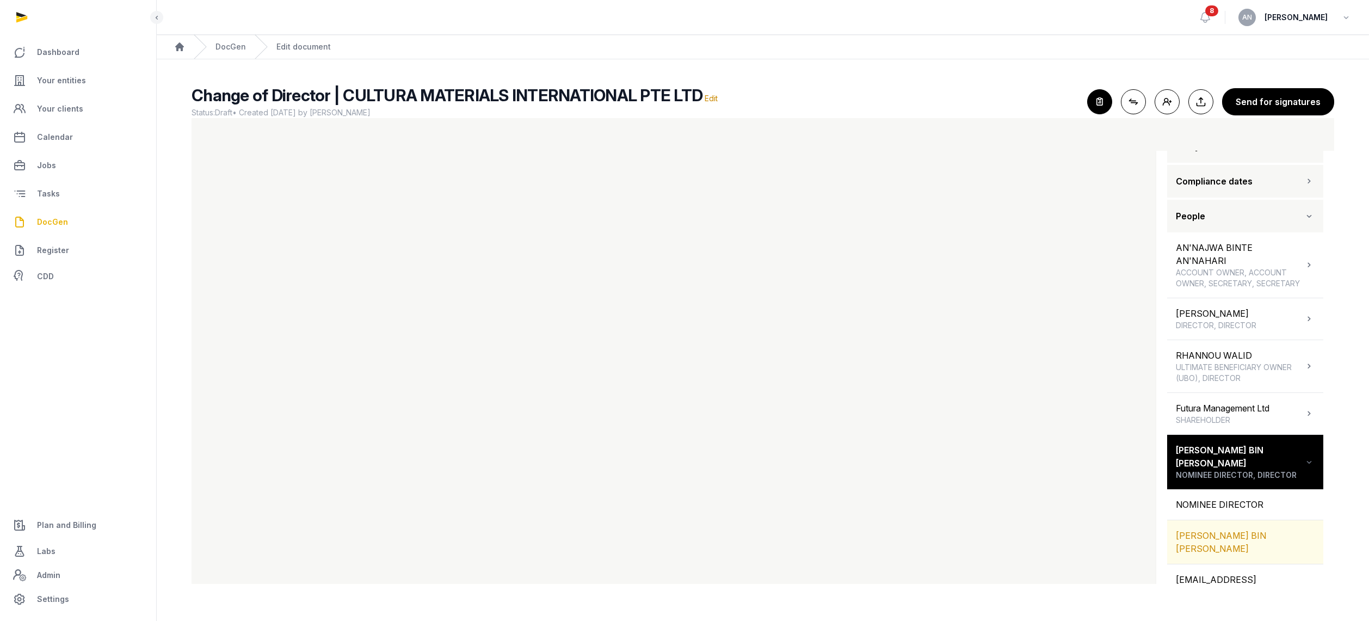
scroll to position [130, 0]
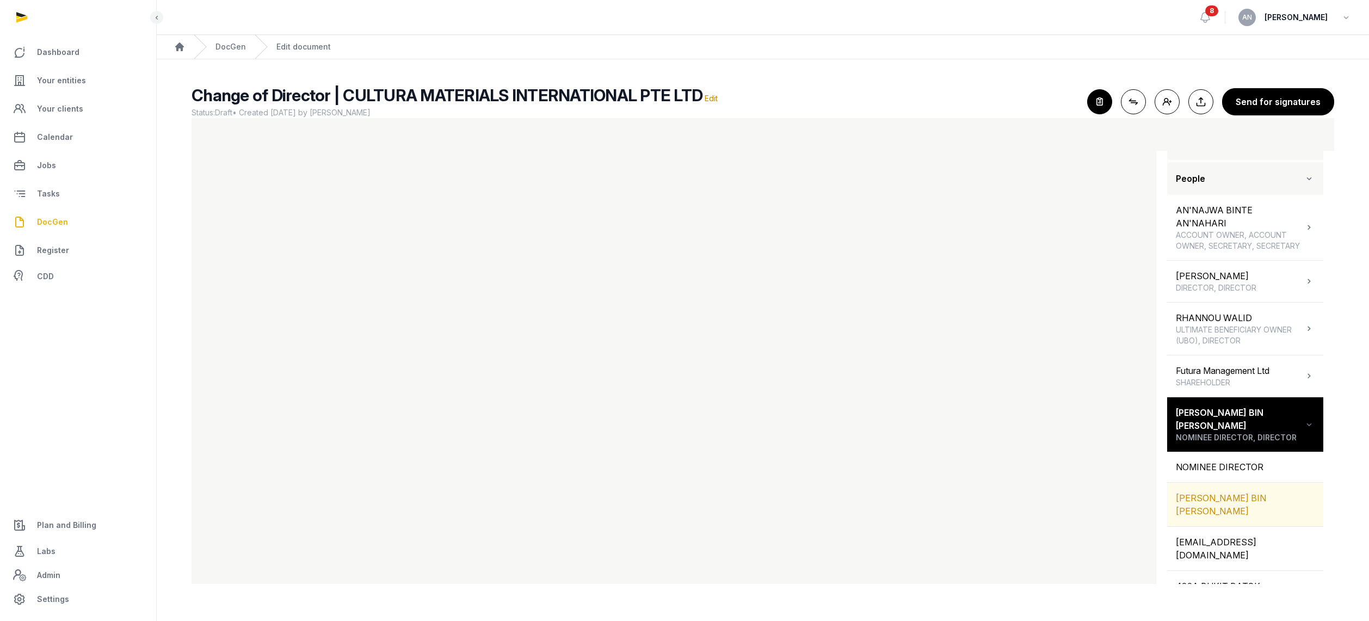
drag, startPoint x: 1236, startPoint y: 524, endPoint x: 1231, endPoint y: 515, distance: 10.5
click at [1236, 524] on div "MOHAMMAD FAHMY BIN RAIMI" at bounding box center [1245, 505] width 156 height 44
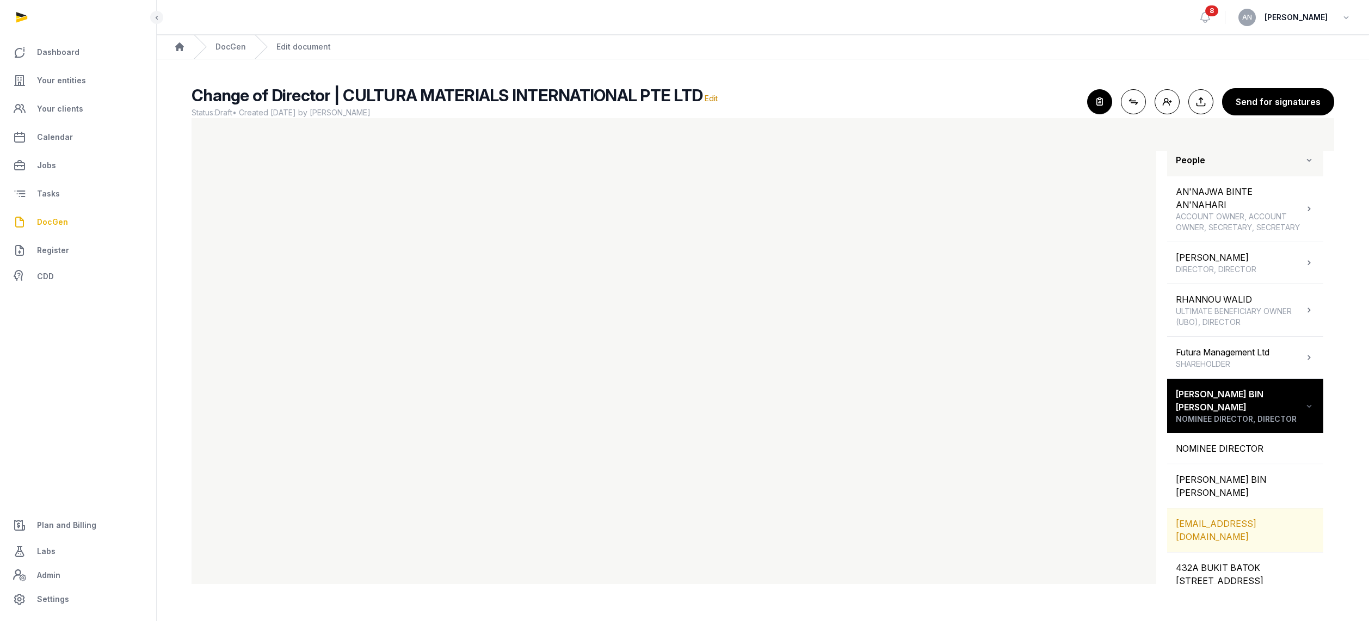
scroll to position [164, 0]
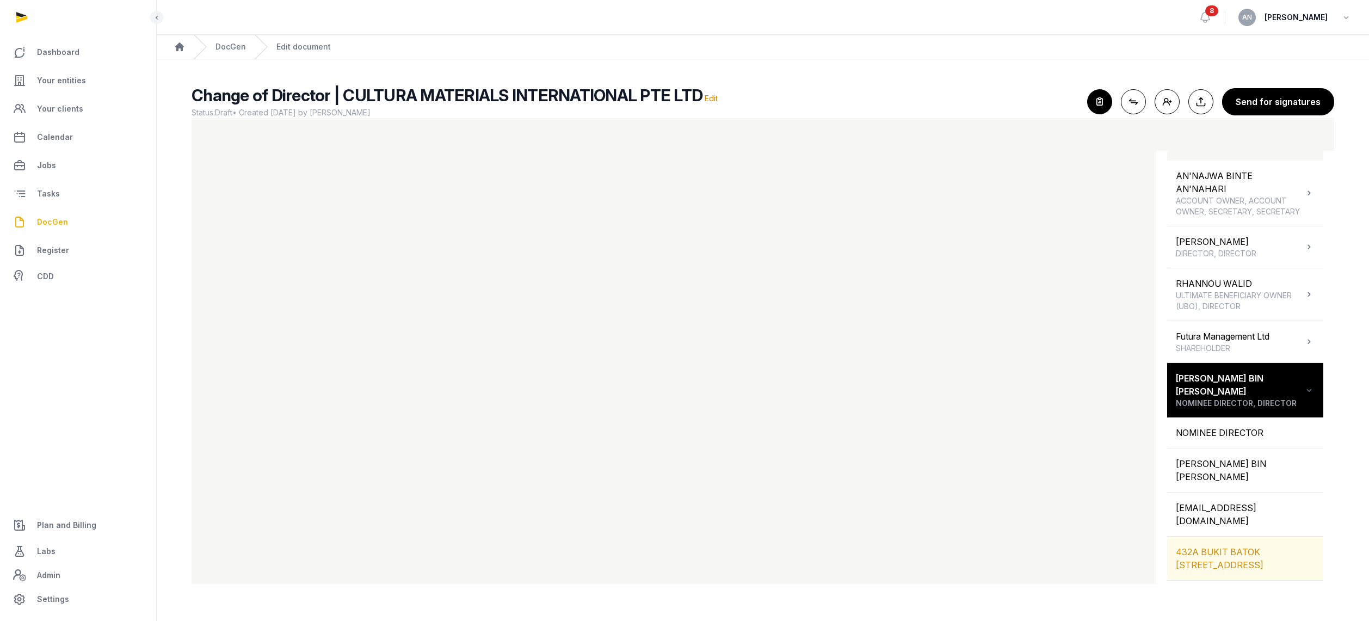
click at [1234, 575] on div "432A BUKIT BATOK WEST AVENUE 8, 16-1509, SINGAPORE, 651432, SINGAPORE" at bounding box center [1245, 558] width 156 height 44
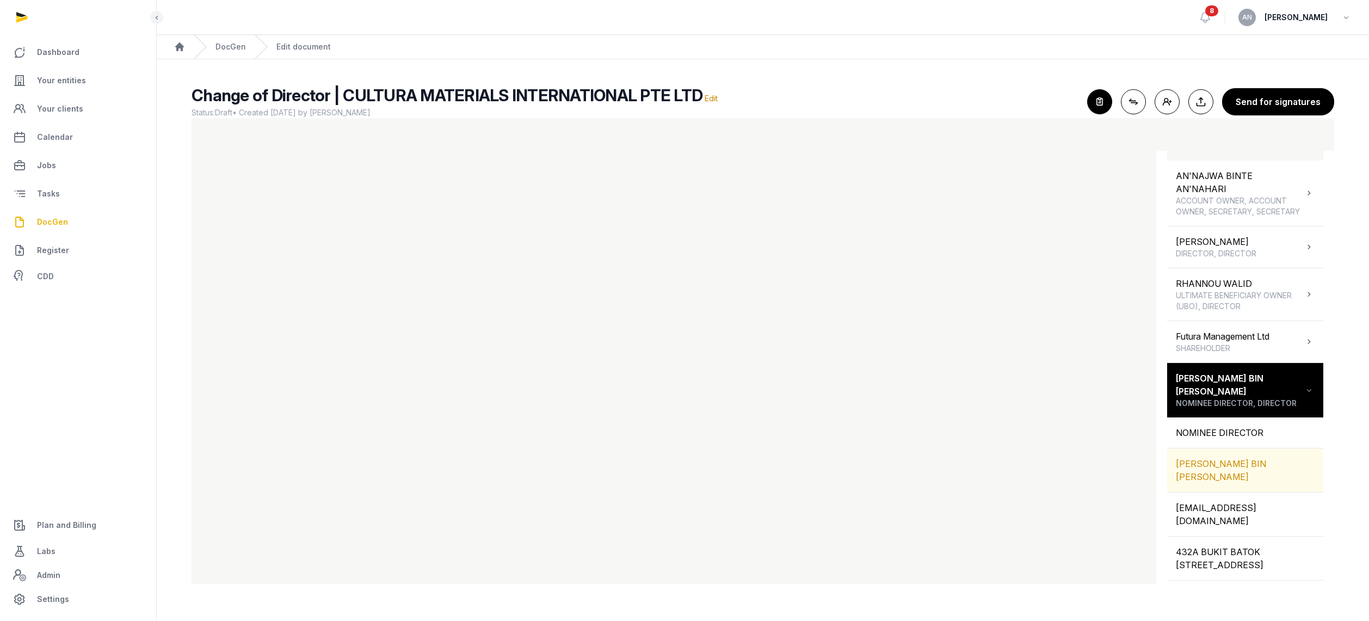
click at [1209, 486] on div "MOHAMMAD FAHMY BIN RAIMI" at bounding box center [1245, 470] width 156 height 44
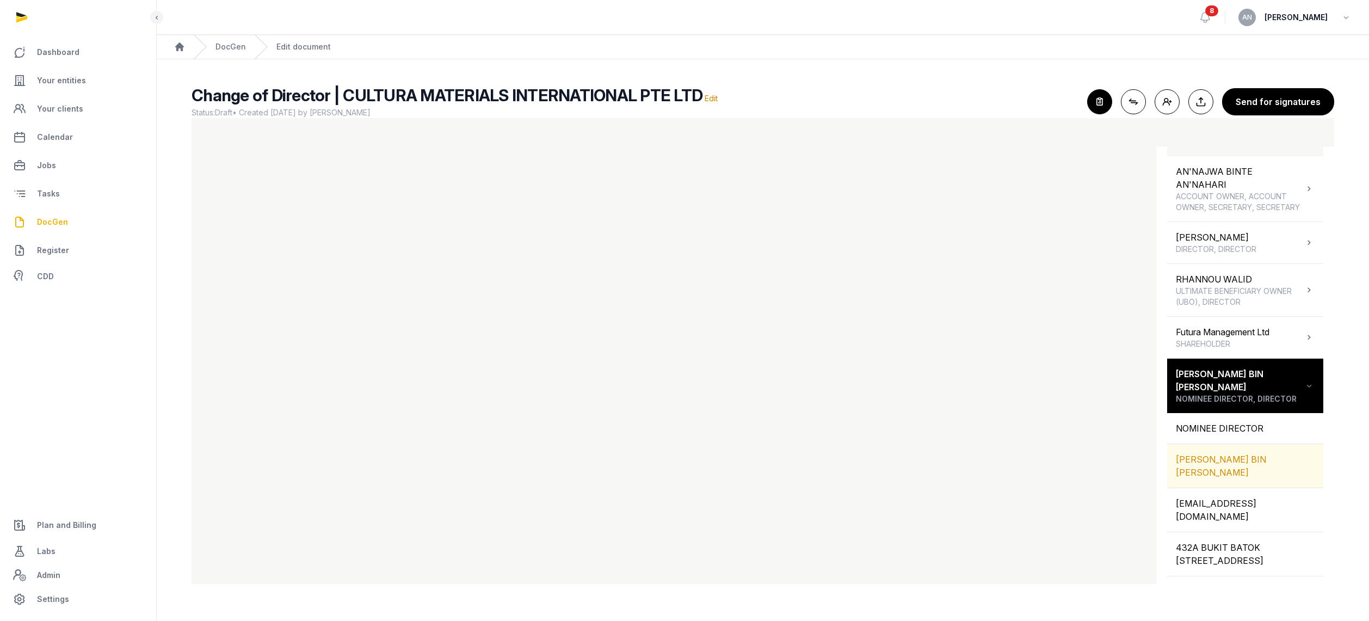
click at [1219, 469] on div "MOHAMMAD FAHMY BIN RAIMI" at bounding box center [1245, 466] width 156 height 44
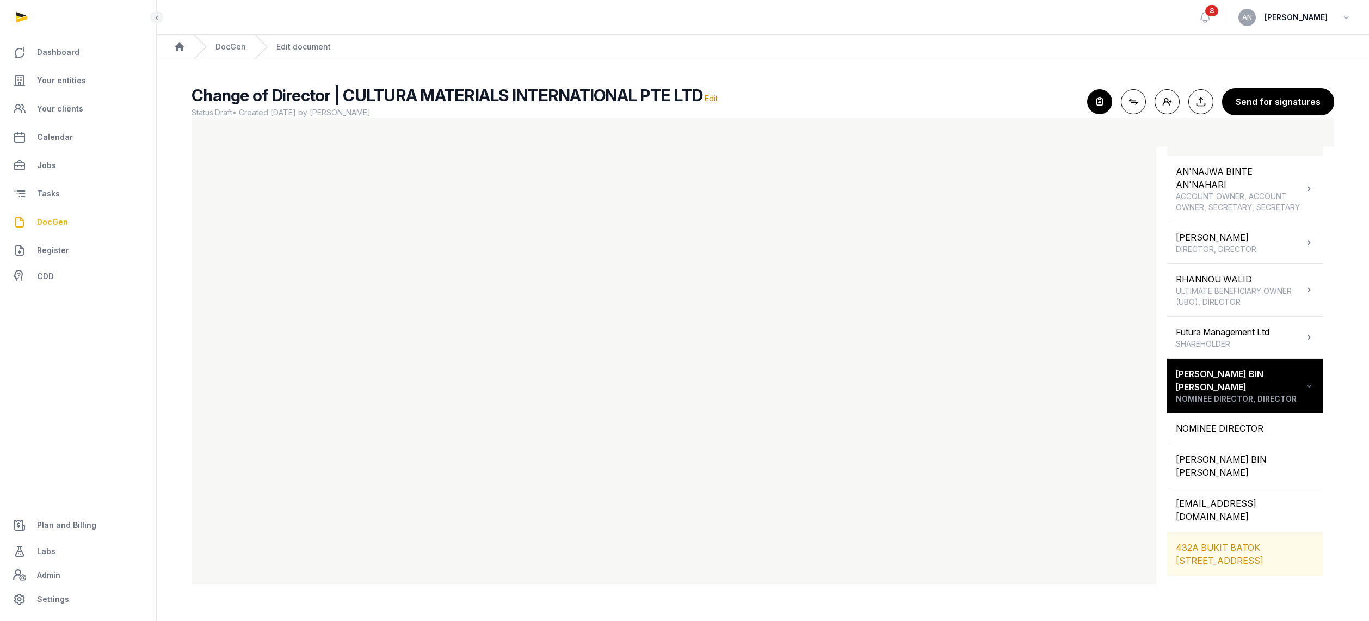
click at [1239, 563] on div "432A BUKIT BATOK WEST AVENUE 8, 16-1509, SINGAPORE, 651432, SINGAPORE" at bounding box center [1245, 554] width 156 height 44
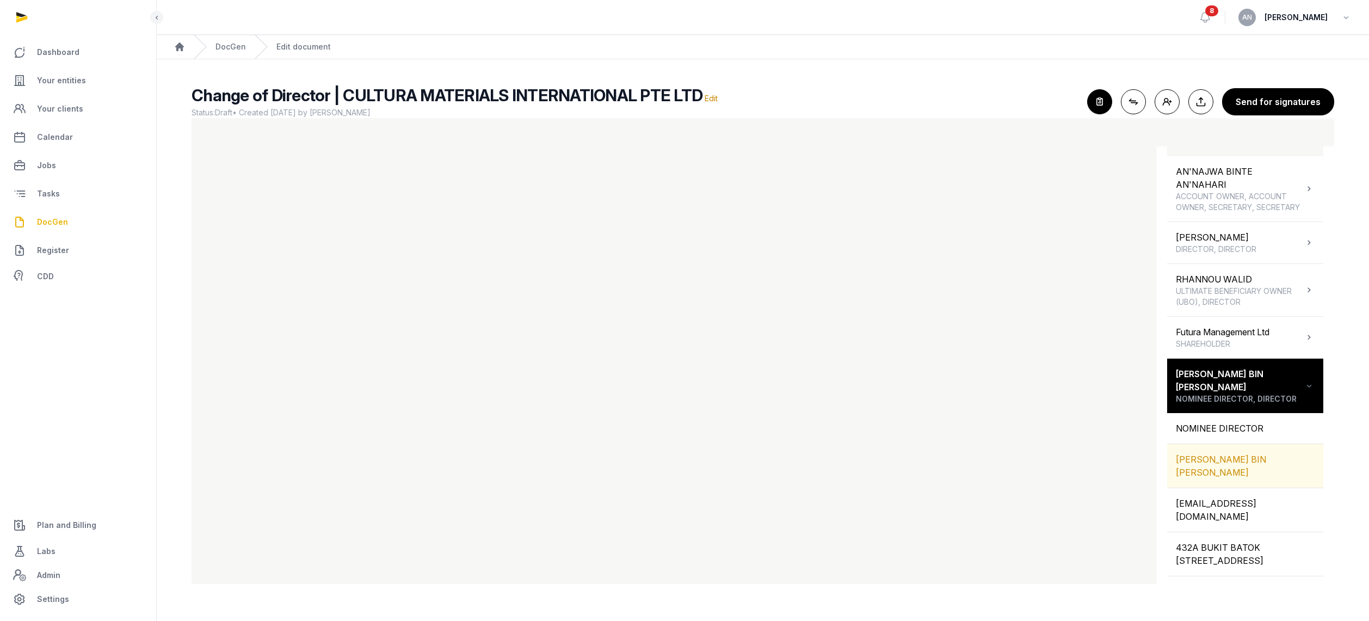
click at [1193, 474] on div "MOHAMMAD FAHMY BIN RAIMI" at bounding box center [1245, 466] width 156 height 44
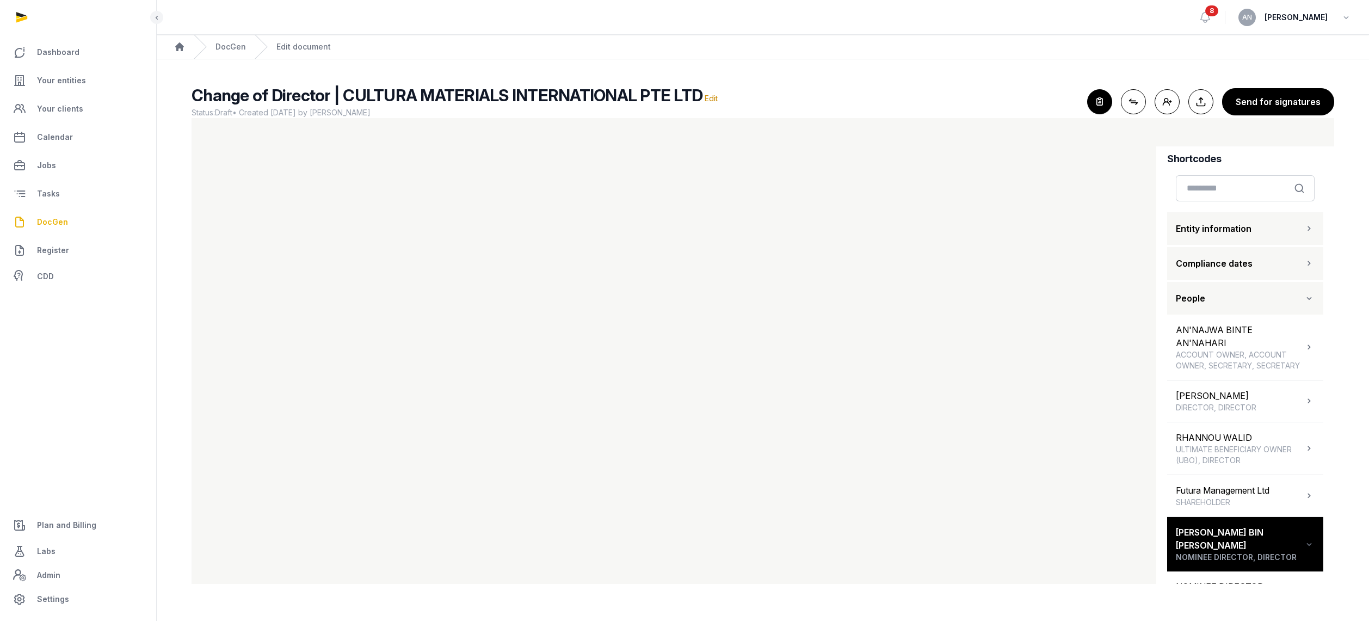
scroll to position [0, 0]
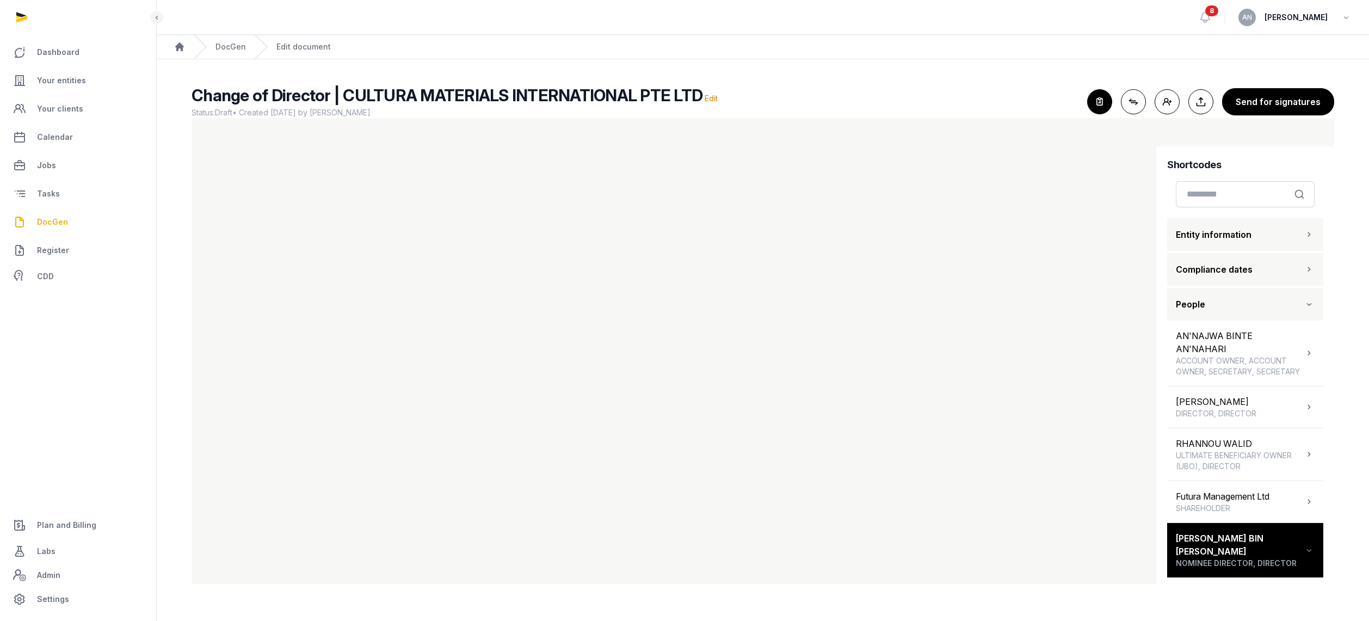
click at [1219, 304] on button "People" at bounding box center [1245, 304] width 156 height 33
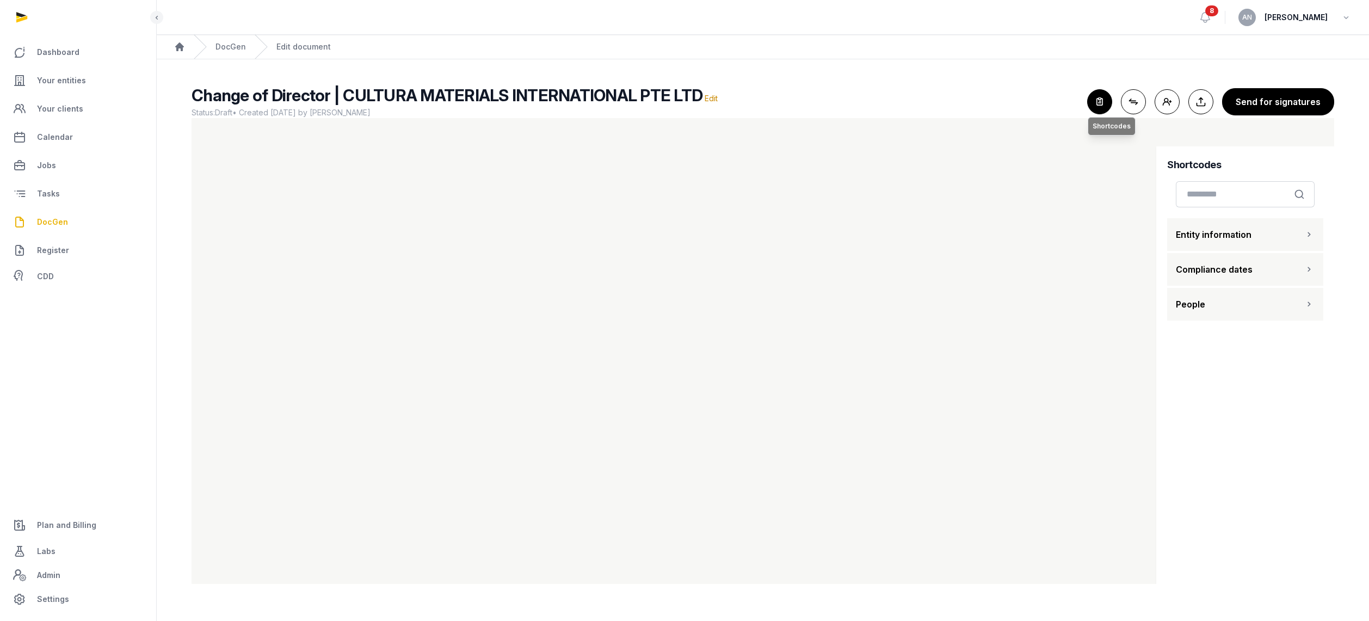
click at [1095, 103] on icon "button" at bounding box center [1100, 102] width 24 height 24
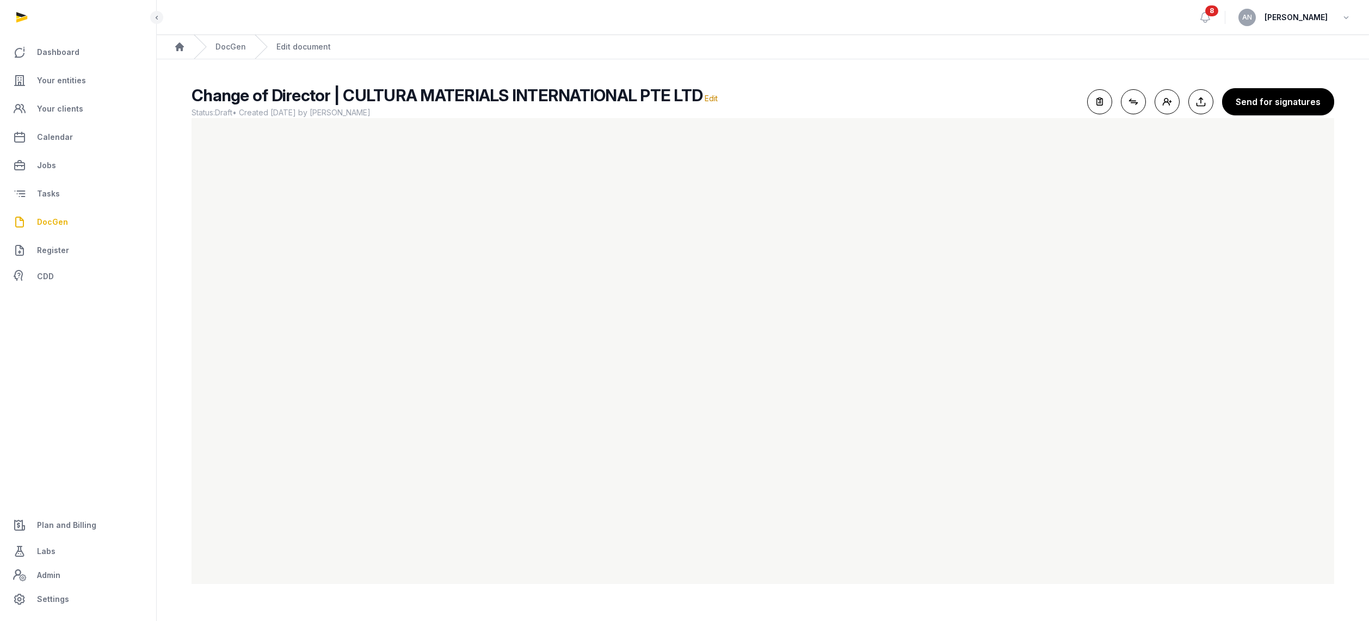
click at [1264, 104] on button "Send for signatures" at bounding box center [1278, 101] width 112 height 27
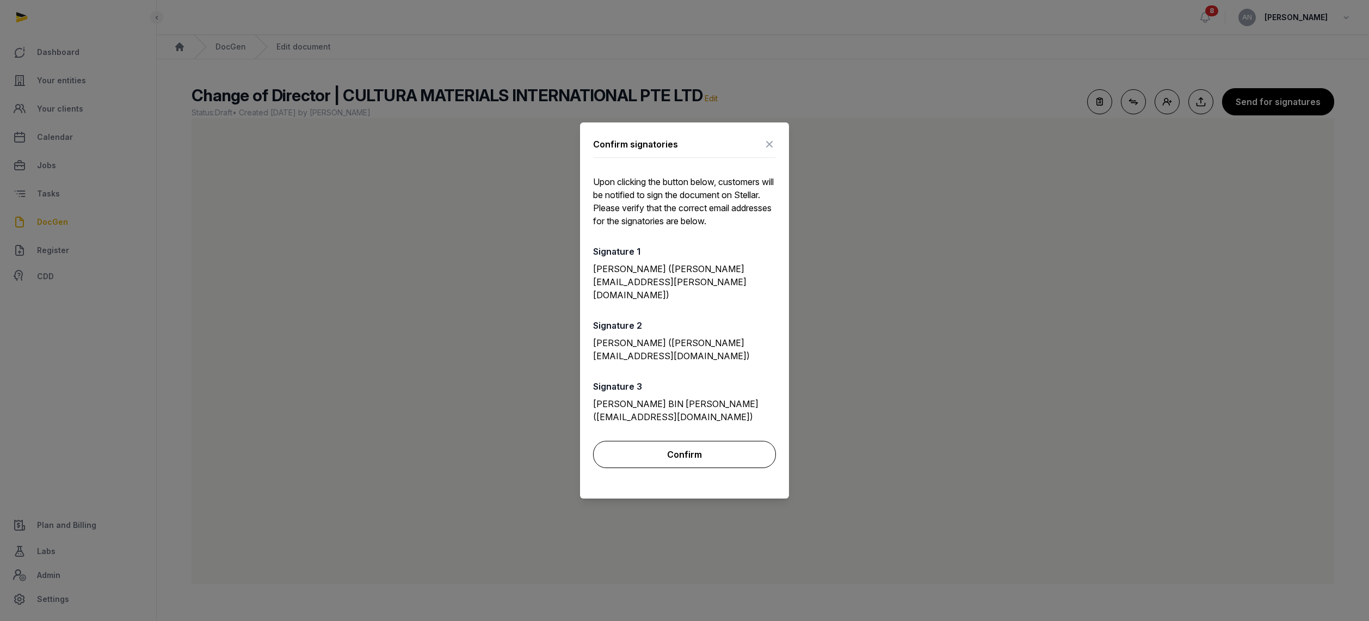
click at [680, 441] on button "Confirm" at bounding box center [684, 454] width 183 height 27
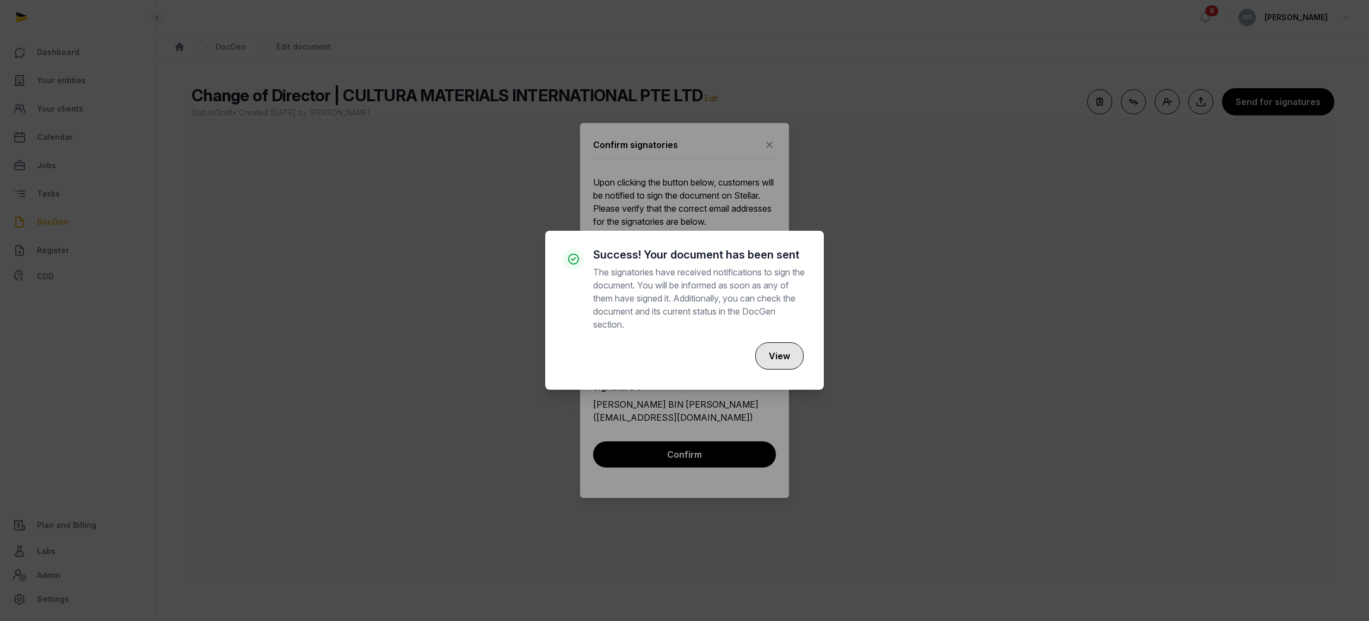
click at [781, 351] on button "View" at bounding box center [779, 355] width 48 height 27
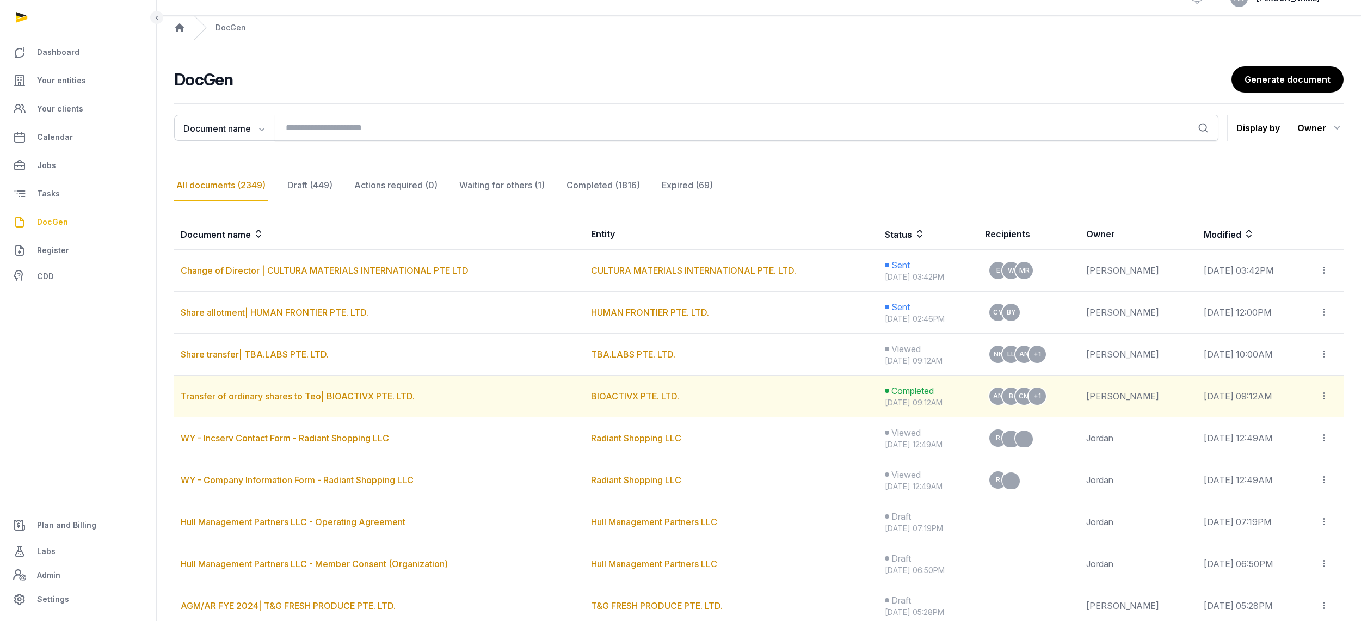
scroll to position [163, 0]
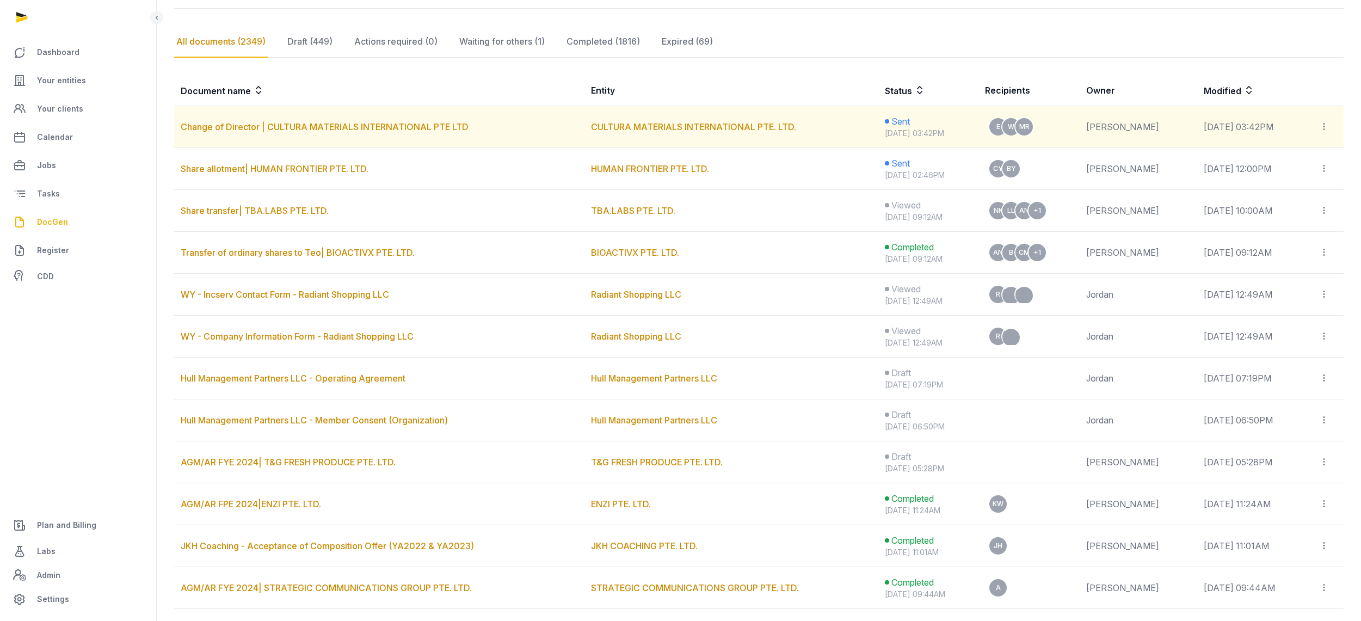
click at [1324, 134] on div at bounding box center [1328, 126] width 18 height 15
click at [1269, 159] on div "Copy links" at bounding box center [1287, 156] width 77 height 13
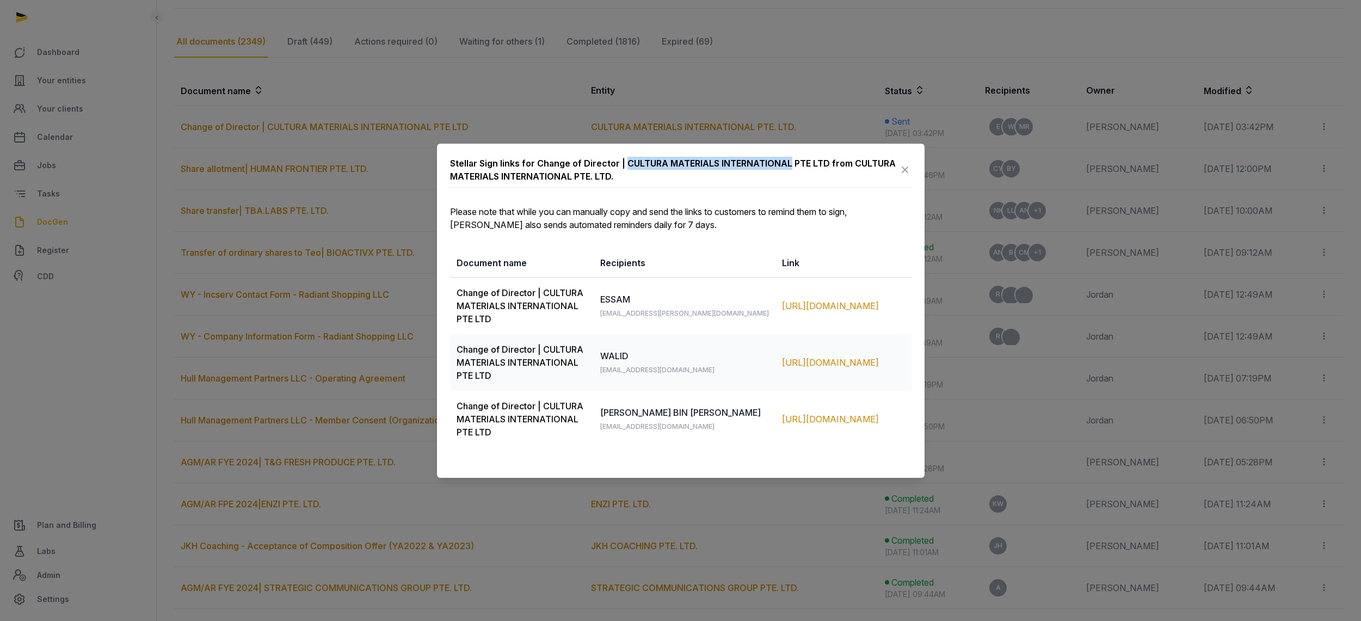
drag, startPoint x: 622, startPoint y: 164, endPoint x: 785, endPoint y: 165, distance: 163.2
click at [785, 165] on div "Stellar Sign links for Change of Director | CULTURA MATERIALS INTERNATIONAL PTE…" at bounding box center [674, 170] width 448 height 26
copy div "CULTURA MATERIALS INTERNATIONAL"
drag, startPoint x: 610, startPoint y: 299, endPoint x: 876, endPoint y: 315, distance: 266.0
click at [876, 315] on tr "Change of Director | CULTURA MATERIALS INTERNATIONAL PTE LTD ESSAM essam.daoud@…" at bounding box center [680, 305] width 461 height 57
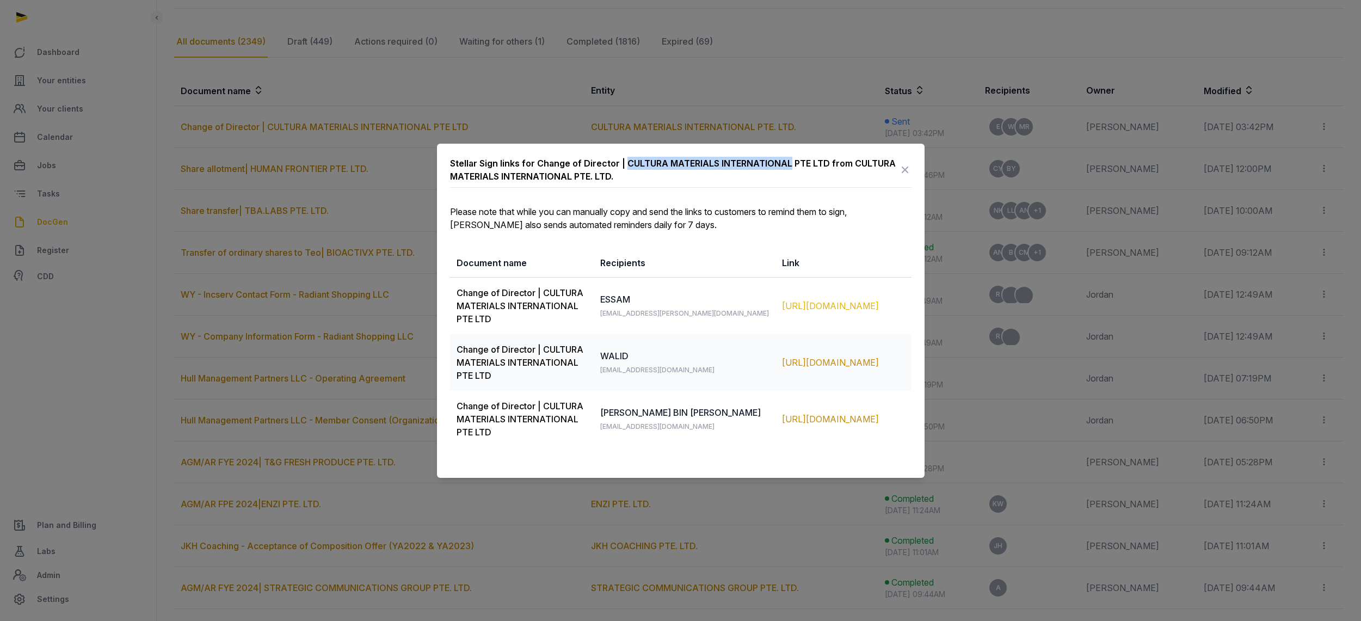
copy tr "ESSAM essam.daoud@cultura.live https://app.pandadoc.com/s/2dvvs8mykEv9P7bRbFGHg7"
drag, startPoint x: 610, startPoint y: 355, endPoint x: 881, endPoint y: 374, distance: 271.6
click at [881, 374] on tr "Change of Director | CULTURA MATERIALS INTERNATIONAL PTE LTD WALID walid.rhanno…" at bounding box center [680, 362] width 461 height 57
copy tr "WALID walid.rhannou@cultura.live https://app.pandadoc.com/s/YteAujm8jGkEESKjYyX…"
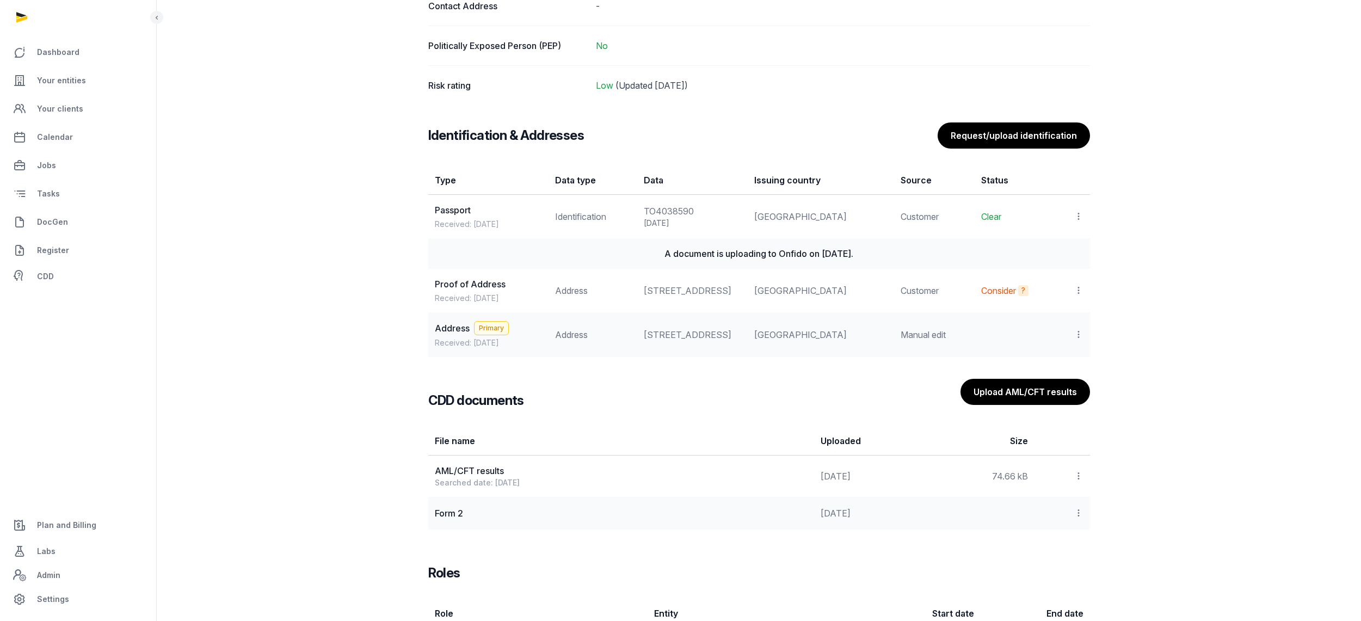
scroll to position [844, 0]
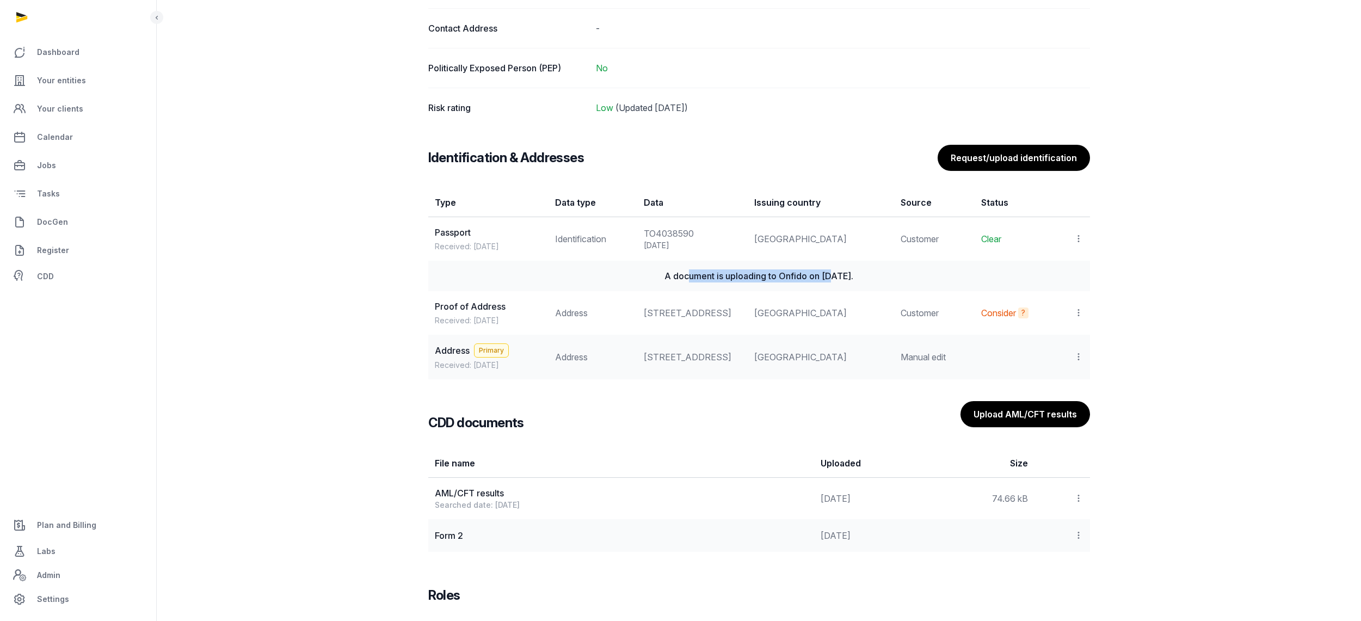
drag, startPoint x: 676, startPoint y: 280, endPoint x: 857, endPoint y: 279, distance: 181.2
click at [843, 281] on div "A document is uploading to Onfido on [DATE]." at bounding box center [759, 275] width 648 height 13
click at [857, 279] on div "A document is uploading to Onfido on [DATE]." at bounding box center [759, 275] width 648 height 13
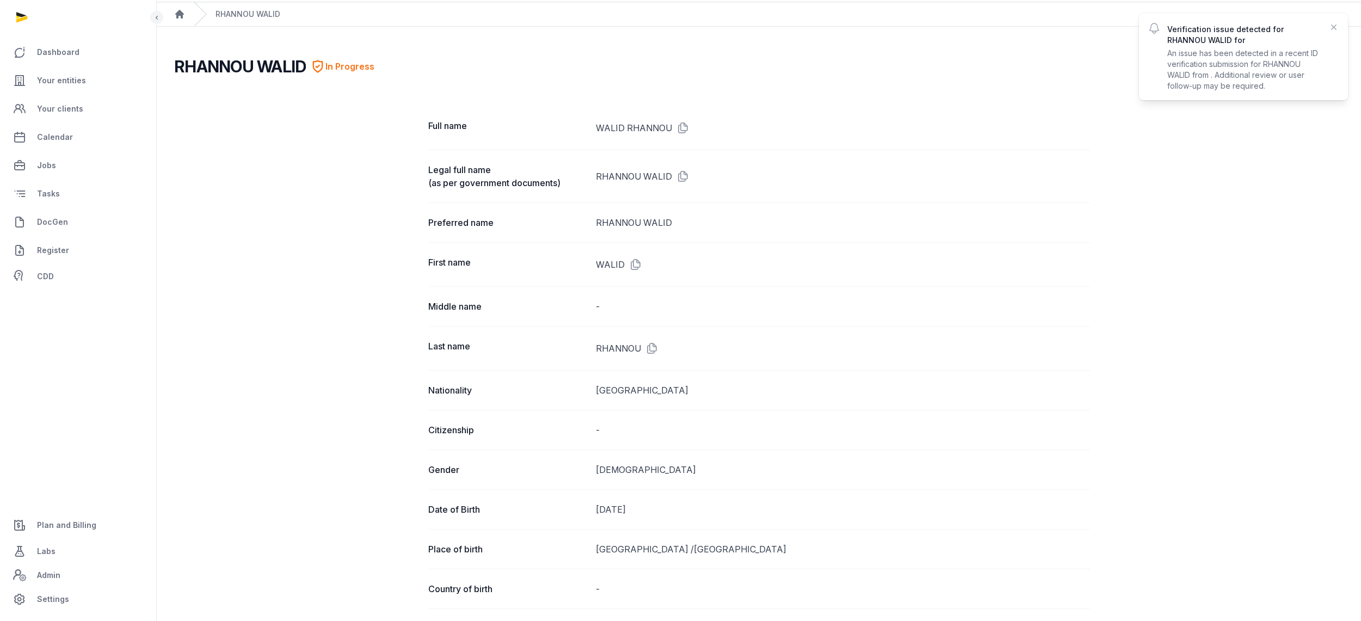
scroll to position [0, 0]
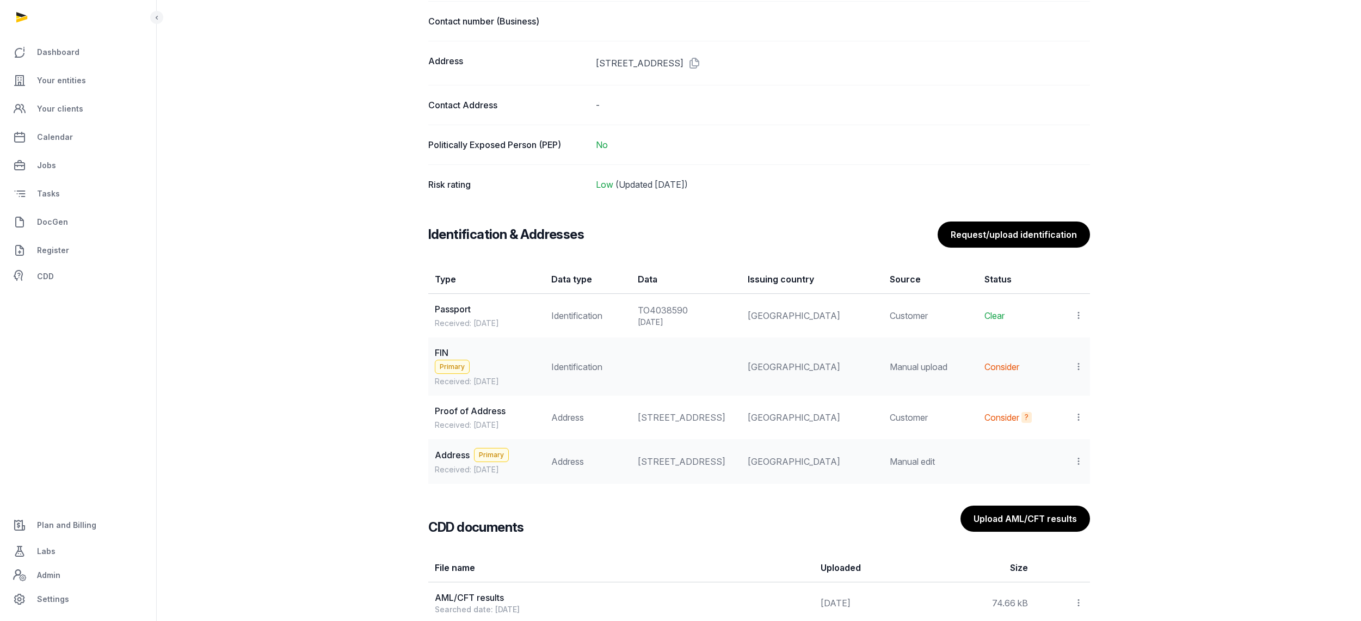
scroll to position [813, 0]
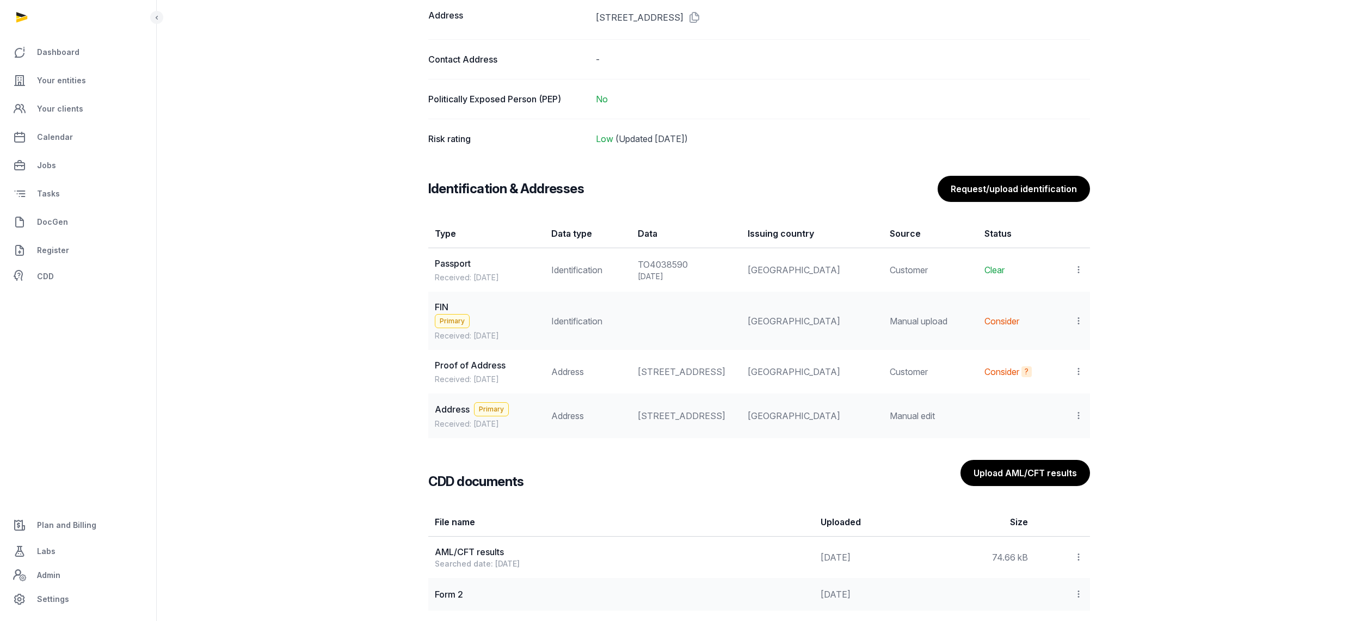
click at [1073, 315] on icon at bounding box center [1078, 320] width 10 height 11
click at [1059, 347] on span "View" at bounding box center [1063, 350] width 20 height 11
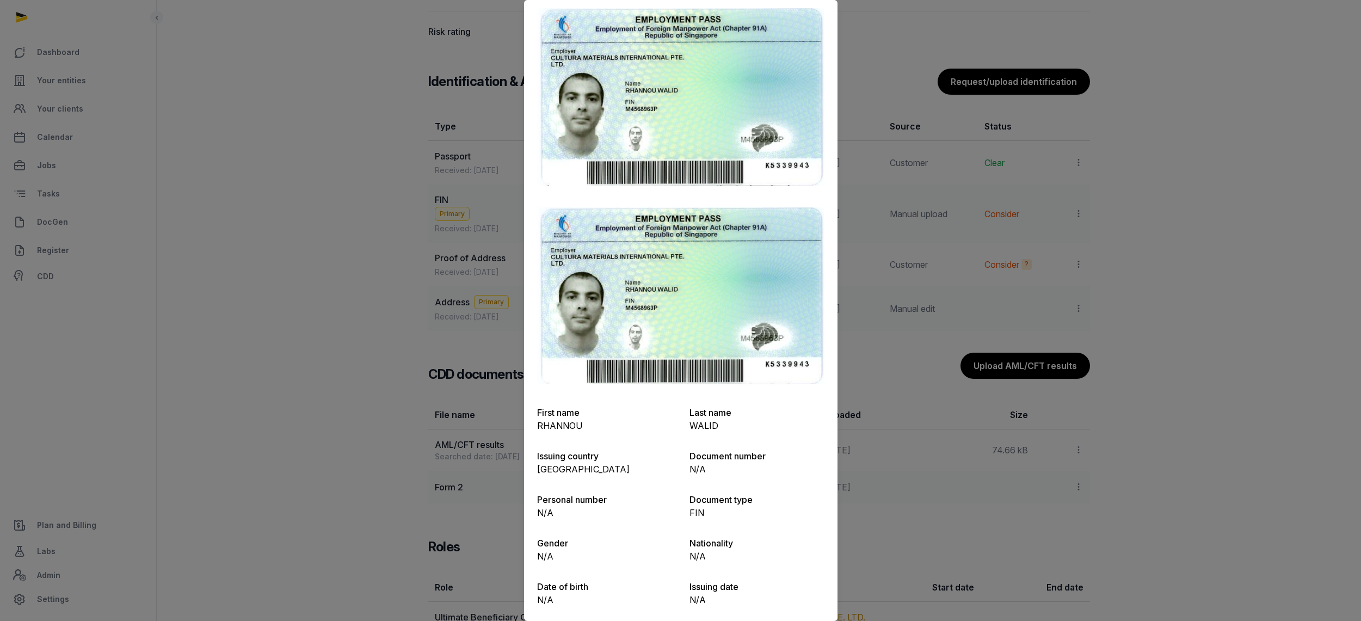
scroll to position [0, 0]
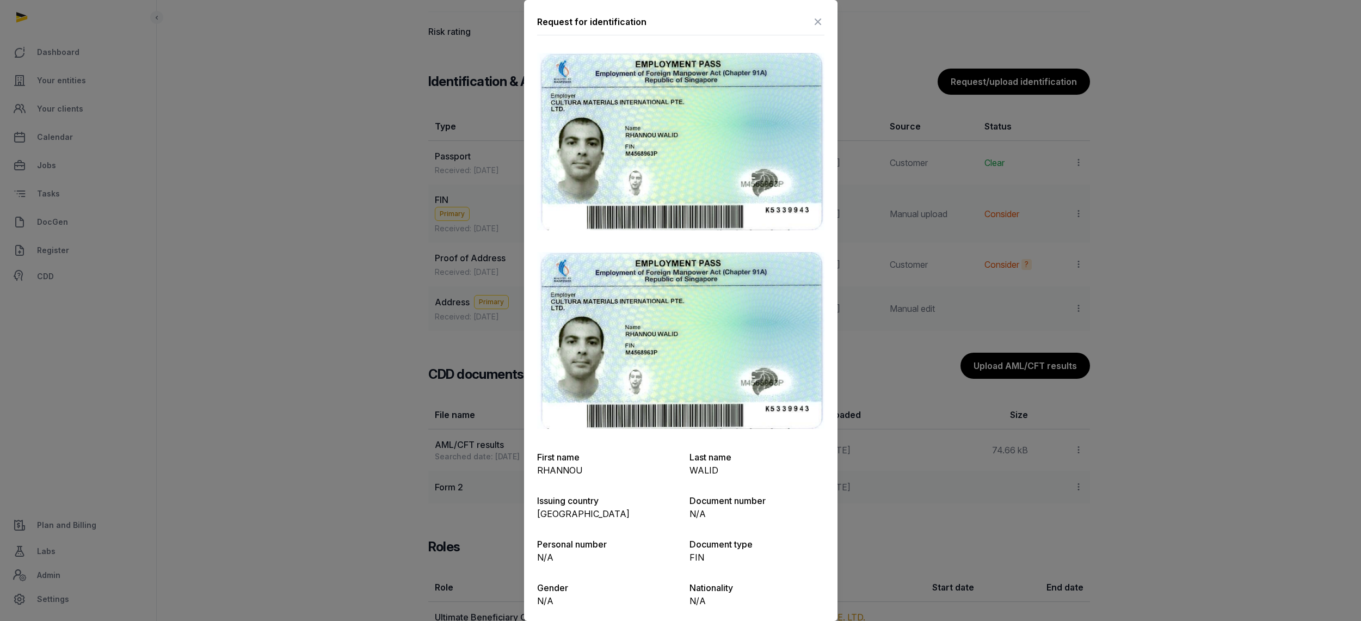
click at [641, 339] on img at bounding box center [680, 340] width 287 height 177
click at [641, 345] on img at bounding box center [680, 340] width 287 height 177
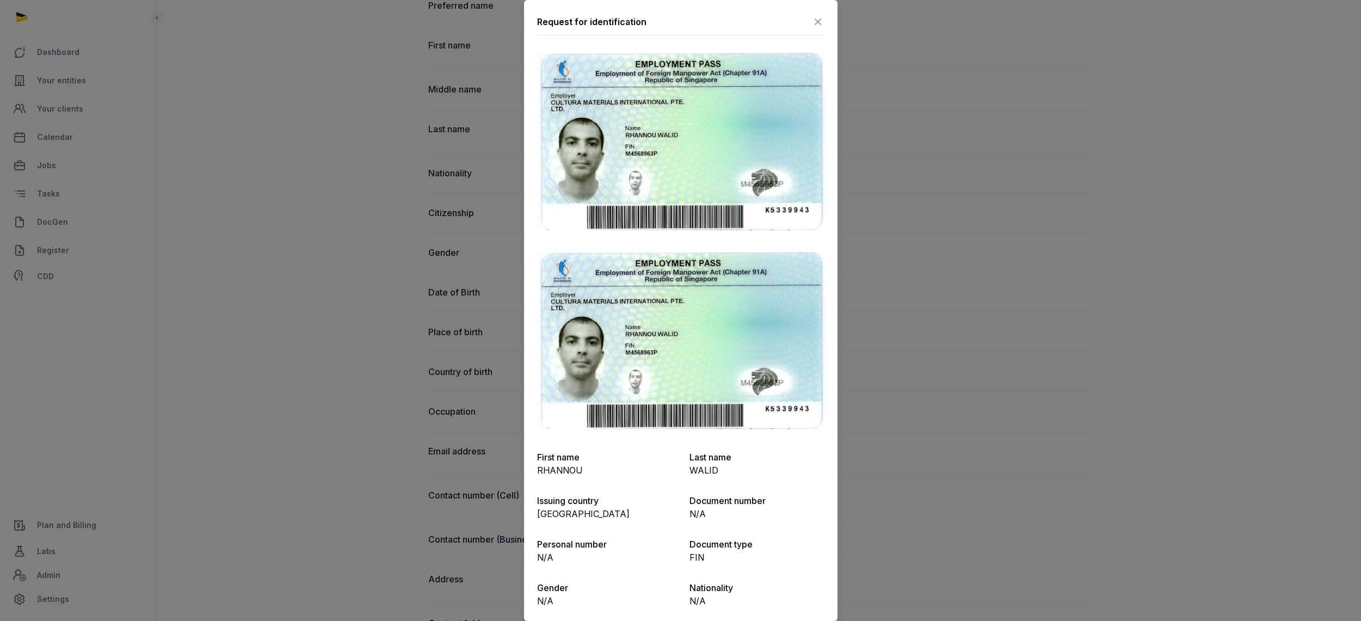
scroll to position [247, 0]
click at [812, 12] on div "Request for identification First name RHANNOU Last name WALID Issuing country S…" at bounding box center [680, 384] width 313 height 768
click at [811, 21] on icon at bounding box center [817, 21] width 13 height 17
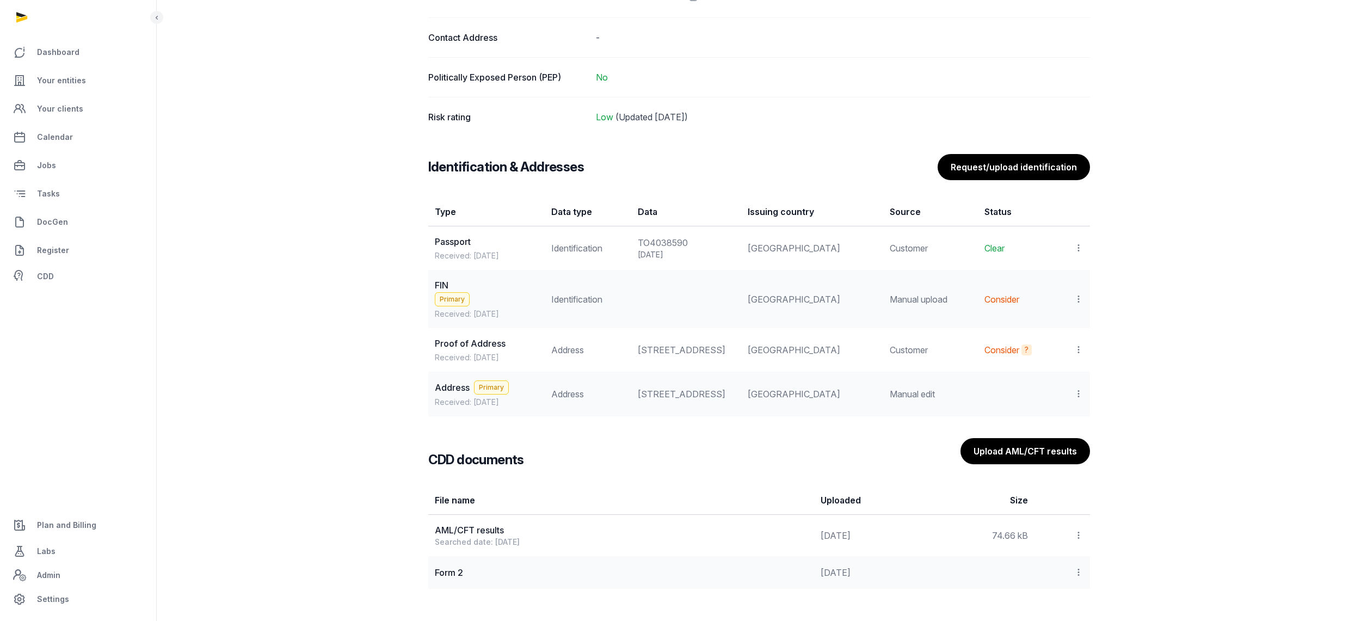
scroll to position [882, 0]
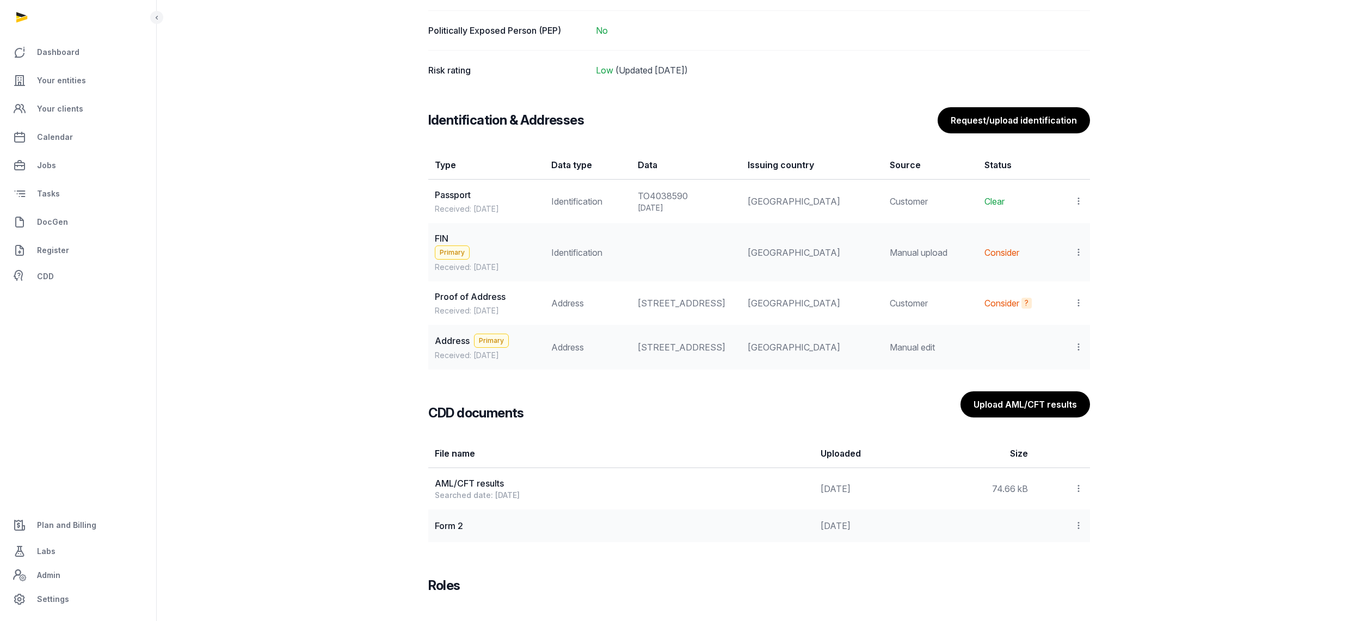
click at [1074, 249] on icon at bounding box center [1078, 251] width 10 height 11
click at [1062, 299] on span "Populate Information" at bounding box center [1030, 303] width 83 height 11
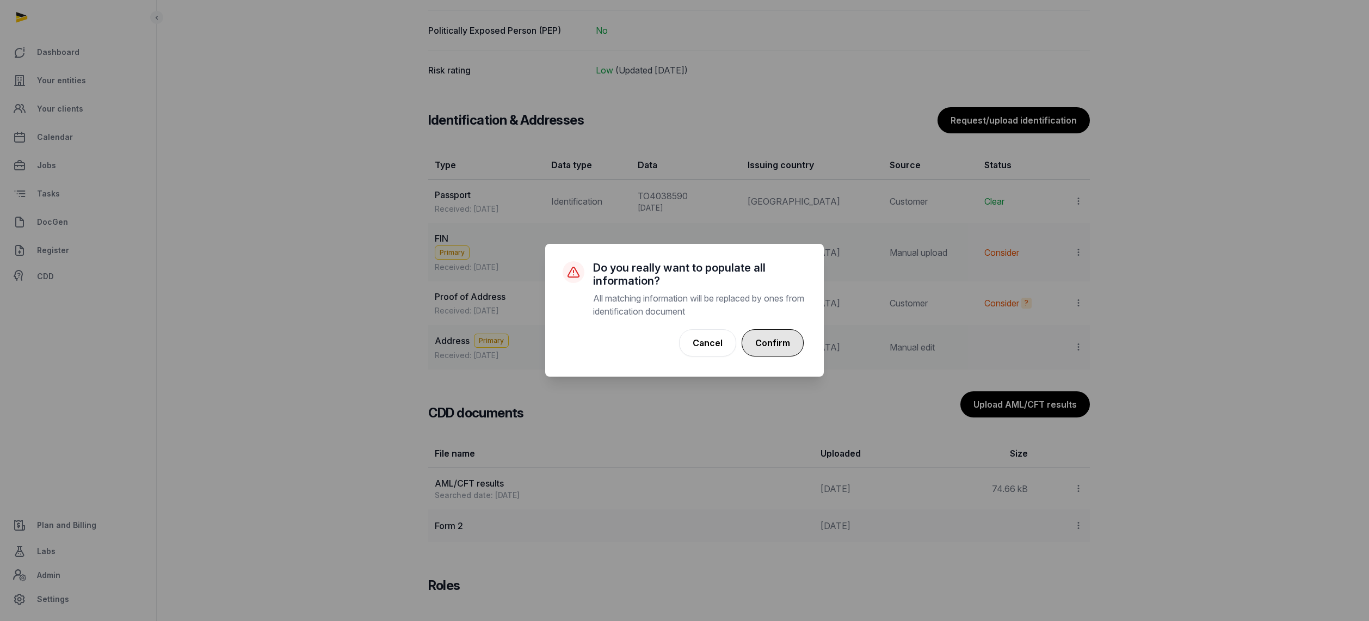
click at [782, 347] on button "Confirm" at bounding box center [773, 342] width 62 height 27
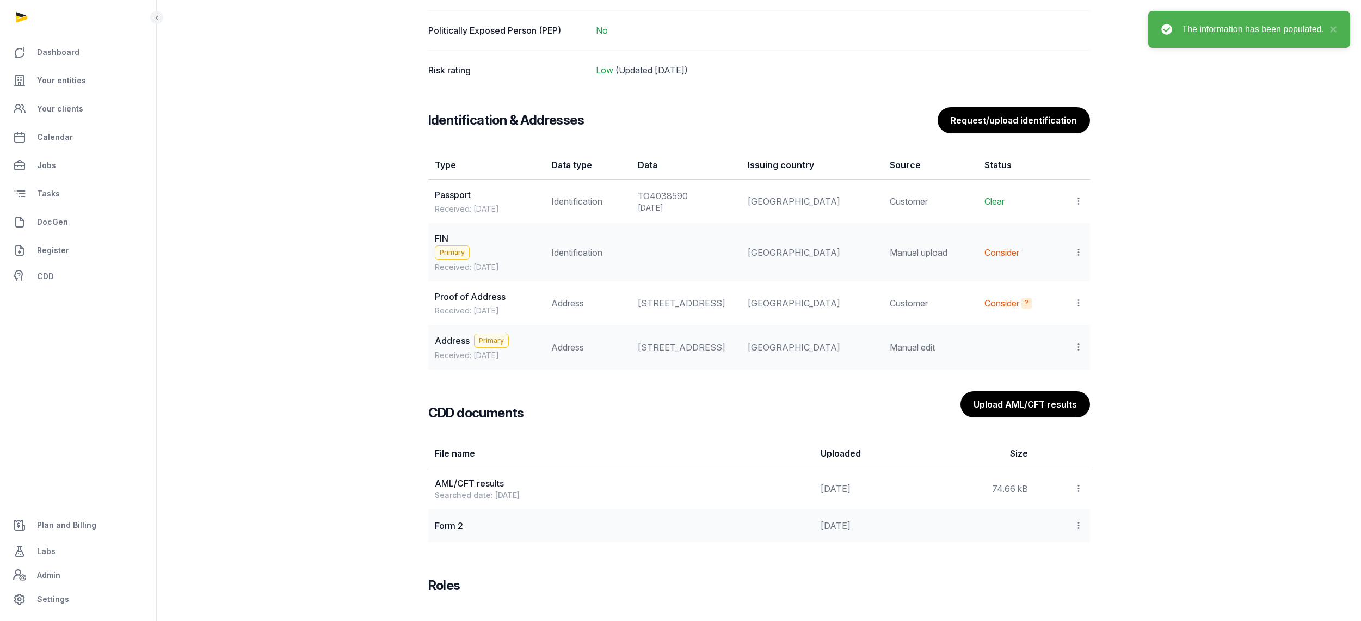
click at [671, 263] on td at bounding box center [686, 252] width 110 height 58
click at [594, 260] on td "Identification" at bounding box center [588, 252] width 86 height 58
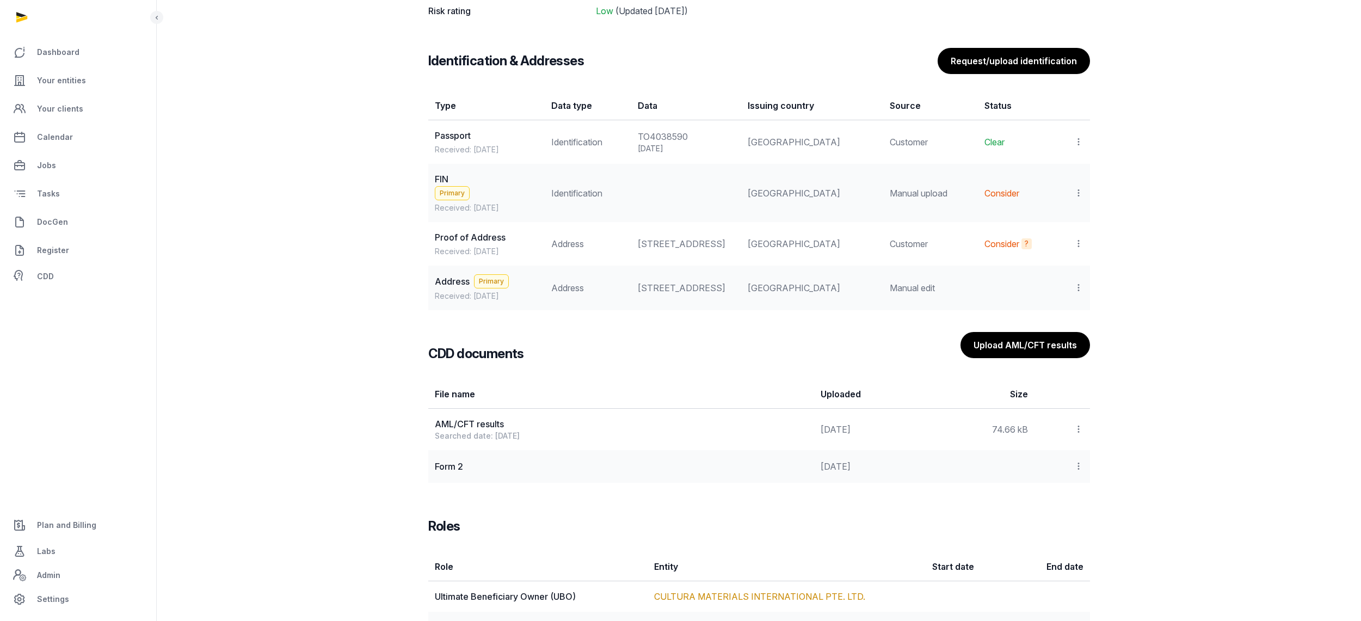
scroll to position [897, 0]
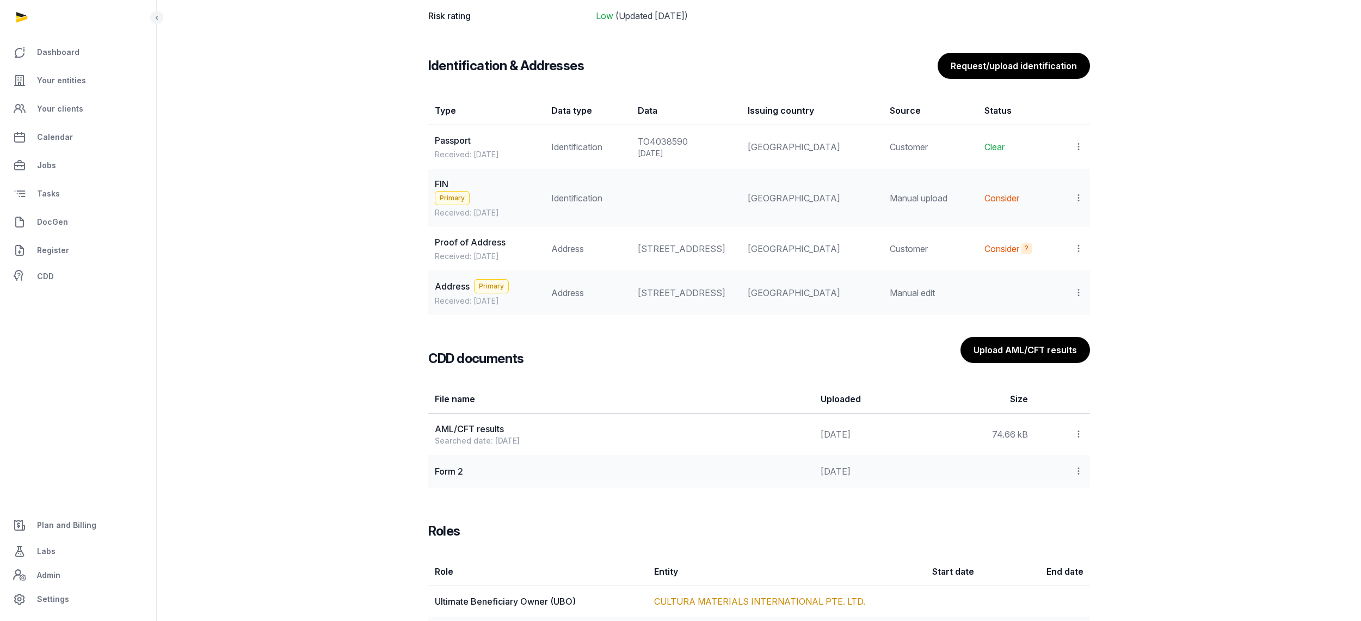
click at [1089, 196] on div "Type Data type Data Issuing country Source Status Passport Received: [DATE] Ide…" at bounding box center [759, 205] width 696 height 227
click at [1081, 197] on icon at bounding box center [1078, 197] width 10 height 11
click at [1073, 225] on div "View" at bounding box center [1030, 228] width 105 height 22
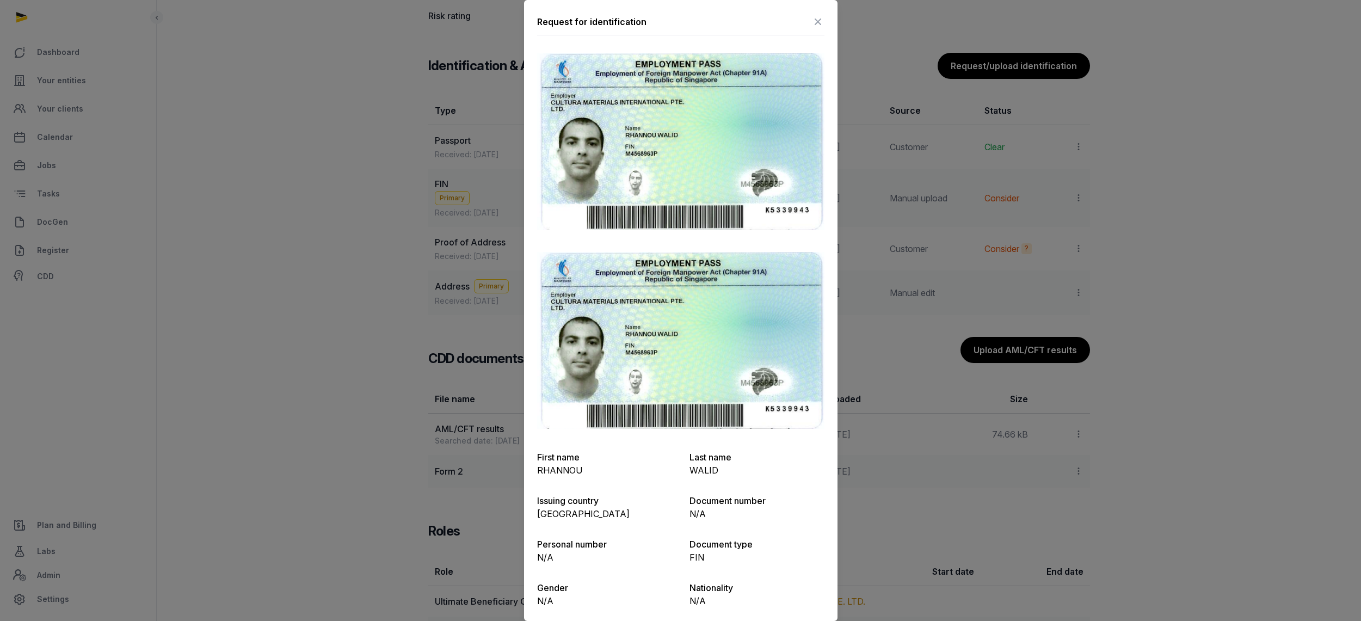
click at [332, 156] on div at bounding box center [680, 310] width 1361 height 621
click at [800, 21] on div "Request for identification" at bounding box center [680, 24] width 287 height 22
click at [811, 20] on icon at bounding box center [817, 21] width 13 height 17
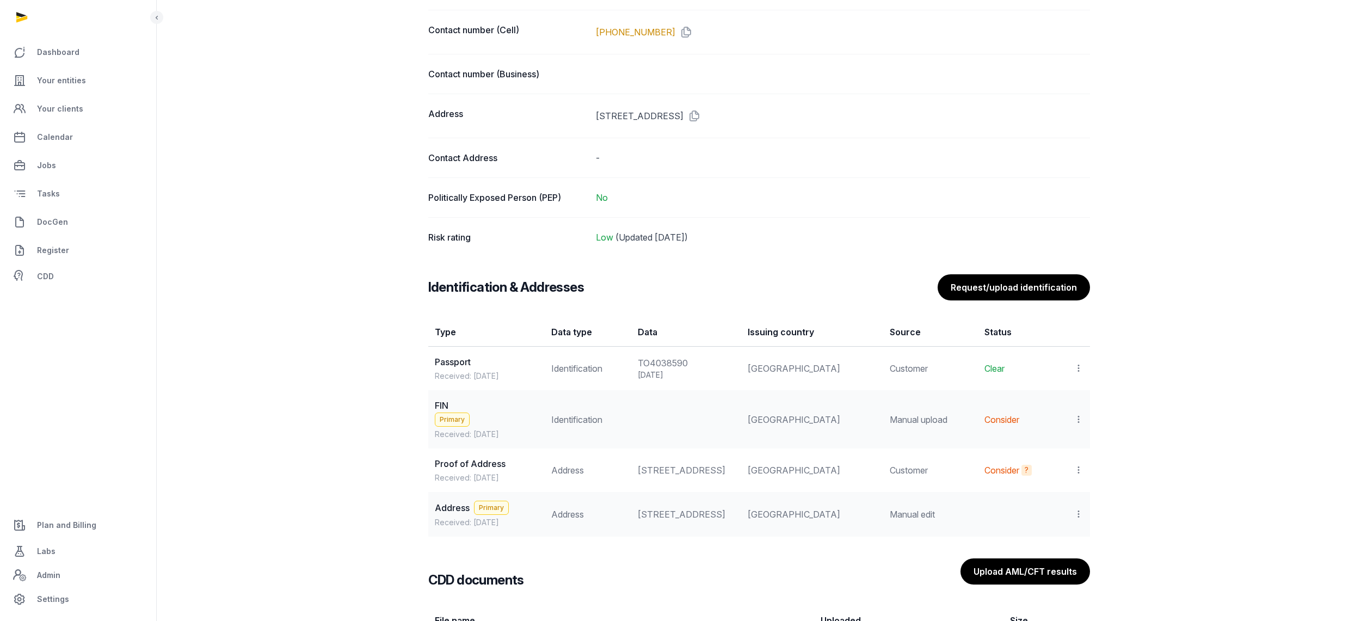
scroll to position [883, 0]
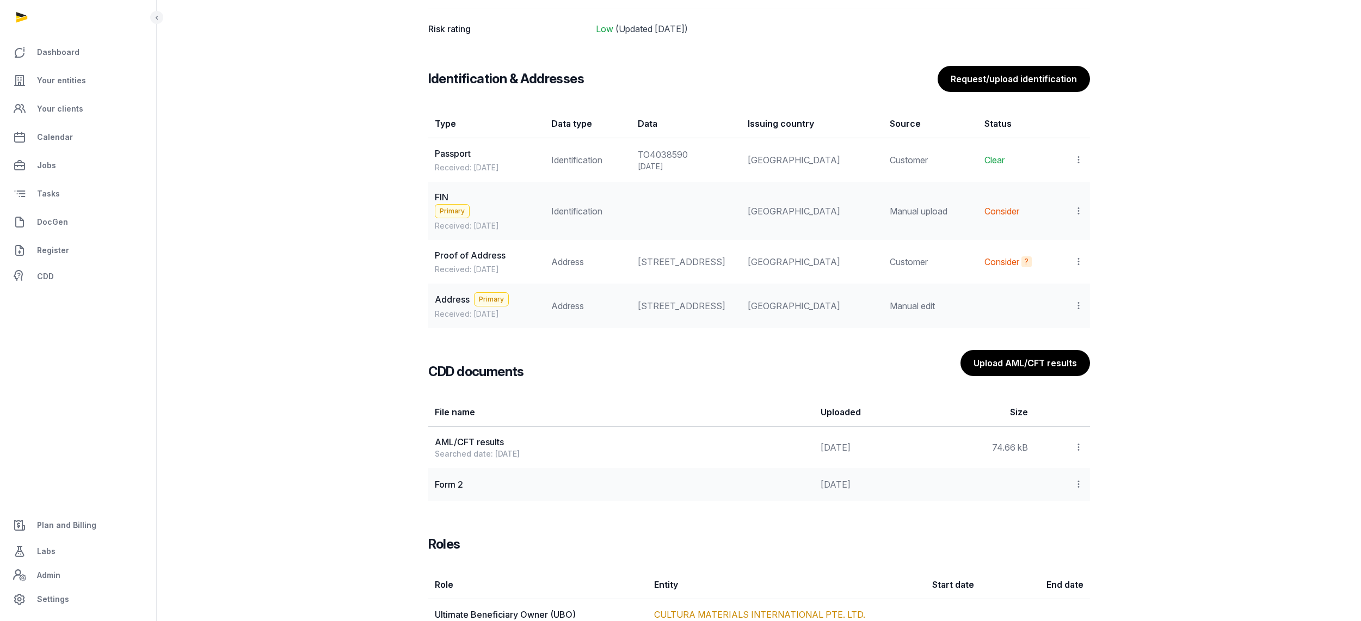
click at [1077, 166] on div at bounding box center [1073, 159] width 17 height 15
click at [1066, 187] on span "View" at bounding box center [1063, 189] width 20 height 11
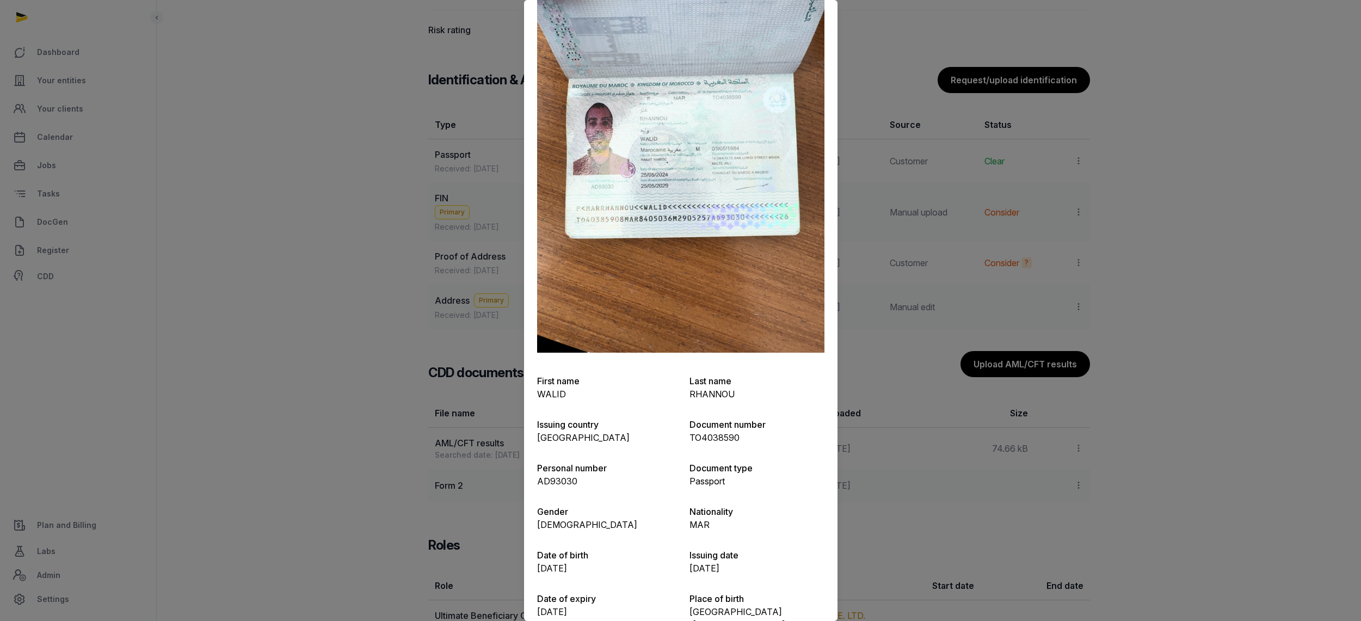
scroll to position [85, 0]
click at [560, 429] on p "[GEOGRAPHIC_DATA]" at bounding box center [604, 435] width 135 height 13
copy p "[GEOGRAPHIC_DATA]"
click at [437, 254] on div at bounding box center [680, 310] width 1361 height 621
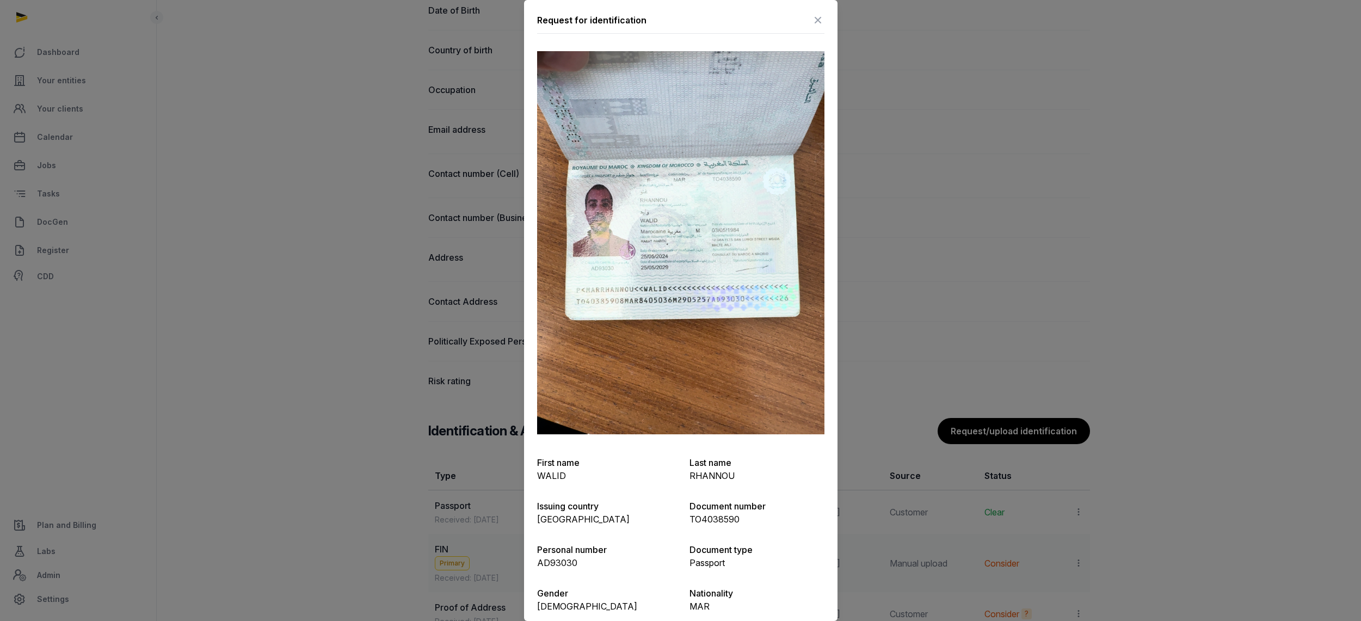
scroll to position [0, 0]
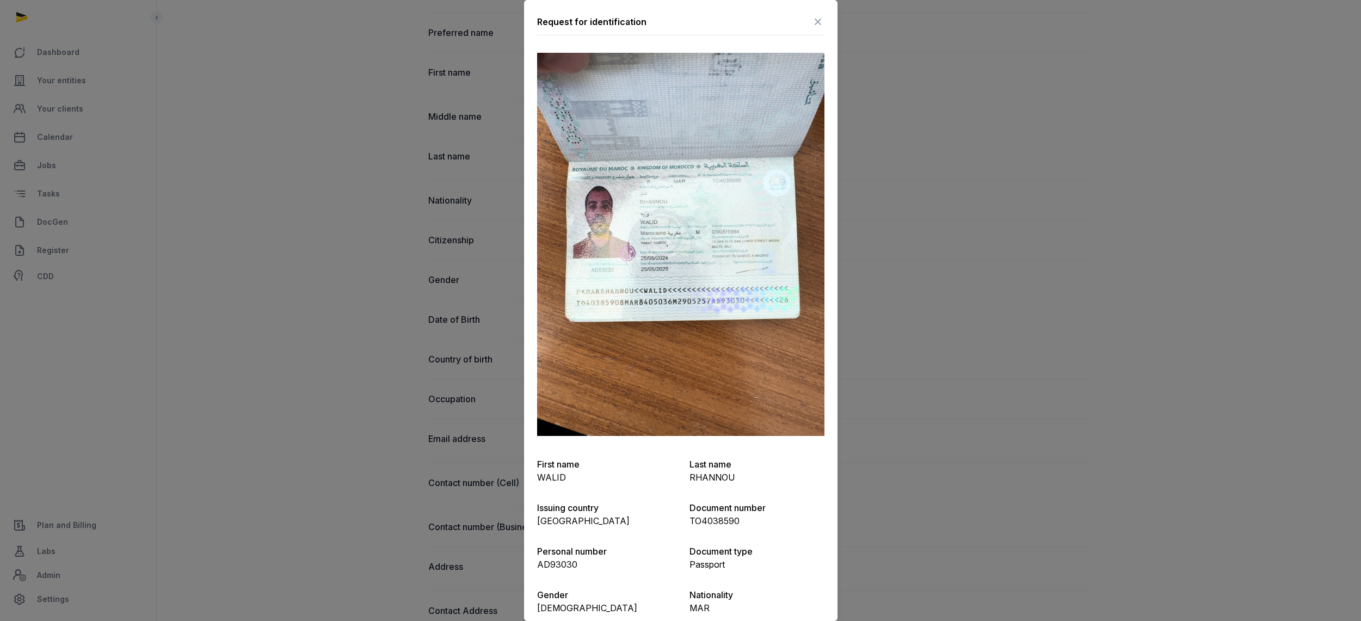
click at [811, 21] on icon at bounding box center [817, 21] width 13 height 17
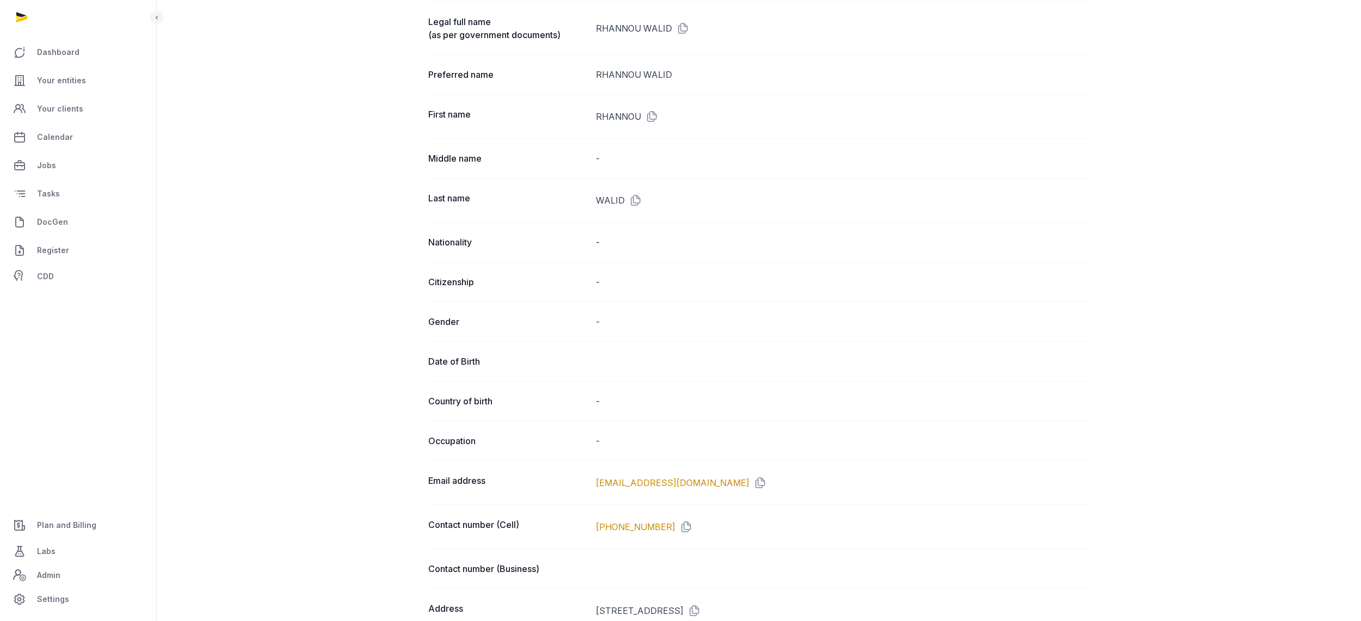
scroll to position [565, 0]
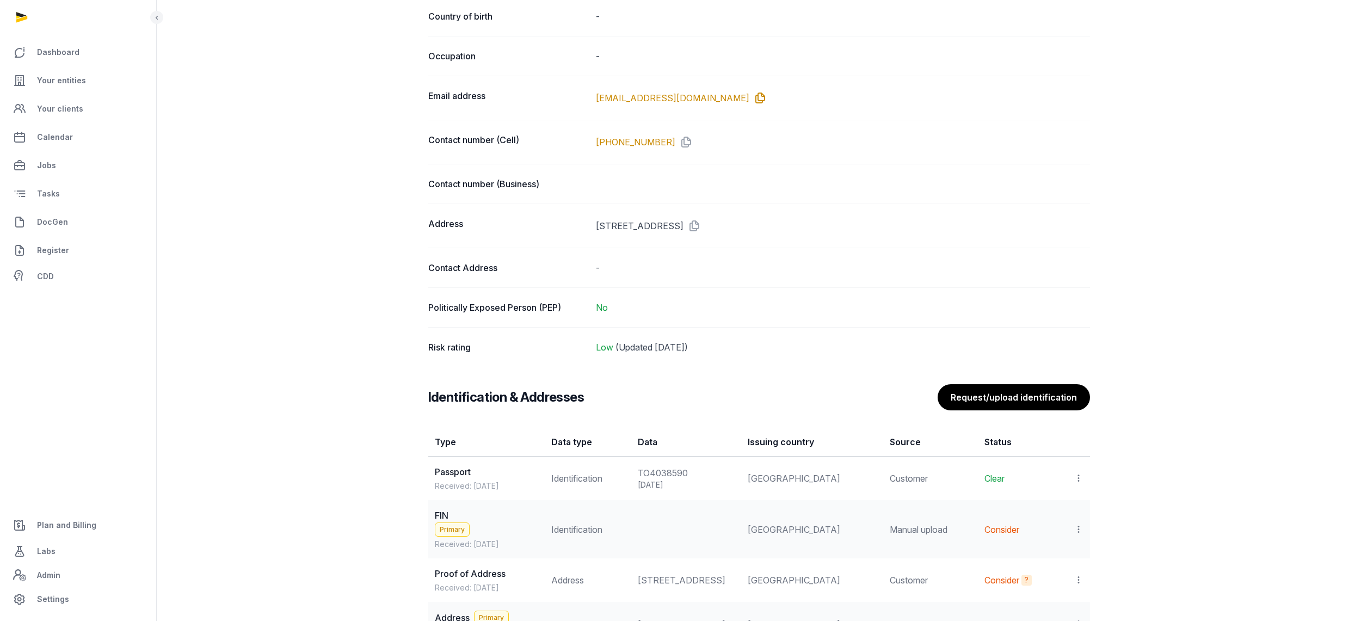
click at [749, 96] on icon at bounding box center [757, 97] width 17 height 17
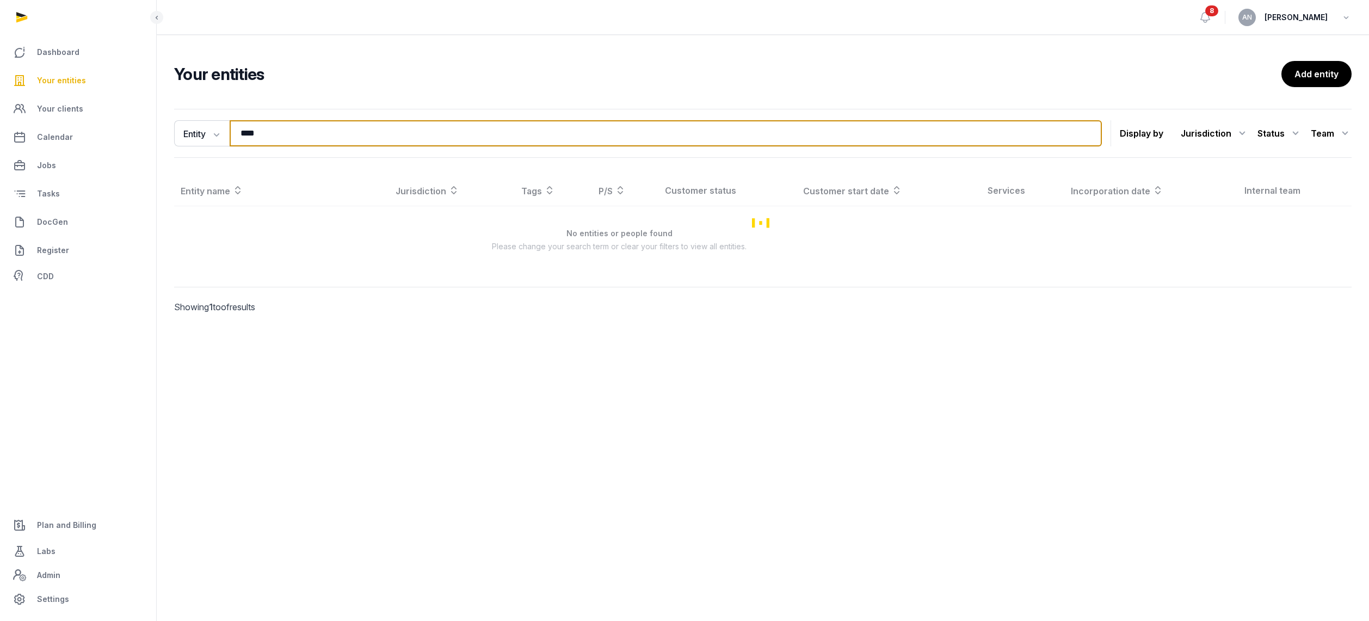
click at [311, 129] on input "****" at bounding box center [666, 133] width 872 height 26
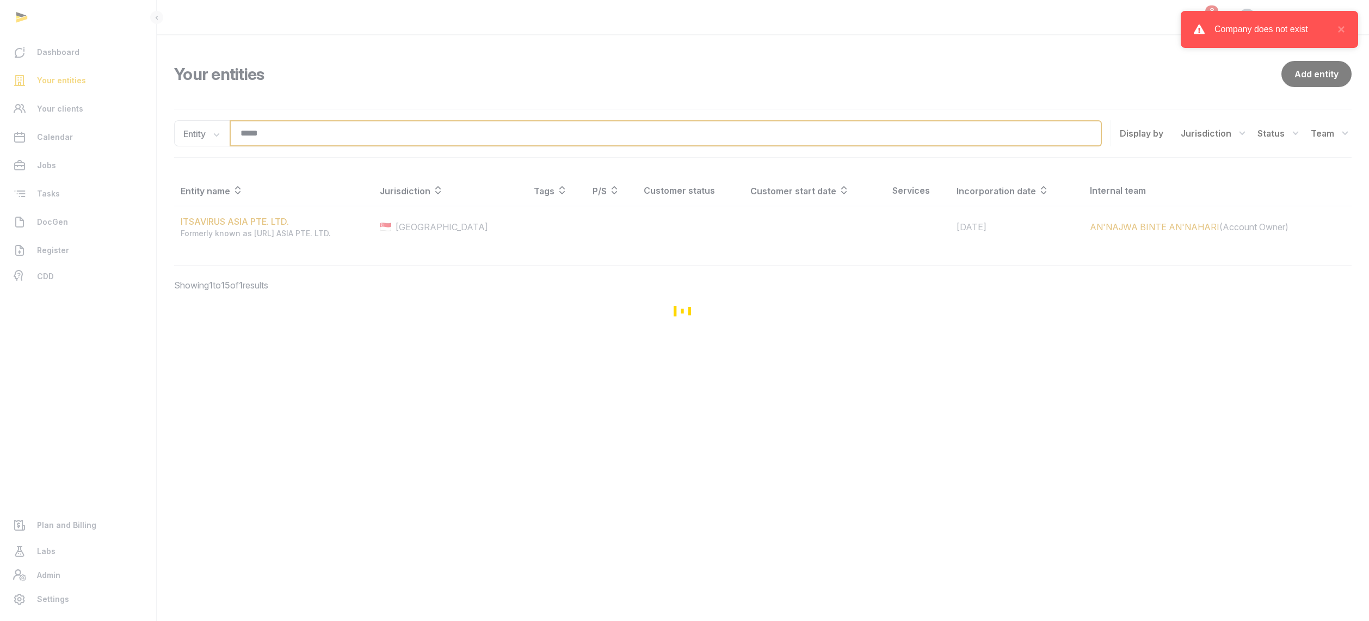
type input "*****"
click at [233, 218] on div "Loading" at bounding box center [684, 310] width 1369 height 621
click at [233, 220] on div "Loading" at bounding box center [684, 310] width 1369 height 621
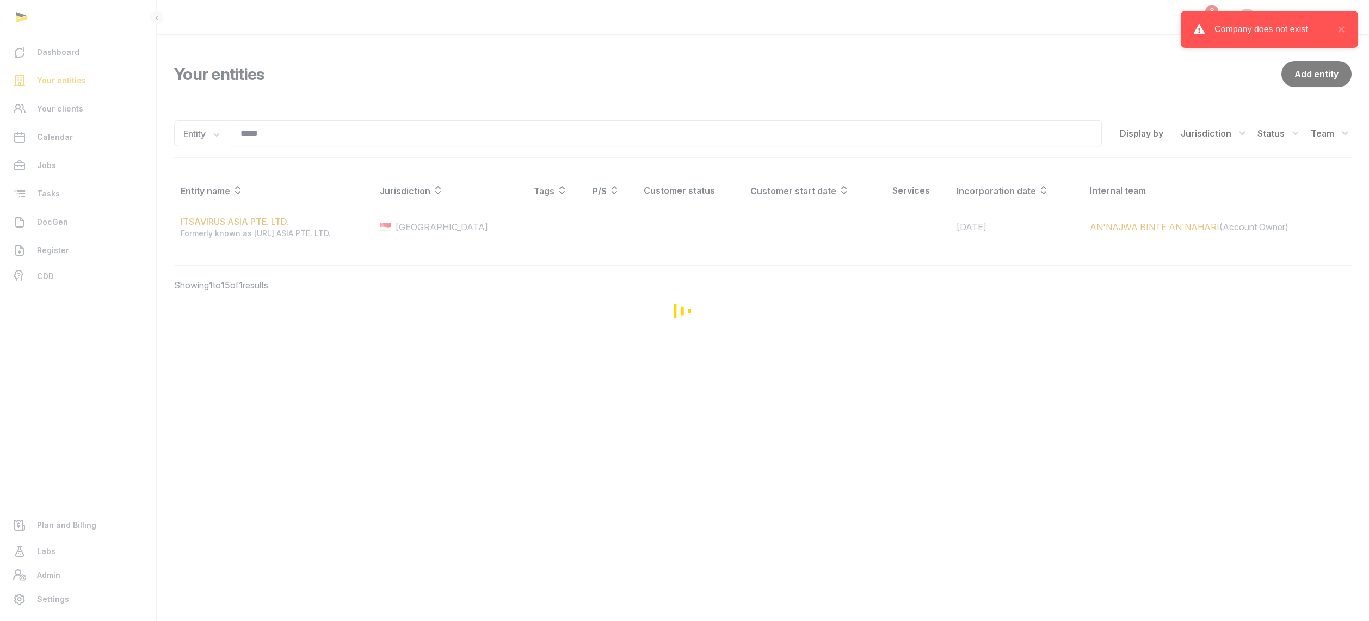
click at [240, 223] on div "Loading" at bounding box center [684, 310] width 1369 height 621
drag, startPoint x: 187, startPoint y: 200, endPoint x: 224, endPoint y: 110, distance: 96.6
click at [187, 200] on div "Loading" at bounding box center [684, 310] width 1369 height 621
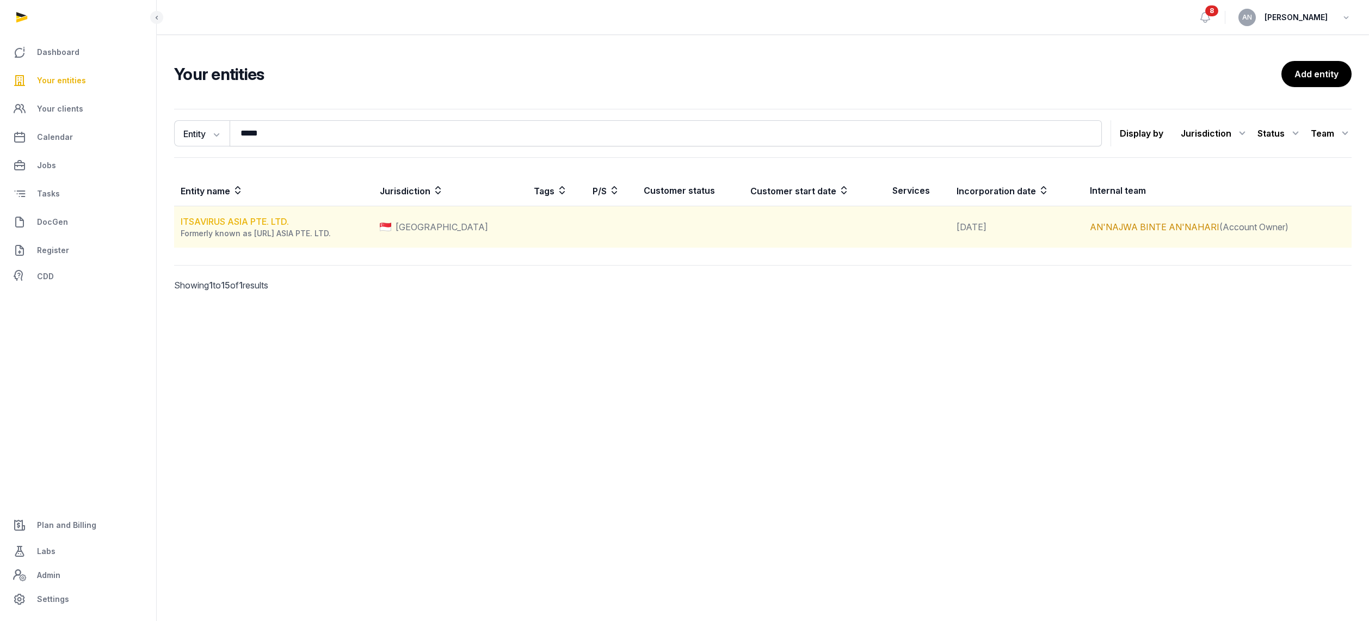
click at [202, 220] on link "ITSAVIRUS ASIA PTE. LTD." at bounding box center [235, 221] width 108 height 11
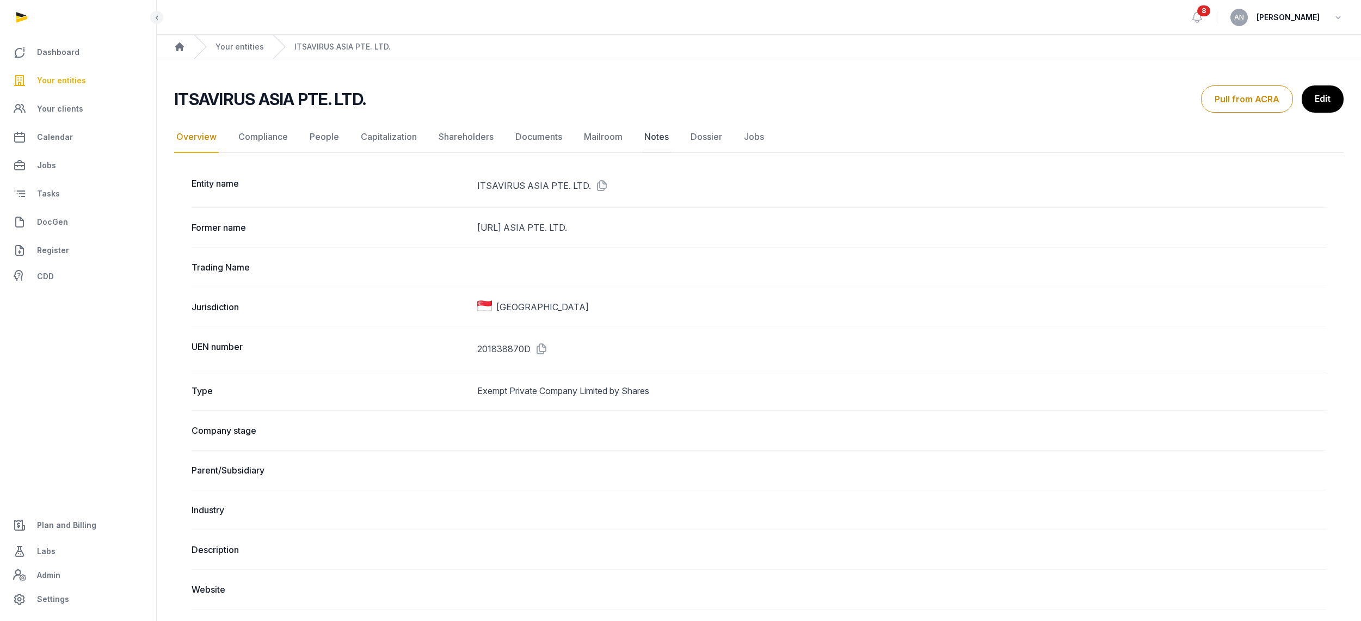
click at [657, 135] on link "Notes" at bounding box center [656, 137] width 29 height 32
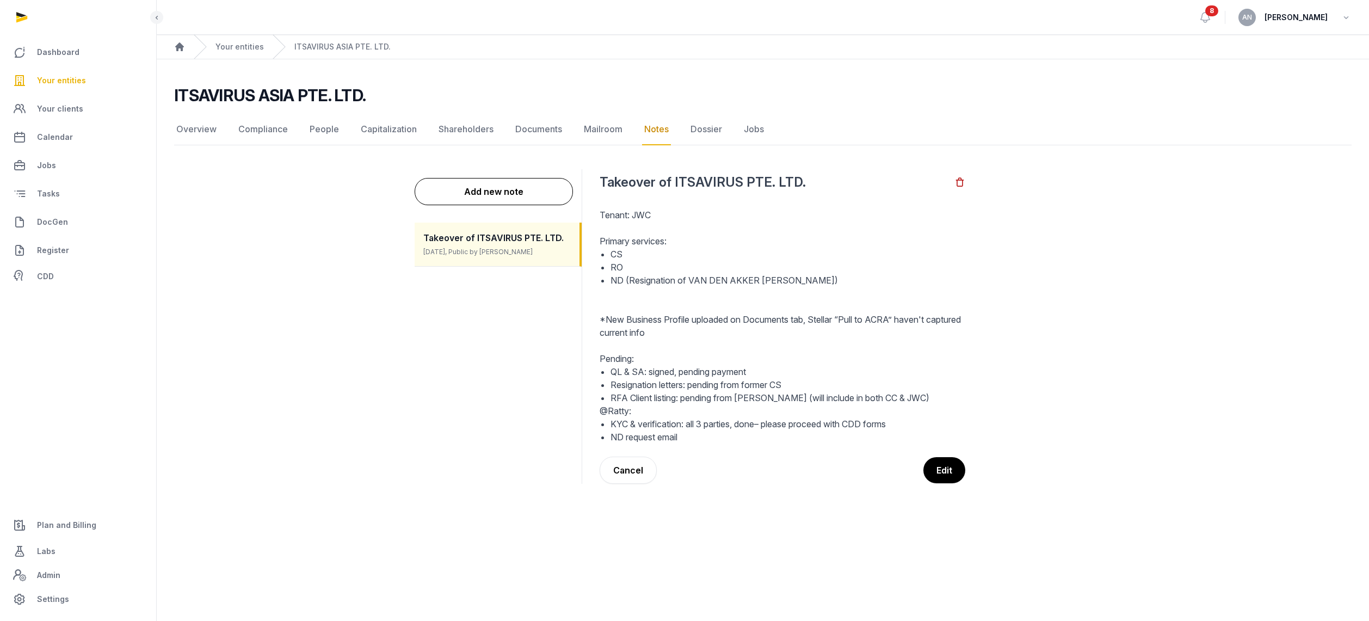
click at [642, 252] on li "CS" at bounding box center [787, 254] width 355 height 13
click at [630, 188] on h2 "Takeover of ITSAVIRUS PTE. LTD." at bounding box center [777, 182] width 355 height 17
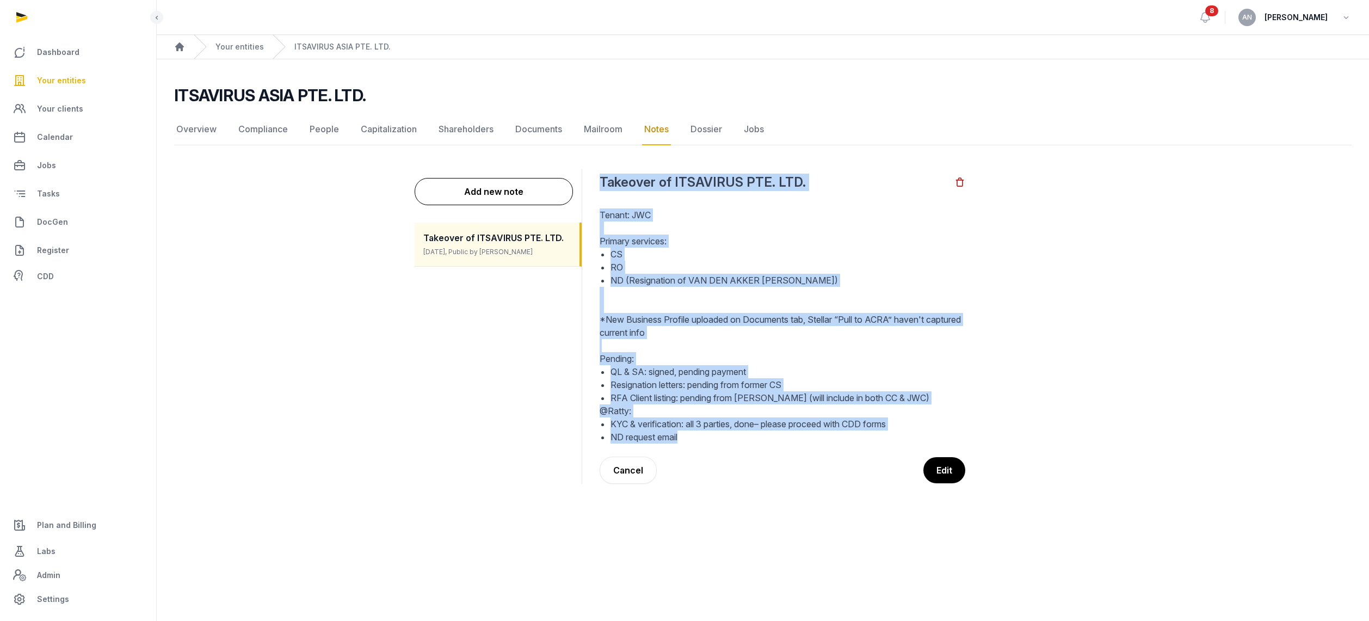
drag, startPoint x: 598, startPoint y: 183, endPoint x: 753, endPoint y: 425, distance: 287.7
click at [752, 434] on dd "Back Takeover of ITSAVIRUS PTE. LTD. Tenant: JWC Primary services: CS RO ND (Re…" at bounding box center [851, 326] width 520 height 314
copy div "Takeover of ITSAVIRUS PTE. LTD. Tenant: JWC Primary services: CS RO ND (Resigna…"
